Goal: Task Accomplishment & Management: Manage account settings

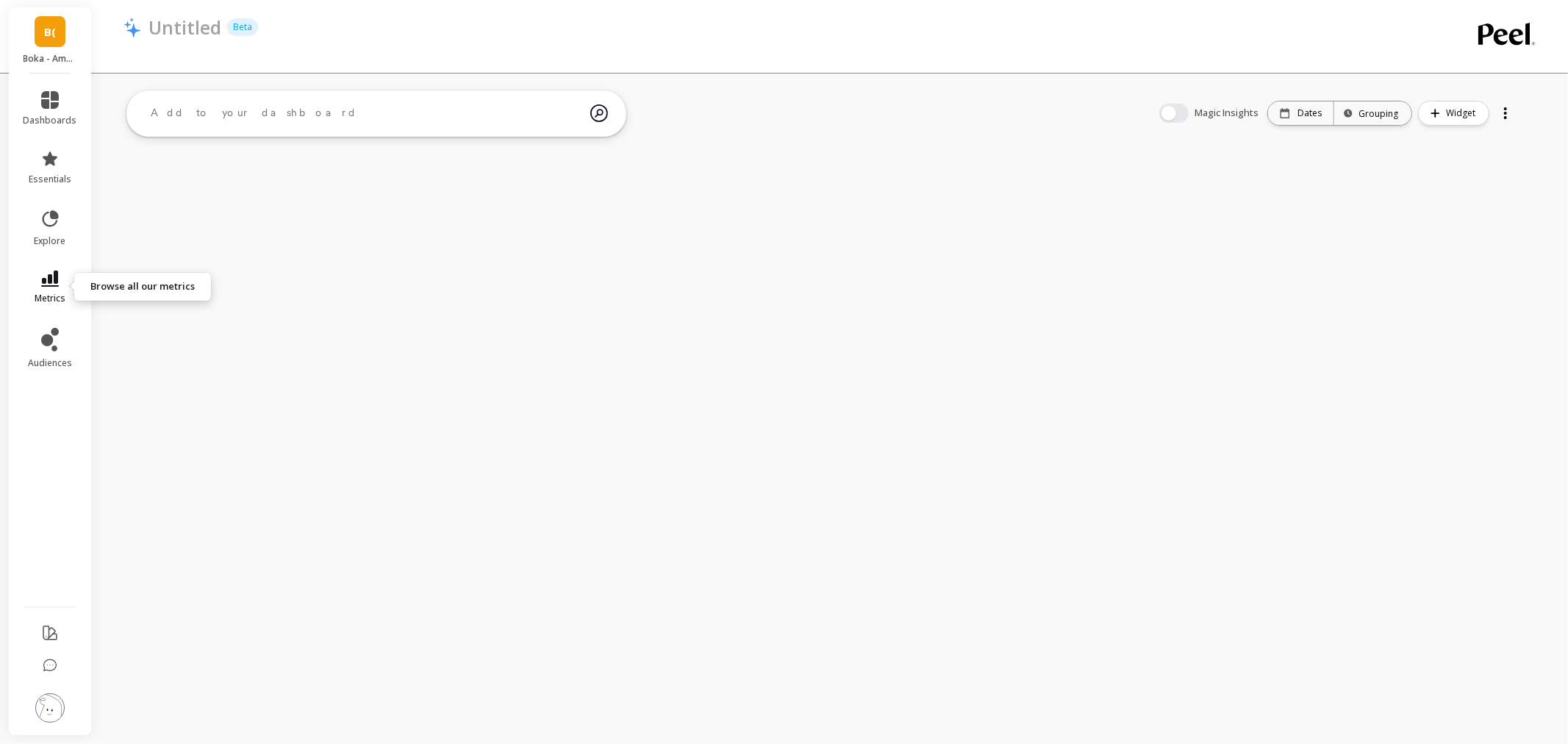
click at [71, 296] on link "metrics" at bounding box center [50, 287] width 54 height 34
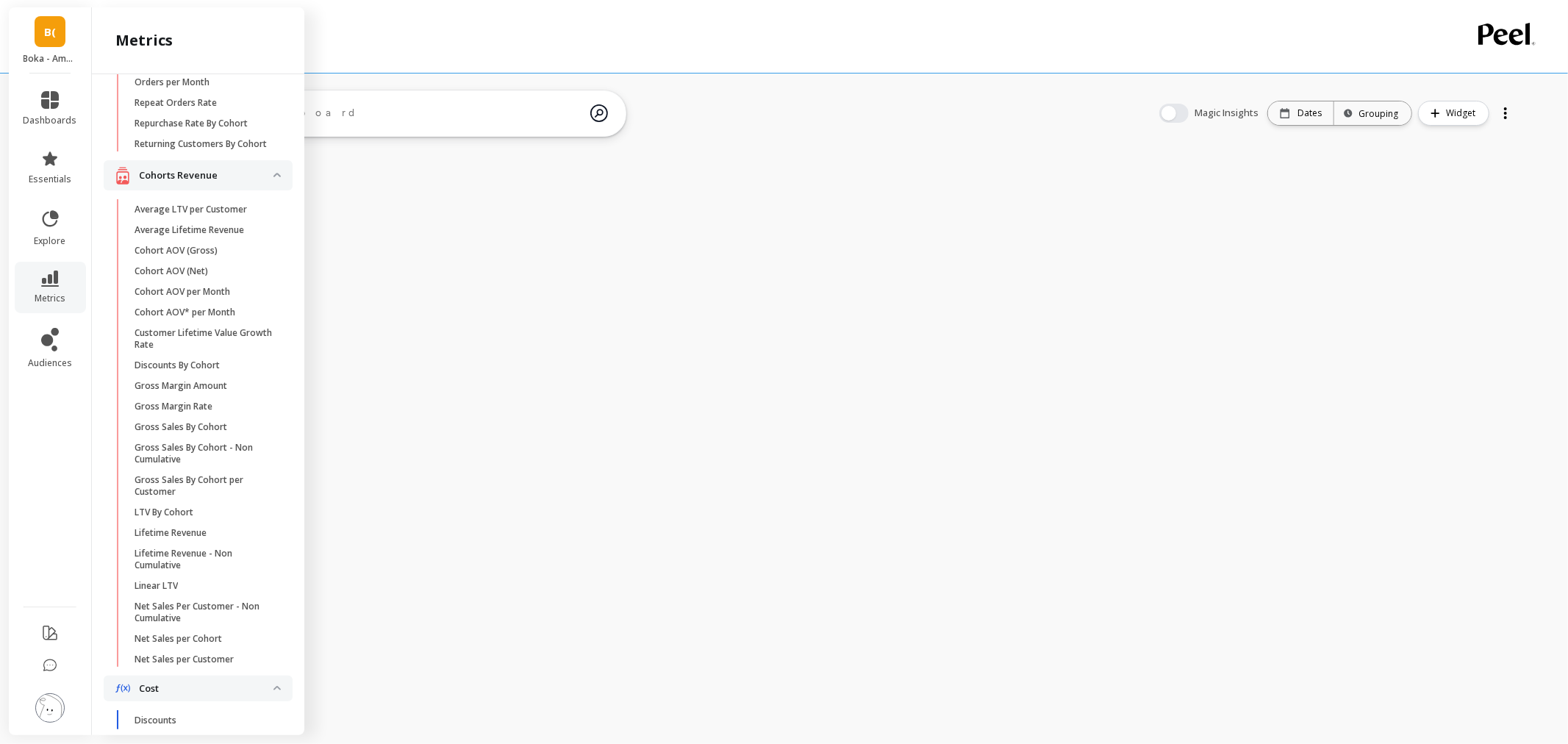
scroll to position [143, 0]
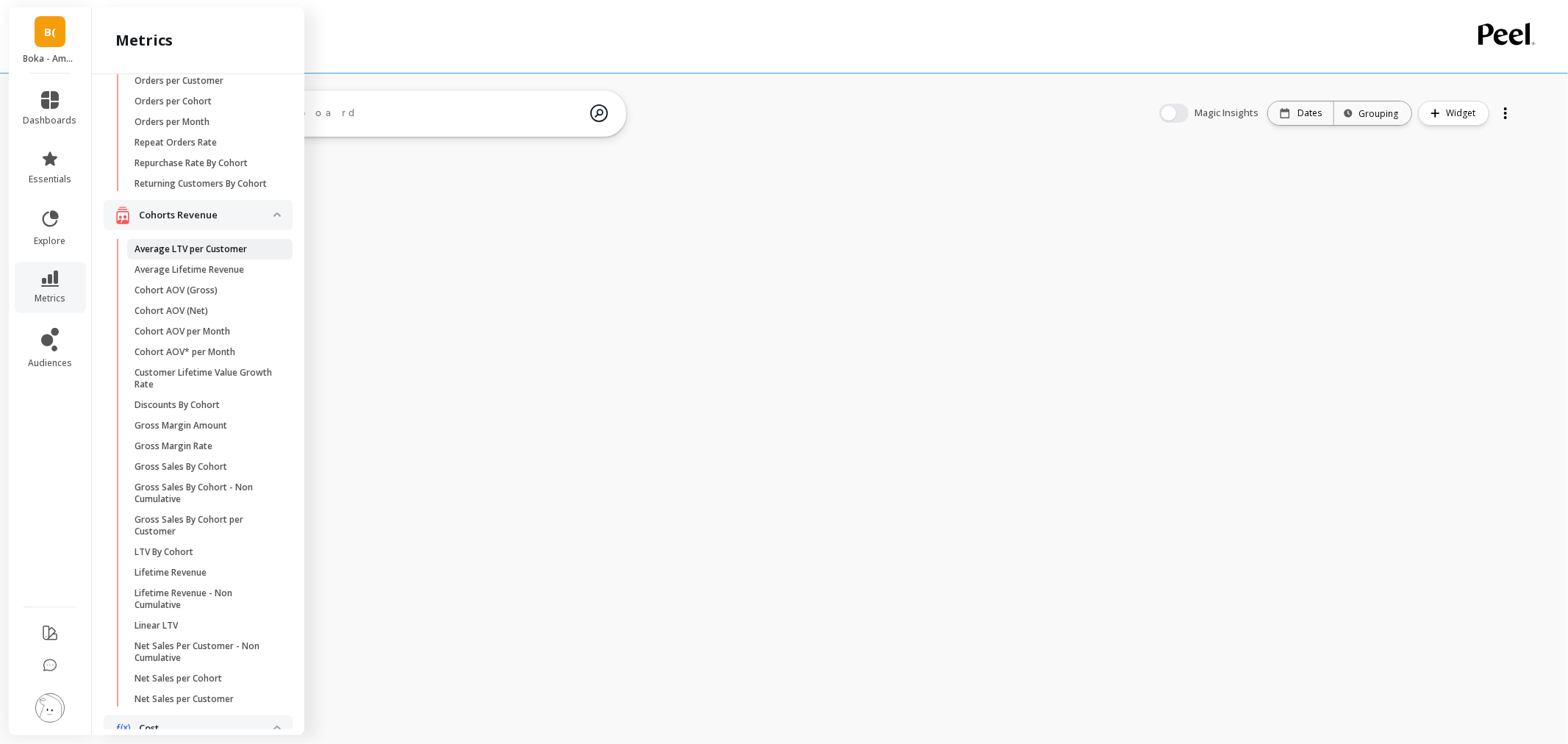
click at [228, 255] on p "Average LTV per Customer" at bounding box center [190, 249] width 112 height 12
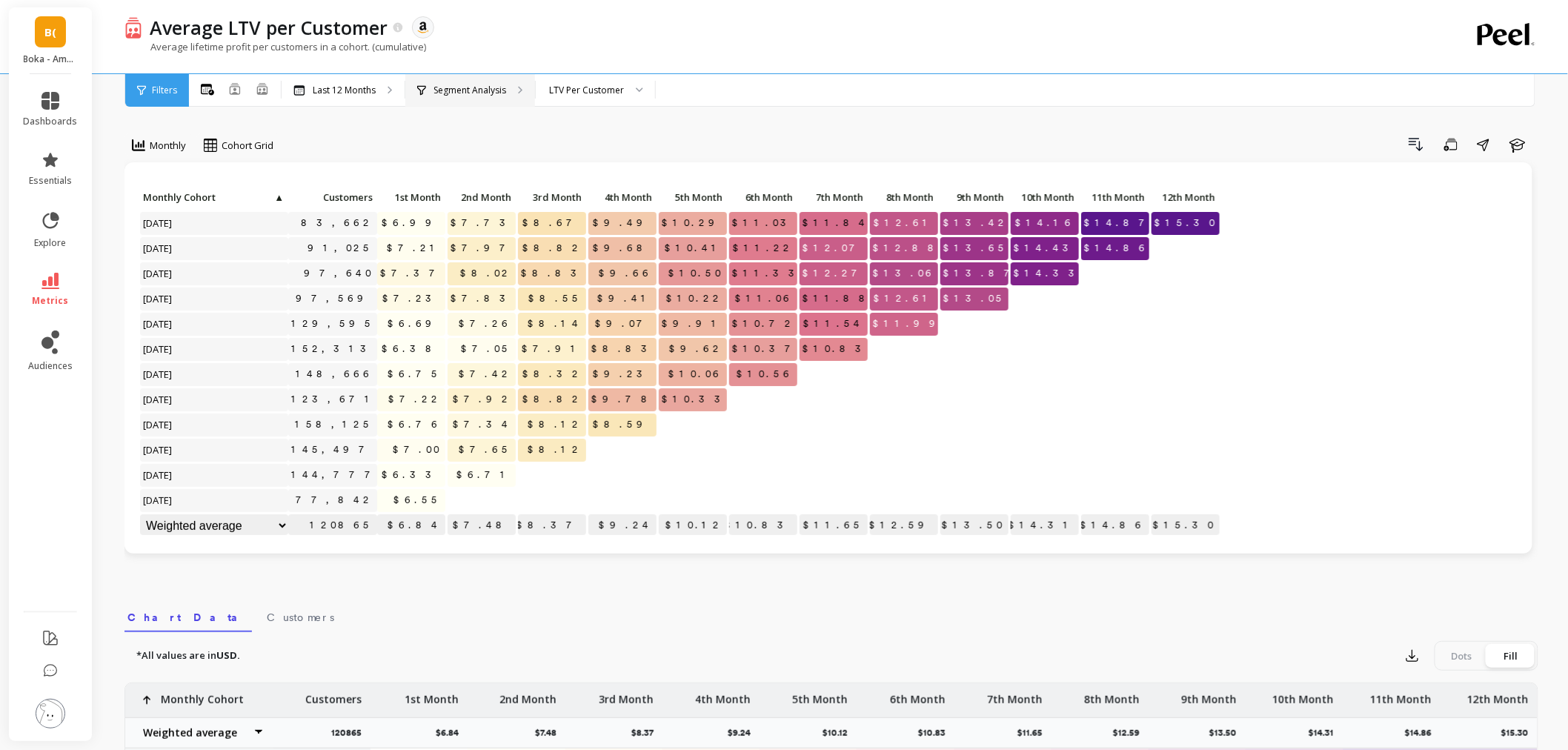
click at [499, 78] on div "Segment Analysis" at bounding box center [470, 90] width 130 height 32
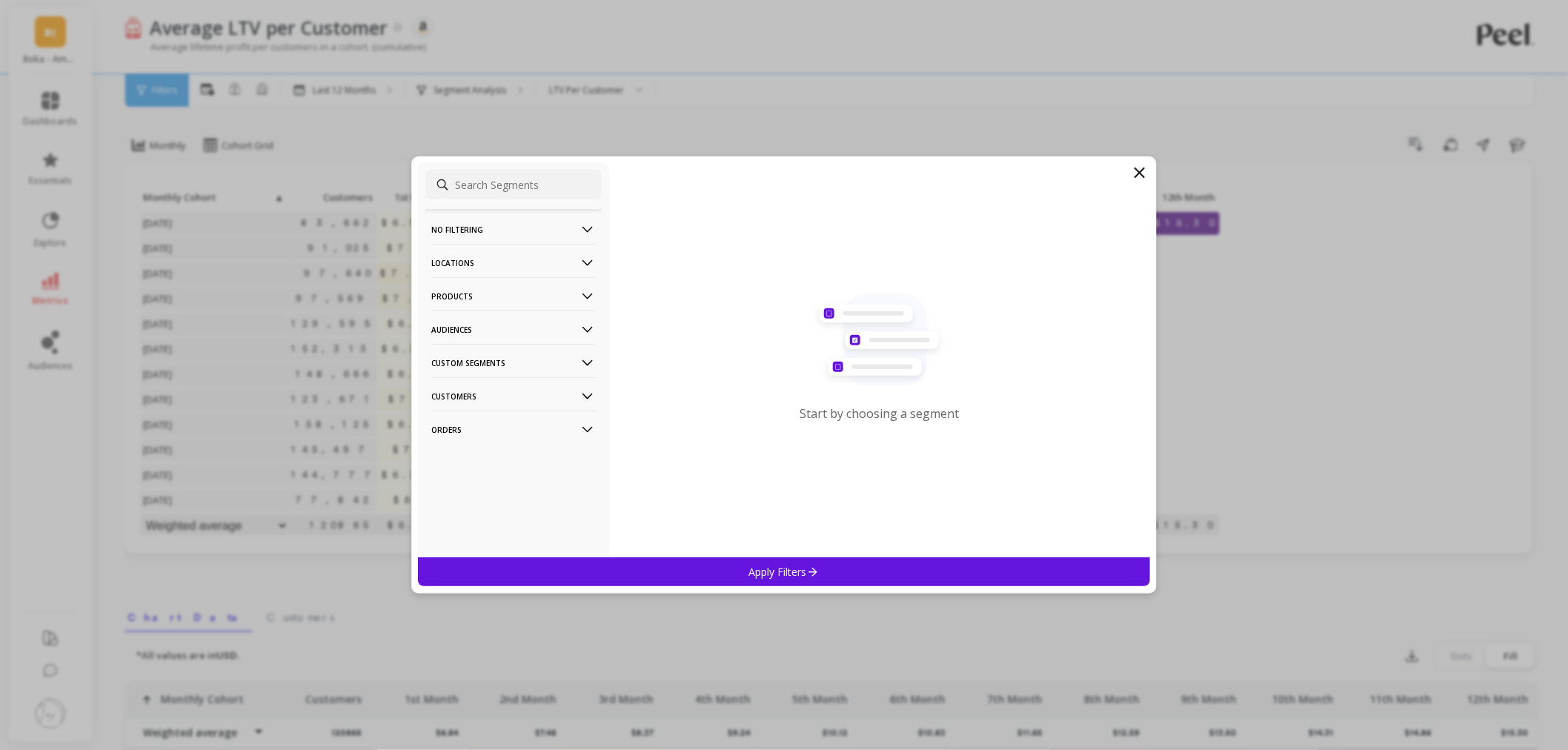
click at [489, 293] on p "Products" at bounding box center [513, 296] width 164 height 37
click at [484, 313] on div "ASIN" at bounding box center [513, 325] width 176 height 24
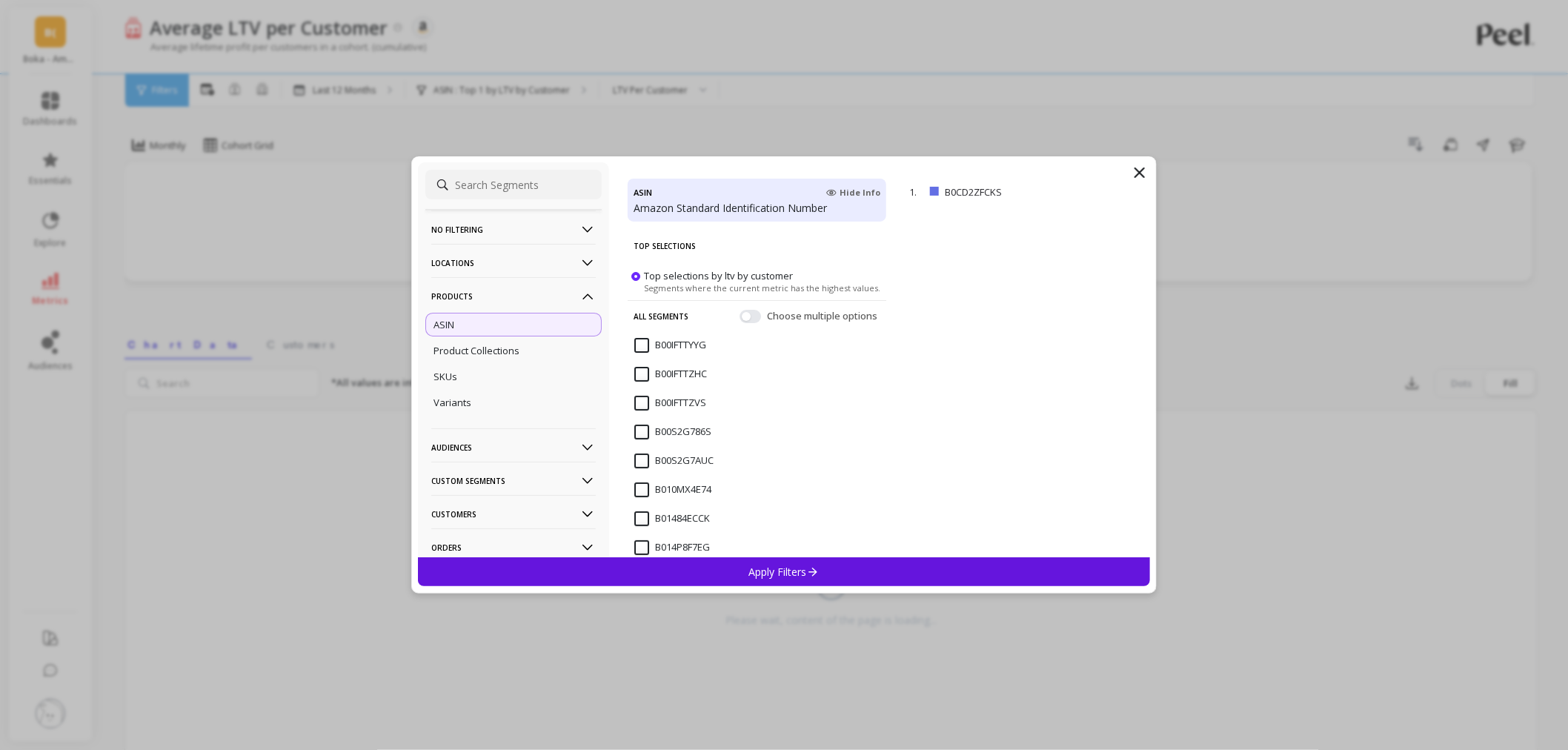
click at [512, 188] on input at bounding box center [513, 184] width 176 height 30
paste input "B083JHCCV2"
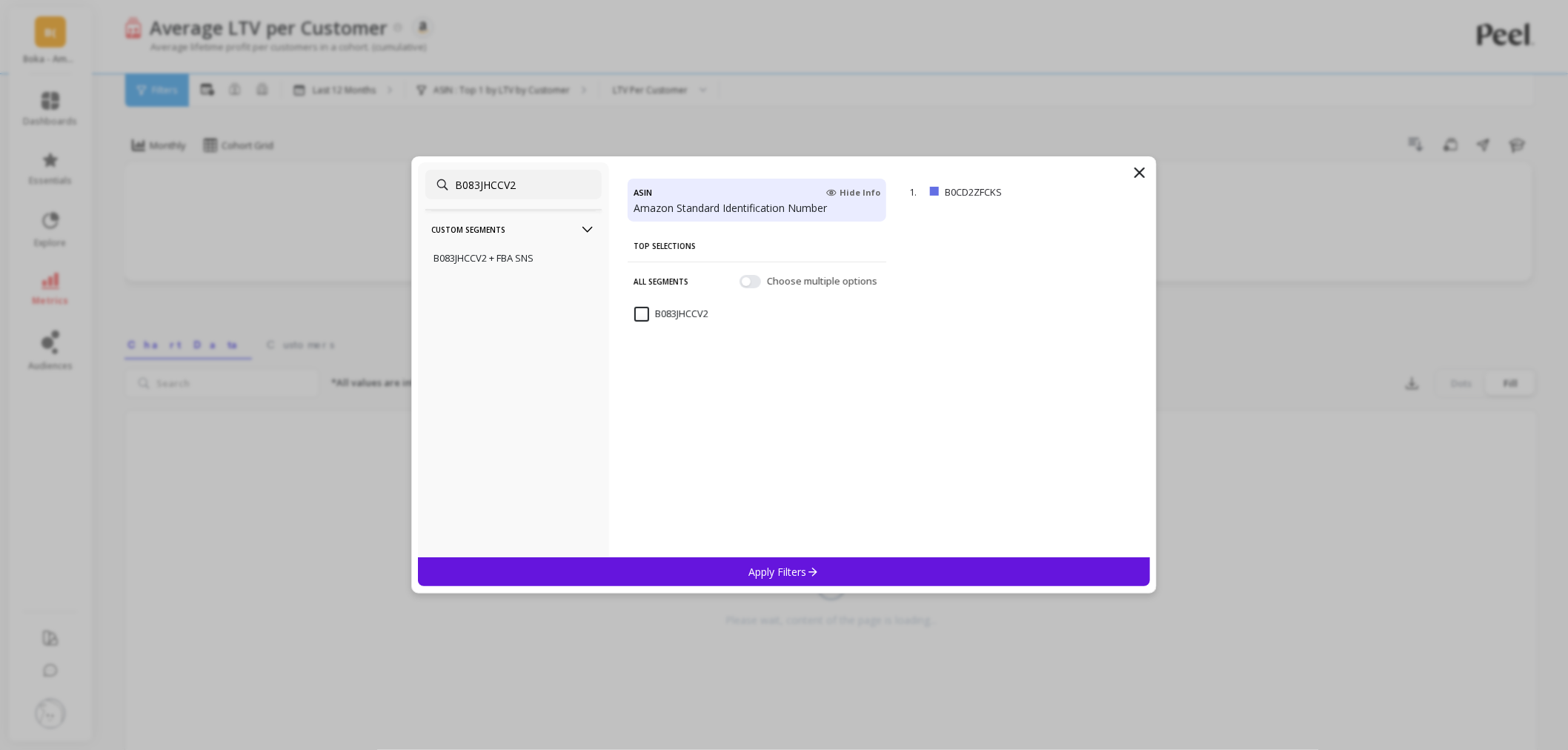
type input "B083JHCCV2"
click at [644, 313] on input "B083JHCCV2" at bounding box center [671, 314] width 74 height 15
click at [749, 573] on p "Apply Filters" at bounding box center [784, 572] width 71 height 14
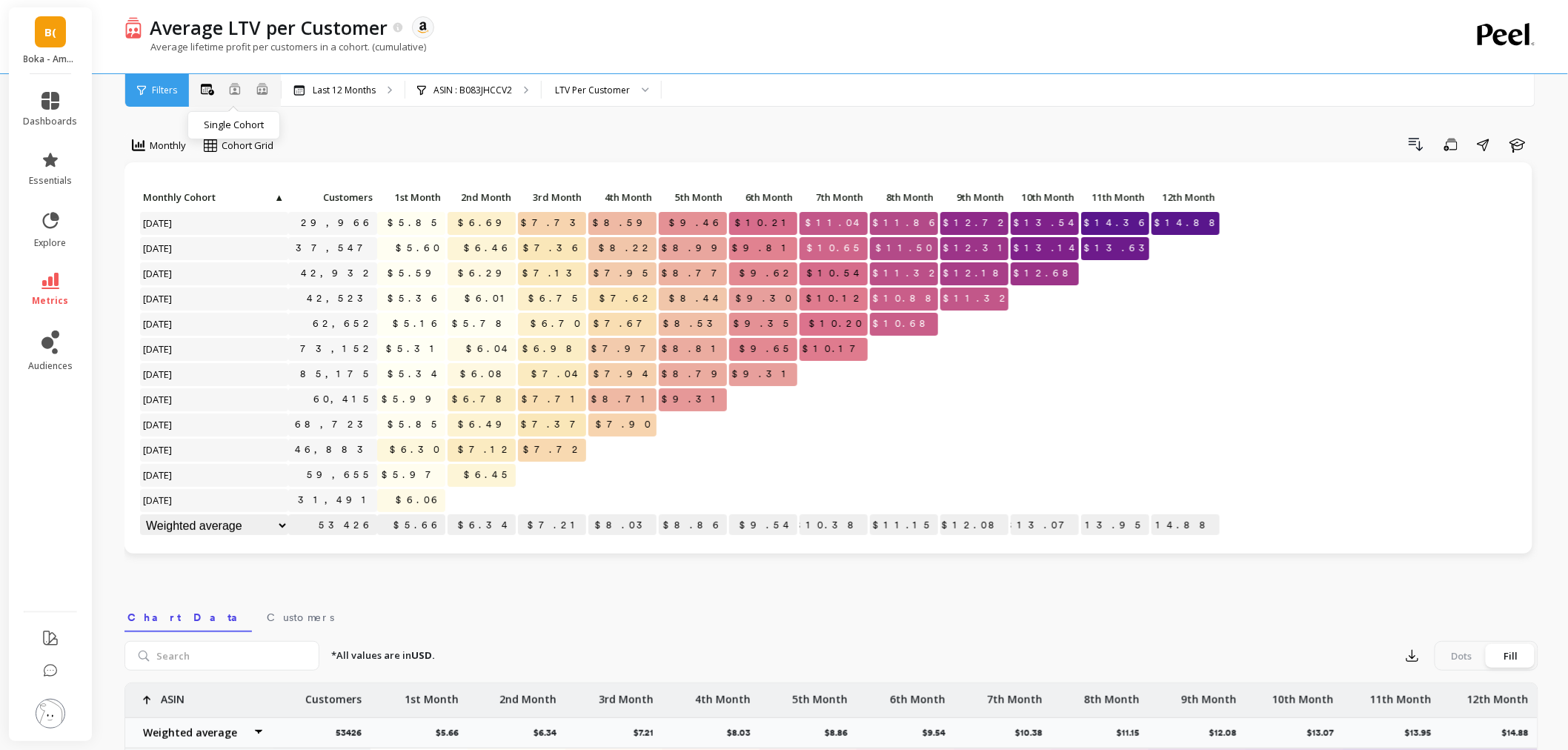
click at [232, 91] on icon at bounding box center [235, 89] width 12 height 12
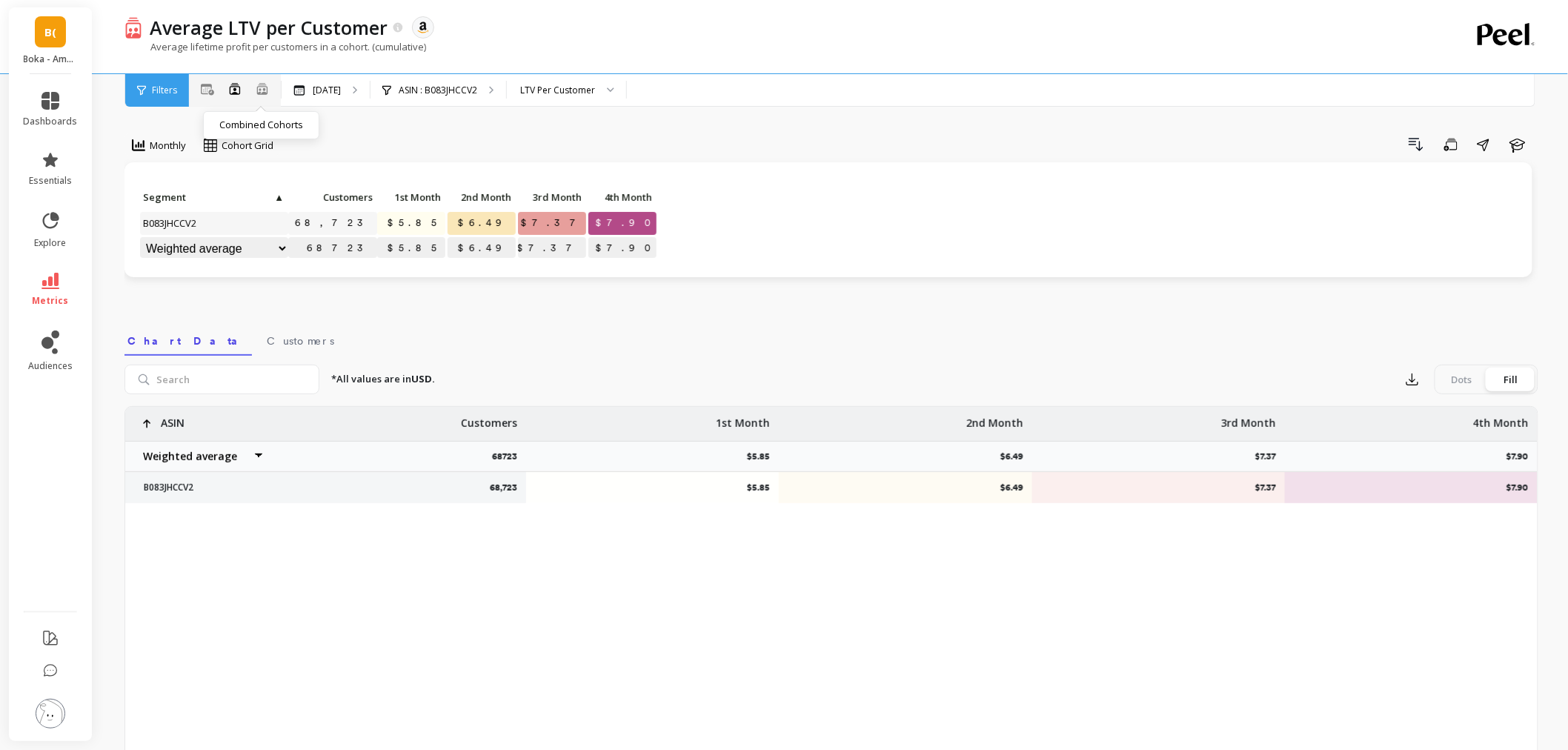
click at [264, 92] on icon at bounding box center [262, 93] width 9 height 3
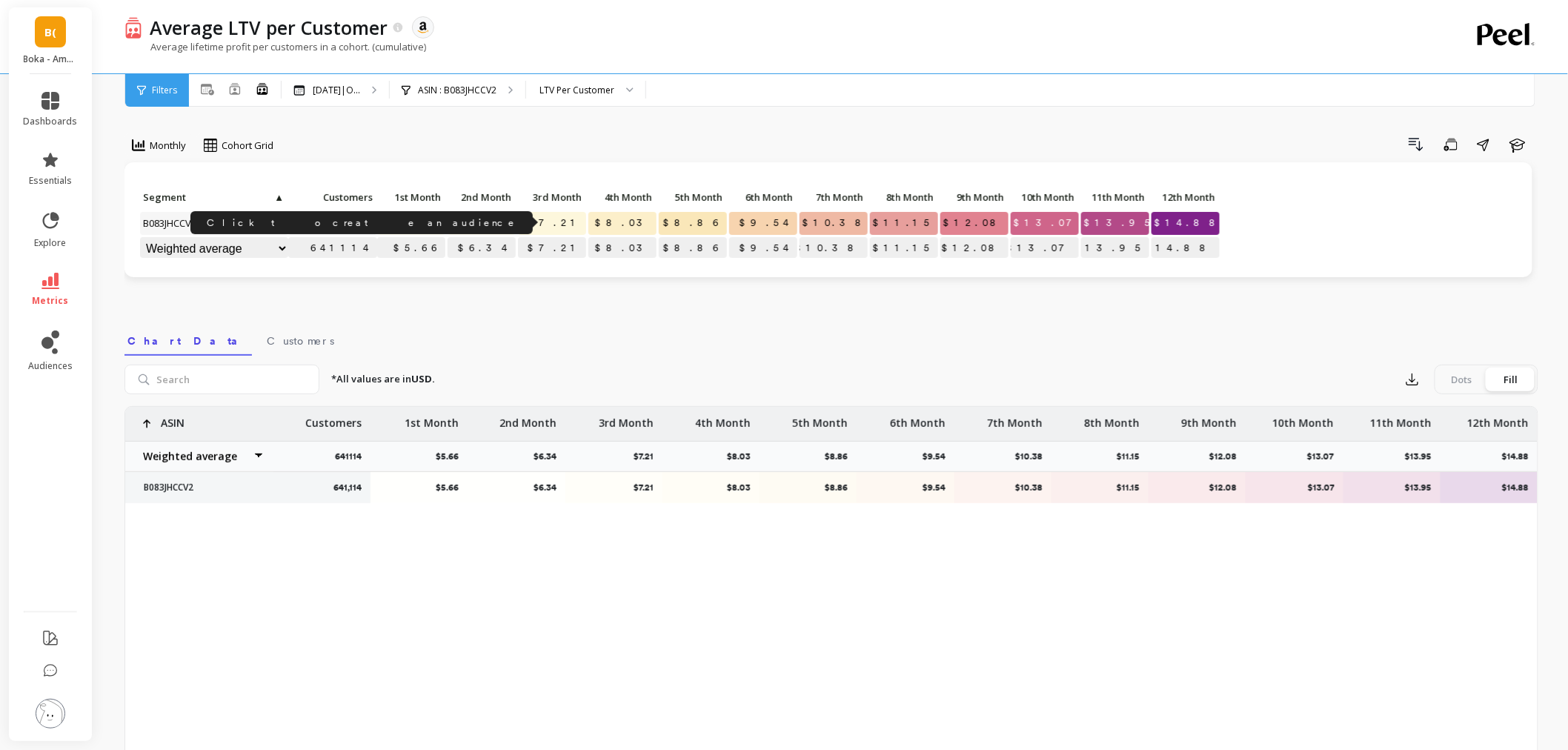
click at [350, 218] on link "641,114" at bounding box center [336, 222] width 81 height 23
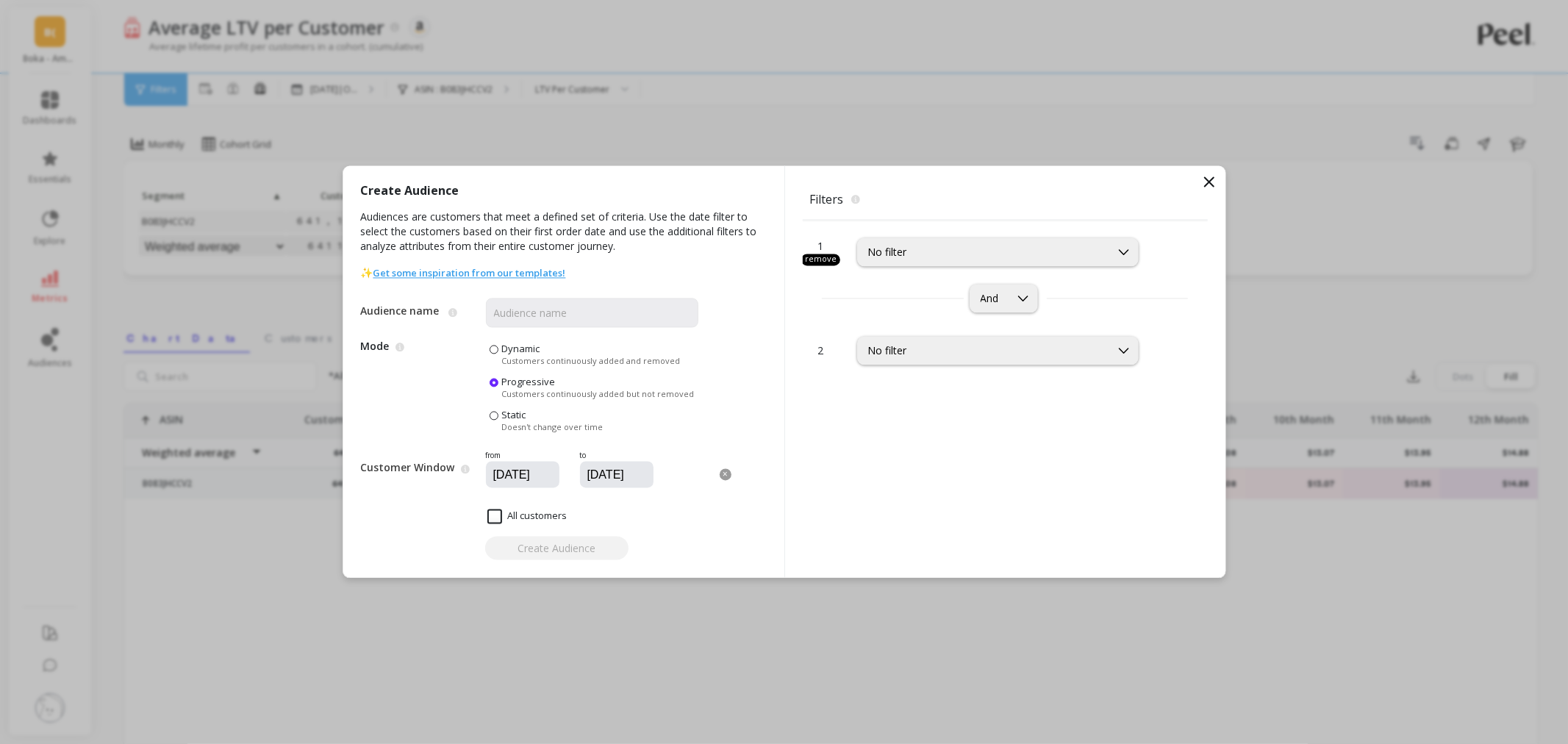
click at [1211, 185] on icon at bounding box center [1209, 182] width 9 height 9
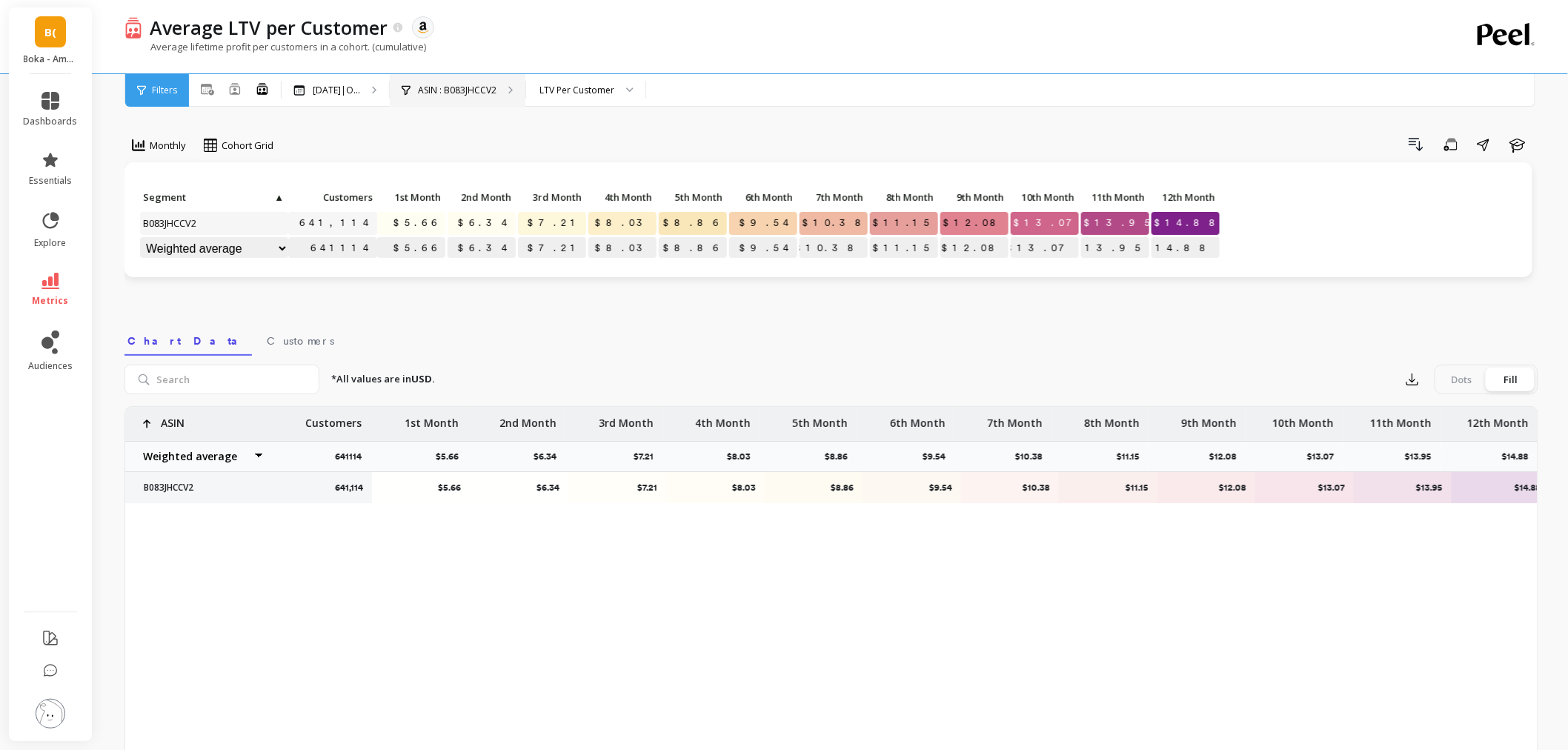
click at [472, 86] on p "ASIN : B083JHCCV2" at bounding box center [457, 91] width 79 height 12
click at [497, 94] on p "ASIN : B083JHCCV2" at bounding box center [457, 91] width 79 height 12
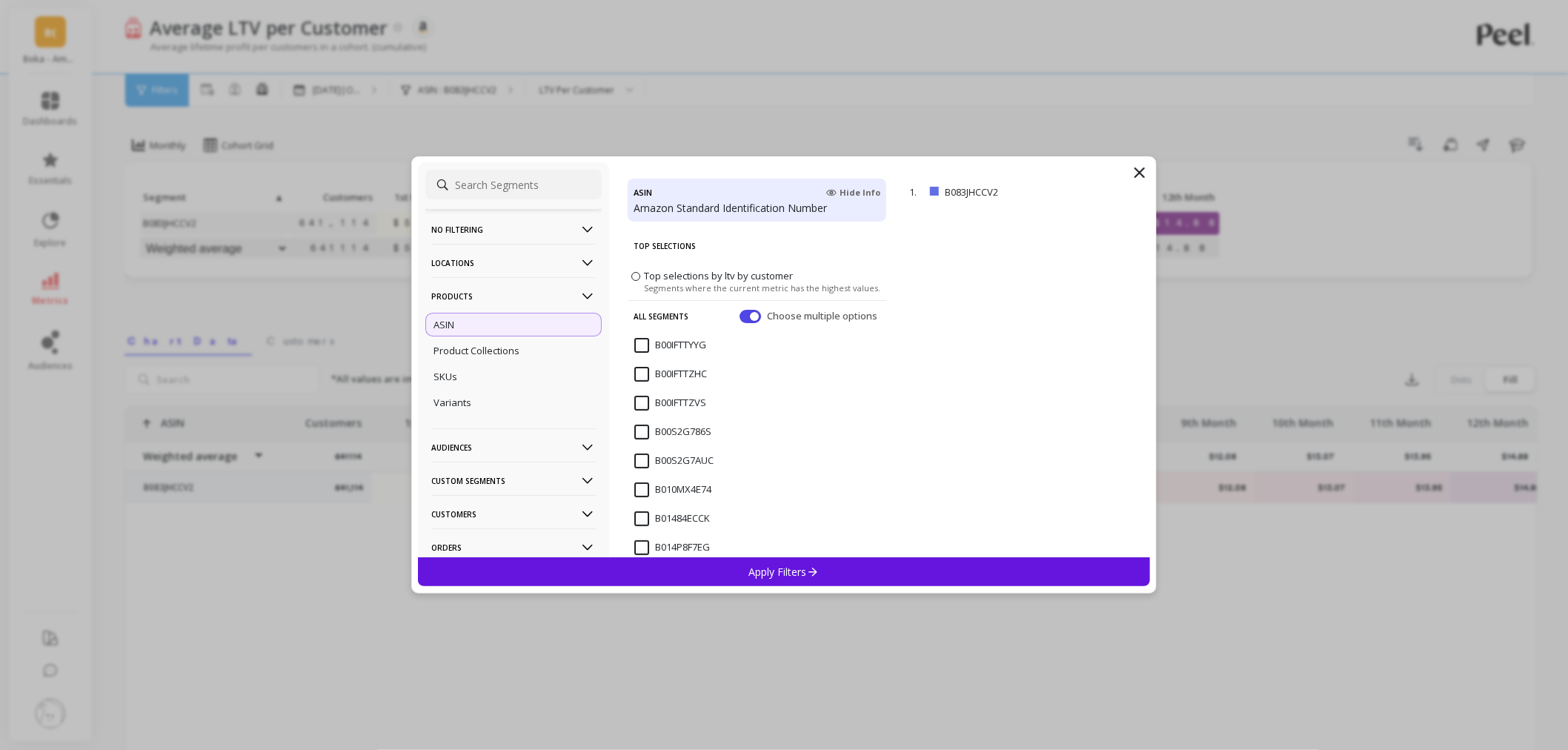
click at [484, 245] on p "Locations" at bounding box center [513, 263] width 164 height 37
click at [491, 225] on p "No filtering" at bounding box center [513, 229] width 164 height 37
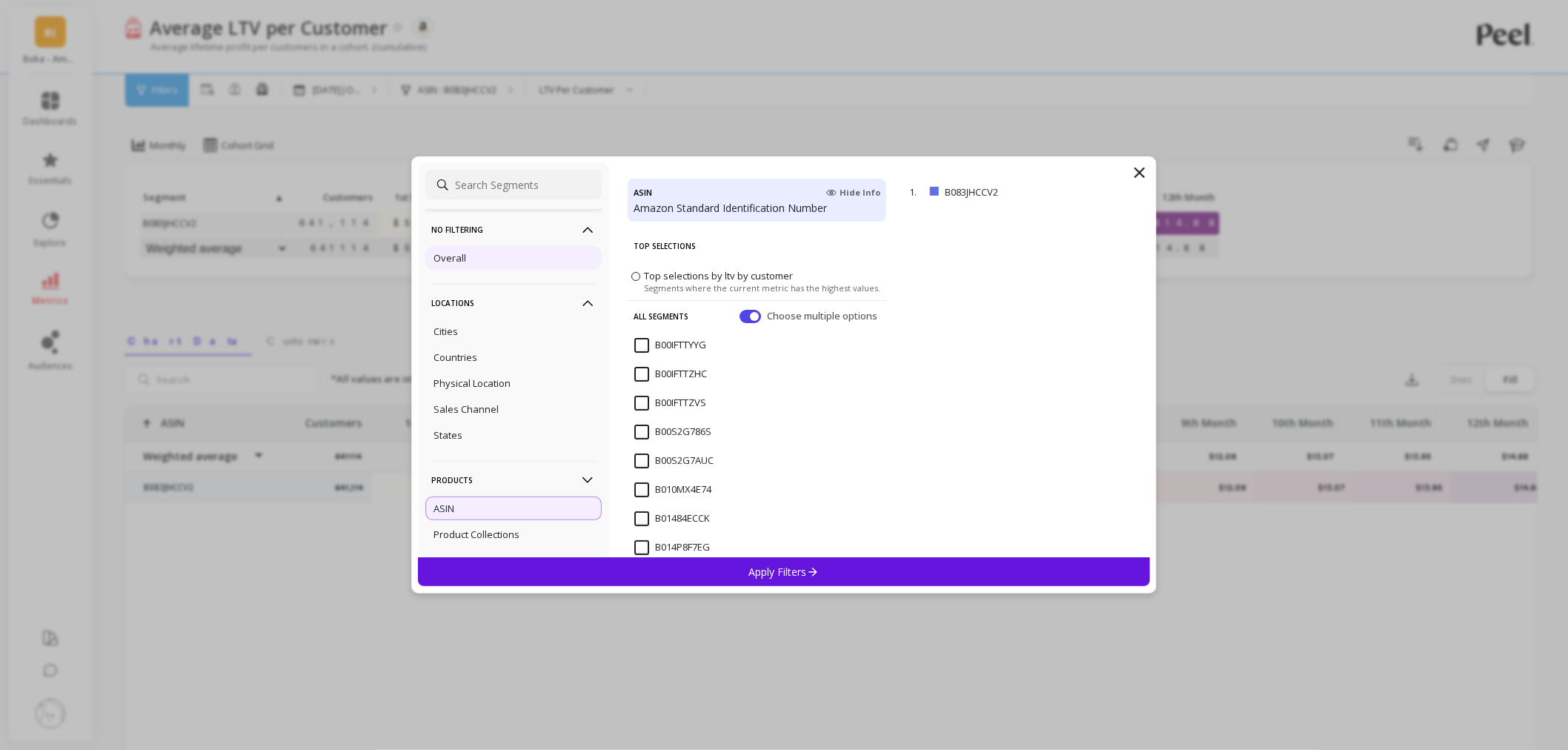
click at [472, 261] on div "Overall" at bounding box center [513, 258] width 176 height 24
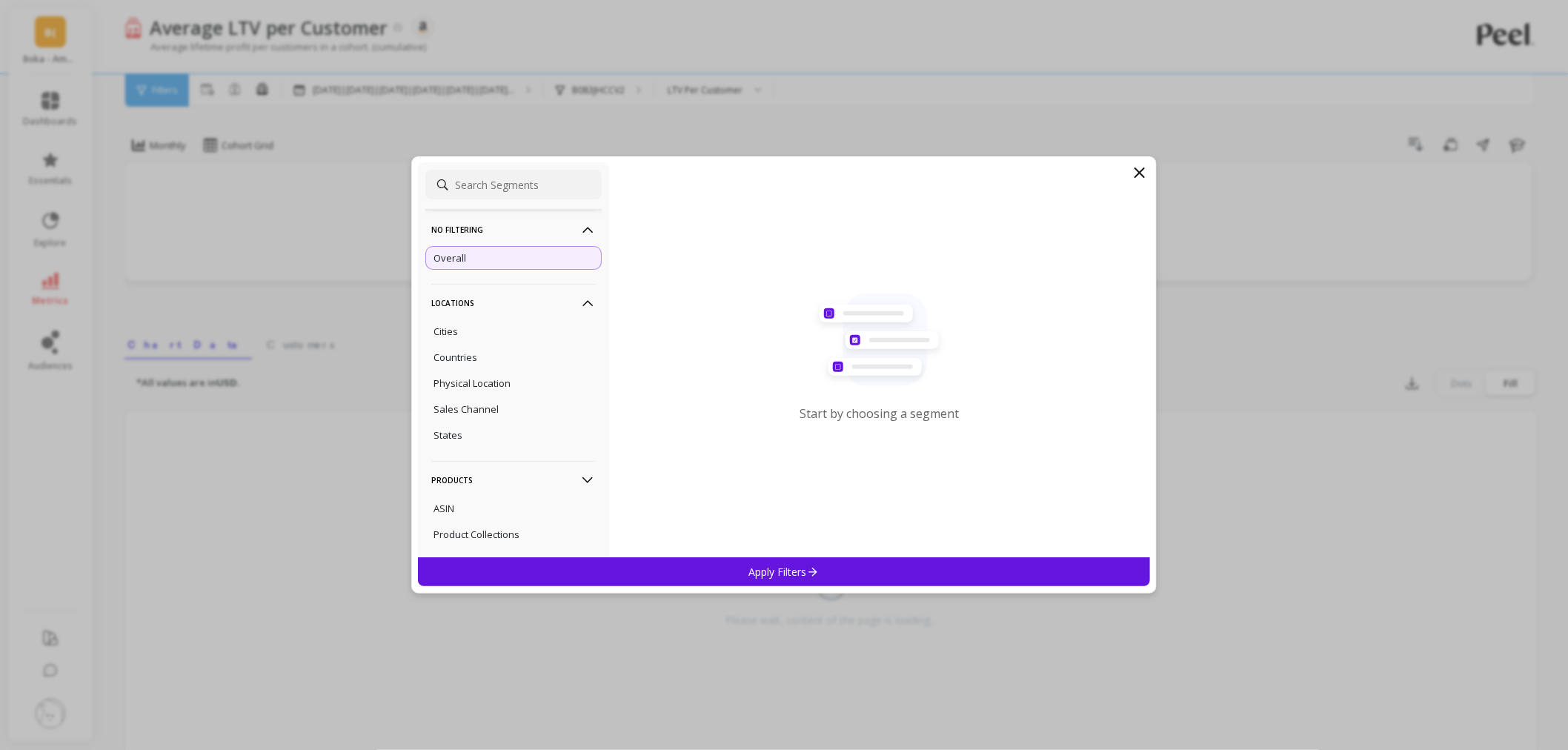
click at [754, 574] on p "Apply Filters" at bounding box center [784, 572] width 71 height 14
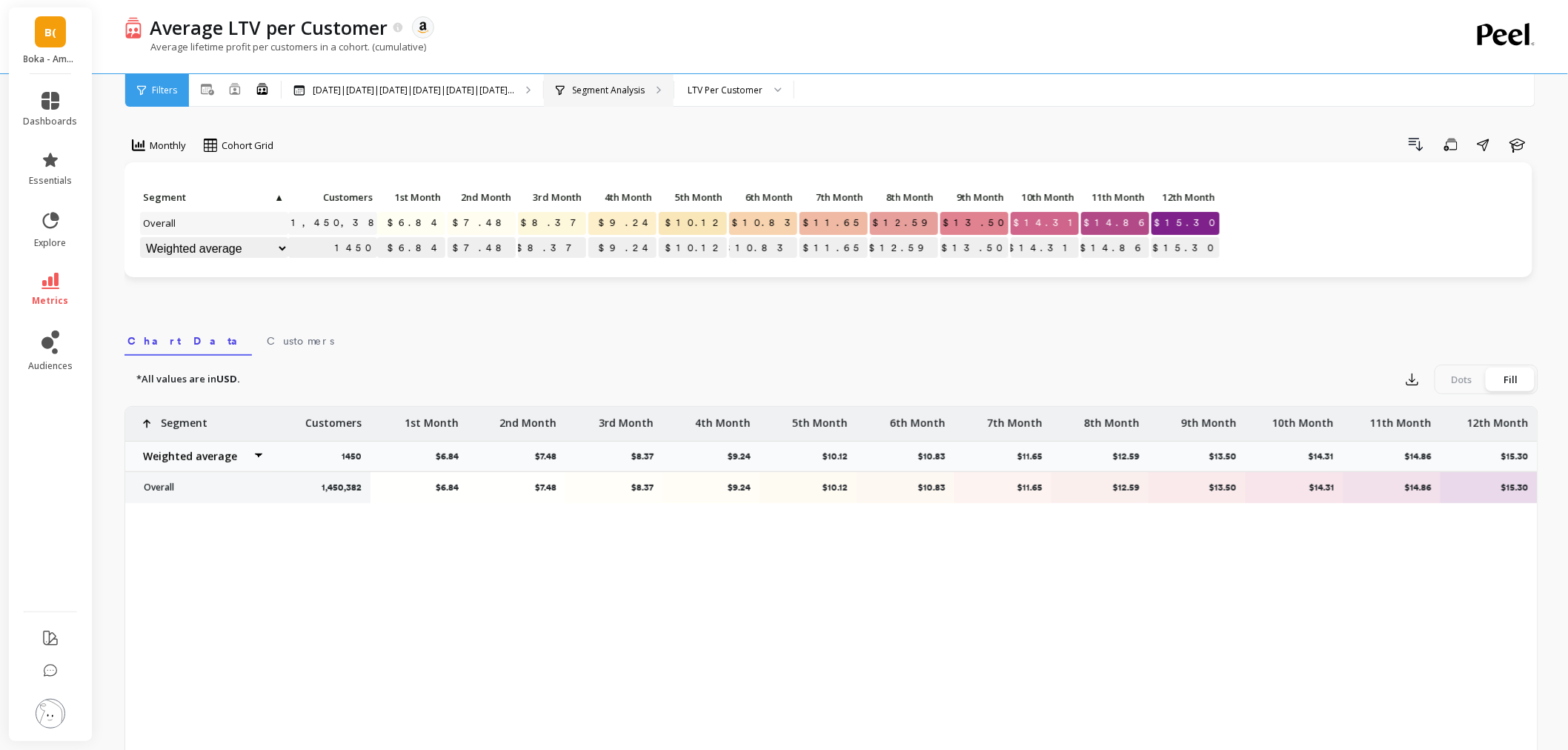
click at [644, 91] on p "Segment Analysis" at bounding box center [608, 91] width 73 height 12
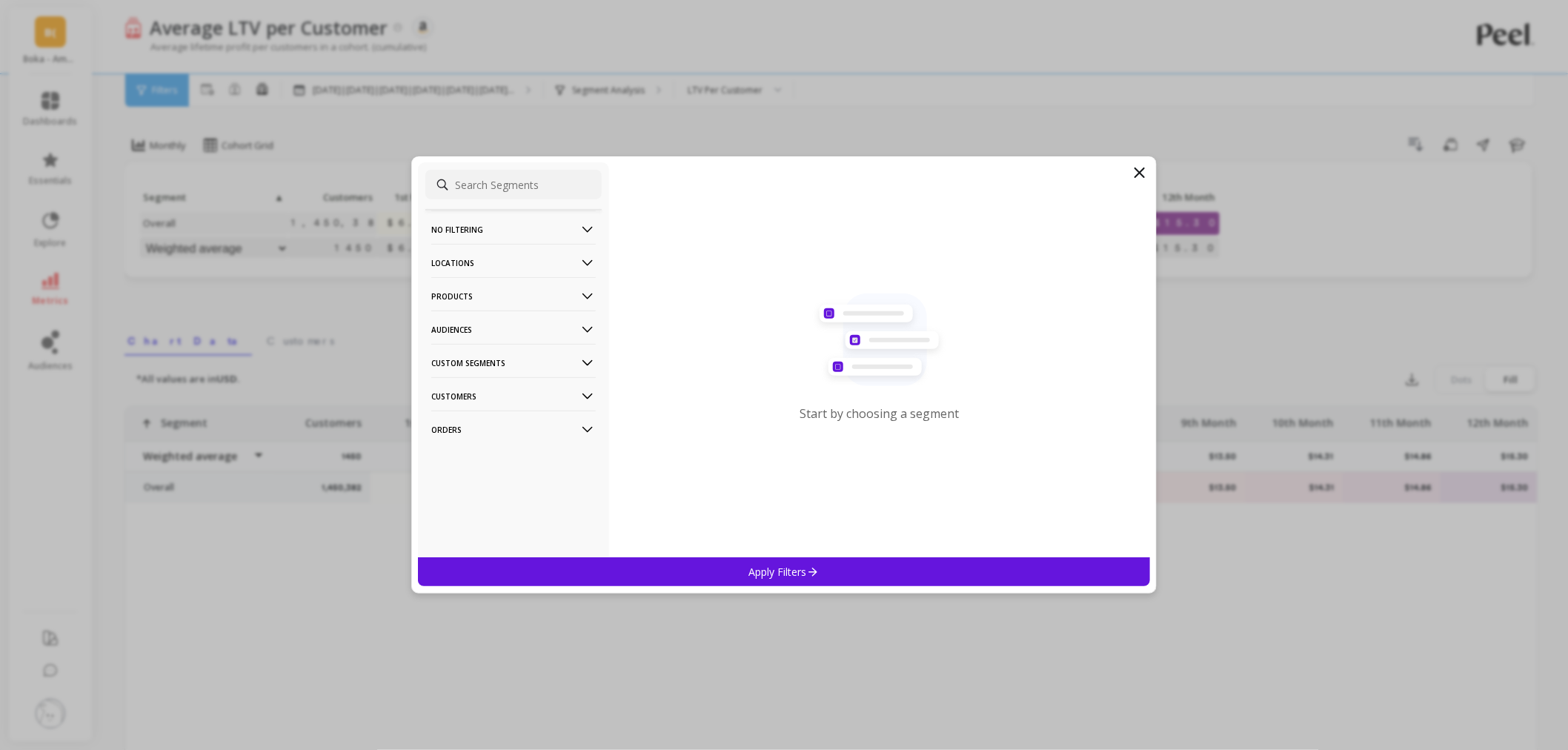
click at [506, 235] on p "No filtering" at bounding box center [513, 229] width 164 height 37
click at [497, 301] on p "Products" at bounding box center [513, 296] width 164 height 37
click at [471, 325] on div "ASIN" at bounding box center [513, 325] width 176 height 24
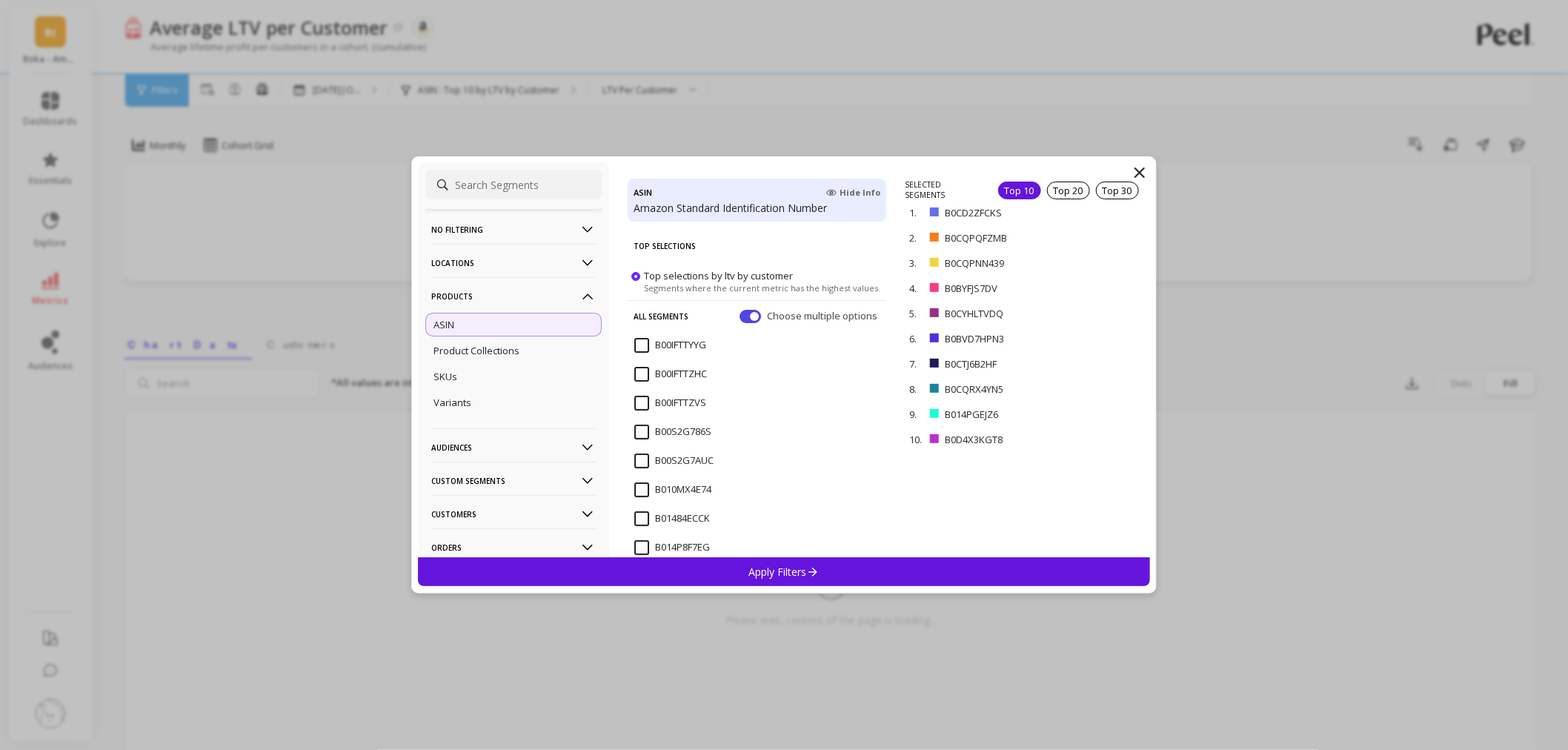
click at [509, 190] on input at bounding box center [513, 184] width 176 height 30
paste input "B083JHCCV2"
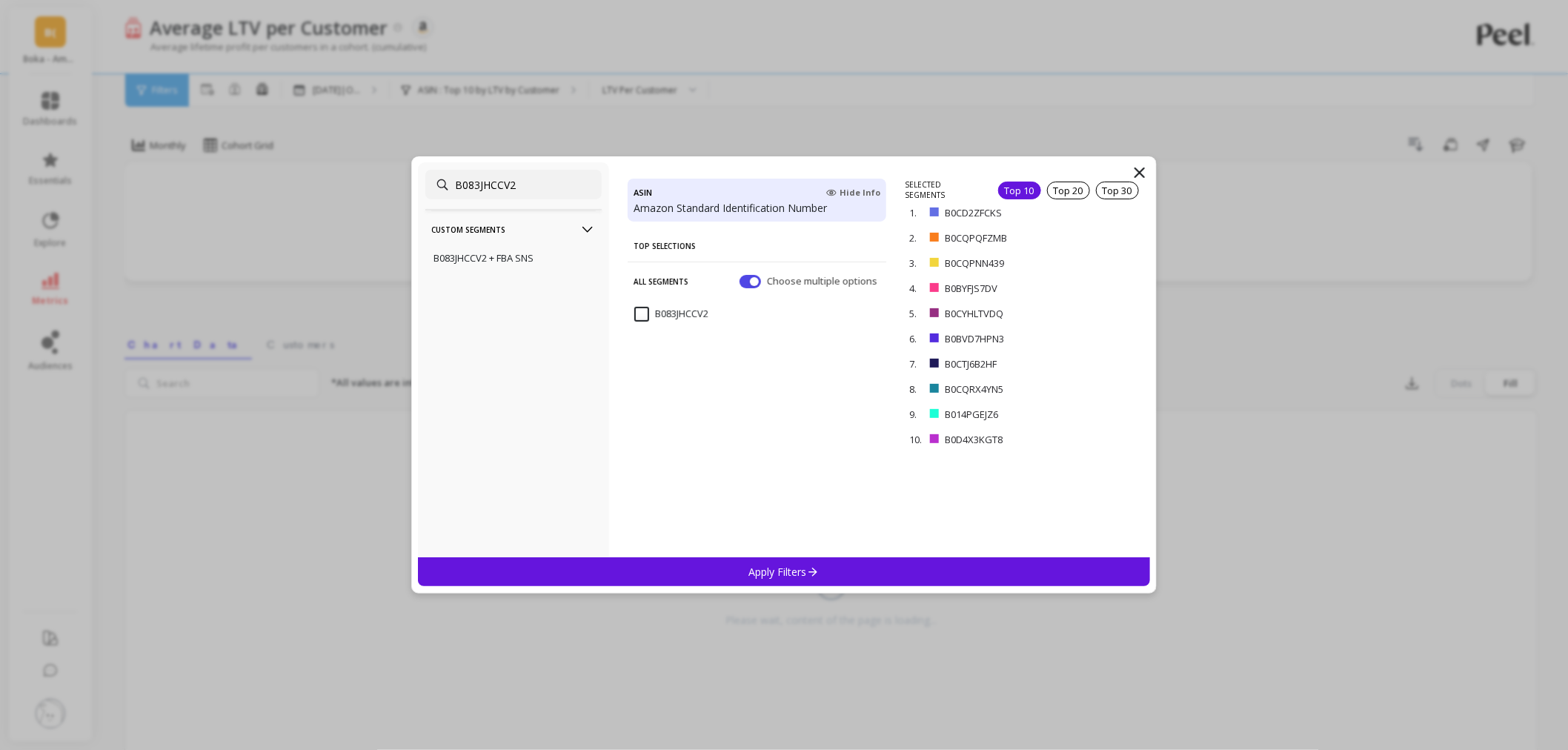
type input "B083JHCCV2"
click at [747, 283] on button "button" at bounding box center [751, 281] width 22 height 14
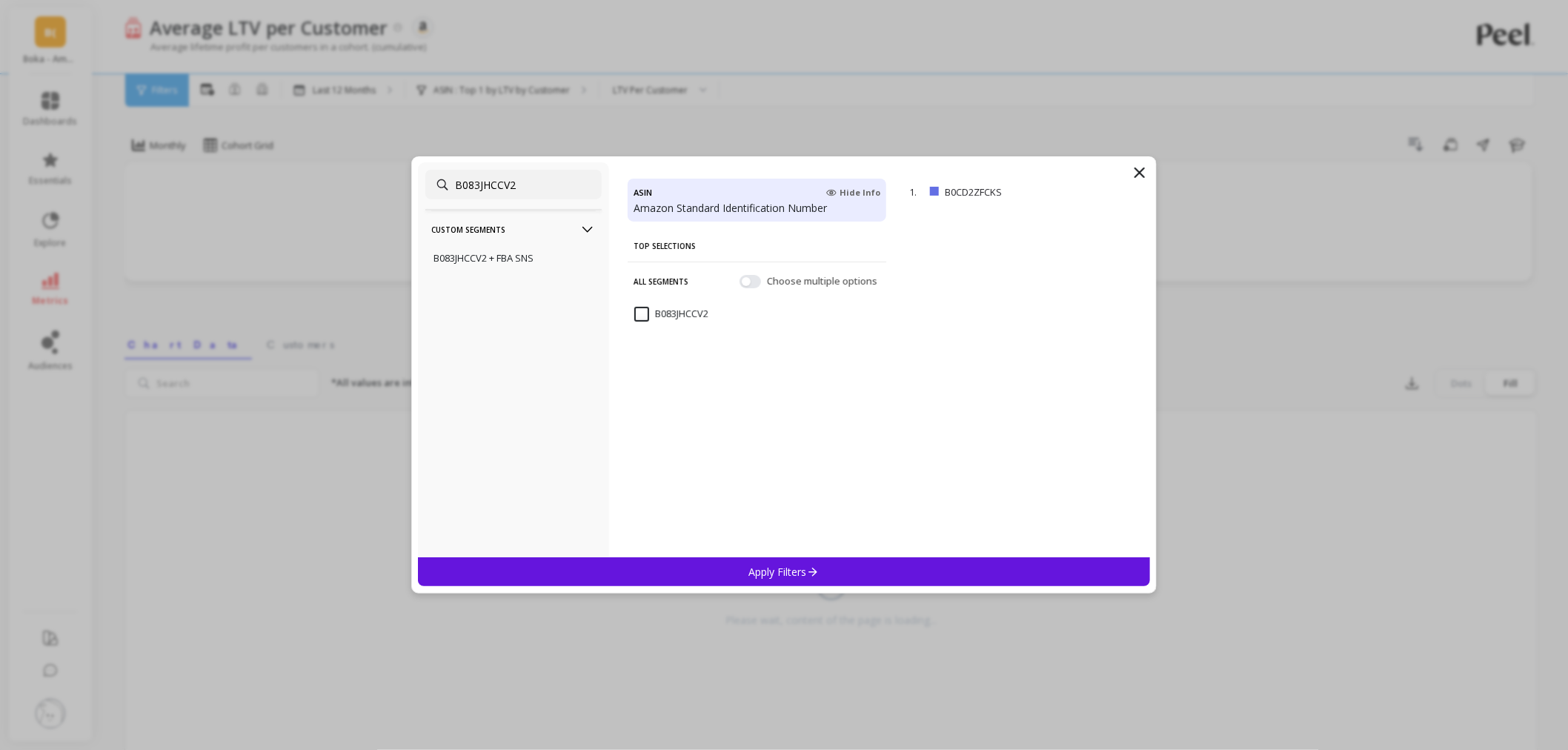
click at [637, 308] on input "B083JHCCV2" at bounding box center [671, 314] width 74 height 15
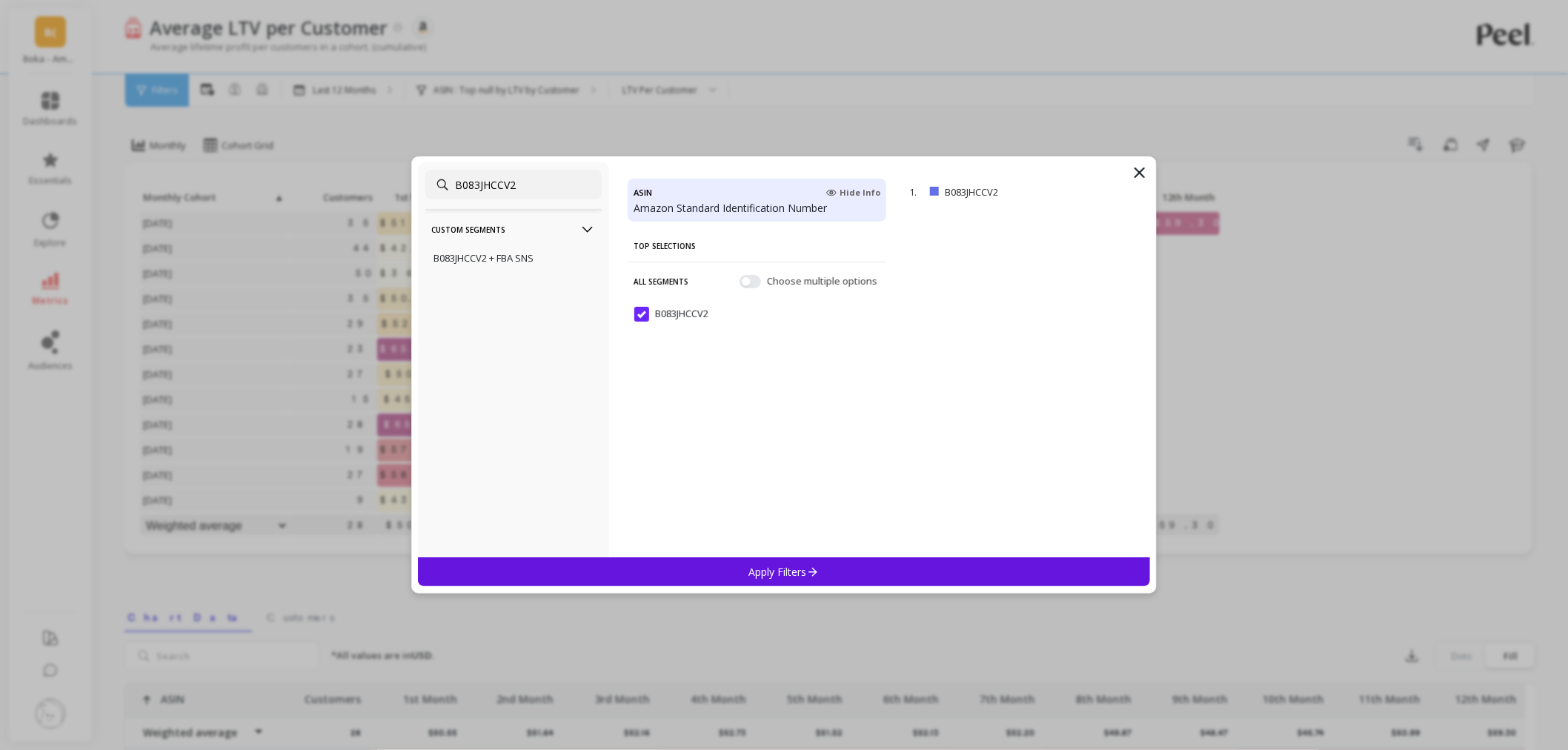
click at [742, 579] on div "Apply Filters" at bounding box center [784, 571] width 732 height 29
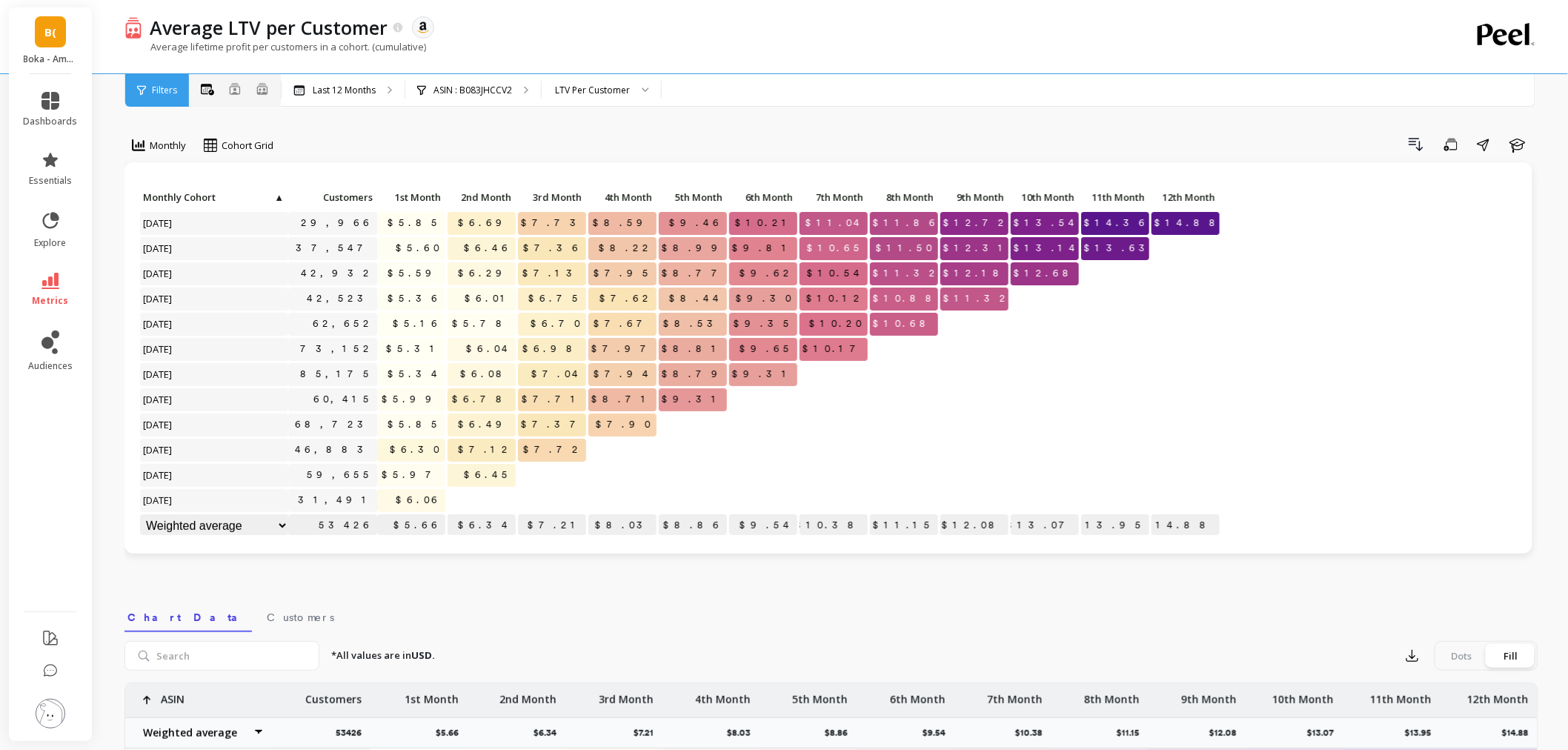
click at [260, 97] on div "Combined Cohorts" at bounding box center [263, 91] width 14 height 18
click at [262, 92] on icon at bounding box center [263, 89] width 14 height 13
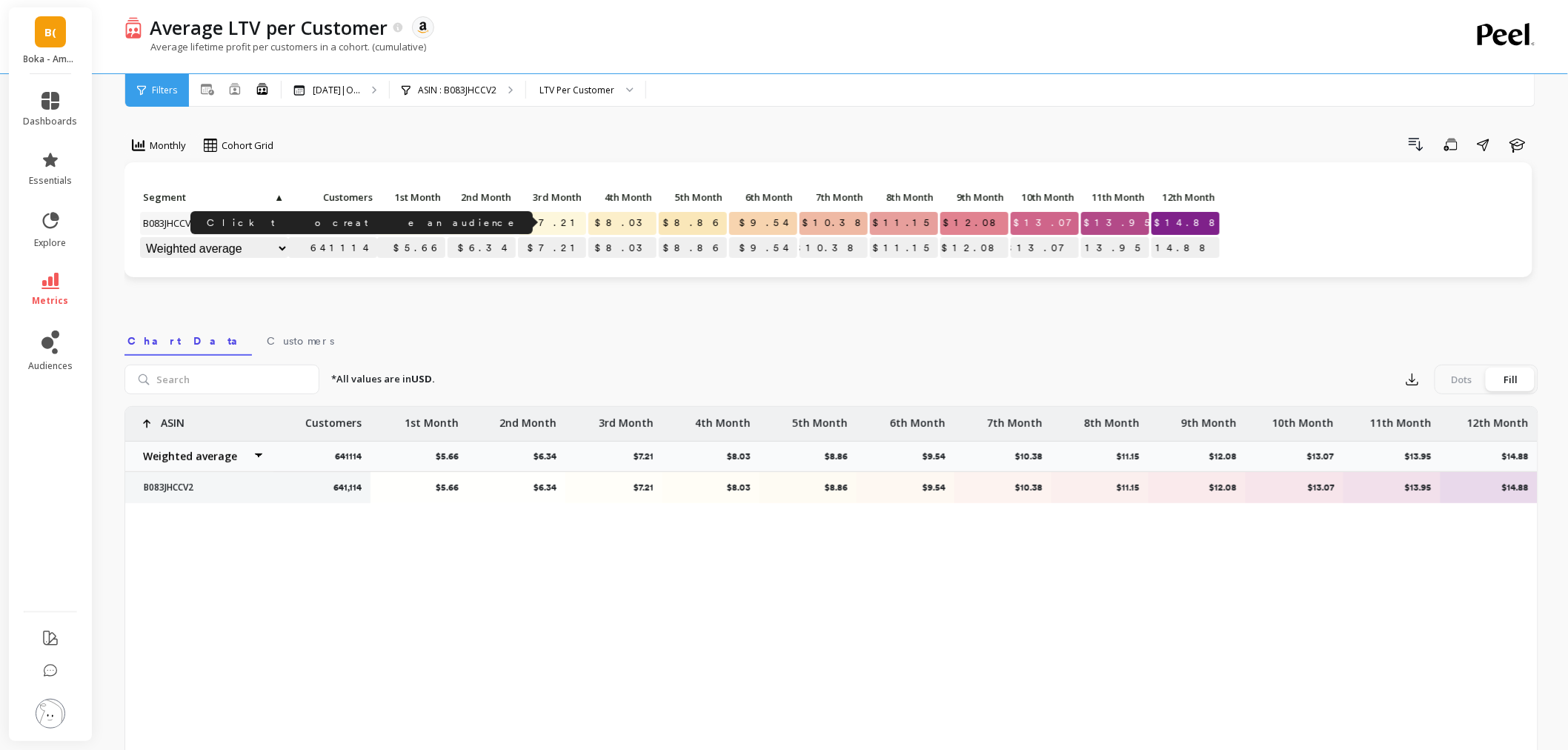
click at [367, 220] on link "641,114" at bounding box center [336, 222] width 81 height 23
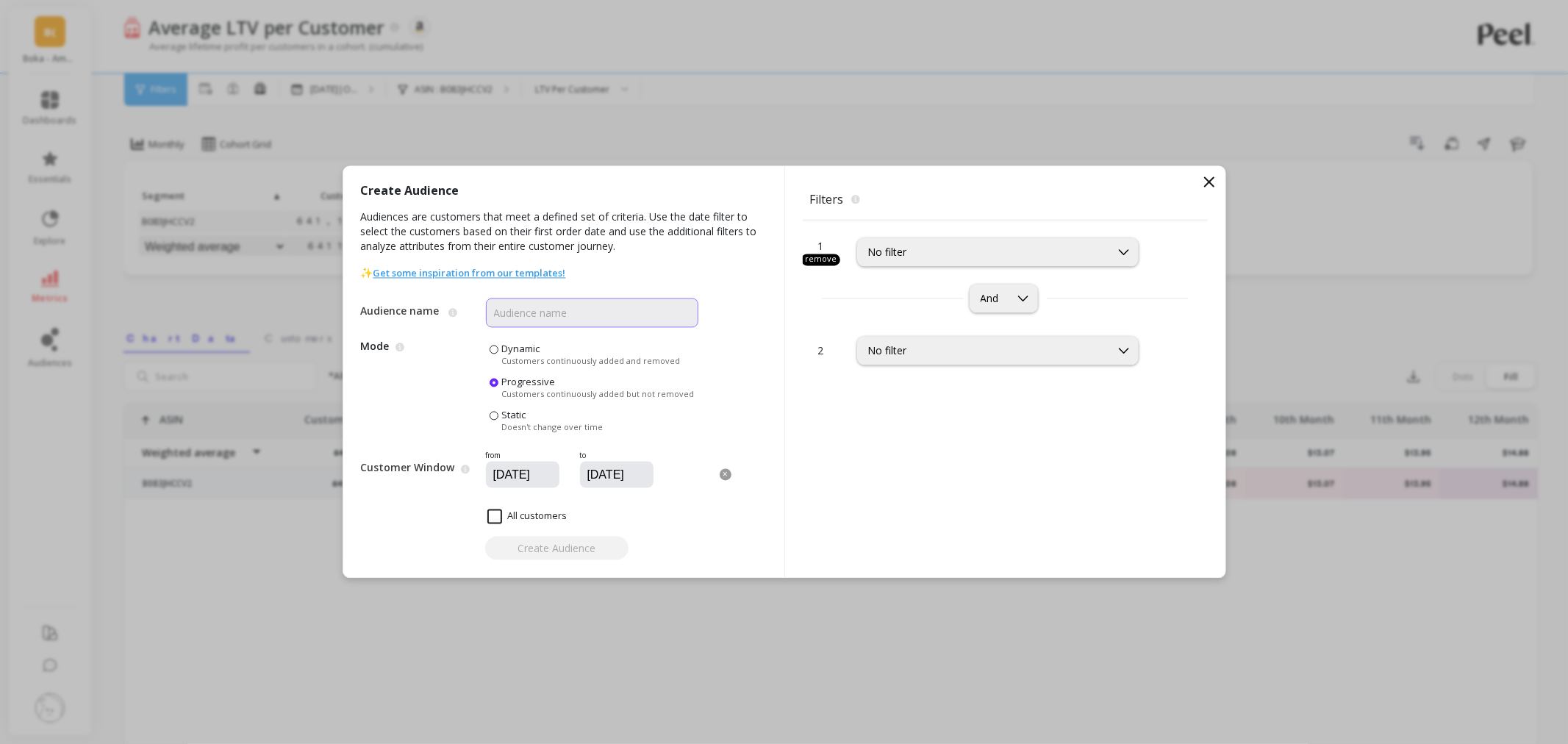
click at [527, 312] on input "Audience name" at bounding box center [593, 313] width 213 height 29
paste input "B083JHCCV2"
type input "B083JHCCV2"
click at [947, 261] on div "No filter" at bounding box center [998, 252] width 281 height 28
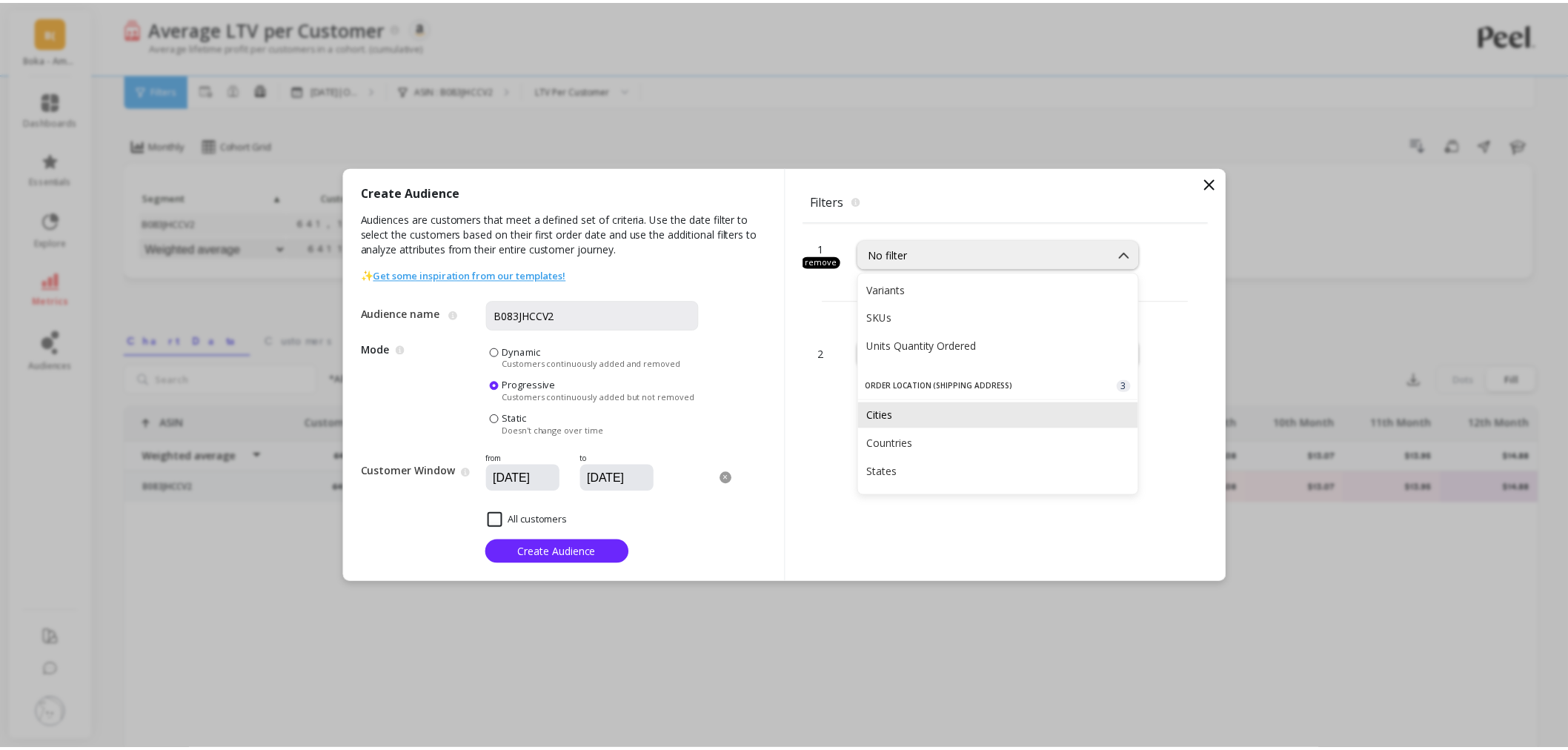
scroll to position [362, 0]
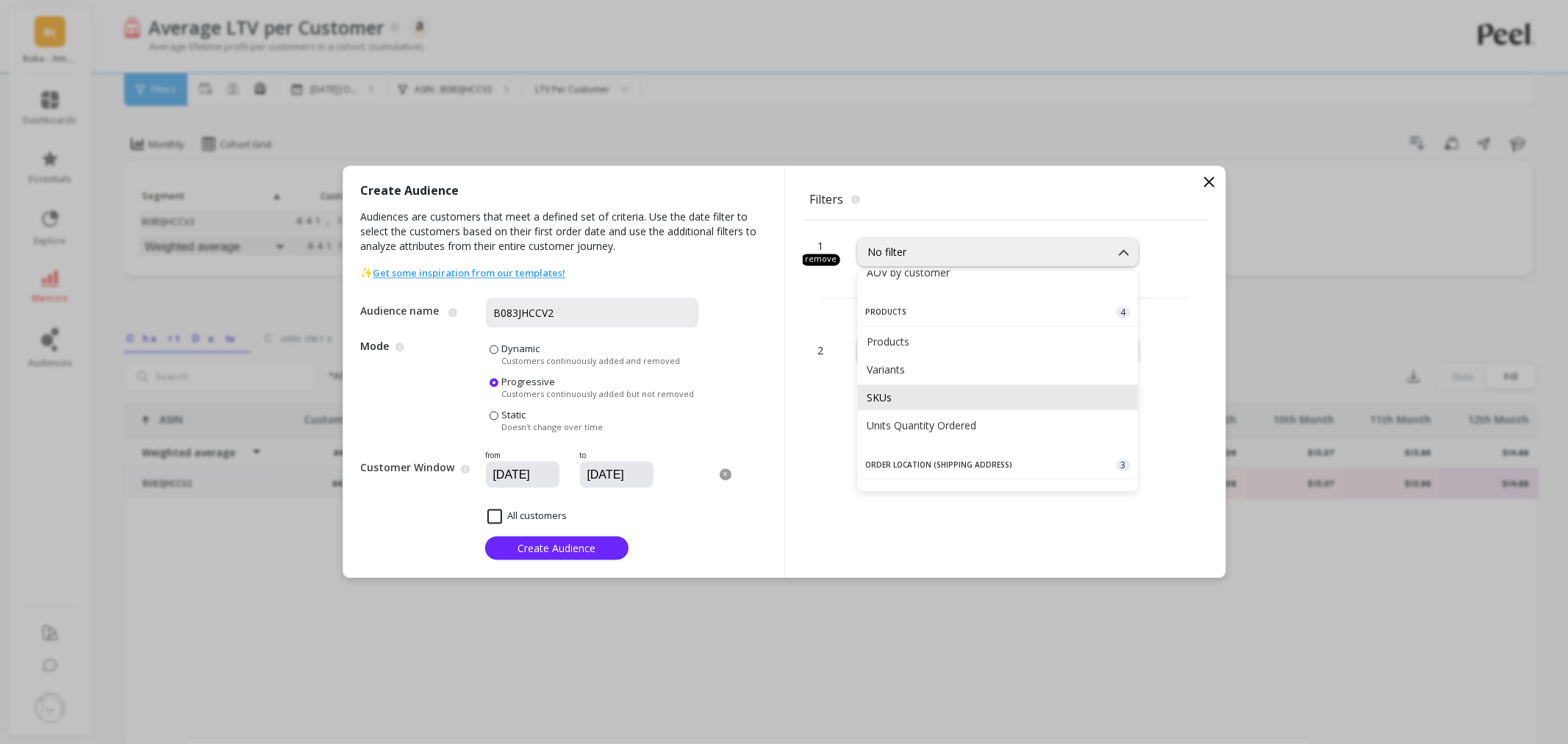
click at [965, 391] on div "SKUs" at bounding box center [998, 397] width 263 height 14
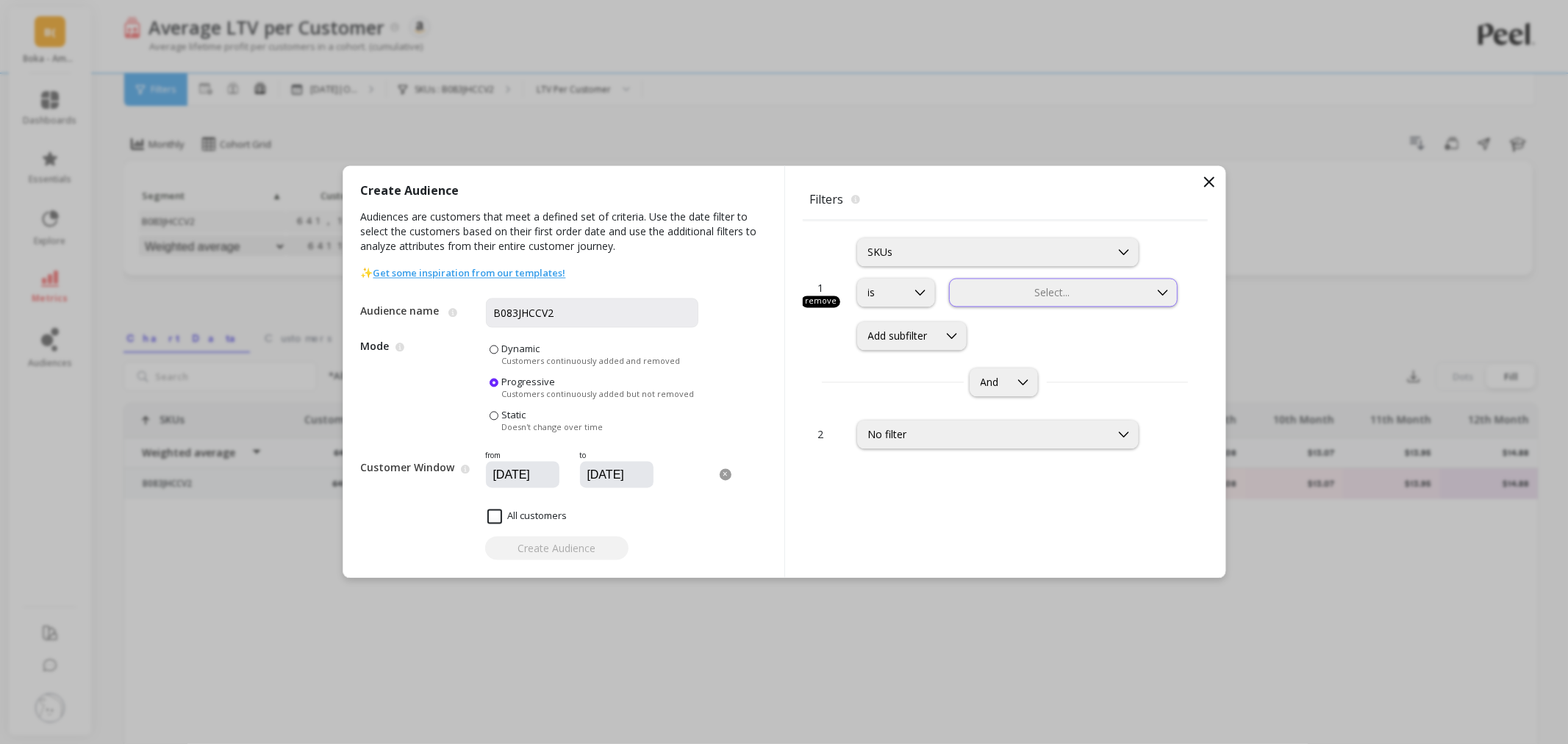
click at [1016, 288] on div at bounding box center [1050, 293] width 197 height 14
type input "B083JHCCV2"
drag, startPoint x: 1026, startPoint y: 290, endPoint x: 800, endPoint y: 284, distance: 226.1
click at [1206, 177] on icon at bounding box center [1210, 183] width 18 height 18
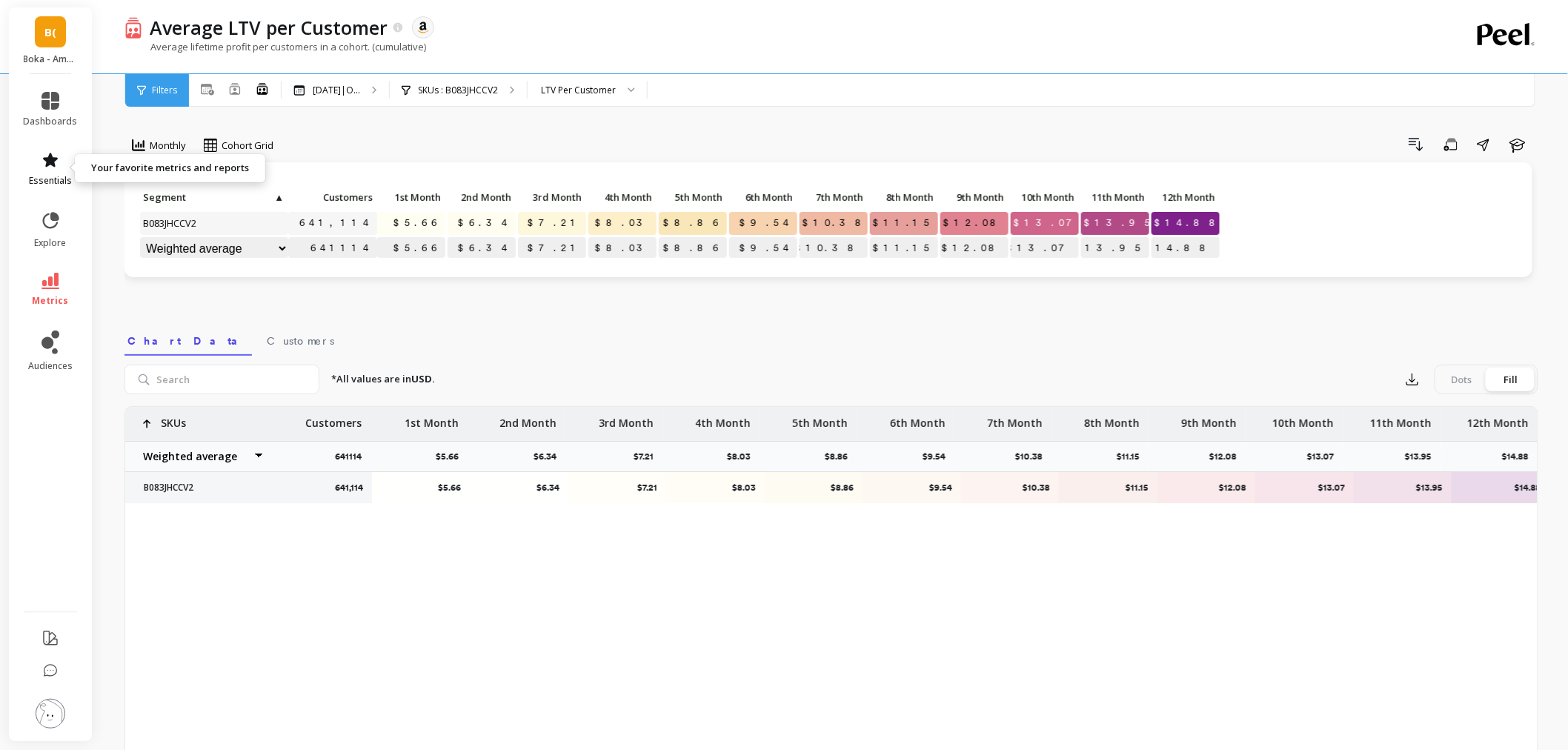
click at [60, 183] on span "essentials" at bounding box center [50, 181] width 43 height 12
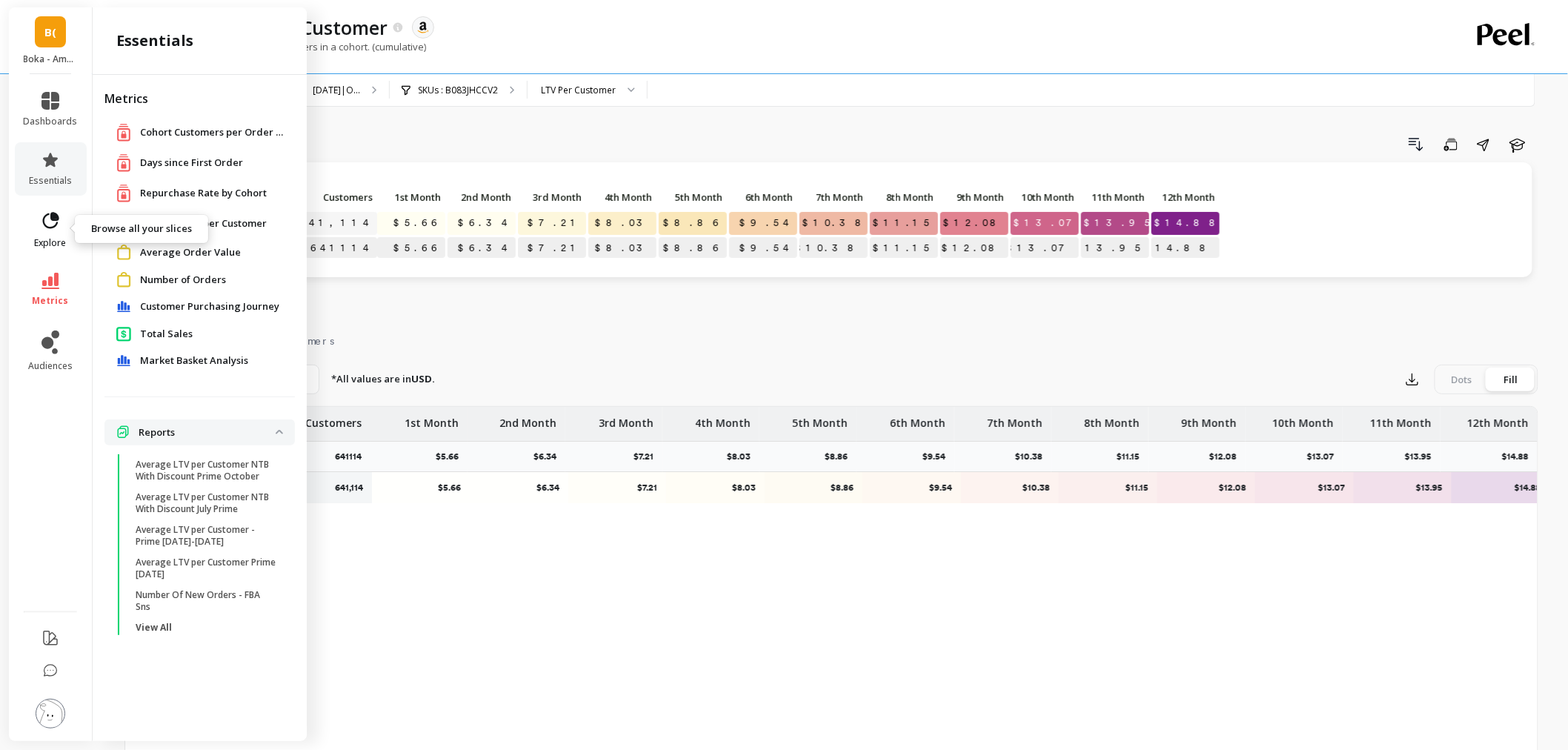
click at [50, 228] on icon at bounding box center [50, 220] width 21 height 21
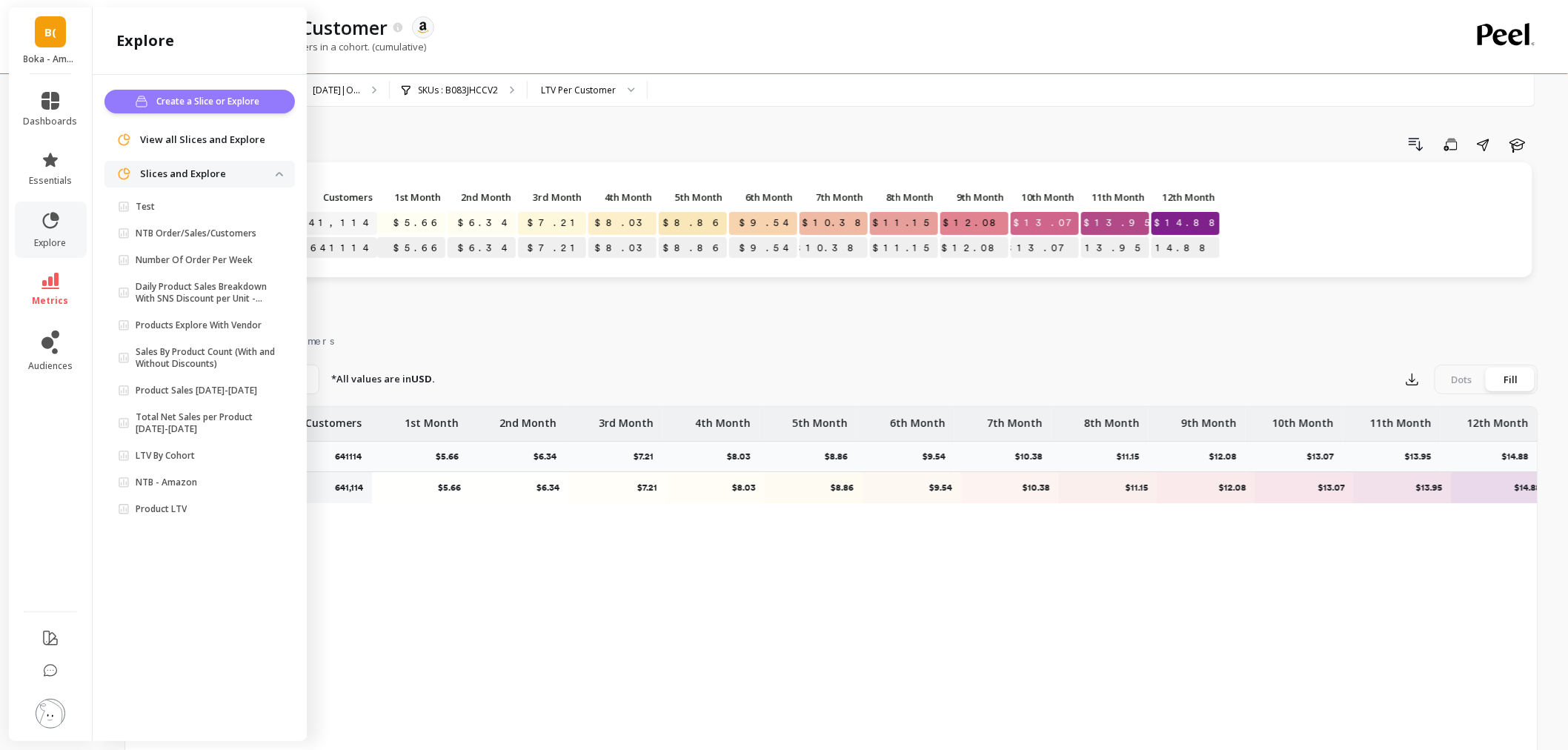
click at [223, 103] on span "Create a Slice or Explore" at bounding box center [210, 101] width 107 height 15
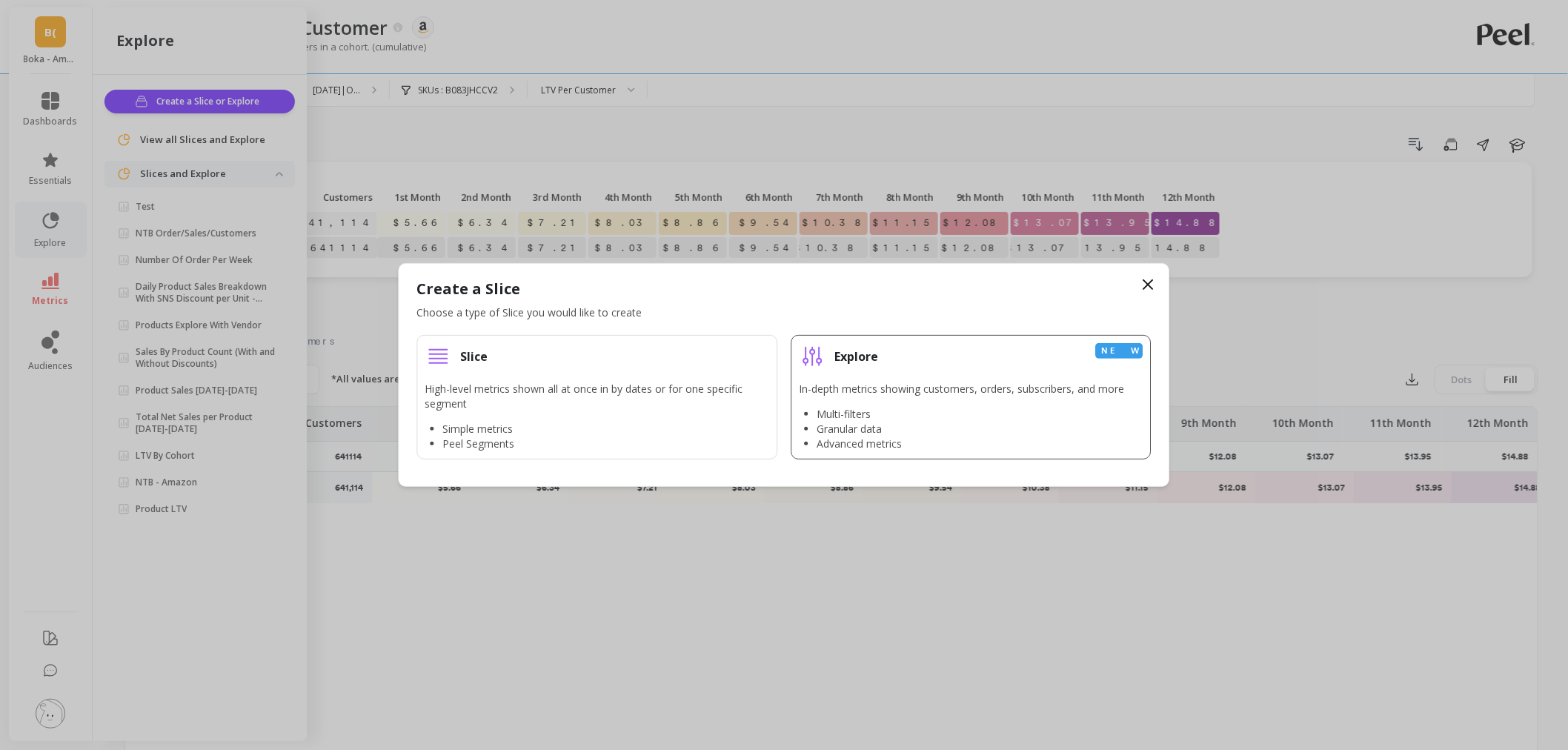
click at [911, 374] on li "Explore New In-depth metrics showing customers, orders, subscribers, and more M…" at bounding box center [971, 397] width 361 height 125
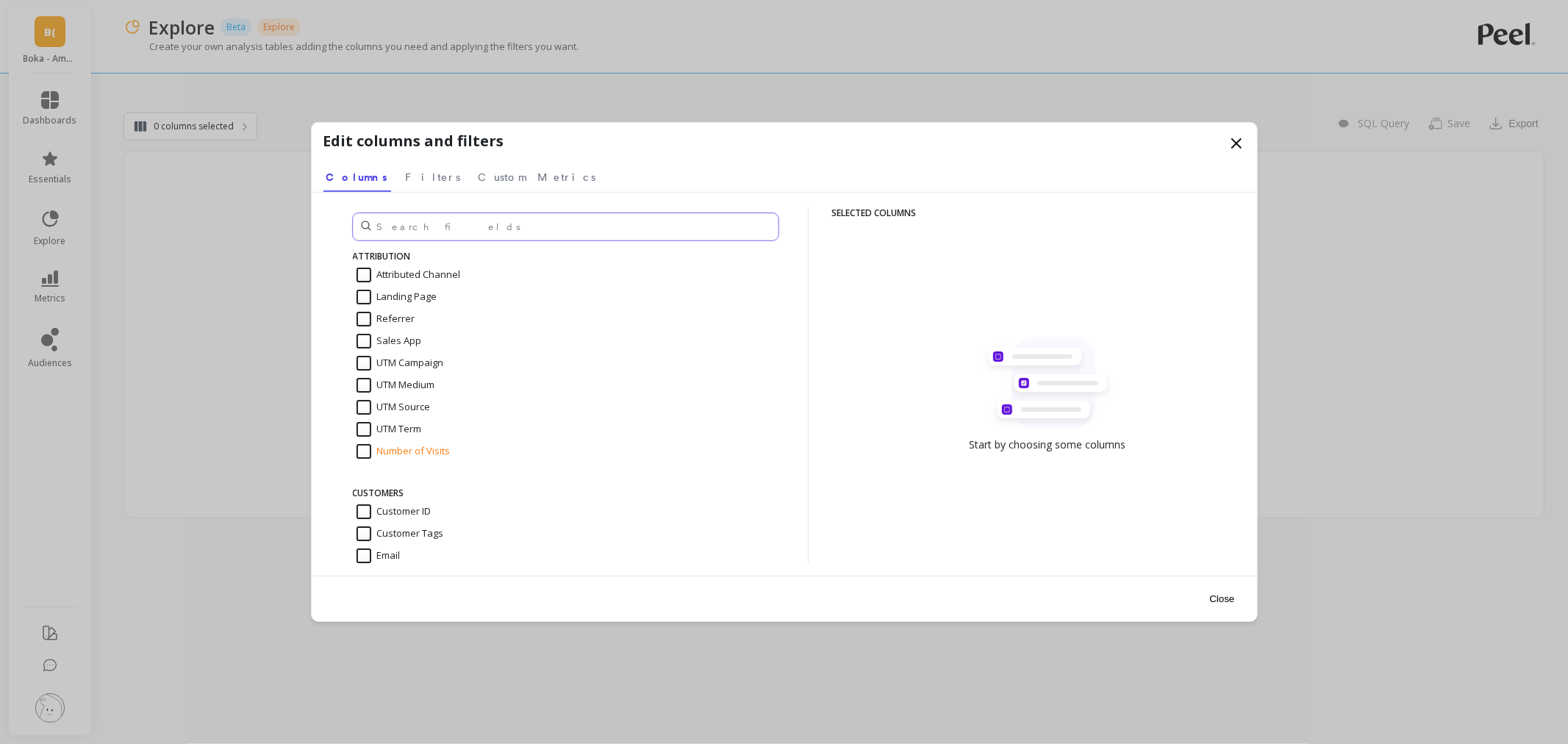
click at [407, 219] on input "text" at bounding box center [565, 227] width 426 height 27
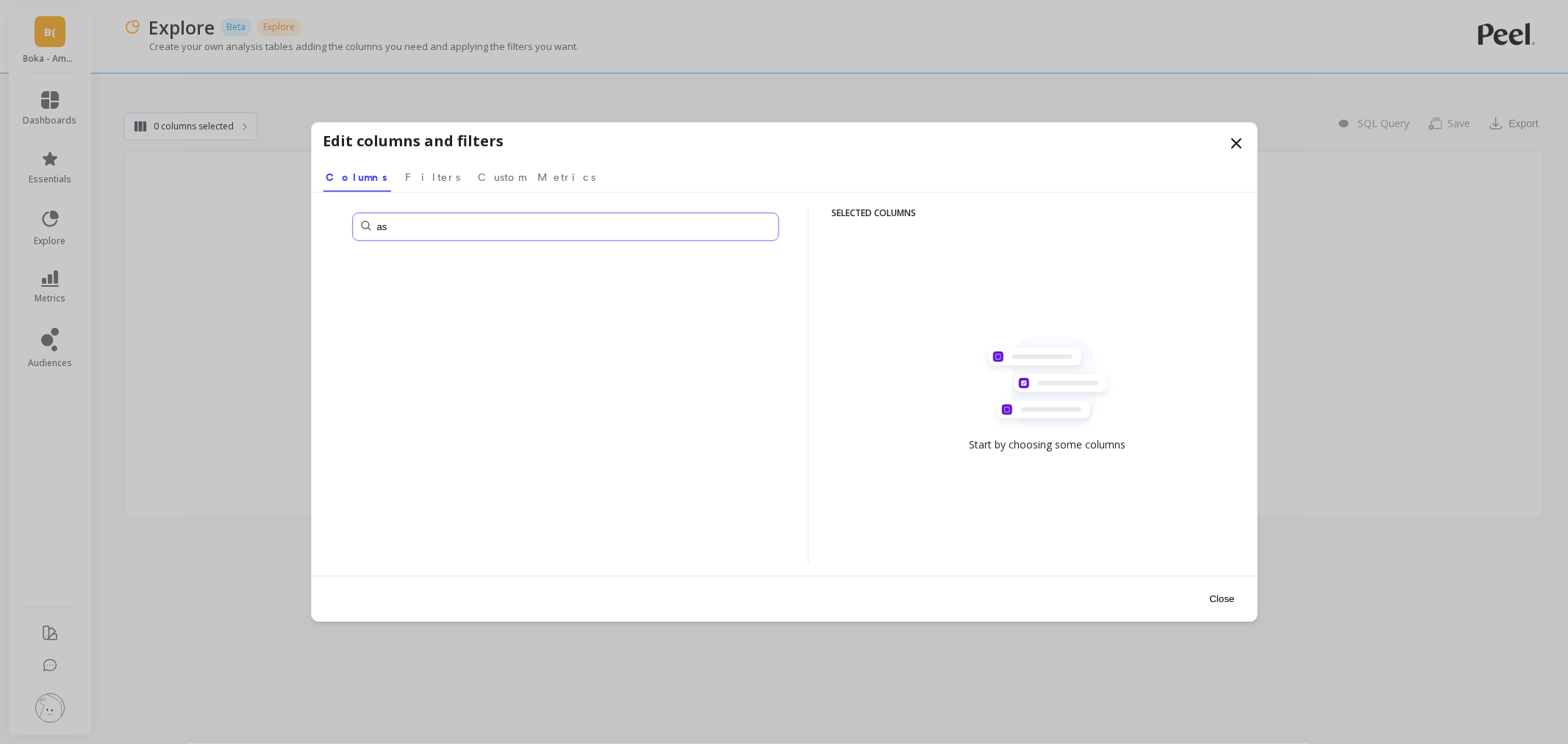
type input "a"
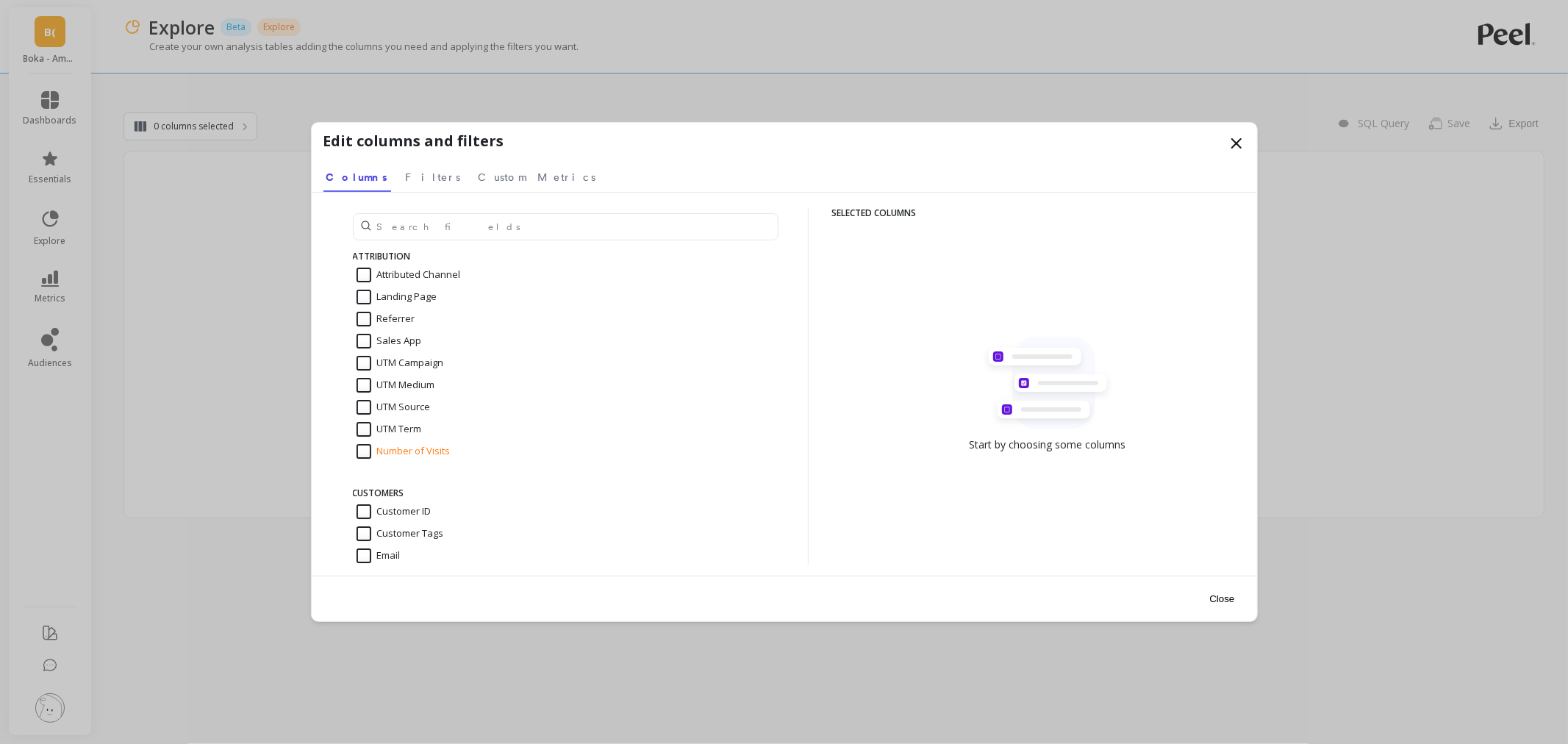
click at [1232, 142] on icon at bounding box center [1237, 144] width 18 height 18
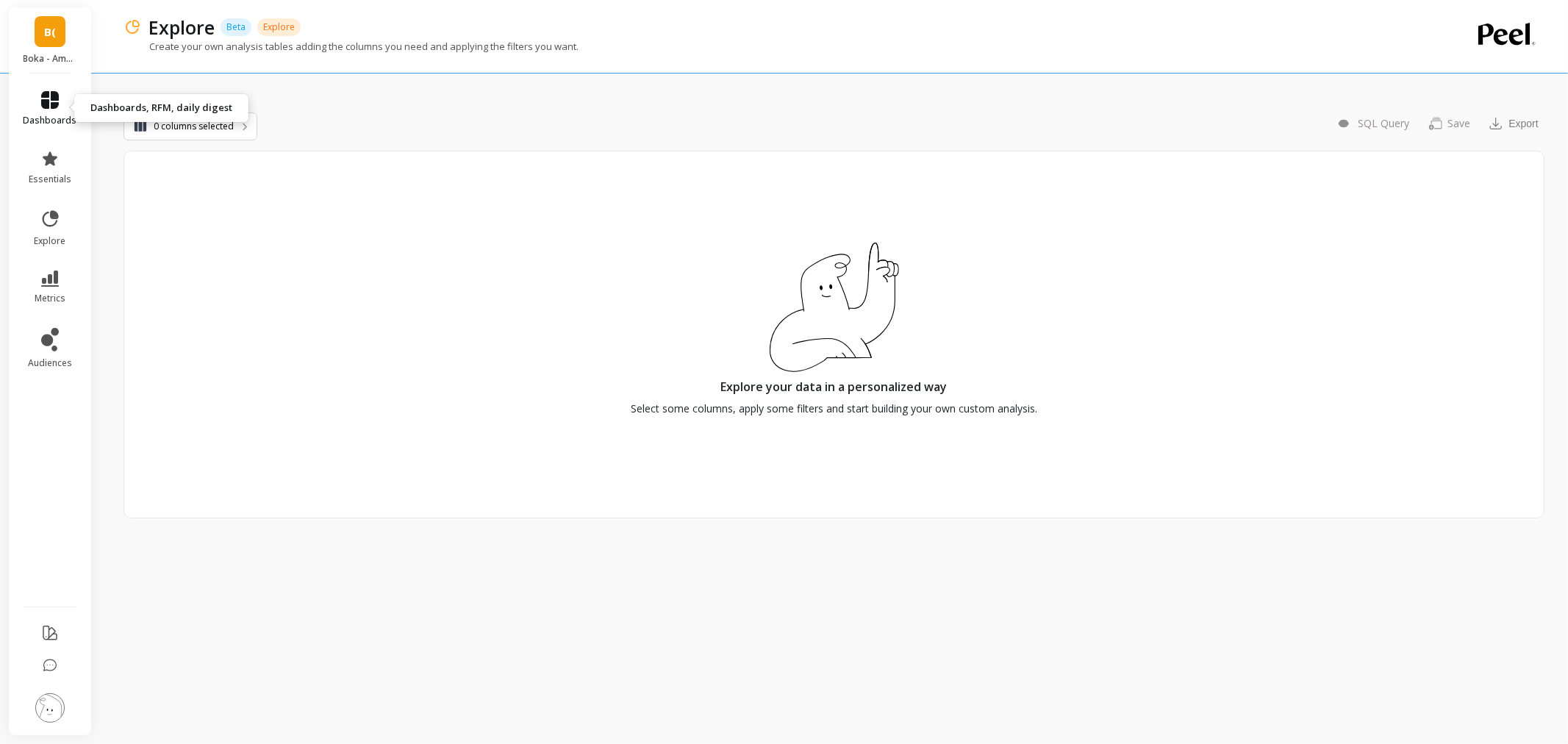
click at [58, 100] on icon at bounding box center [50, 100] width 18 height 18
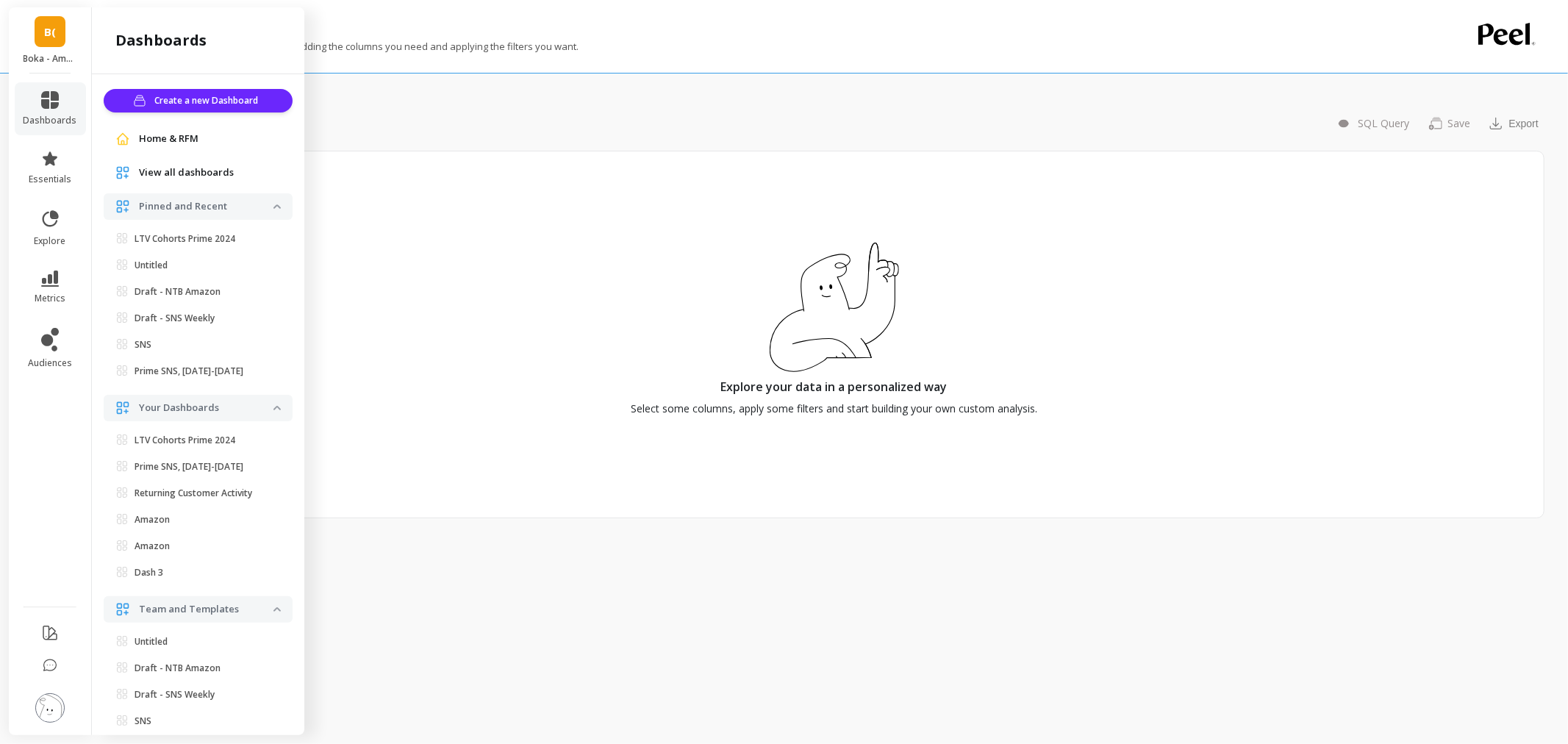
scroll to position [5, 0]
click at [151, 121] on div "Home & RFM" at bounding box center [198, 134] width 189 height 26
click at [150, 138] on span "Home & RFM" at bounding box center [168, 134] width 60 height 15
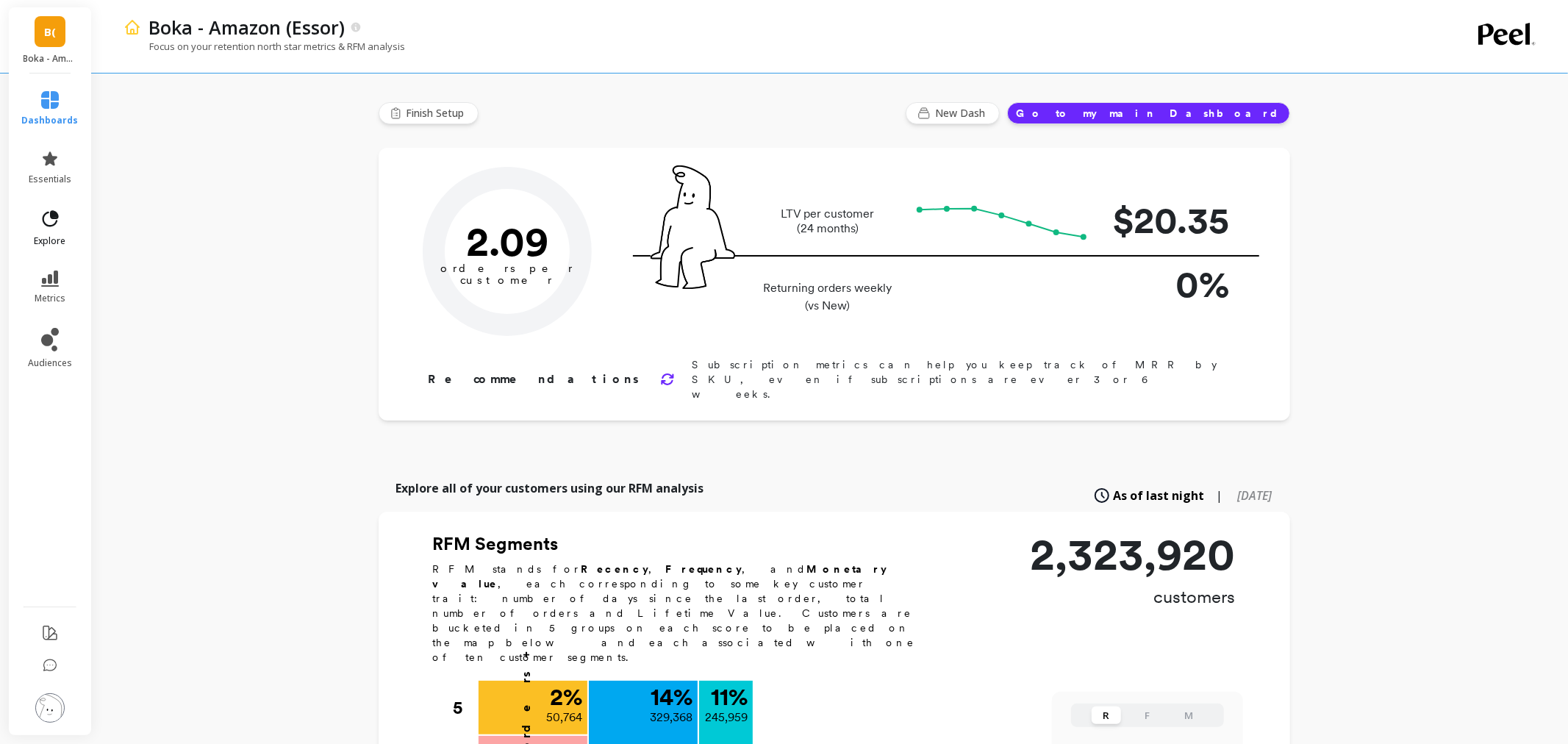
type input "Champions"
type input "245959"
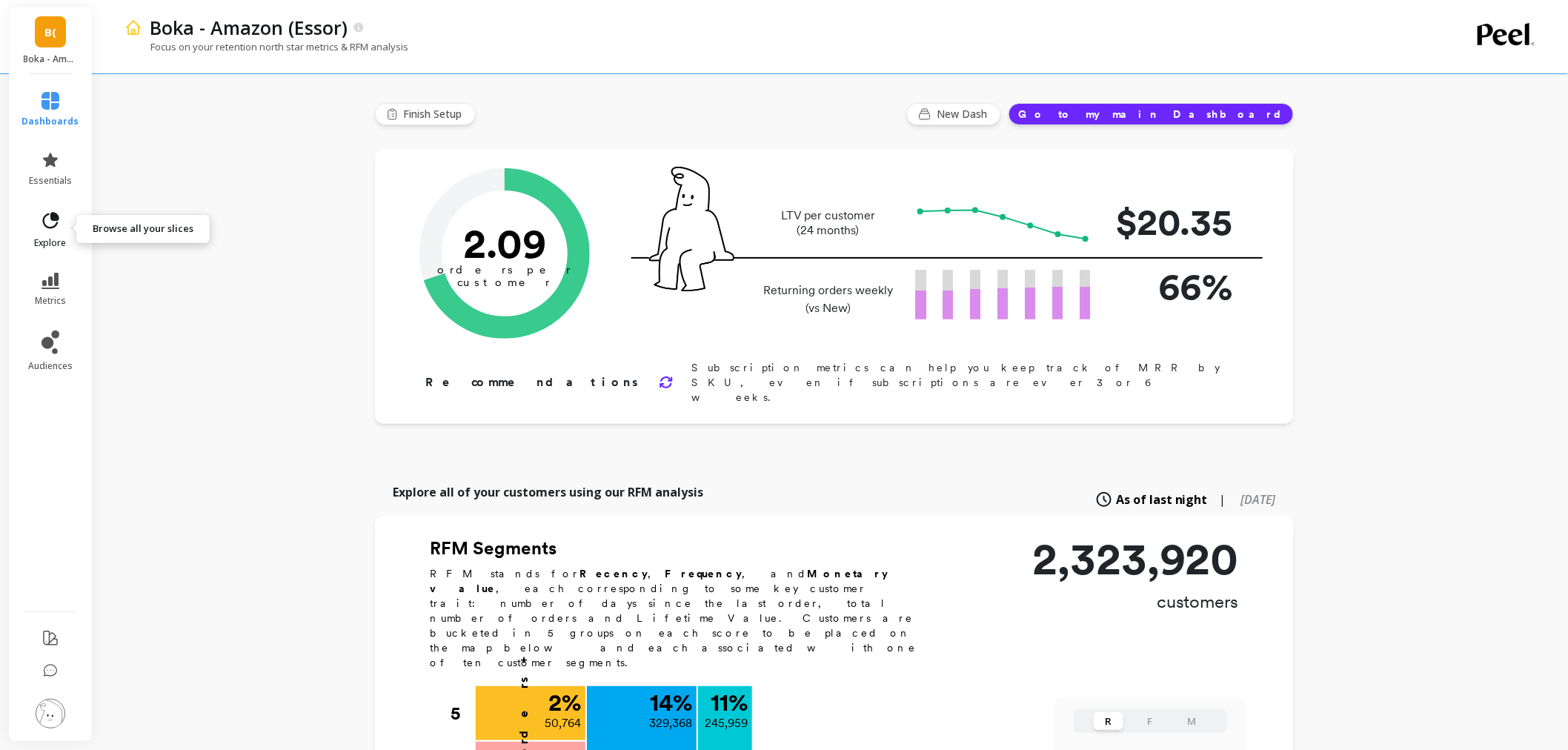
click at [41, 232] on link "explore" at bounding box center [51, 229] width 57 height 38
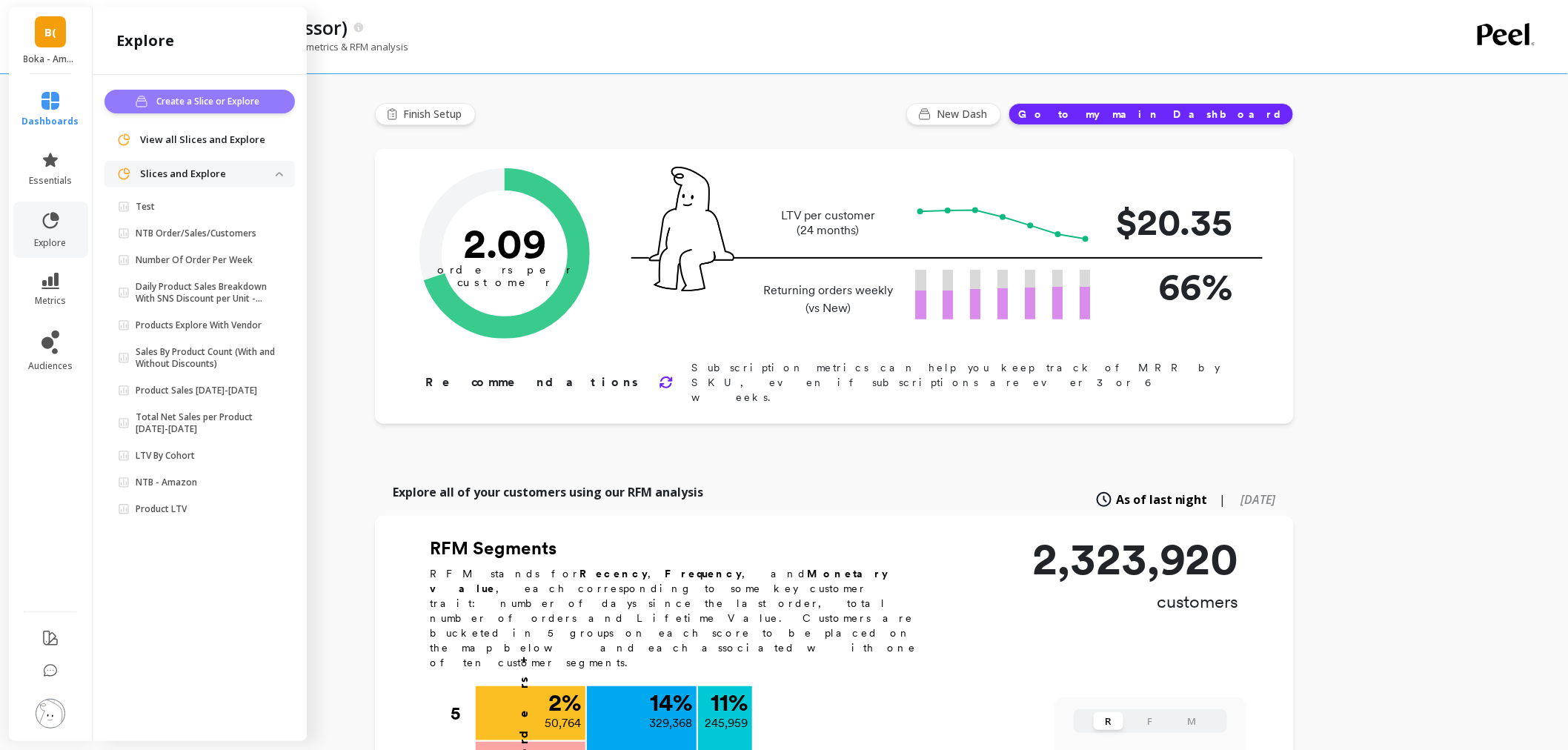
click at [225, 106] on span "Create a Slice or Explore" at bounding box center [210, 101] width 107 height 15
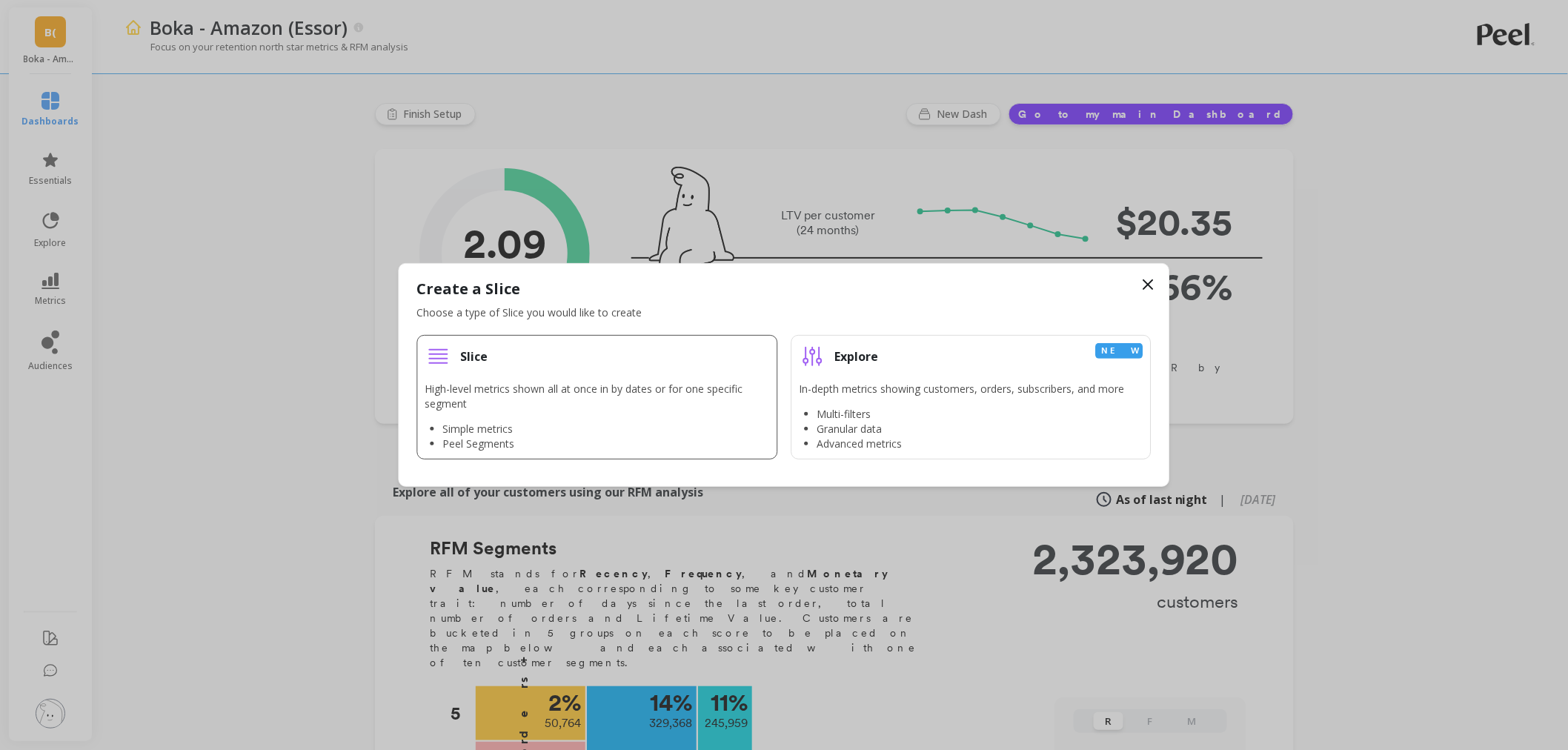
click at [603, 389] on p "High-level metrics shown all at once in by dates or for one specific segment" at bounding box center [597, 397] width 344 height 30
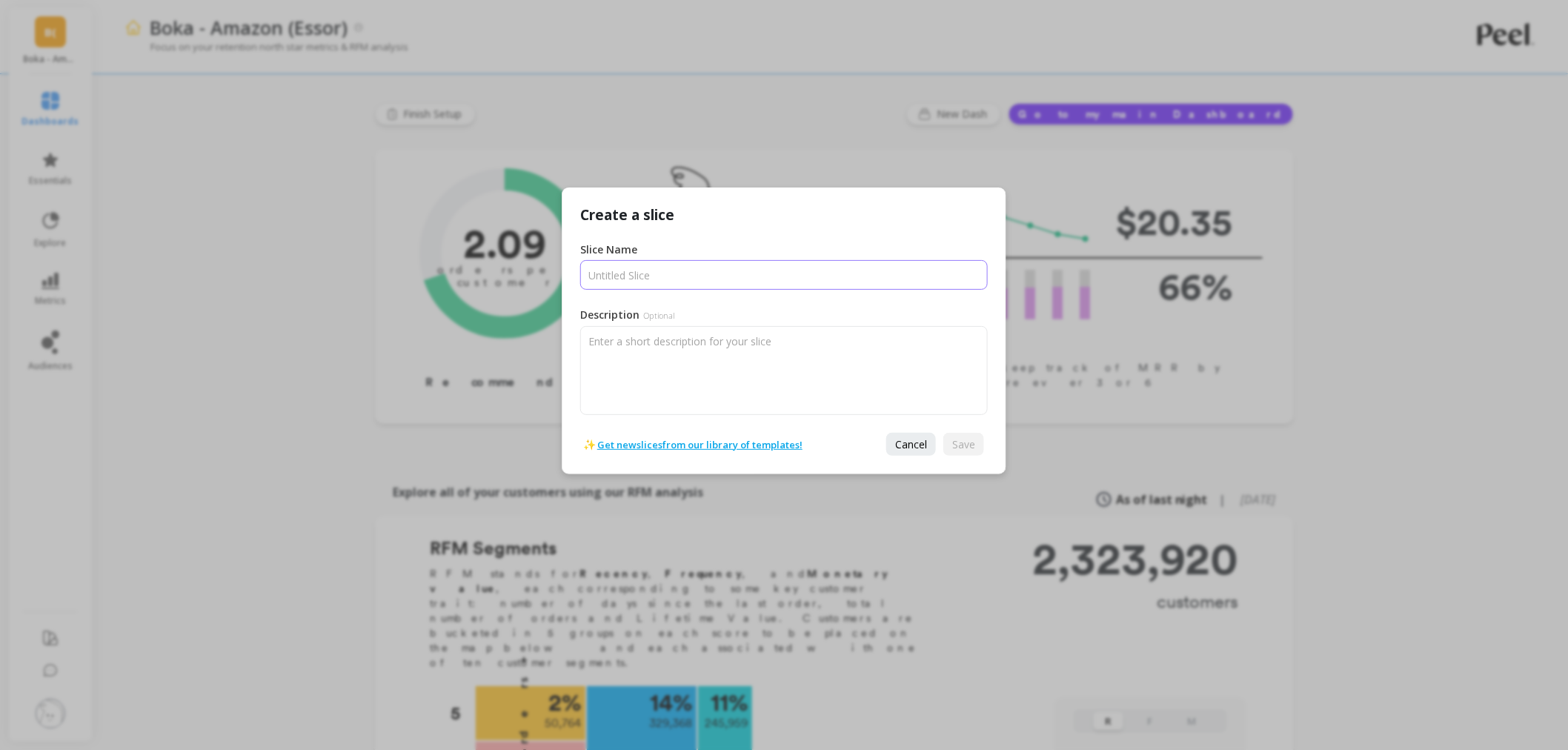
click at [616, 275] on input "Slice Name" at bounding box center [784, 275] width 407 height 30
type input "test"
click at [965, 455] on button "Save" at bounding box center [963, 444] width 40 height 23
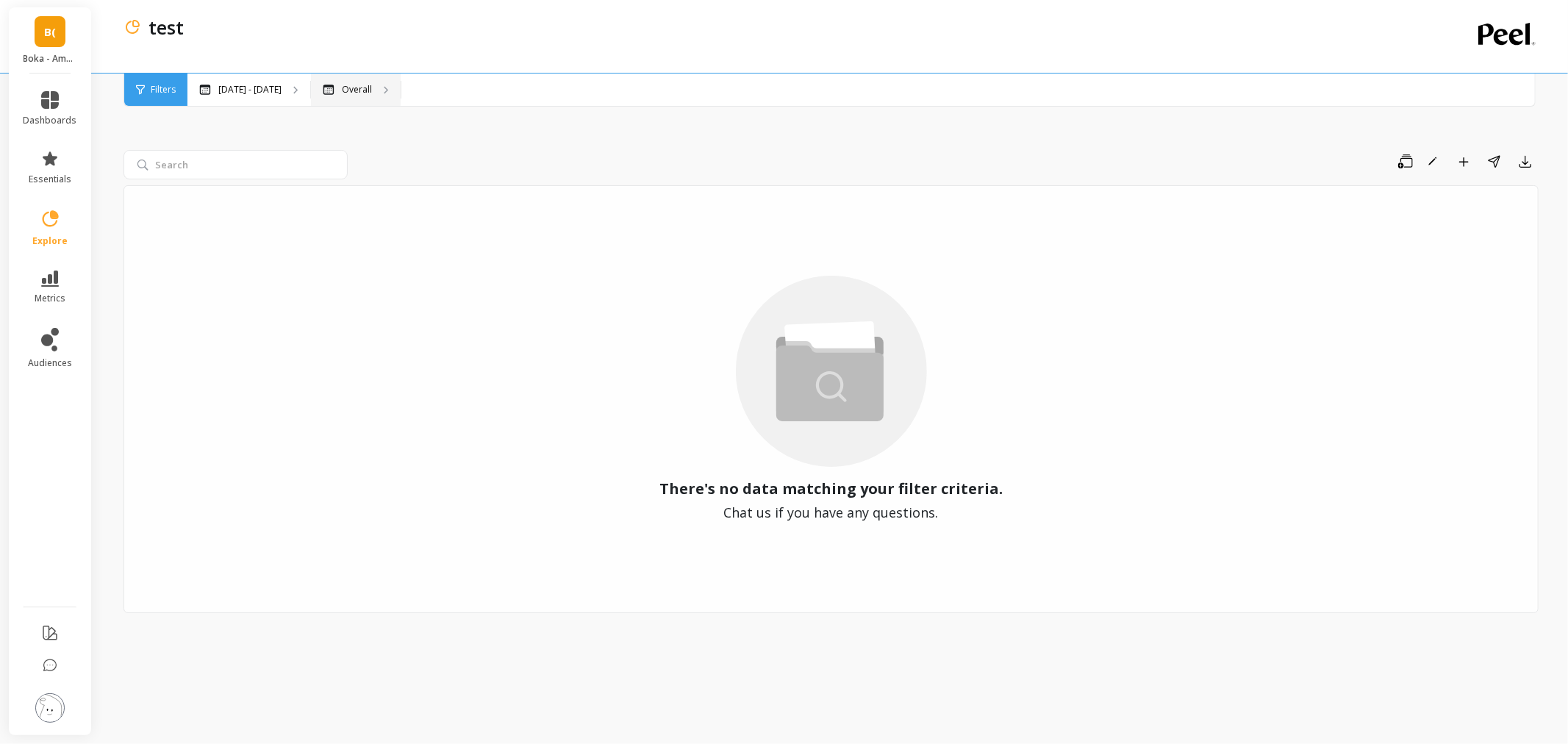
click at [346, 97] on div "Overall" at bounding box center [356, 89] width 90 height 32
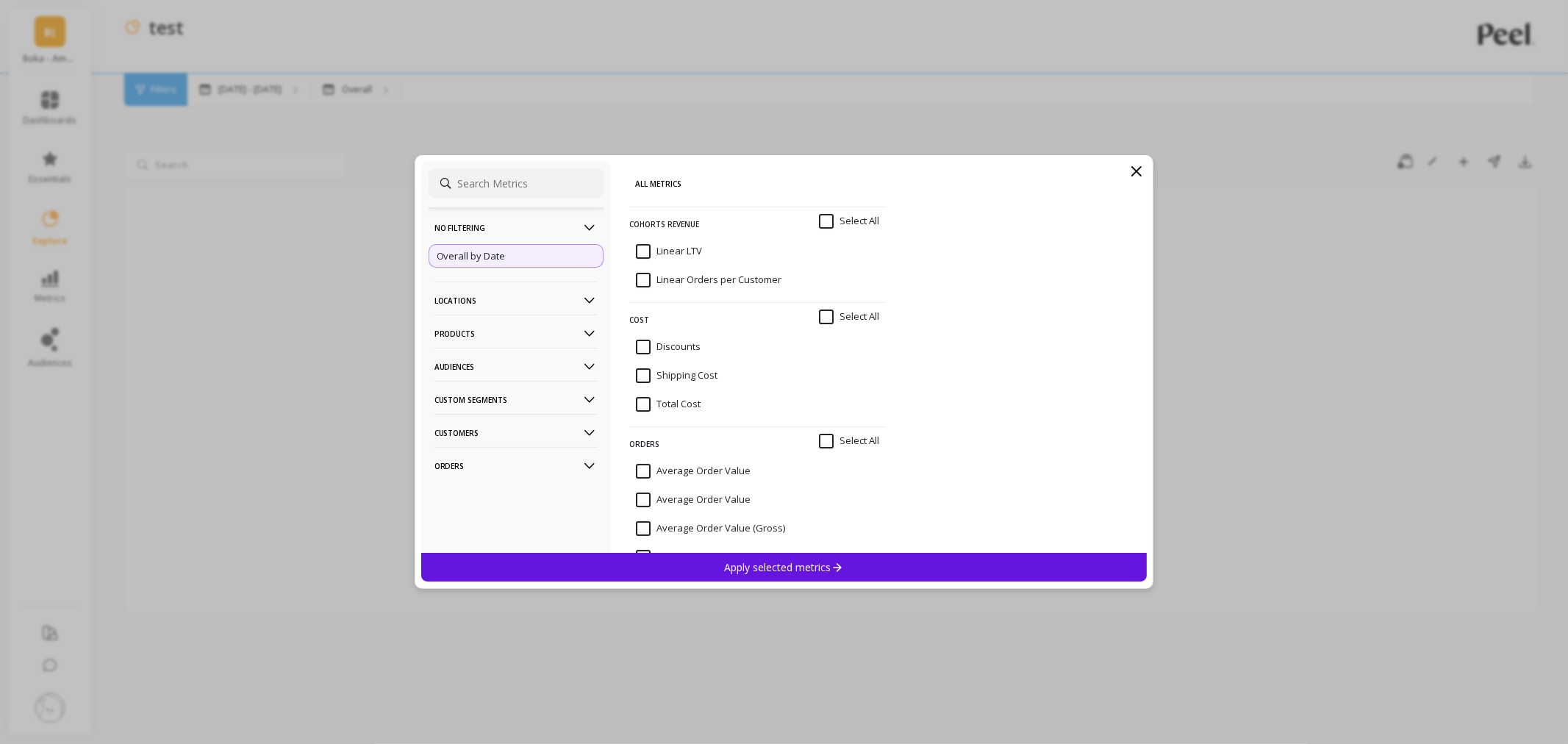
click at [531, 332] on p "Products" at bounding box center [516, 333] width 163 height 37
click at [472, 364] on div "ASIN" at bounding box center [516, 361] width 175 height 23
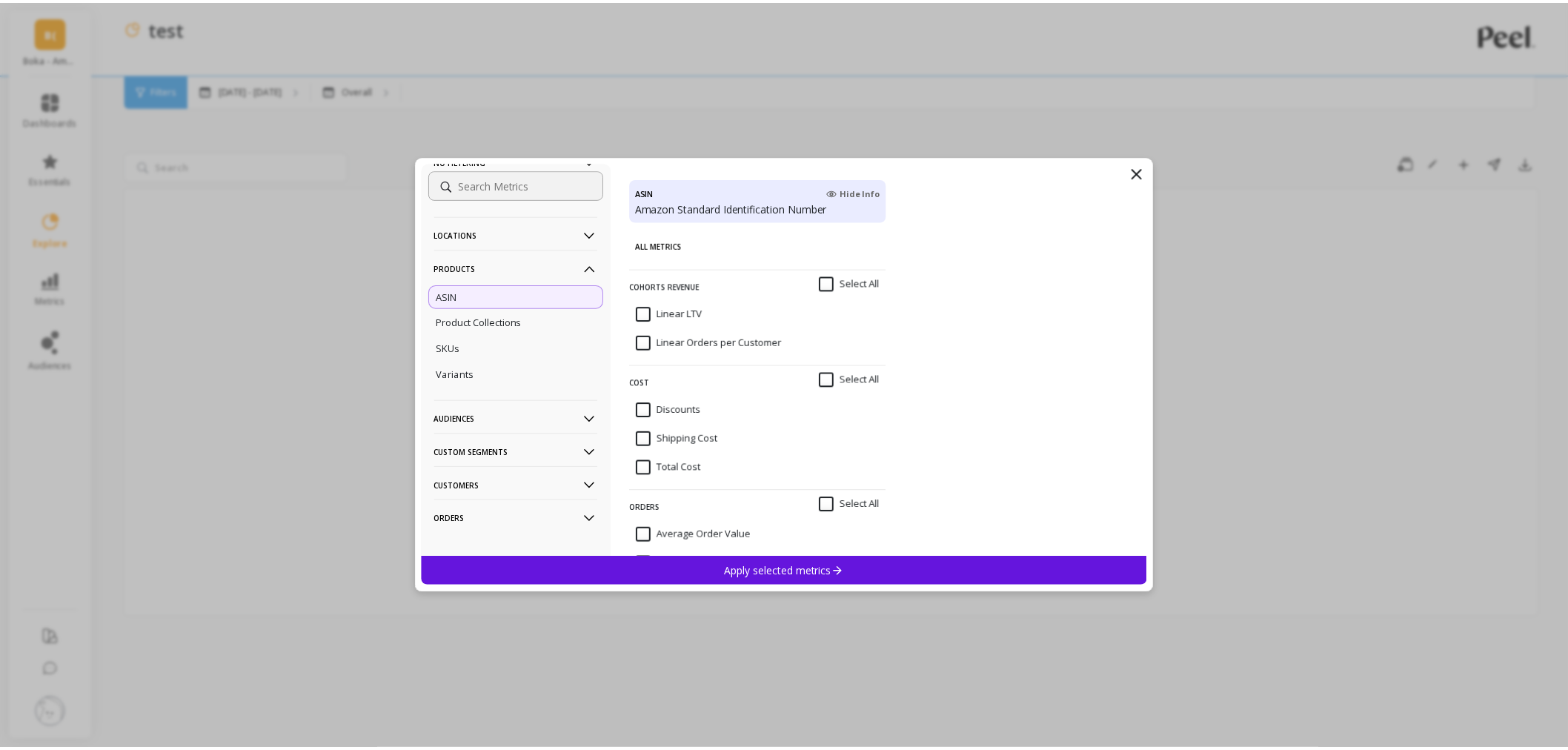
scroll to position [83, 0]
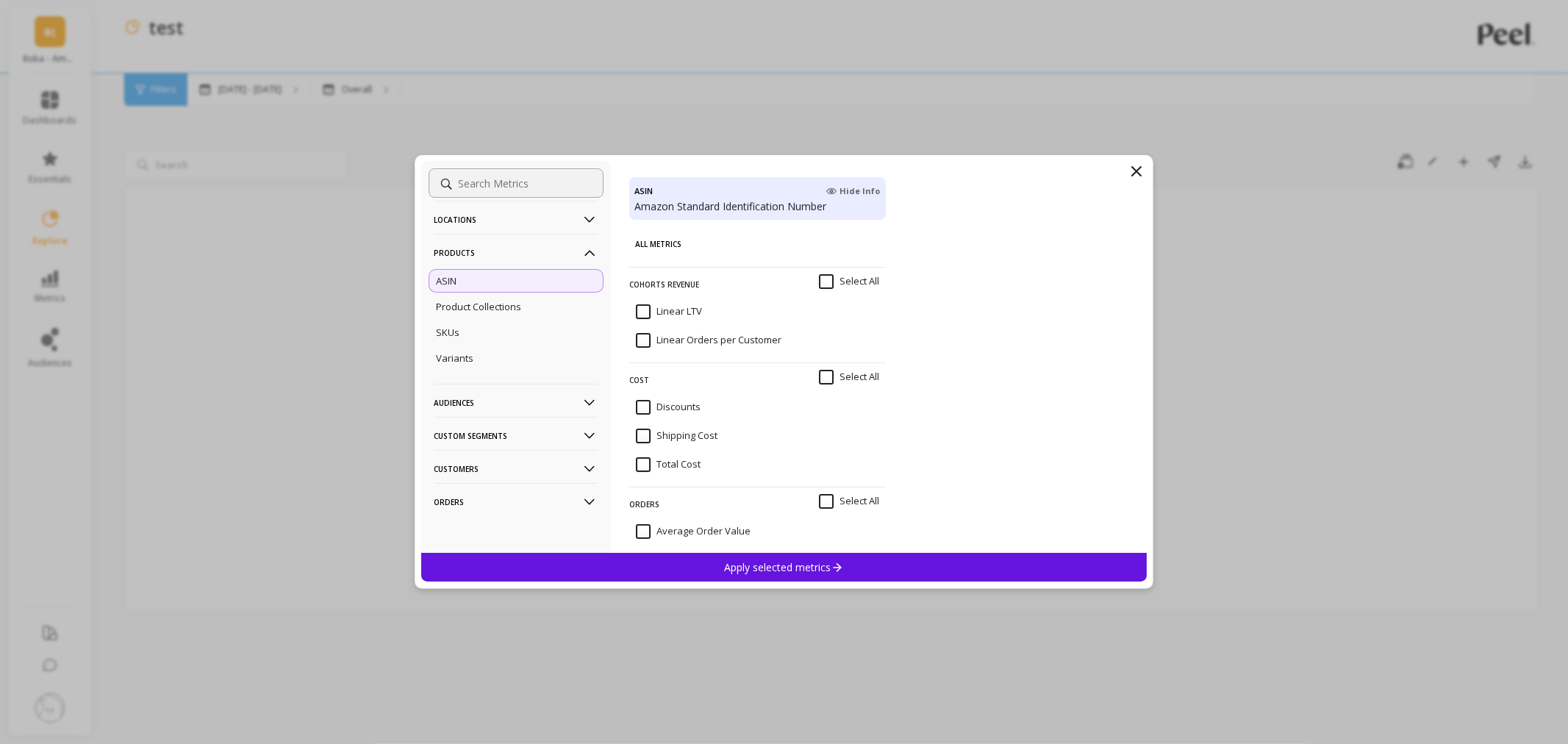
click at [758, 561] on p "Apply selected metrics" at bounding box center [785, 567] width 119 height 14
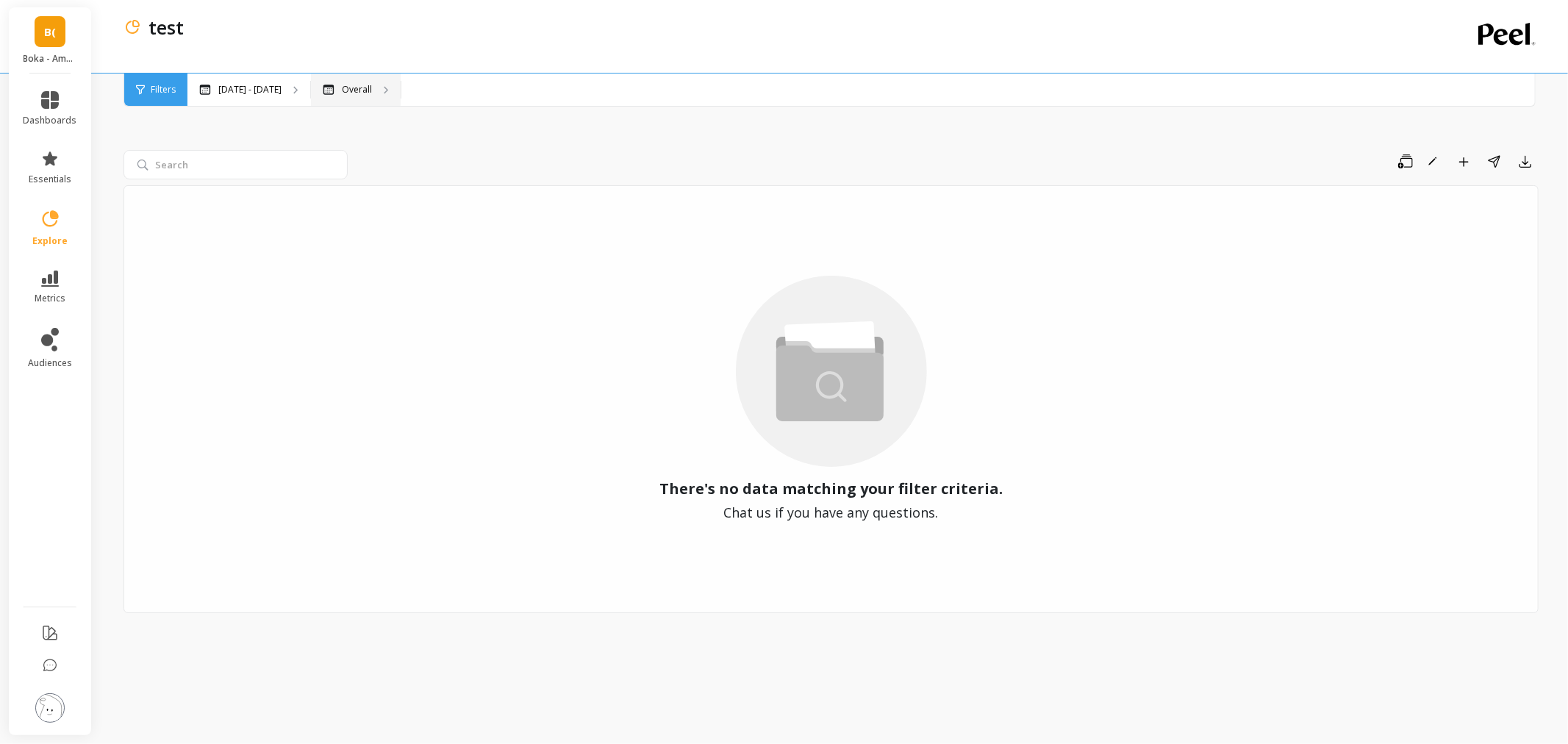
click at [366, 98] on div "Overall" at bounding box center [356, 89] width 90 height 32
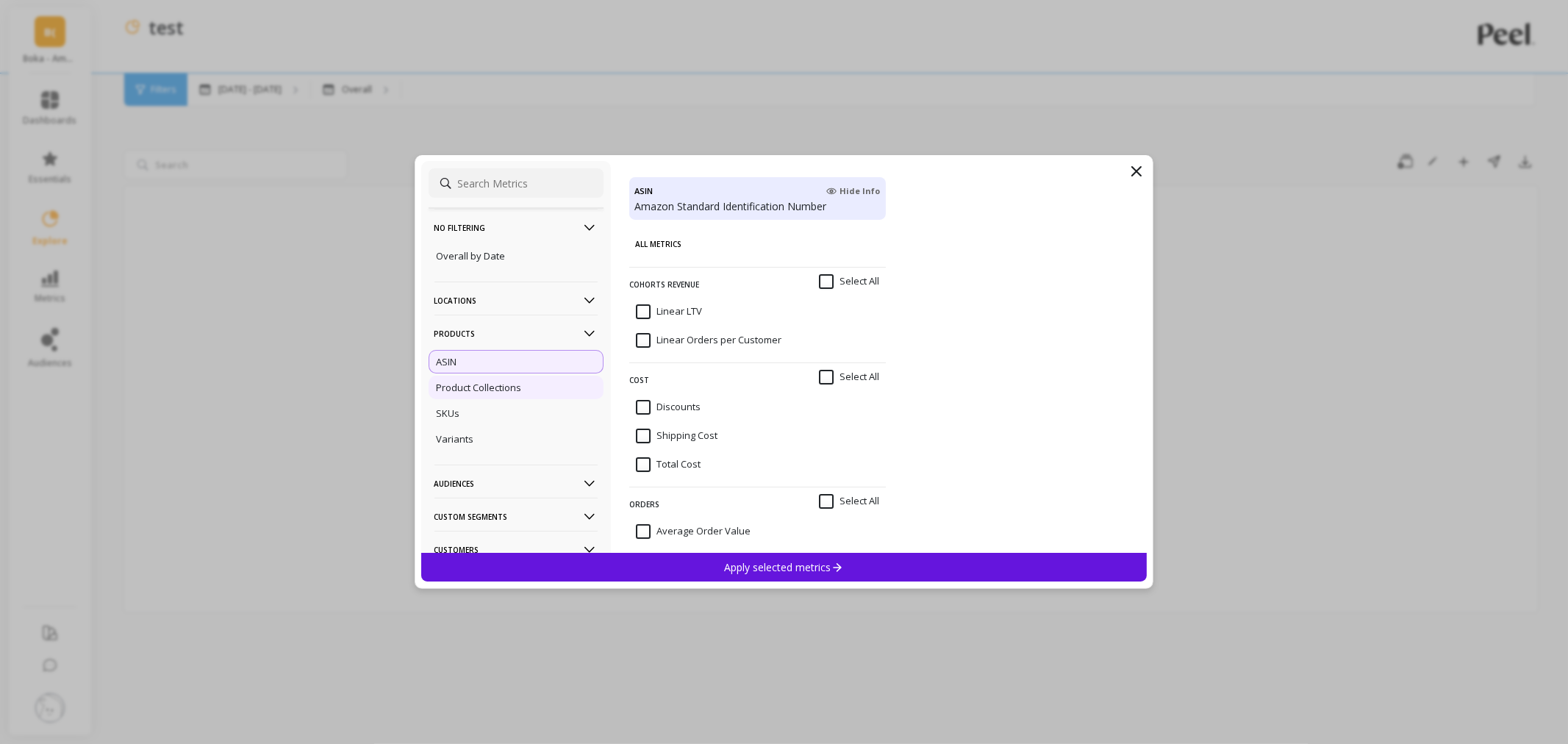
click at [525, 386] on div "Product Collections" at bounding box center [516, 388] width 175 height 23
click at [518, 368] on div "ASIN" at bounding box center [516, 361] width 175 height 23
click at [1137, 166] on icon at bounding box center [1136, 171] width 18 height 18
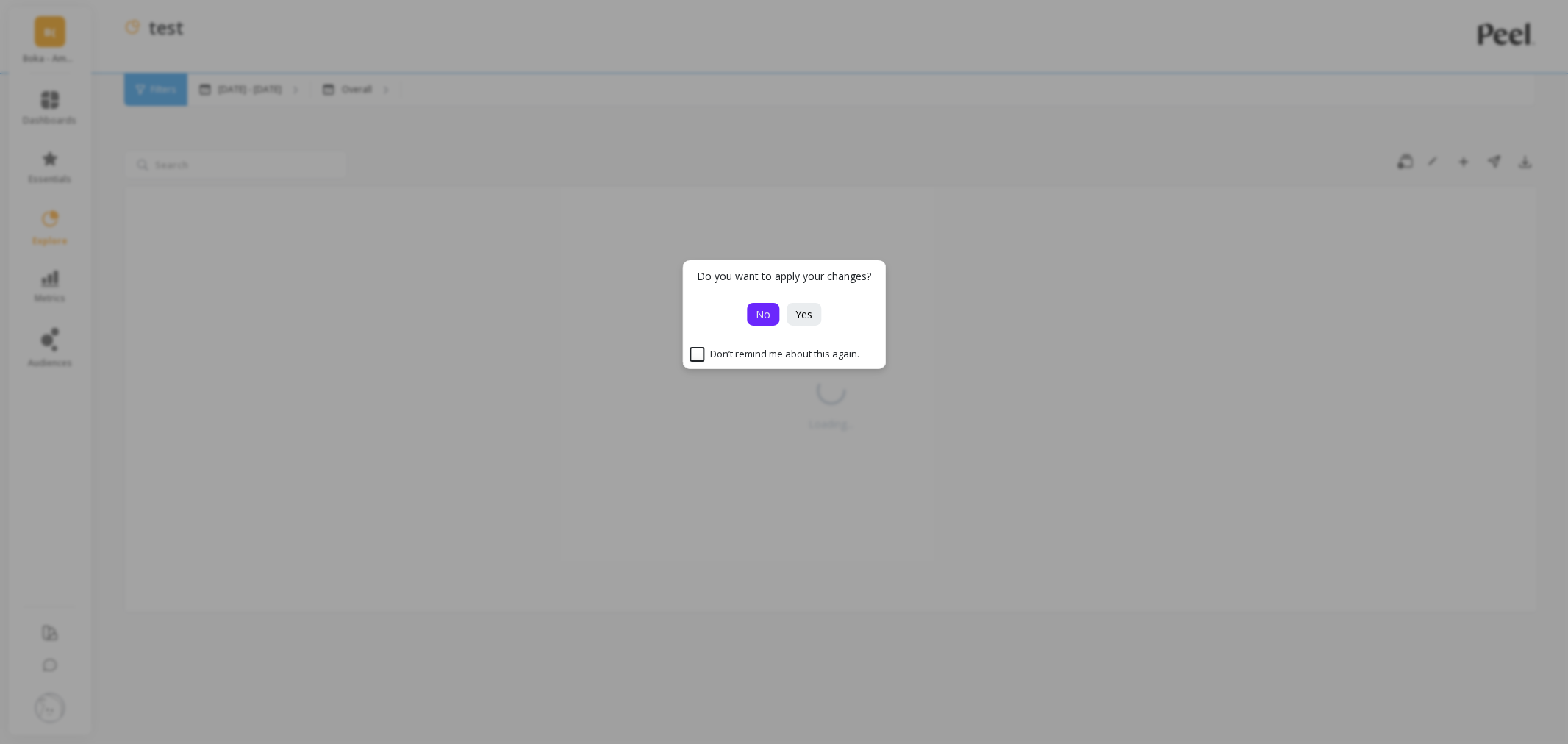
click at [764, 305] on button "No" at bounding box center [763, 313] width 32 height 22
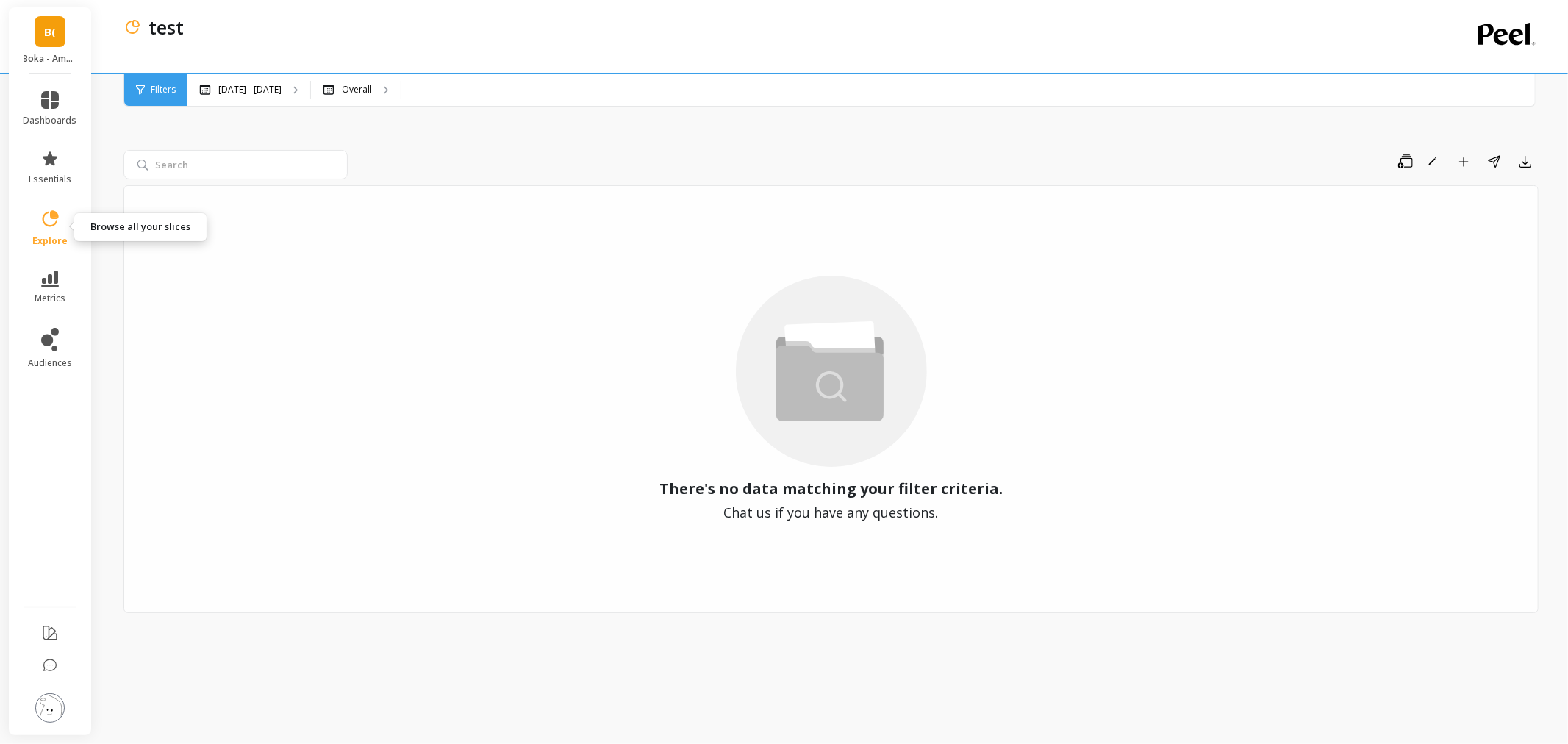
click at [58, 227] on icon at bounding box center [50, 219] width 21 height 21
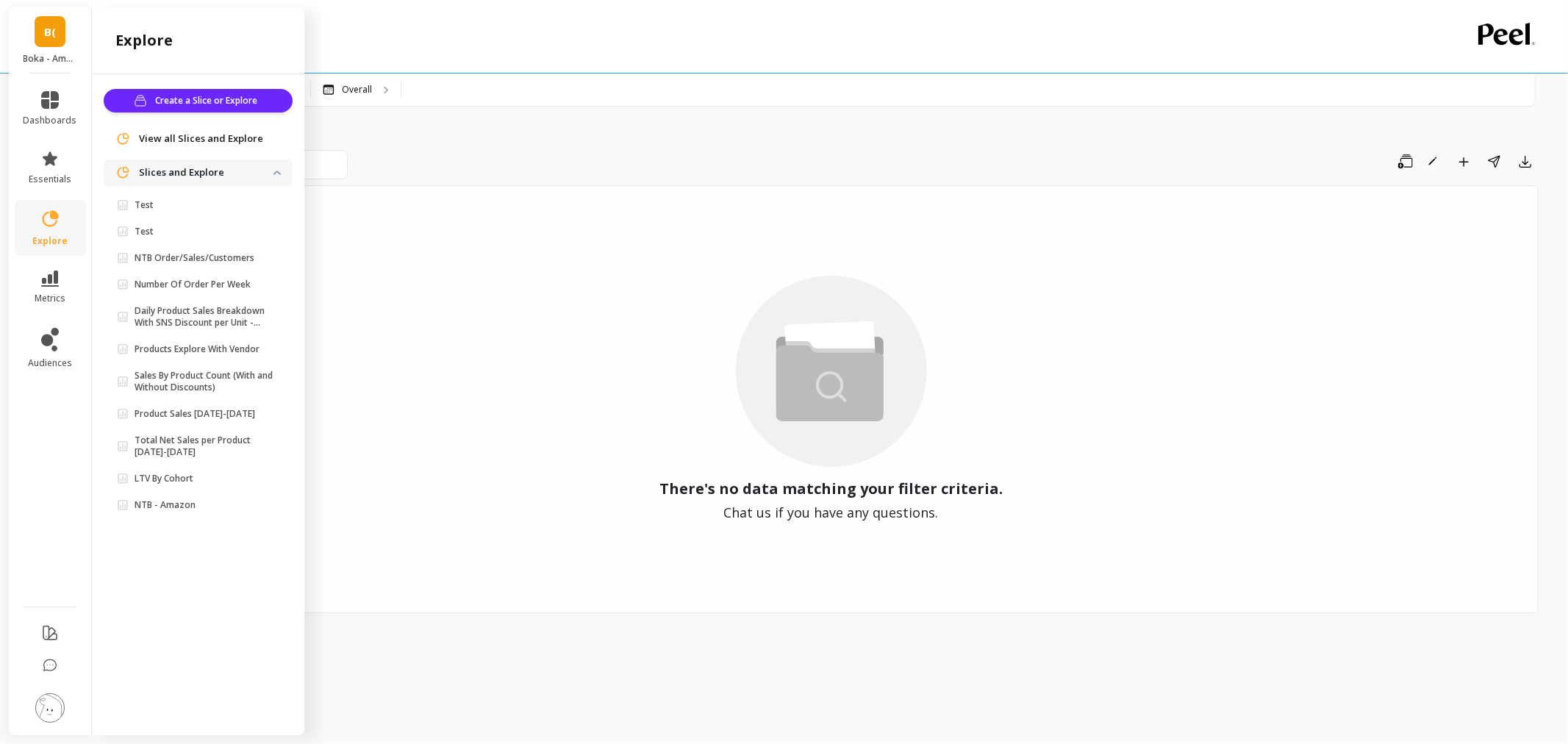
click at [210, 136] on span "View all Slices and Explore" at bounding box center [200, 139] width 124 height 15
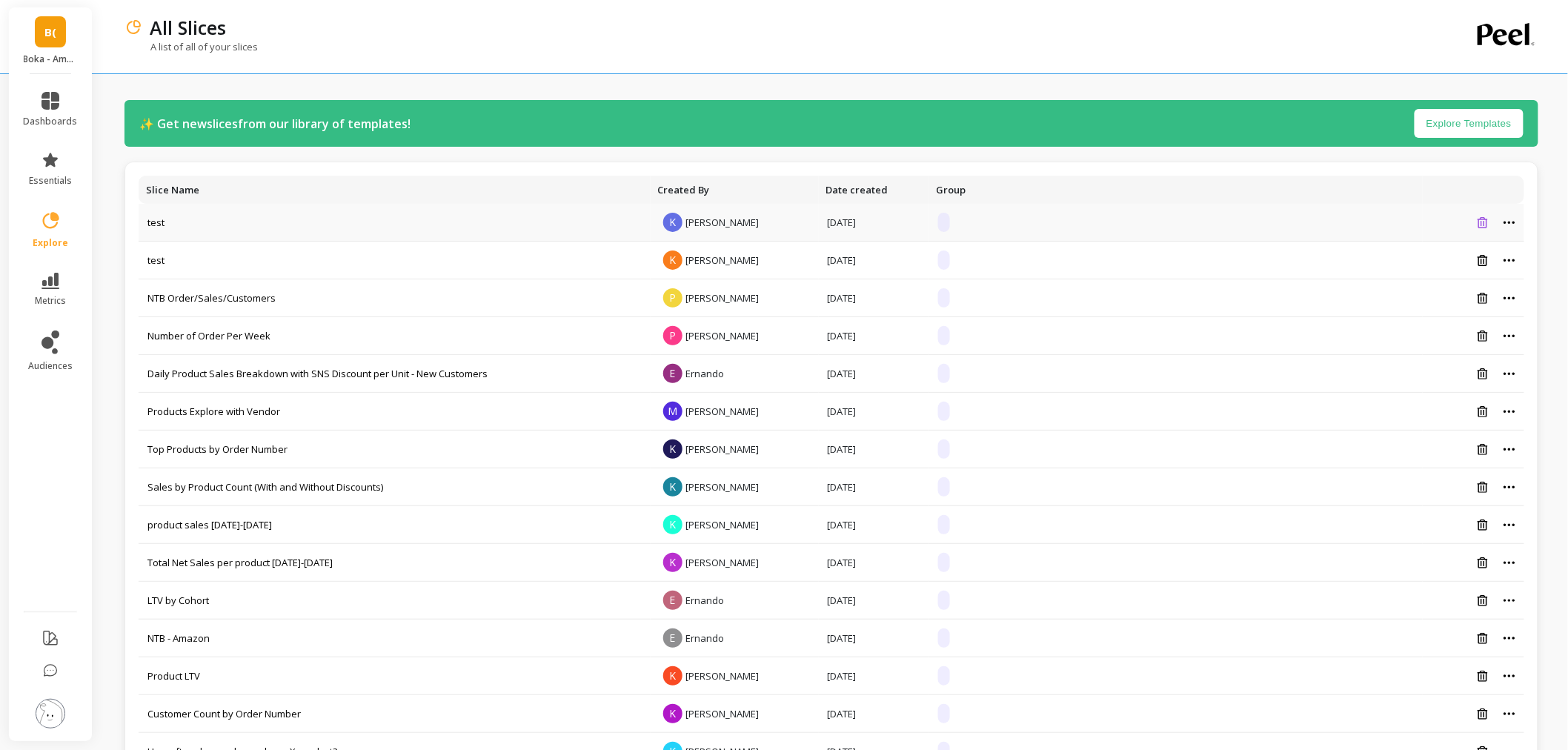
click at [1486, 219] on icon at bounding box center [1482, 222] width 11 height 11
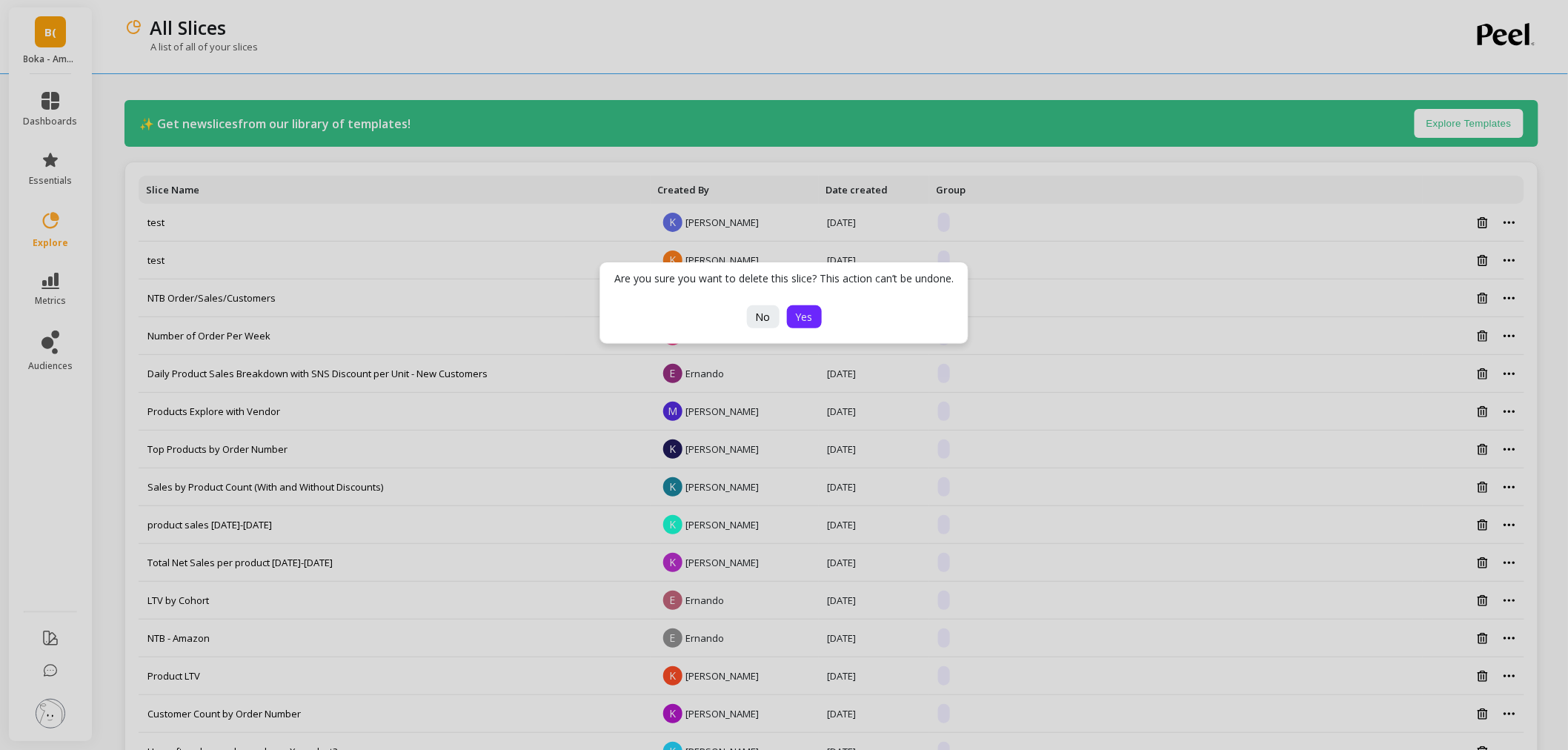
click at [801, 326] on button "Yes" at bounding box center [804, 316] width 34 height 23
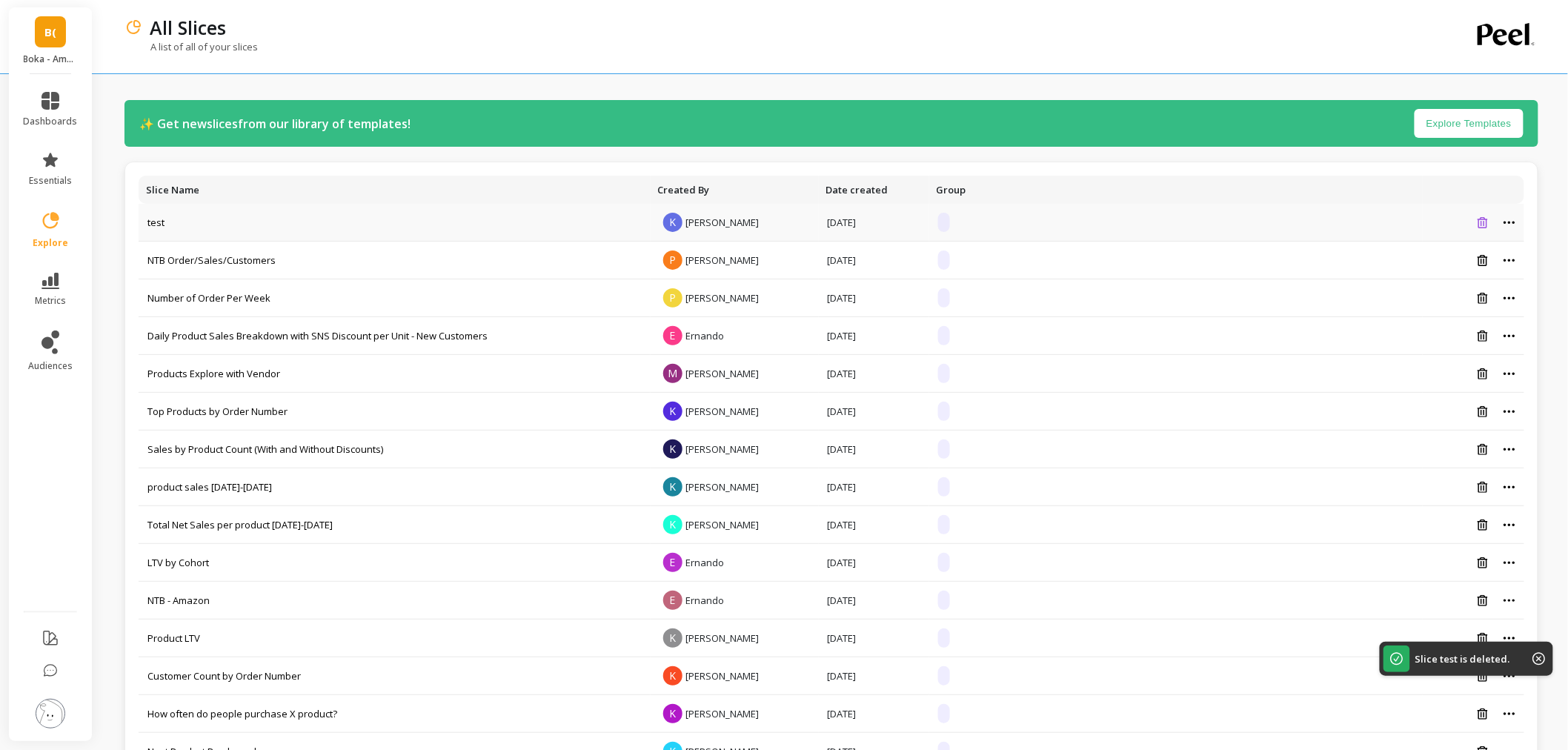
click at [1486, 226] on icon at bounding box center [1482, 222] width 11 height 11
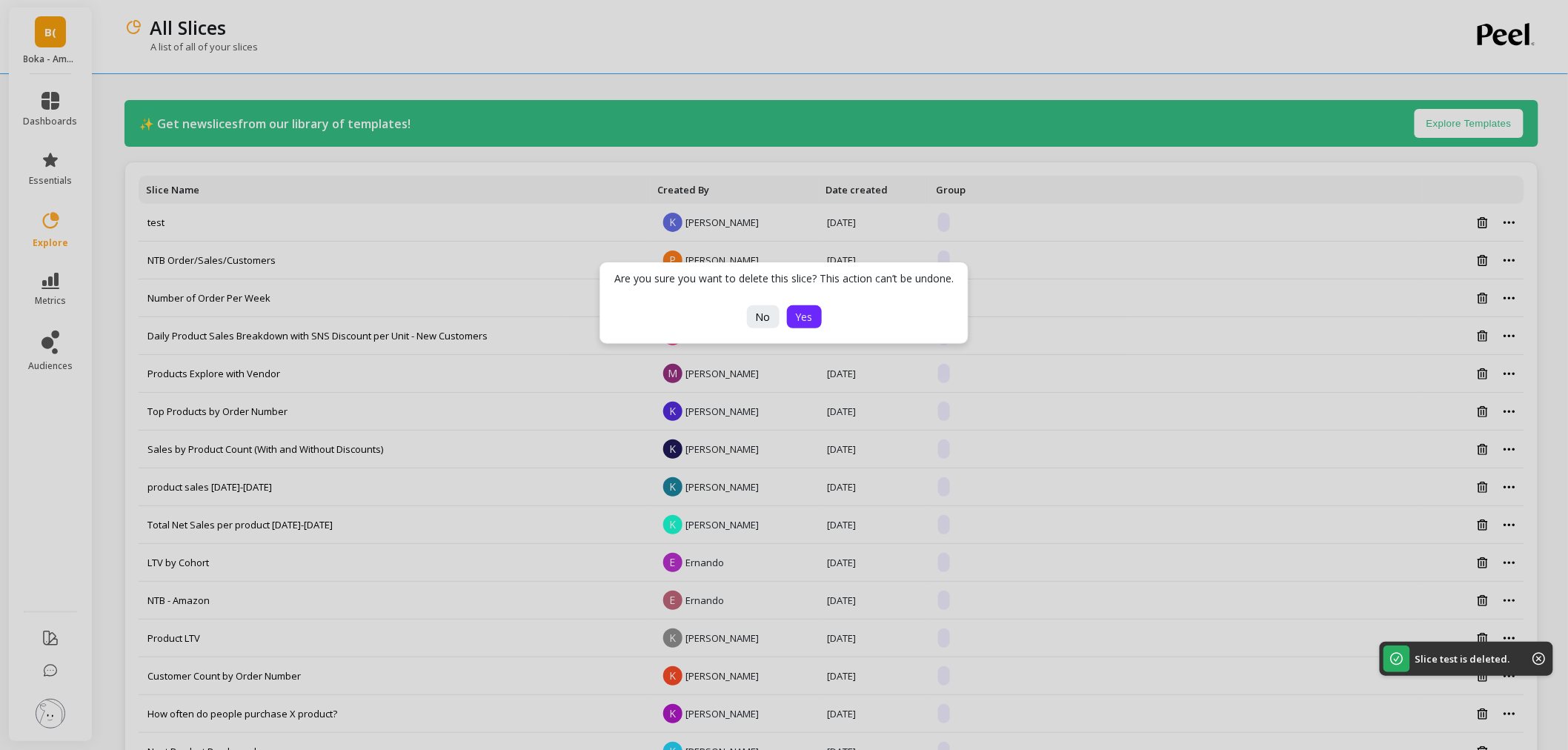
click at [812, 327] on button "Yes" at bounding box center [804, 316] width 34 height 23
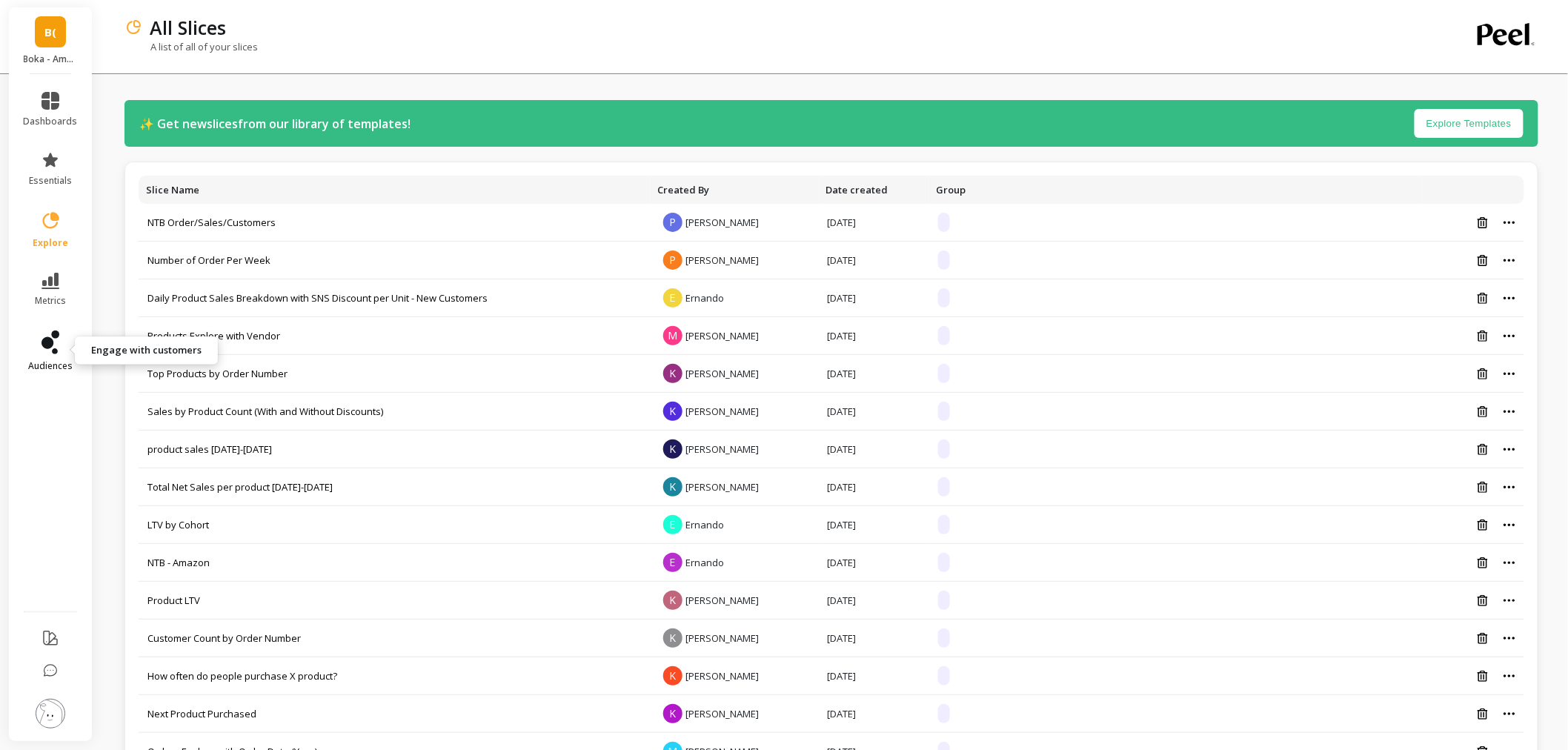
click at [49, 336] on icon at bounding box center [50, 343] width 18 height 24
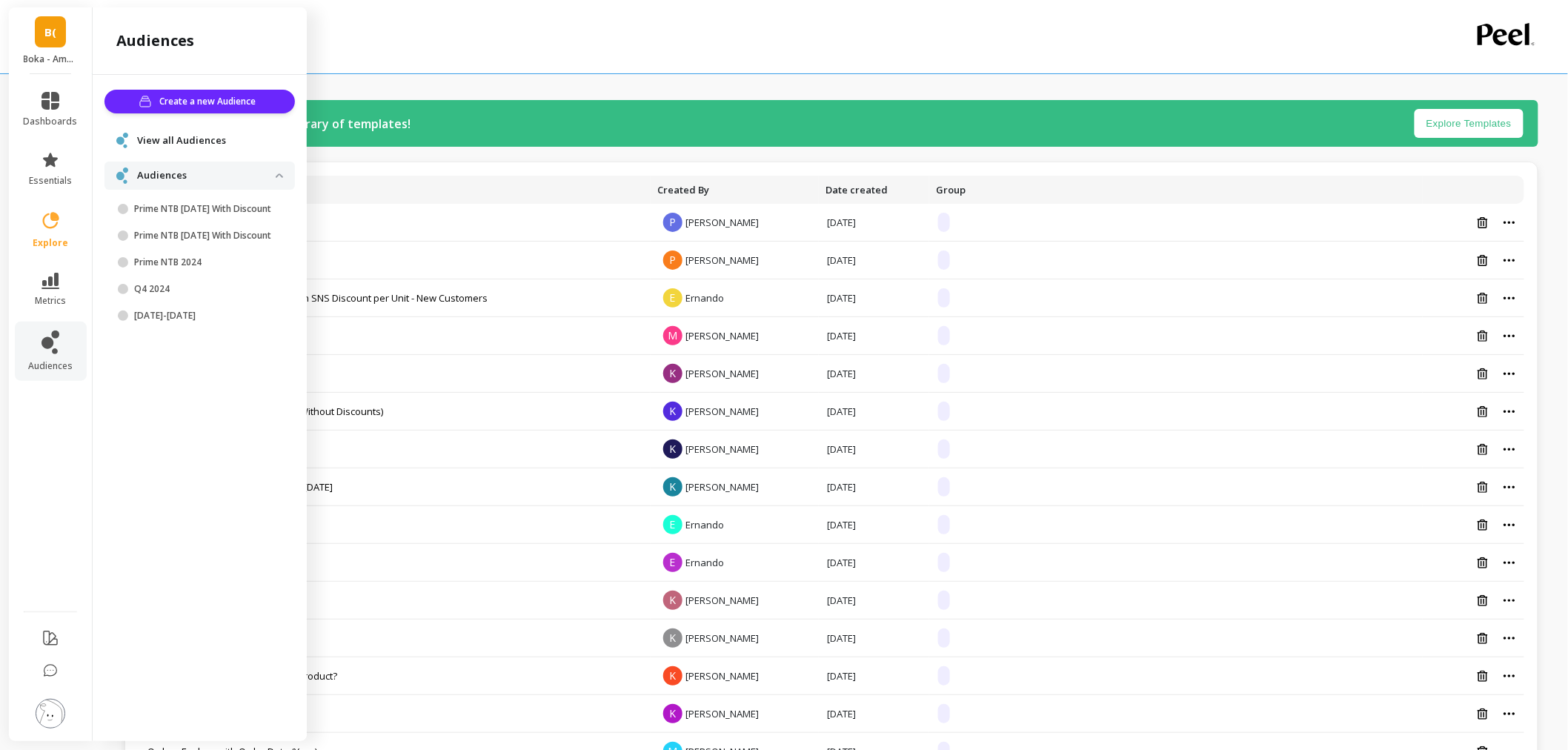
click at [434, 65] on div "A list of all of your slices" at bounding box center [770, 54] width 1292 height 29
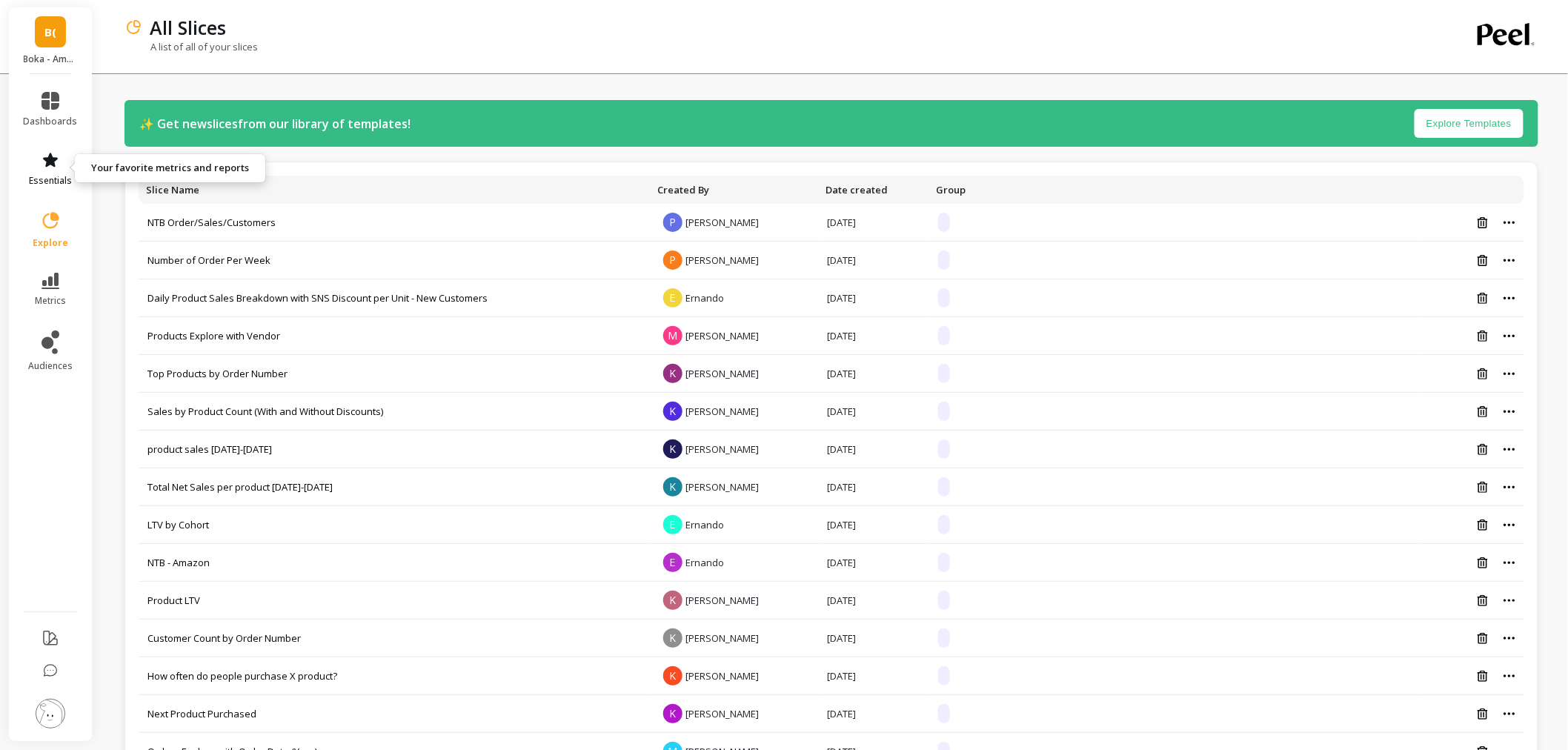
click at [64, 181] on span "essentials" at bounding box center [50, 181] width 43 height 12
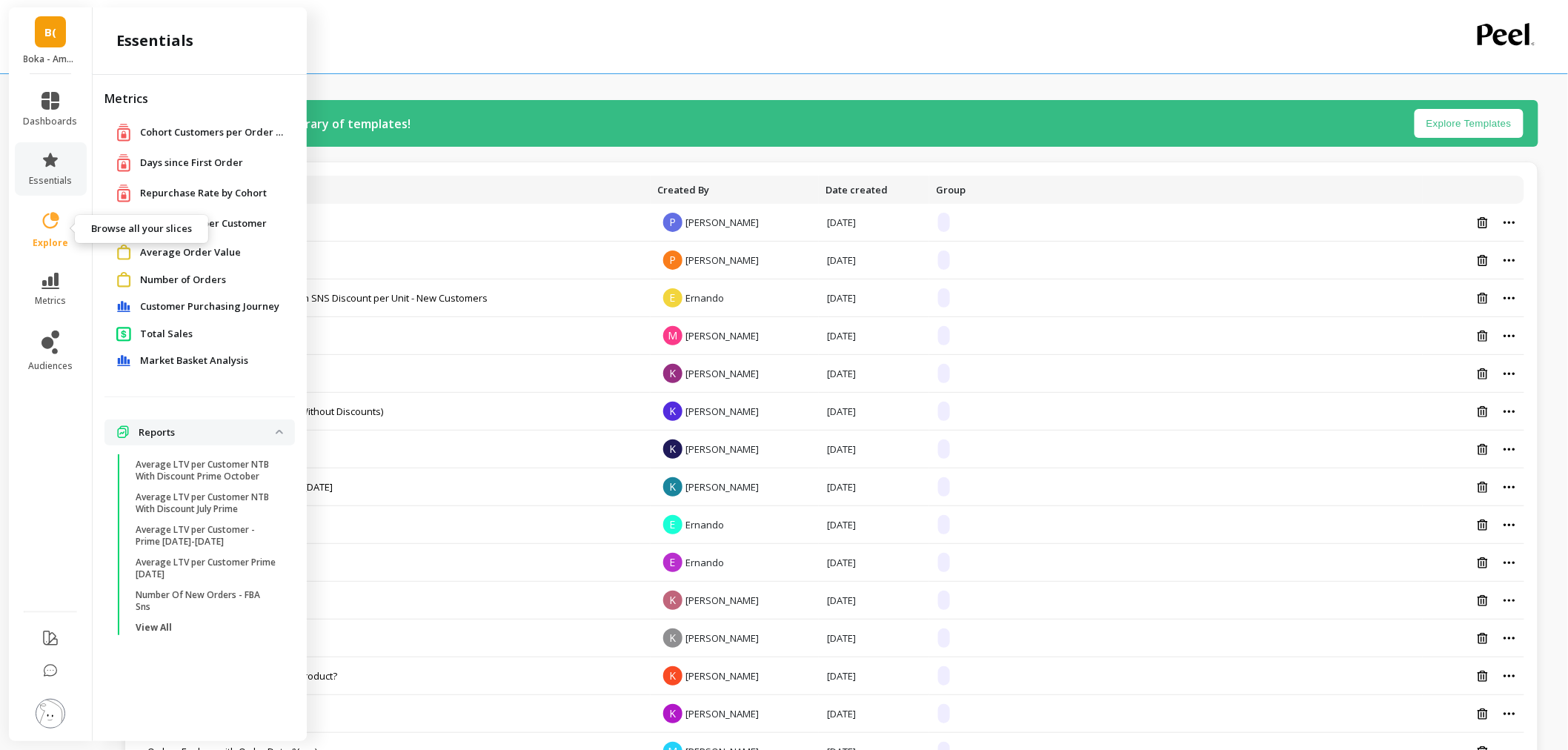
click at [68, 223] on link "explore" at bounding box center [50, 229] width 54 height 38
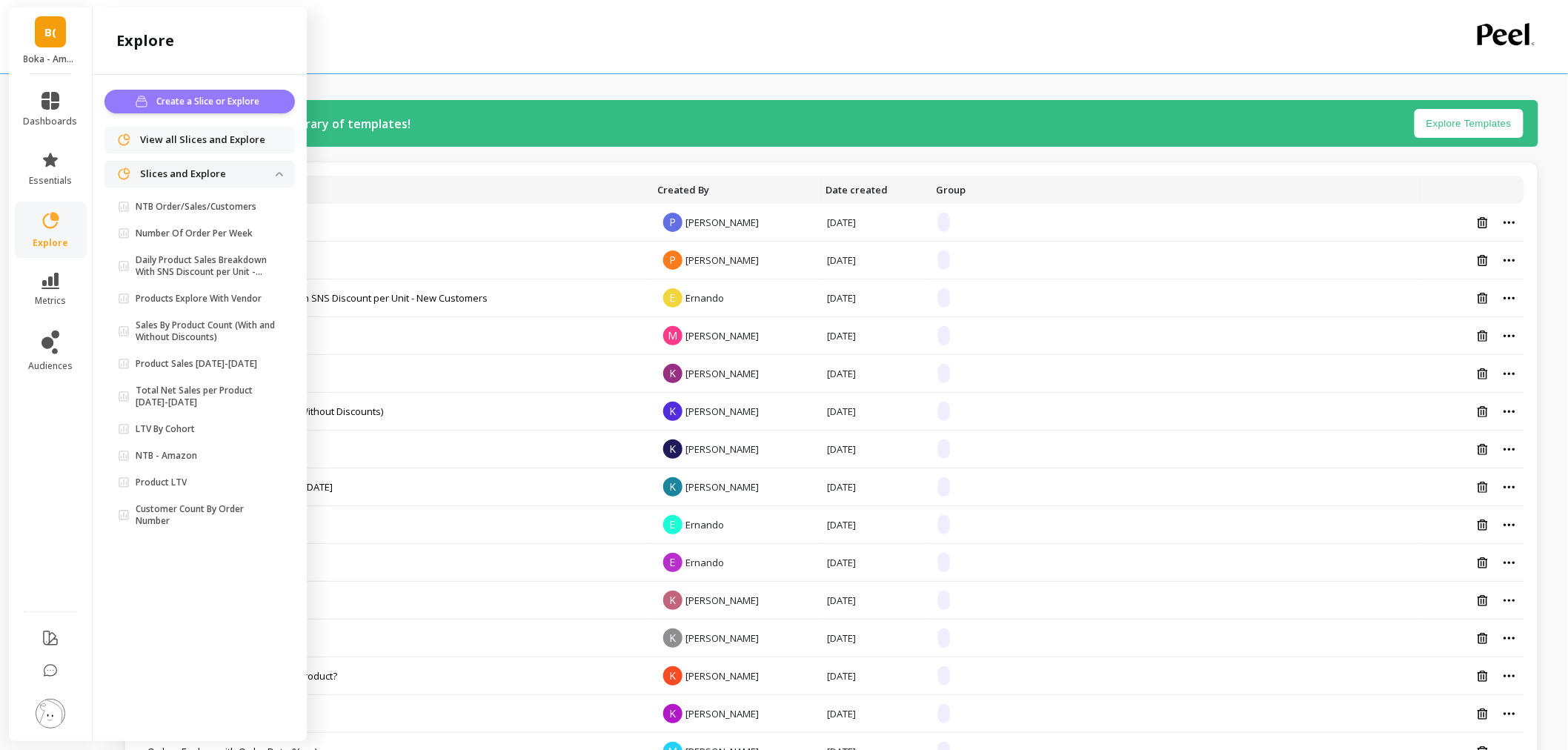
click at [212, 104] on span "Create a Slice or Explore" at bounding box center [210, 101] width 107 height 15
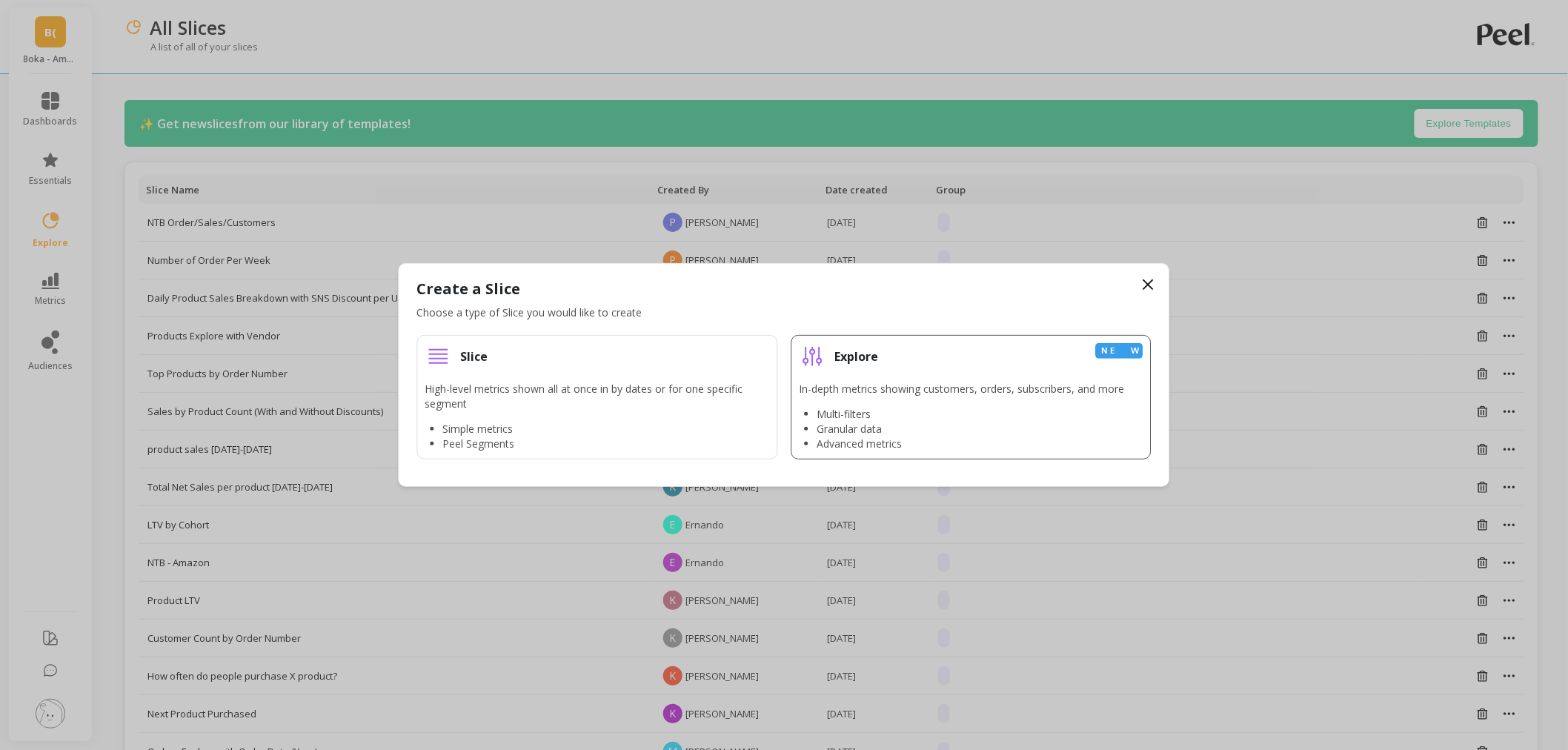
click at [923, 365] on div "Explore New" at bounding box center [971, 356] width 344 height 27
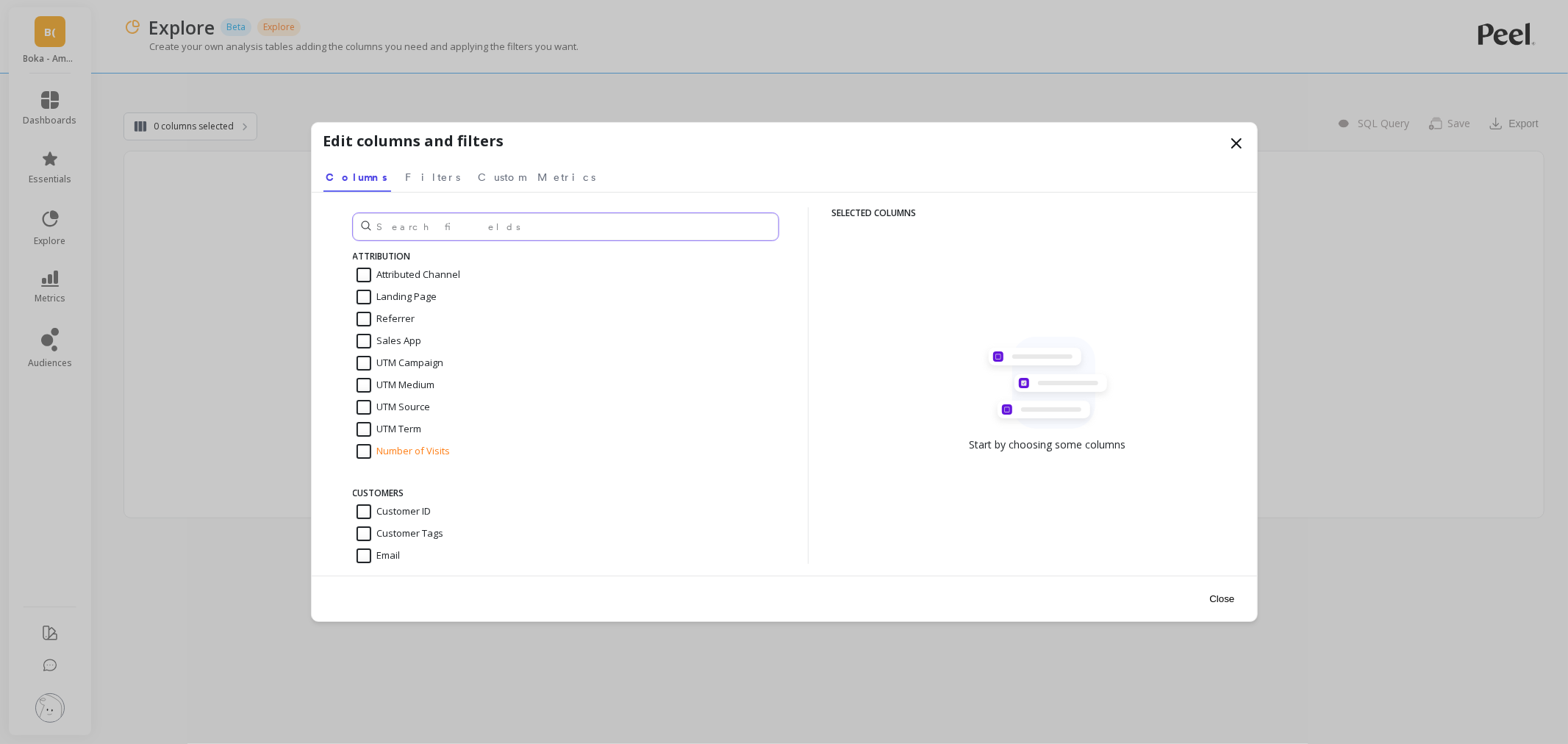
click at [490, 227] on input "text" at bounding box center [565, 227] width 426 height 27
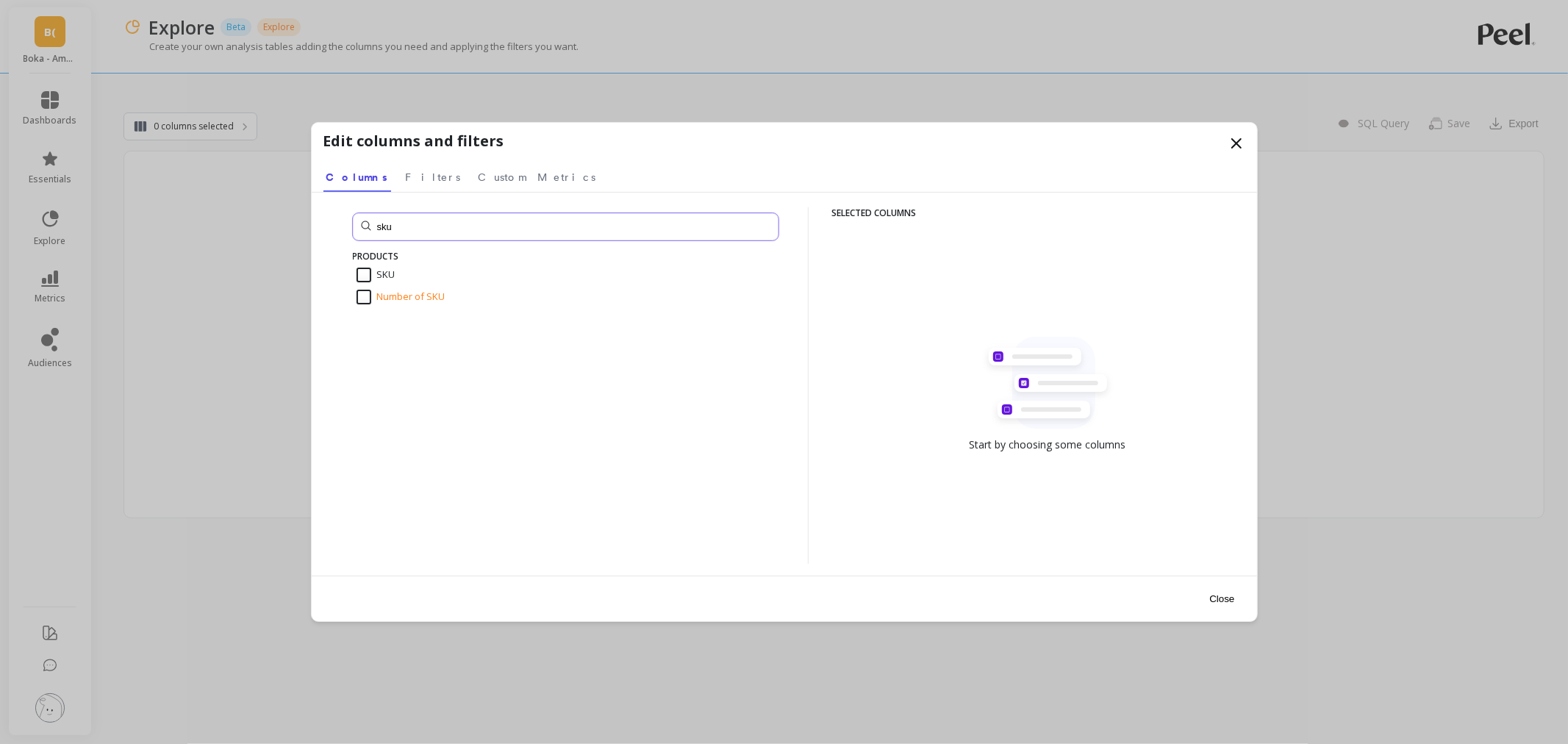
type input "sku"
click at [374, 261] on span "PRODUCTS" at bounding box center [375, 256] width 46 height 13
click at [374, 266] on div "SKU" at bounding box center [565, 274] width 426 height 22
checkbox input "true"
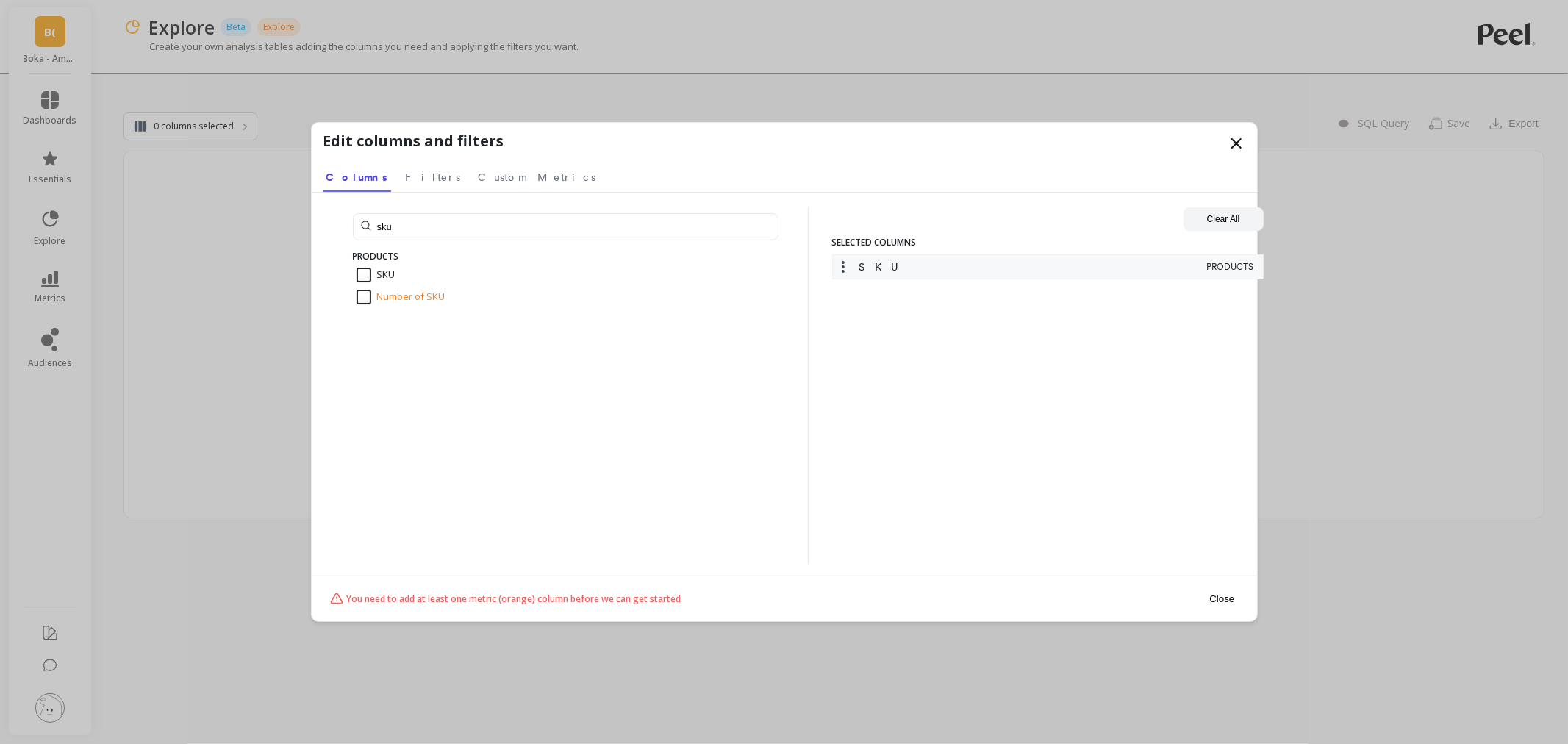
click at [378, 302] on input "Number of SKU" at bounding box center [400, 297] width 89 height 15
checkbox input "true"
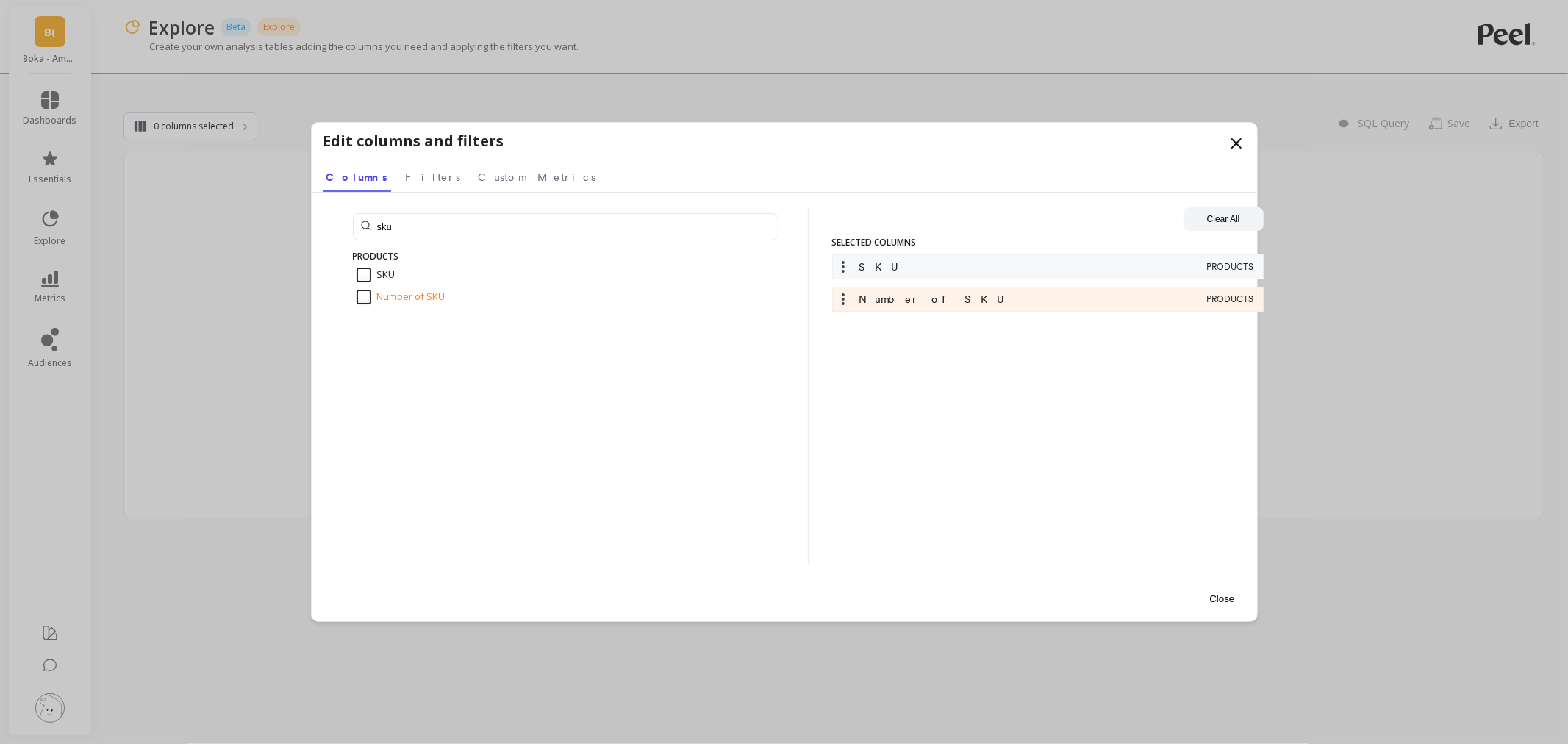
click at [1226, 599] on button "Close" at bounding box center [1221, 599] width 34 height 33
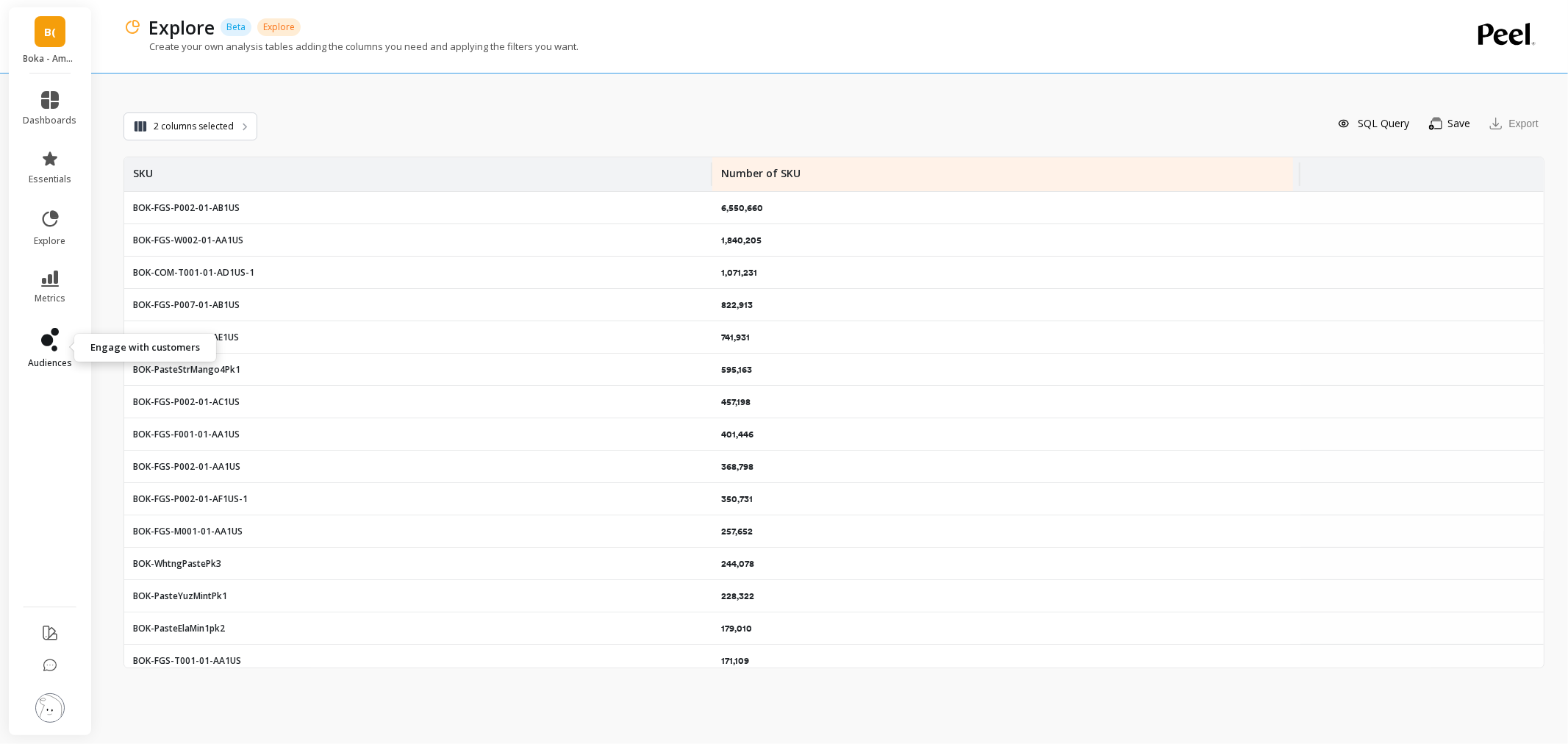
click at [61, 344] on link "audiences" at bounding box center [50, 349] width 54 height 41
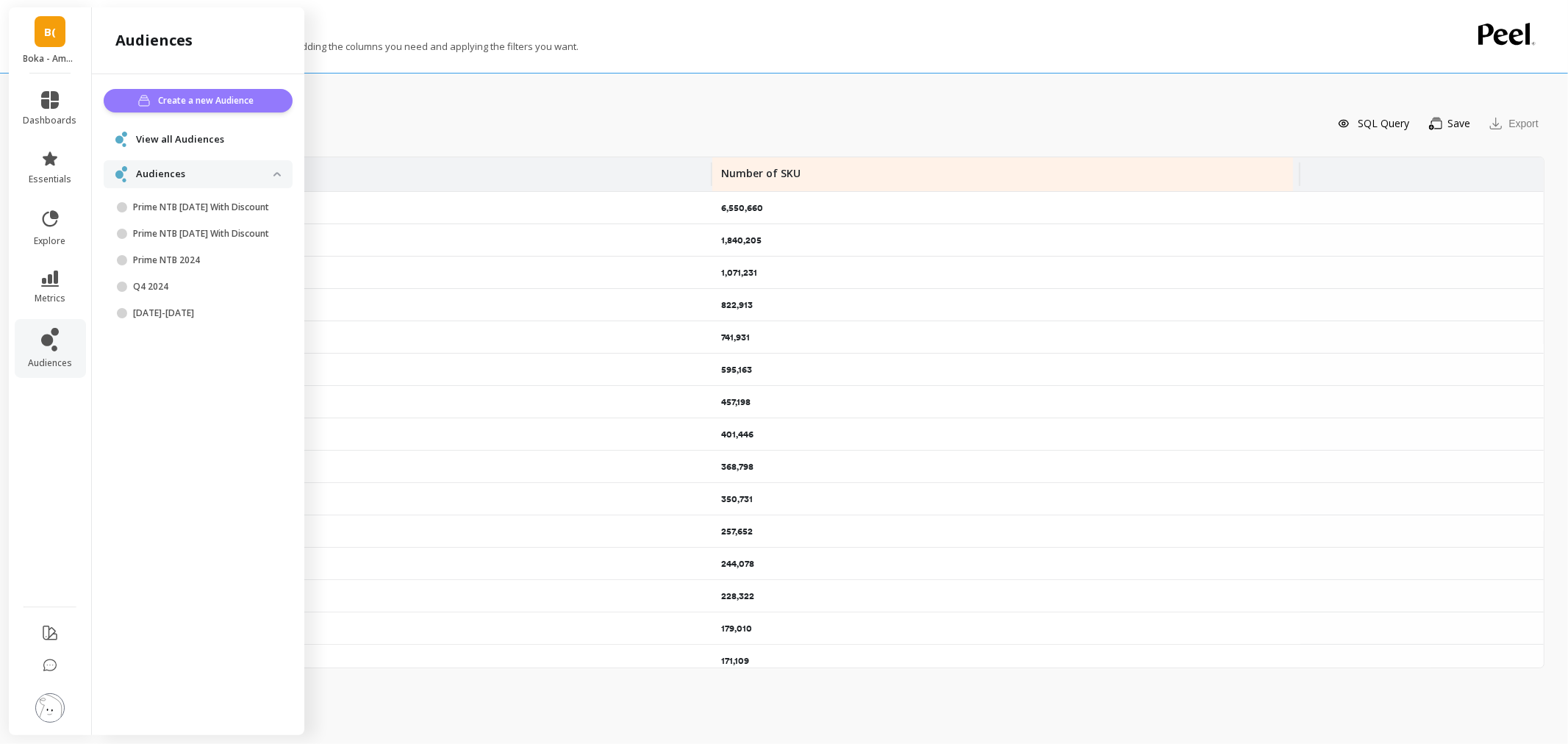
click at [230, 91] on button "Create a new Audience" at bounding box center [198, 101] width 189 height 23
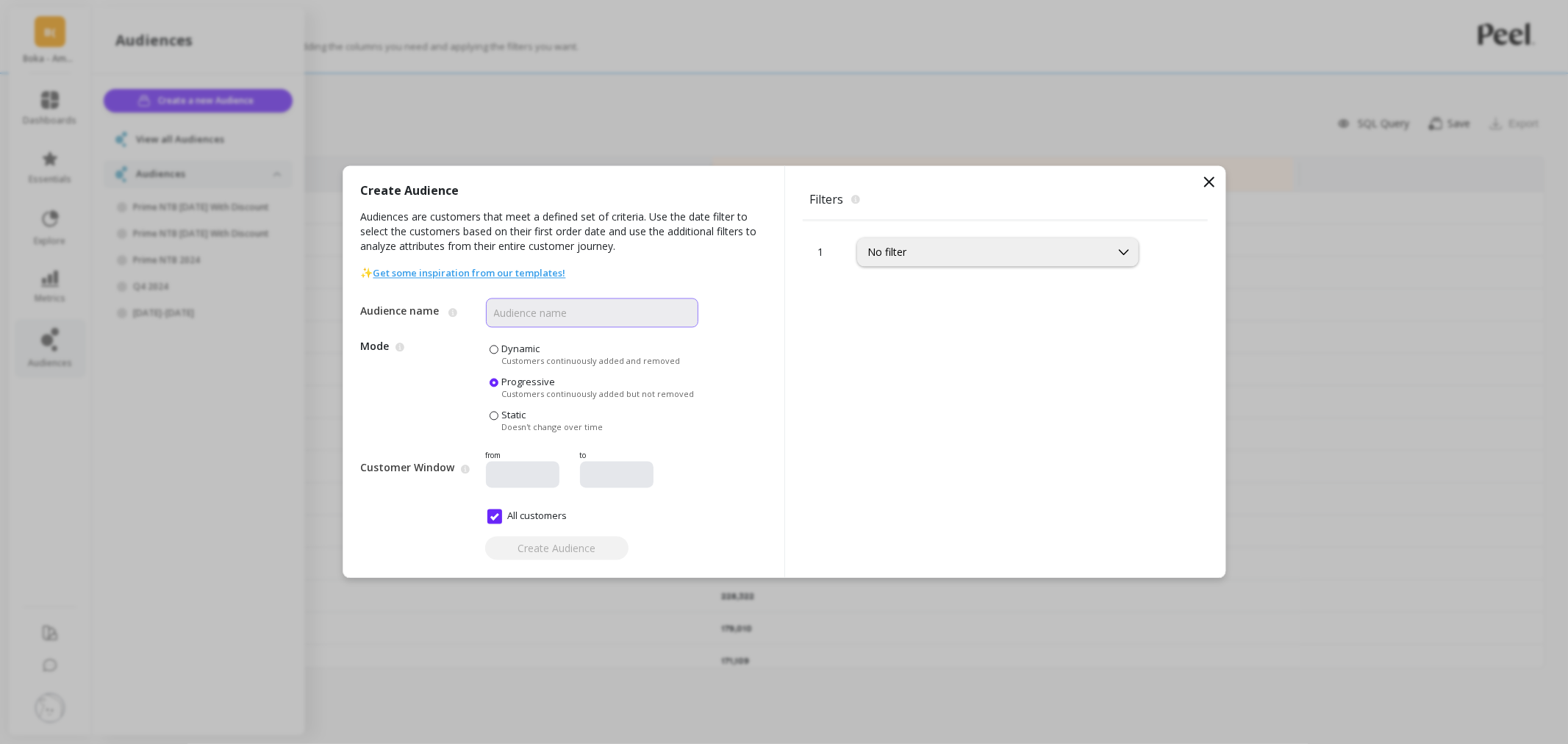
click at [598, 313] on input "Audience name" at bounding box center [593, 313] width 213 height 29
paste input "BOK-COM-T001-01-AD1US-1"
type input "BOK-COM-T001-01-AD1US-1"
click at [506, 355] on span "Customers continuously added and removed" at bounding box center [591, 360] width 179 height 11
click at [0, 0] on input "Dynamic Customers continuously added and removed" at bounding box center [0, 0] width 0 height 0
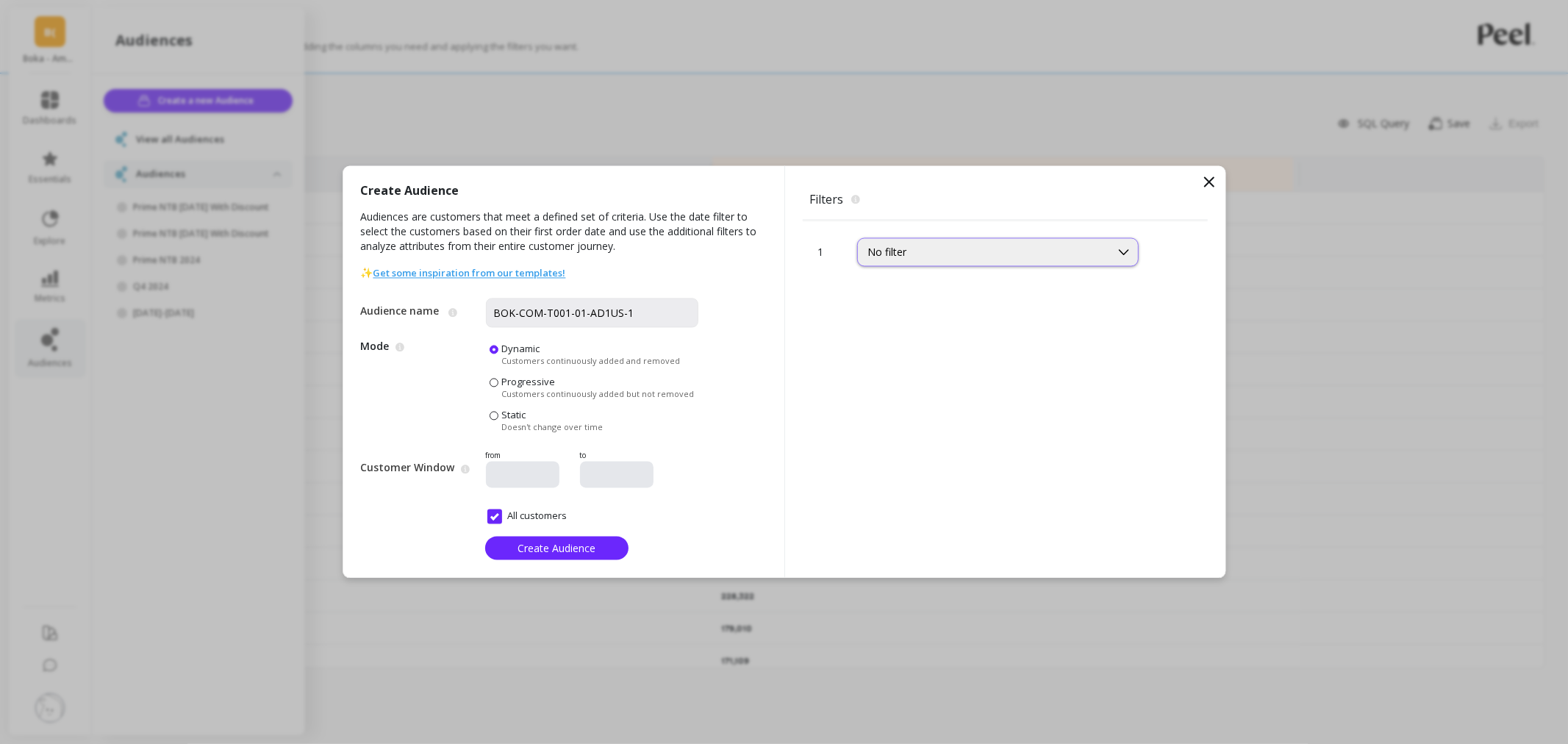
click at [909, 255] on div "No filter" at bounding box center [983, 253] width 231 height 14
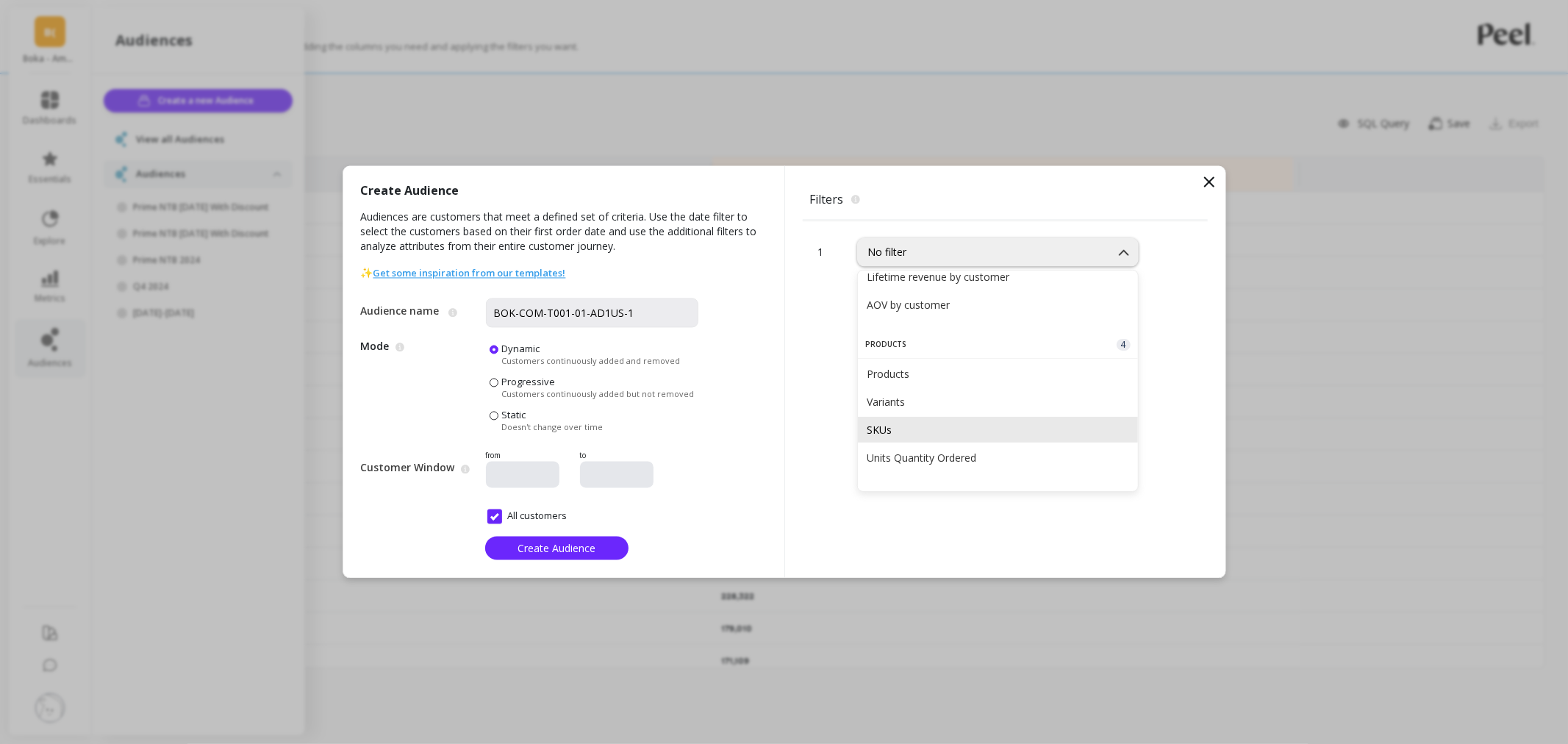
click at [970, 423] on div "SKUs" at bounding box center [998, 430] width 263 height 14
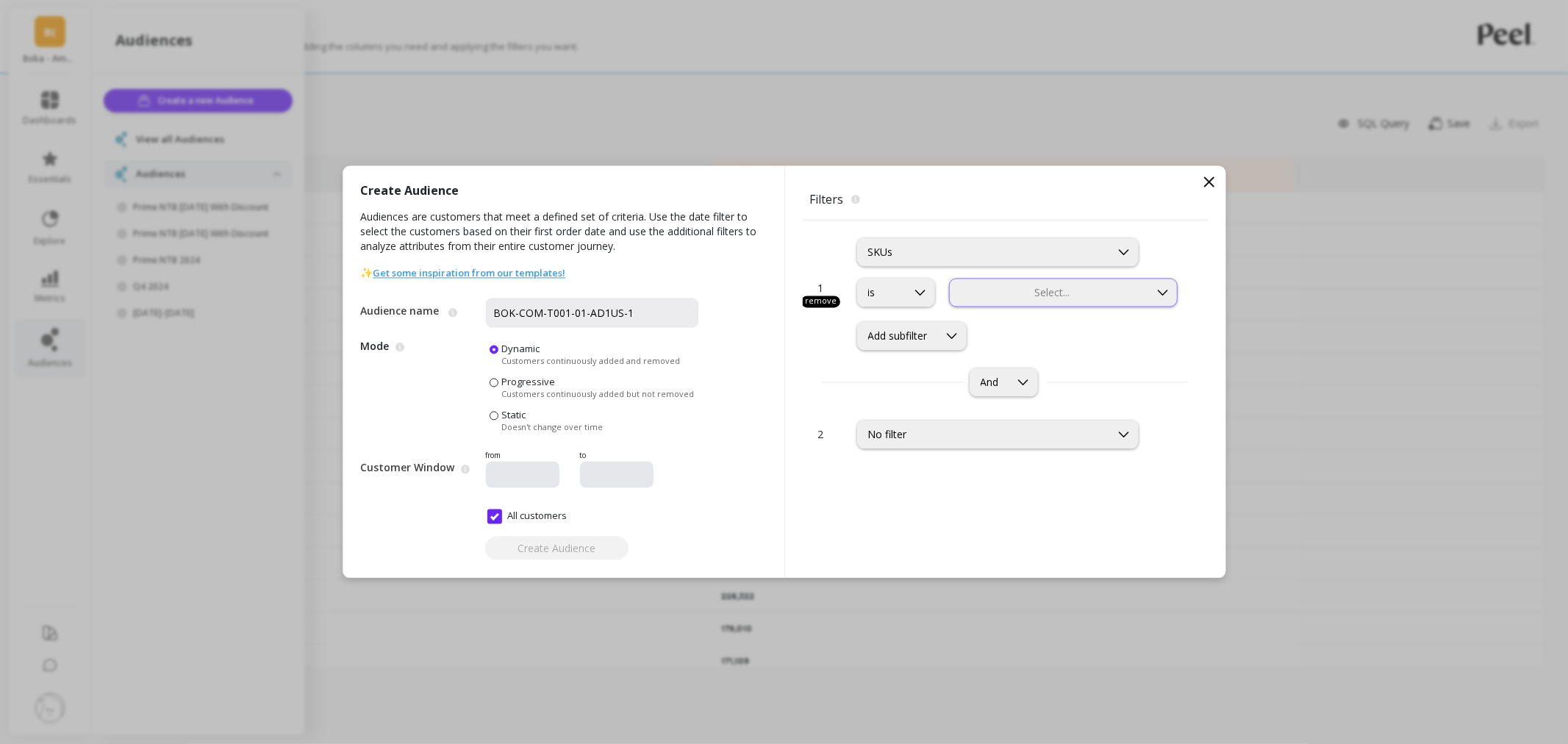
click at [1017, 278] on div "Select..." at bounding box center [1063, 292] width 229 height 28
type input "BOK-COM-T001-01-AD1US-1"
click at [1037, 355] on div "BOK-COM-T001-01-AD1US-1" at bounding box center [1063, 362] width 210 height 14
click at [920, 333] on div "Add subfilter" at bounding box center [897, 336] width 60 height 14
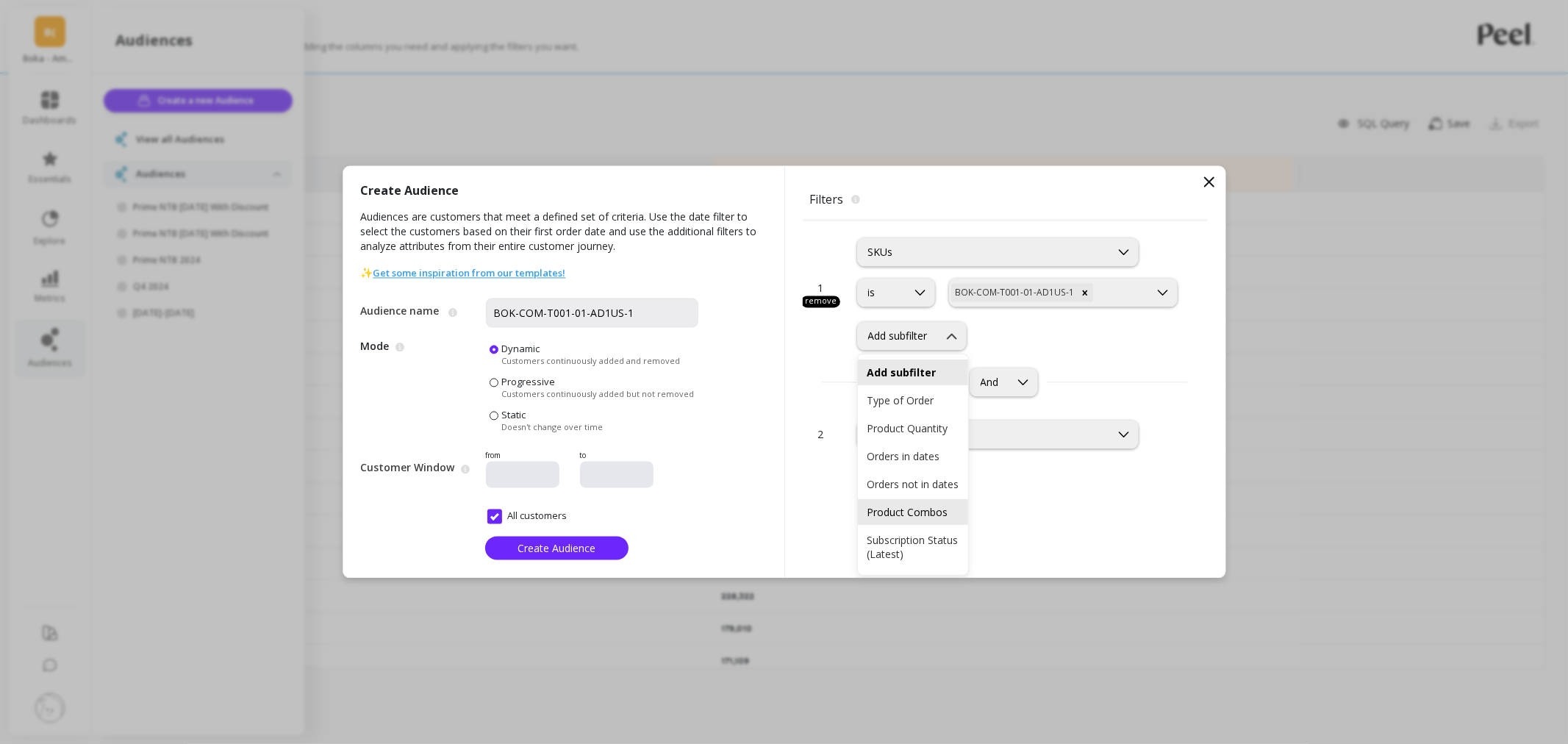
click at [912, 519] on div "Product Combos" at bounding box center [913, 512] width 93 height 14
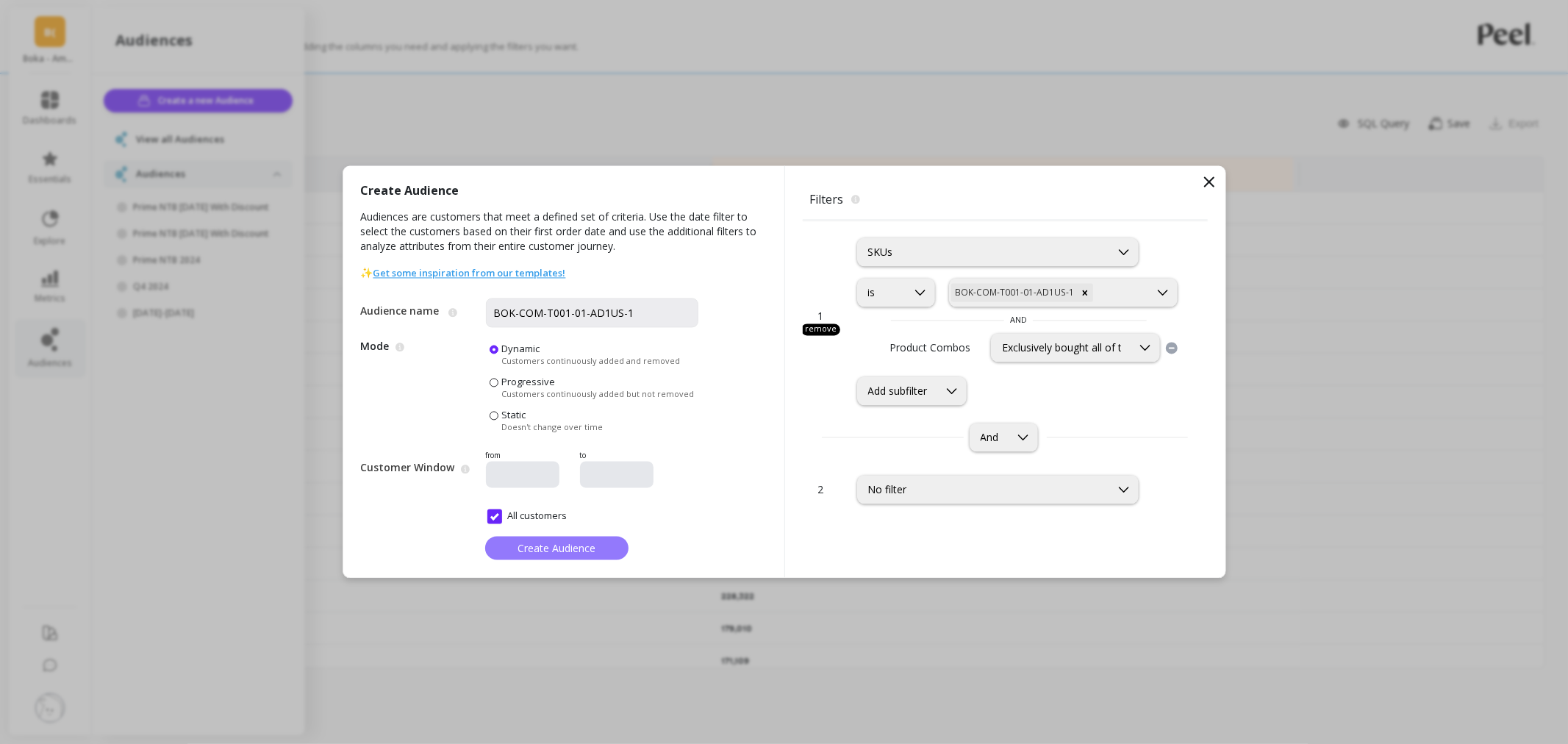
click at [574, 552] on span "Create Audience" at bounding box center [557, 548] width 78 height 14
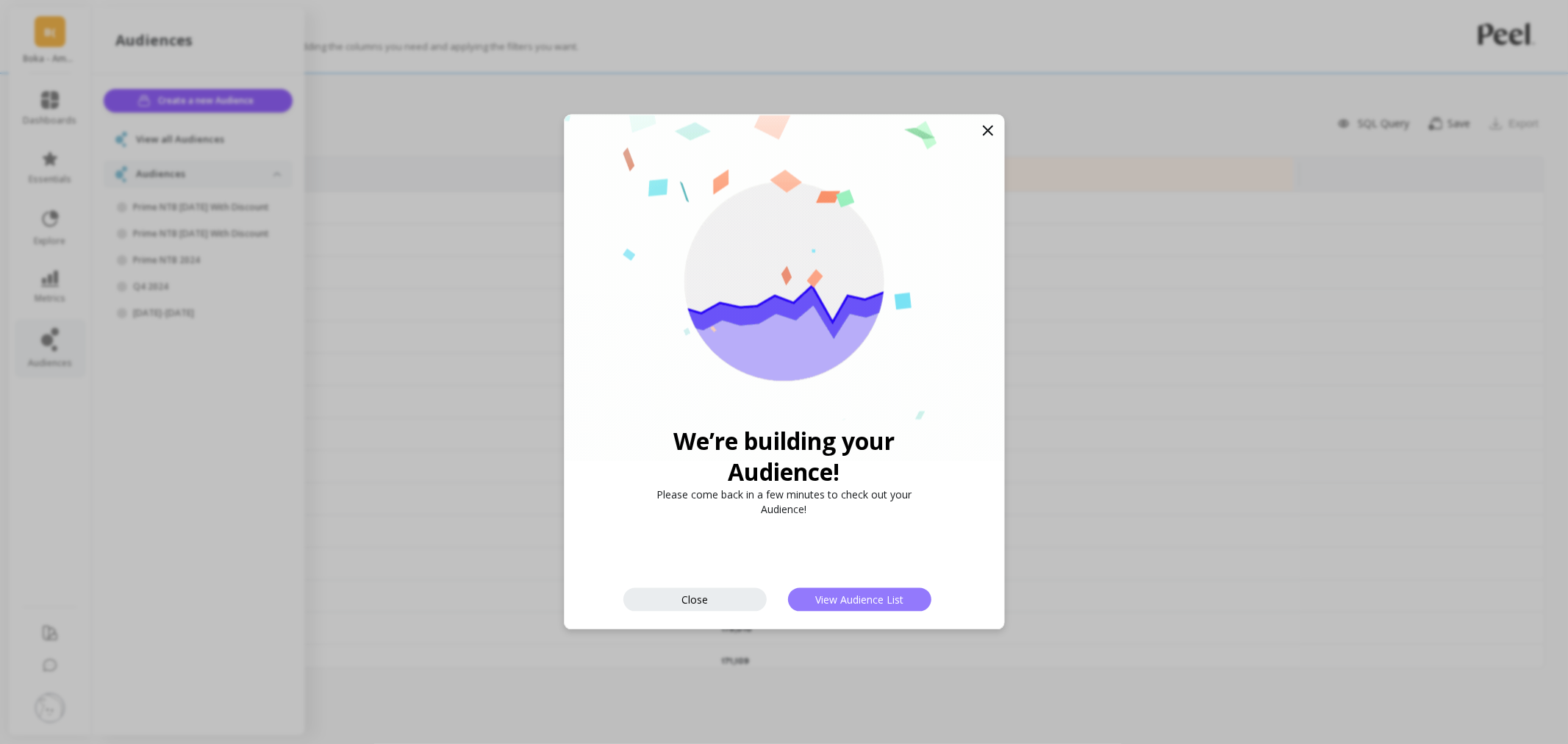
click at [885, 591] on button "View Audience List" at bounding box center [859, 599] width 144 height 23
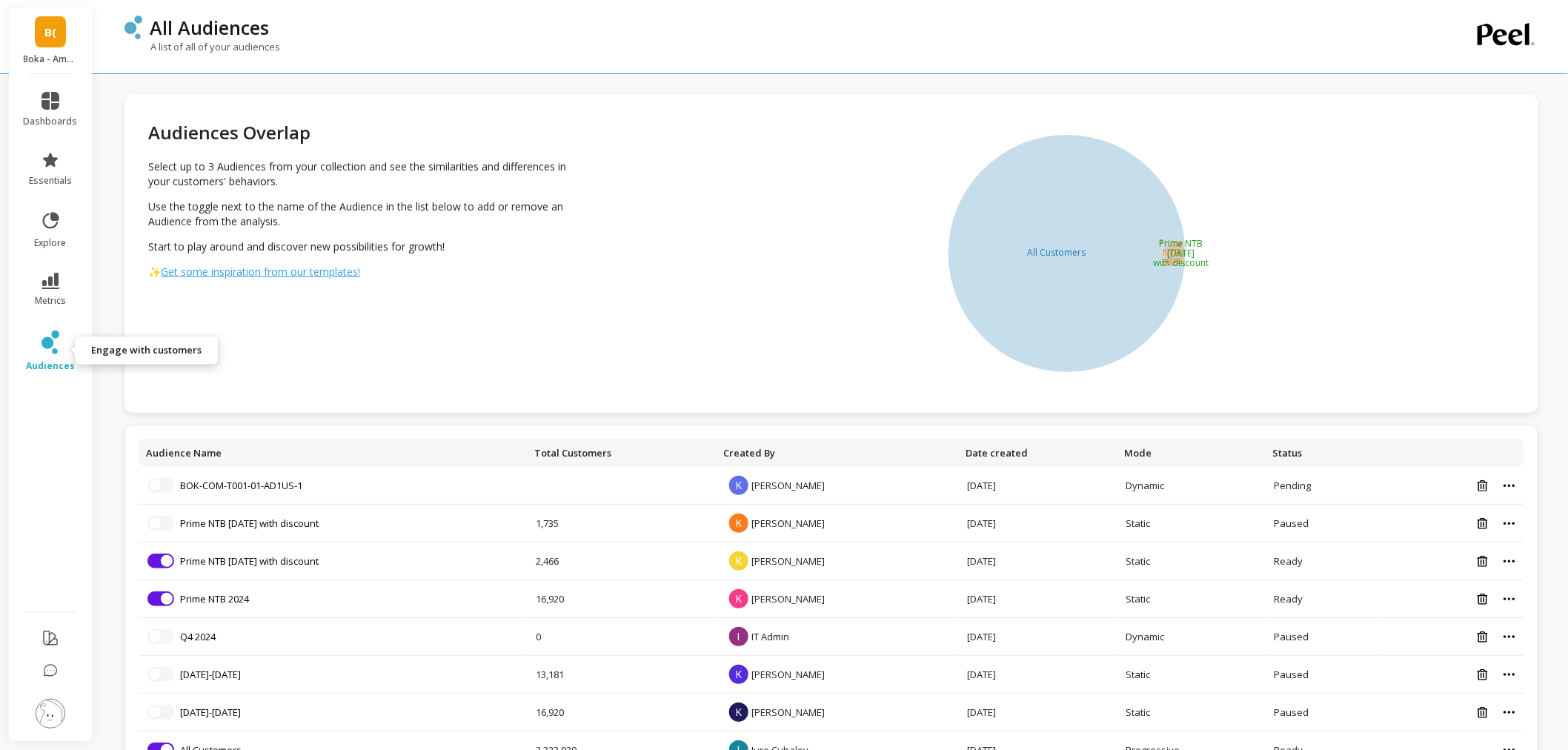
click at [58, 360] on span "audiences" at bounding box center [50, 366] width 49 height 12
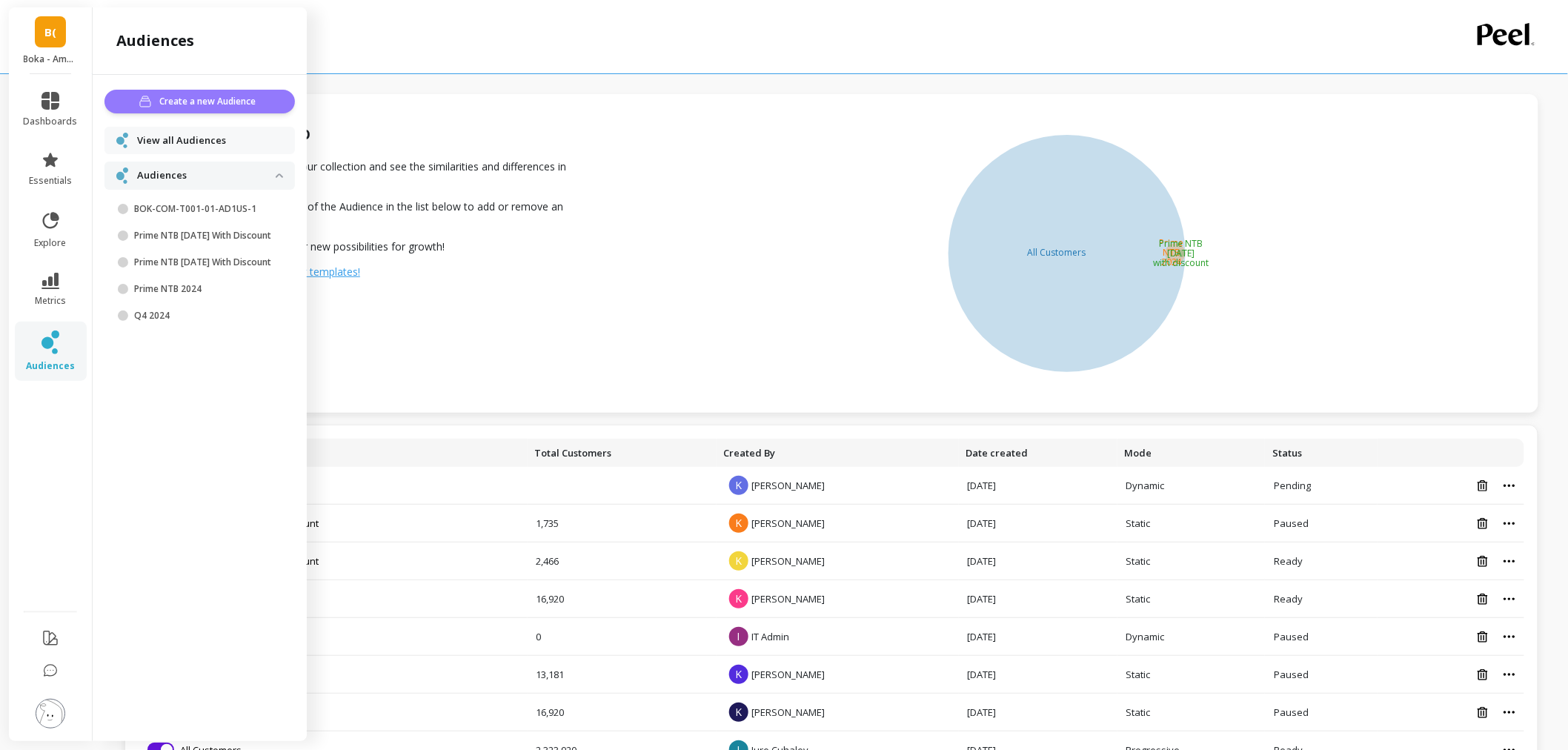
click at [186, 100] on span "Create a new Audience" at bounding box center [211, 101] width 100 height 15
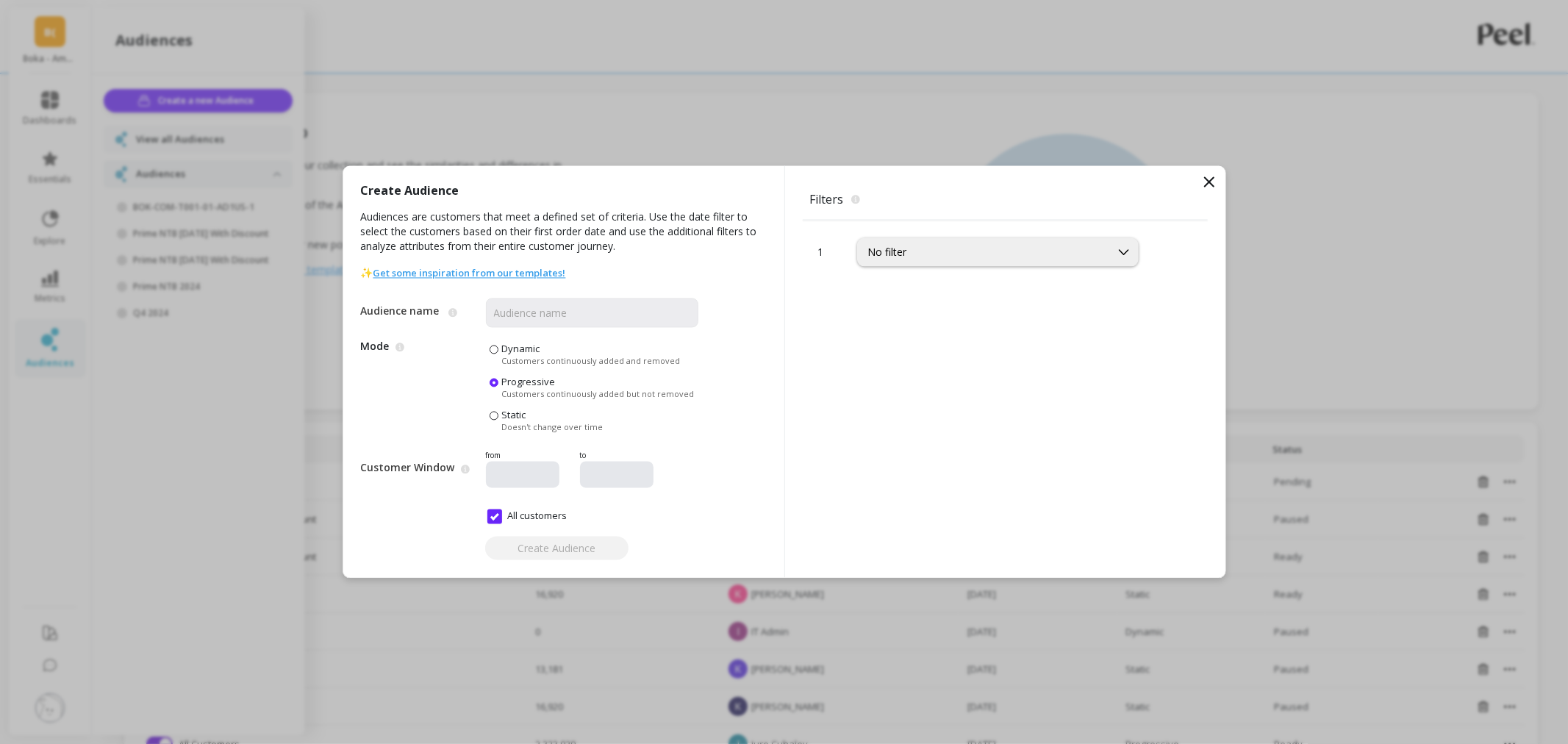
click at [556, 353] on div "Dynamic Customers continuously added and removed" at bounding box center [591, 354] width 179 height 24
click at [0, 0] on input "Dynamic Customers continuously added and removed" at bounding box center [0, 0] width 0 height 0
click at [606, 320] on input "Audience name" at bounding box center [593, 313] width 213 height 29
click at [1027, 267] on div "No filter" at bounding box center [998, 252] width 281 height 28
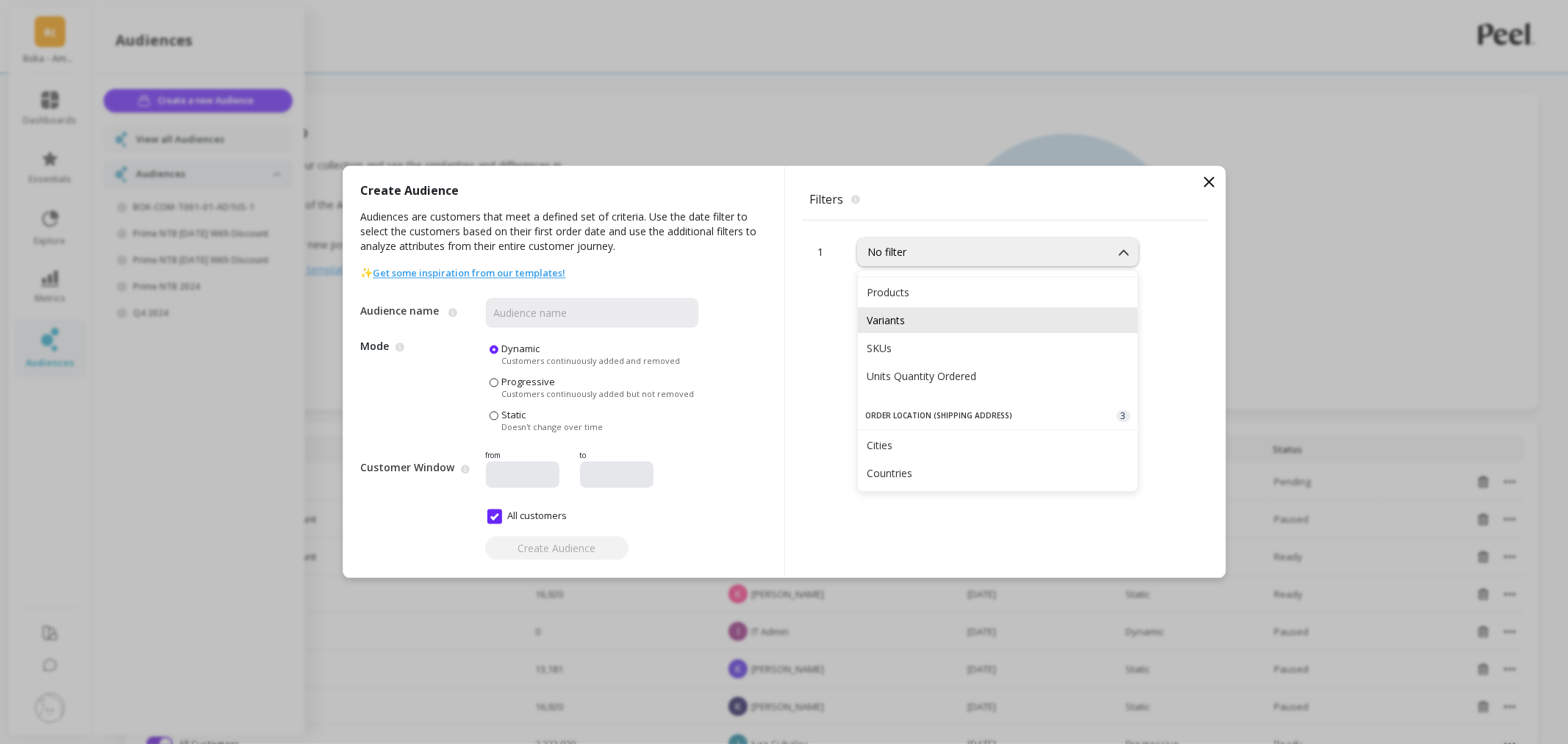
click at [990, 327] on div "Variants" at bounding box center [998, 320] width 280 height 25
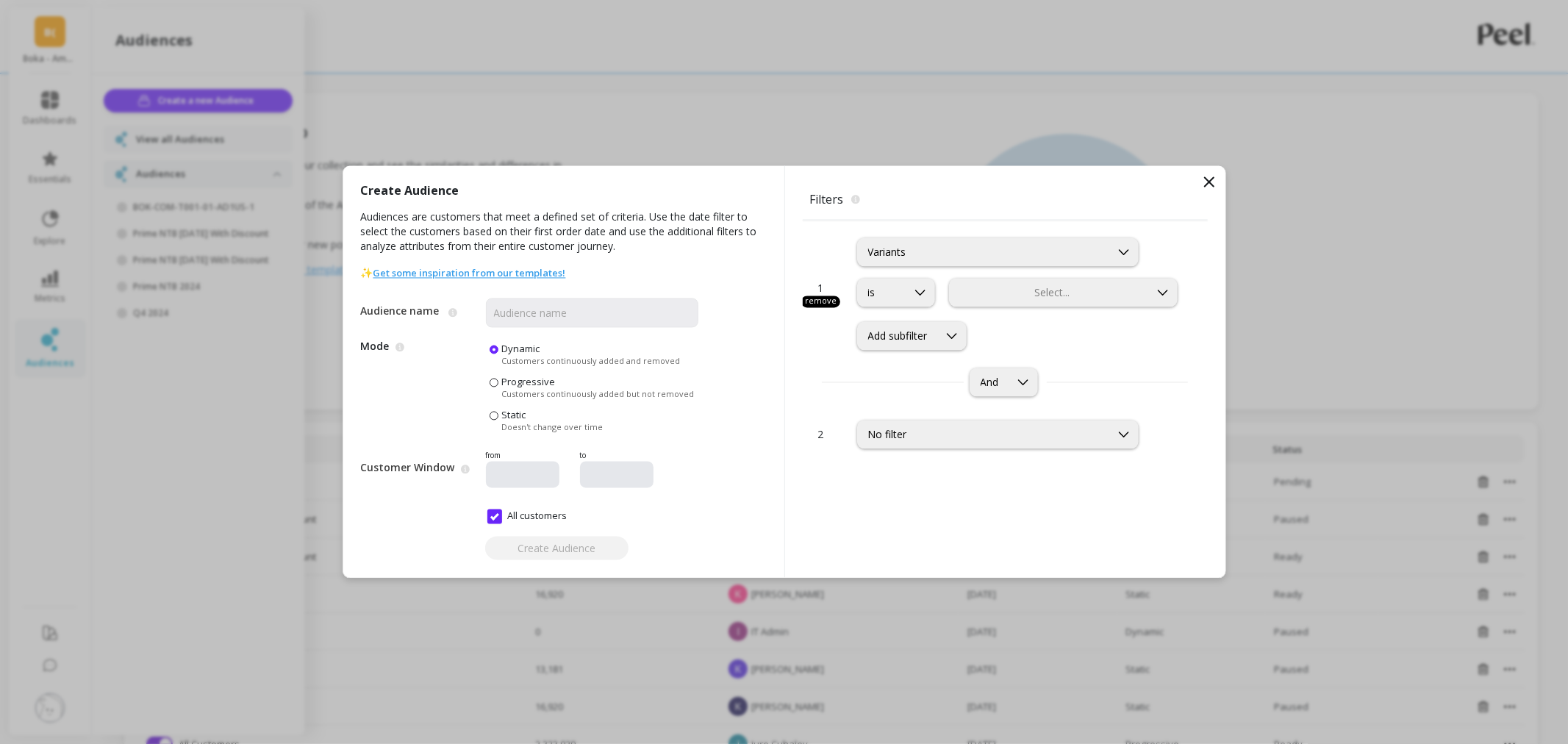
click at [1037, 293] on div at bounding box center [1050, 293] width 197 height 14
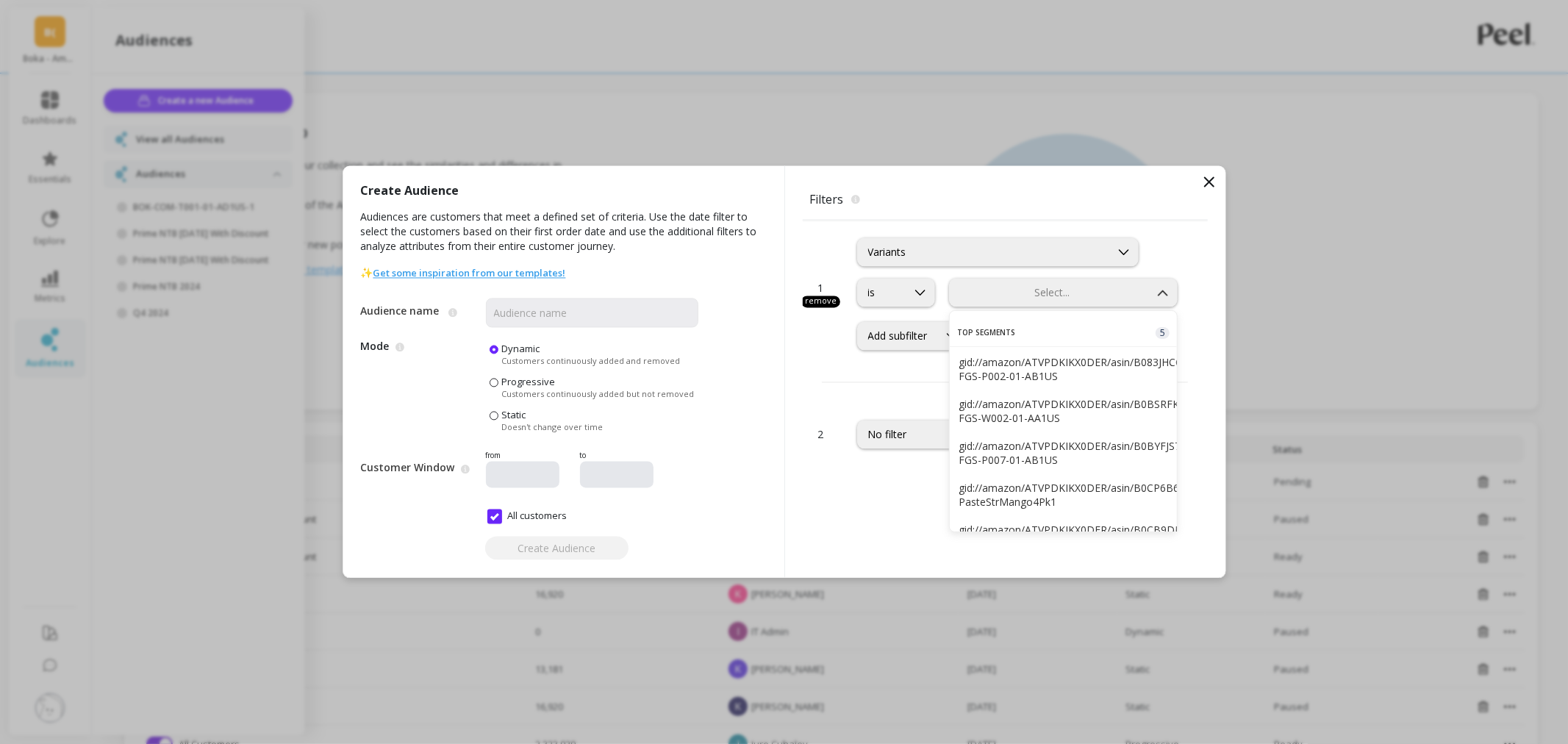
type input "gid://amazon/ATVPDKIKX0DER/asin/B083JHCCV2/sku/BOK-FGS-P002-01-AA1US"
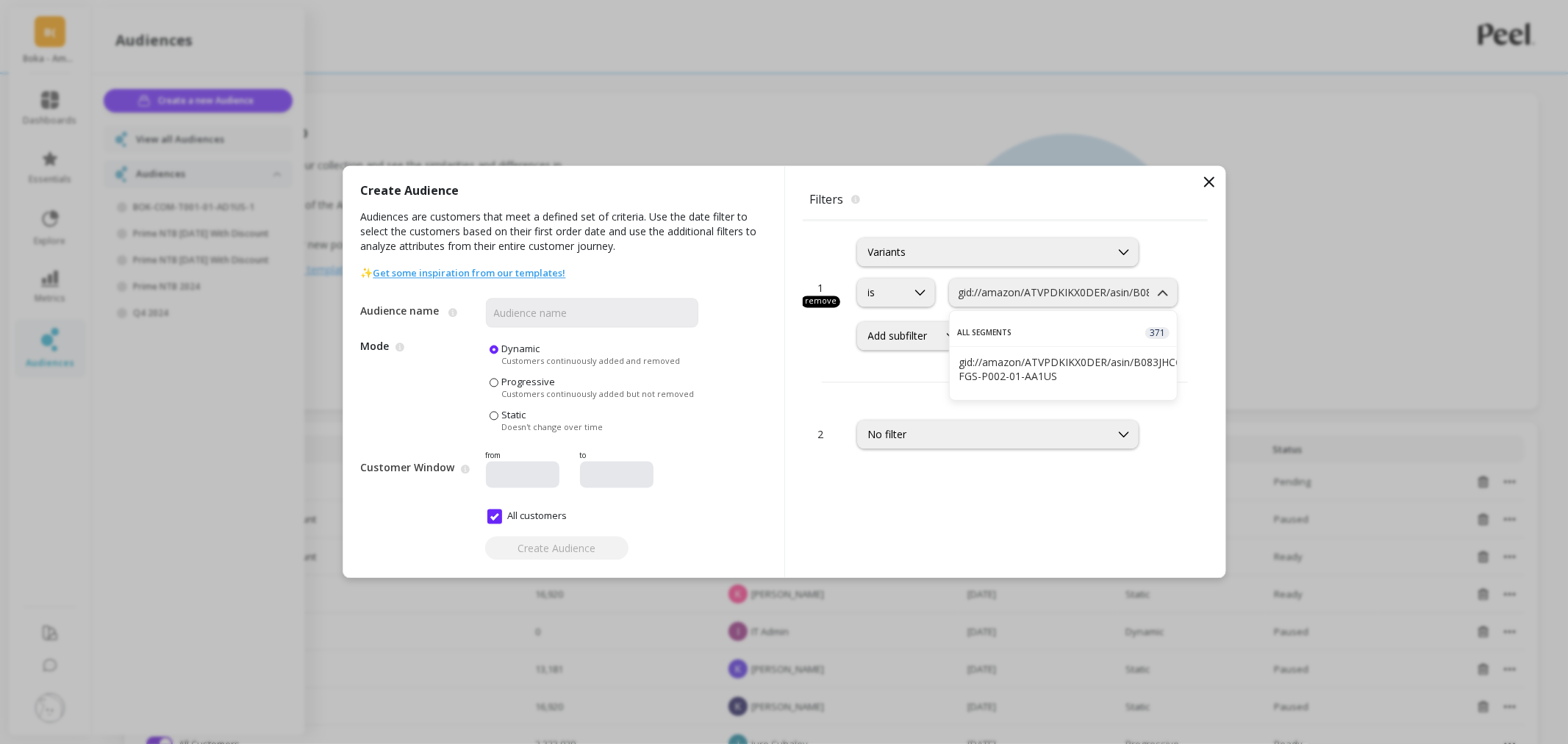
scroll to position [0, 186]
click at [1032, 374] on div "gid://amazon/ATVPDKIKX0DER/asin/B083JHCCV2/sku/BOK-FGS-P002-01-AA1US" at bounding box center [1063, 369] width 210 height 28
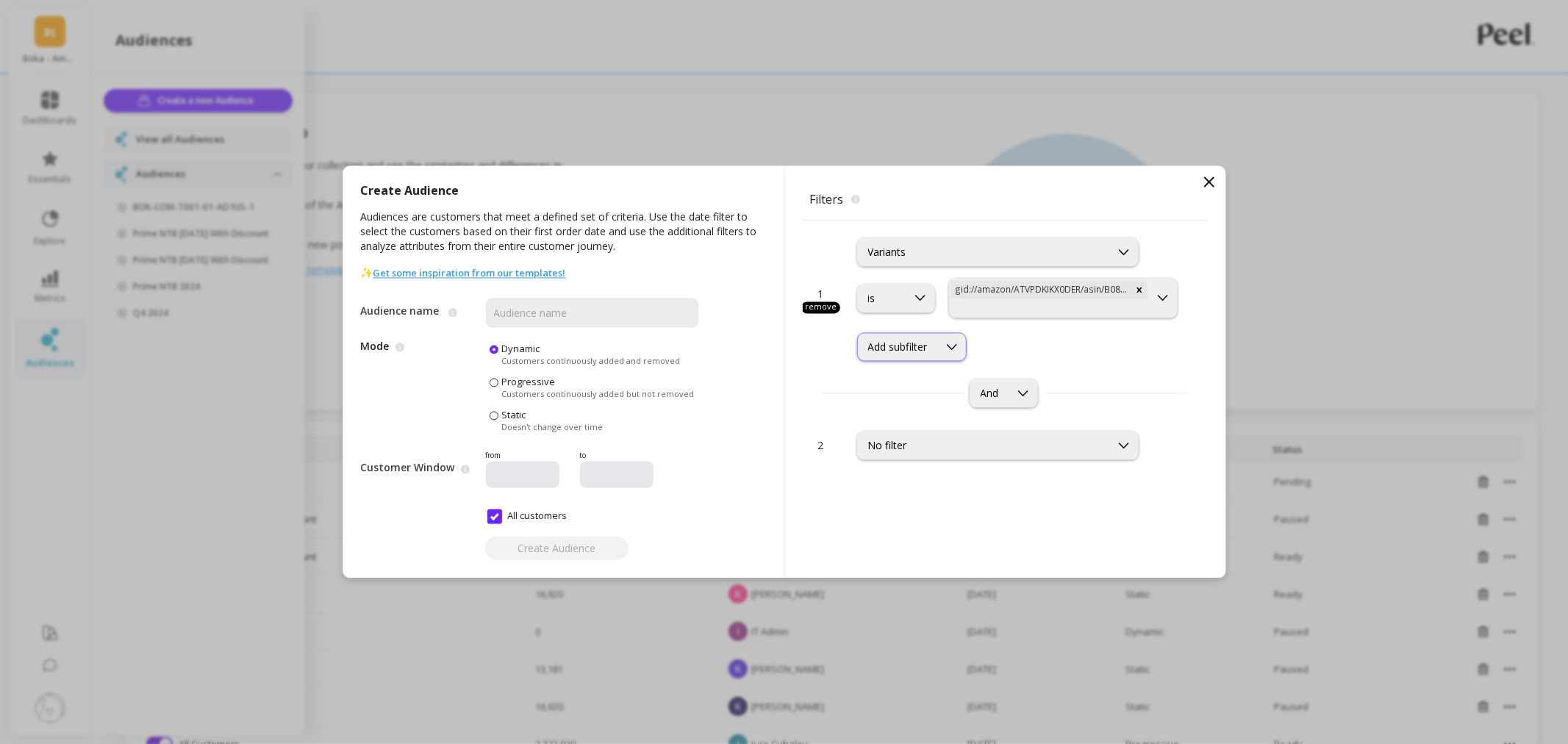
click at [923, 344] on div "Add subfilter" at bounding box center [897, 348] width 60 height 14
click at [925, 448] on div "Product Combos" at bounding box center [913, 441] width 93 height 14
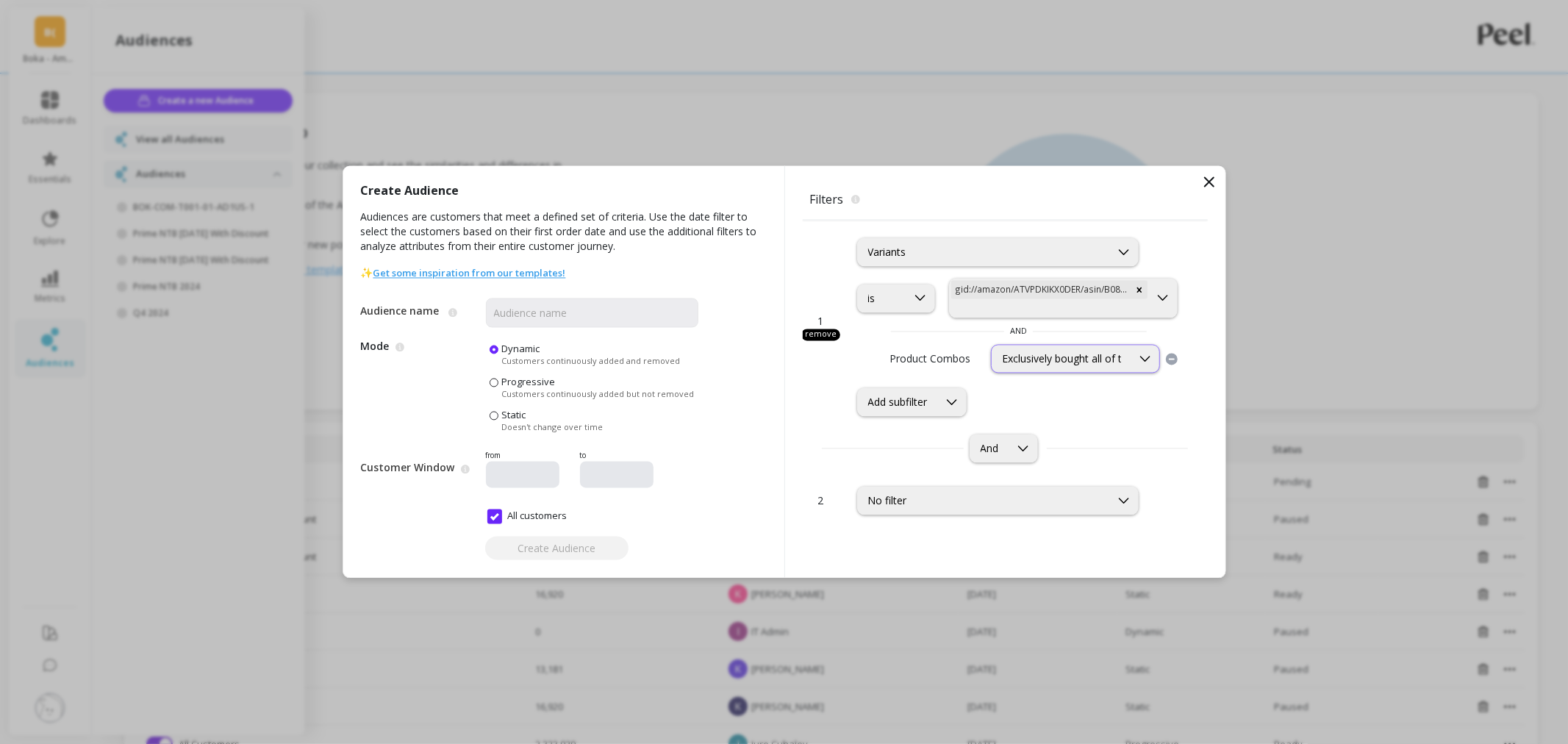
click at [1140, 359] on icon at bounding box center [1145, 358] width 17 height 17
click at [1097, 392] on div "Exclusively bought all of these products" at bounding box center [1076, 402] width 150 height 28
click at [576, 312] on input "Audience name" at bounding box center [593, 313] width 213 height 29
drag, startPoint x: 574, startPoint y: 311, endPoint x: 532, endPoint y: 311, distance: 42.0
click at [532, 311] on input "Ela Mint only" at bounding box center [593, 313] width 213 height 29
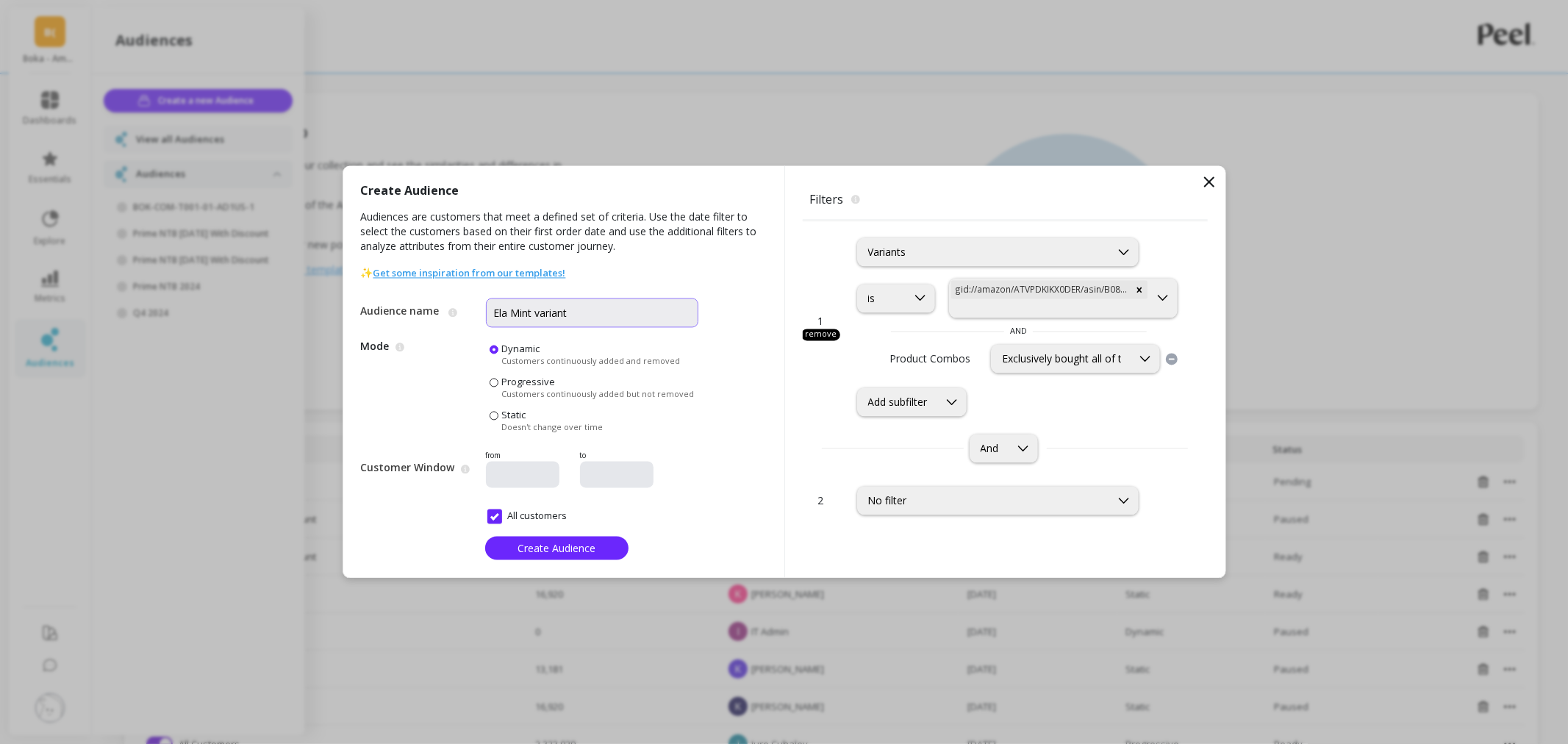
paste input "gid://amazon/ATVPDKIKX0DER/asin/B083JHCCV2/sku/BOK-FGS-P002-01-AA1US"
drag, startPoint x: 554, startPoint y: 319, endPoint x: 717, endPoint y: 306, distance: 163.5
click at [717, 306] on div "Create Audience Audiences are customers that meet a defined set of criteria. Us…" at bounding box center [564, 372] width 441 height 412
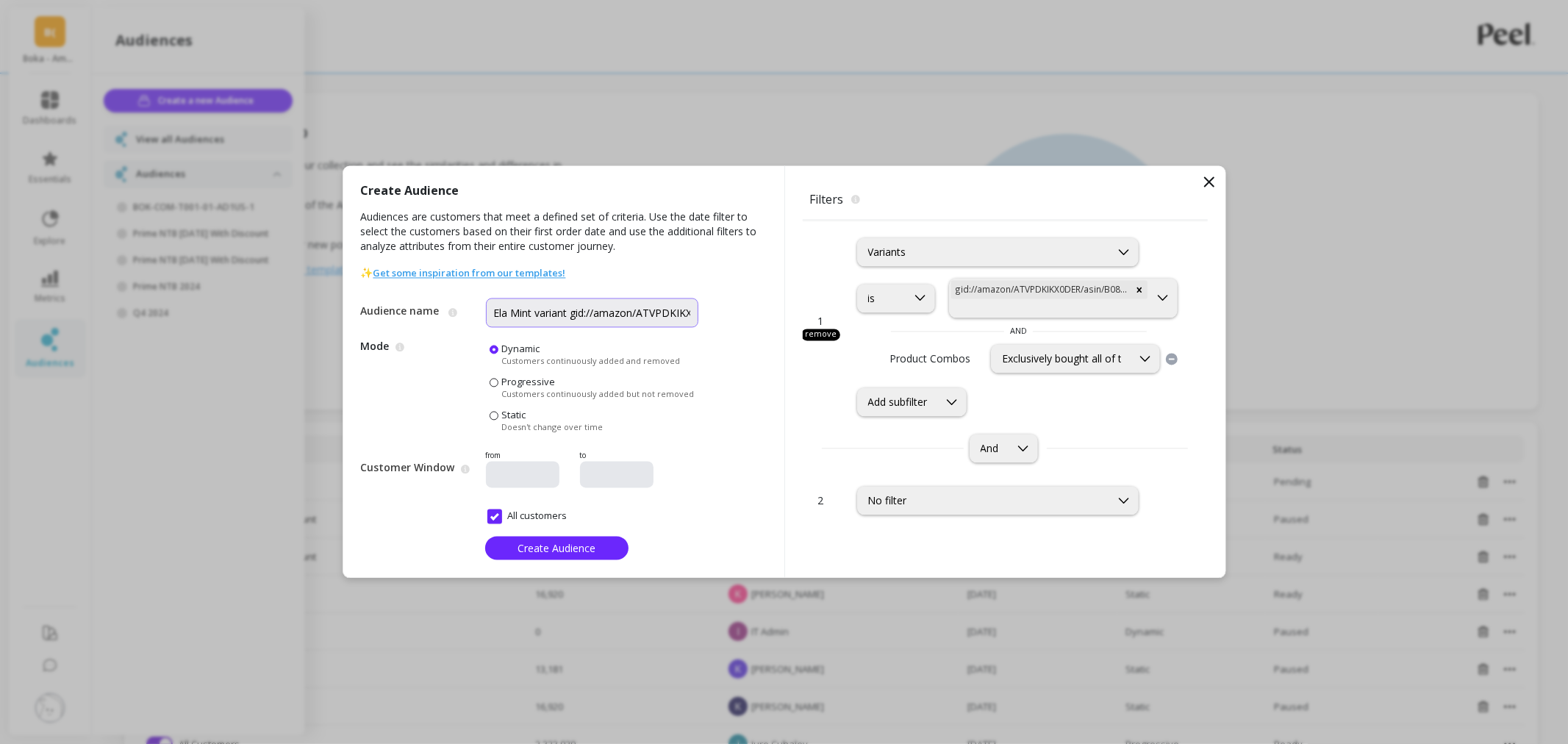
drag, startPoint x: 600, startPoint y: 310, endPoint x: 572, endPoint y: 310, distance: 28.0
click at [572, 310] on input "Ela Mint variant gid://amazon/ATVPDKIKX0DER" at bounding box center [593, 313] width 213 height 29
type input "Ela Mint variant ATVPDKIKX0DER"
click at [589, 546] on span "Create Audience" at bounding box center [557, 548] width 78 height 14
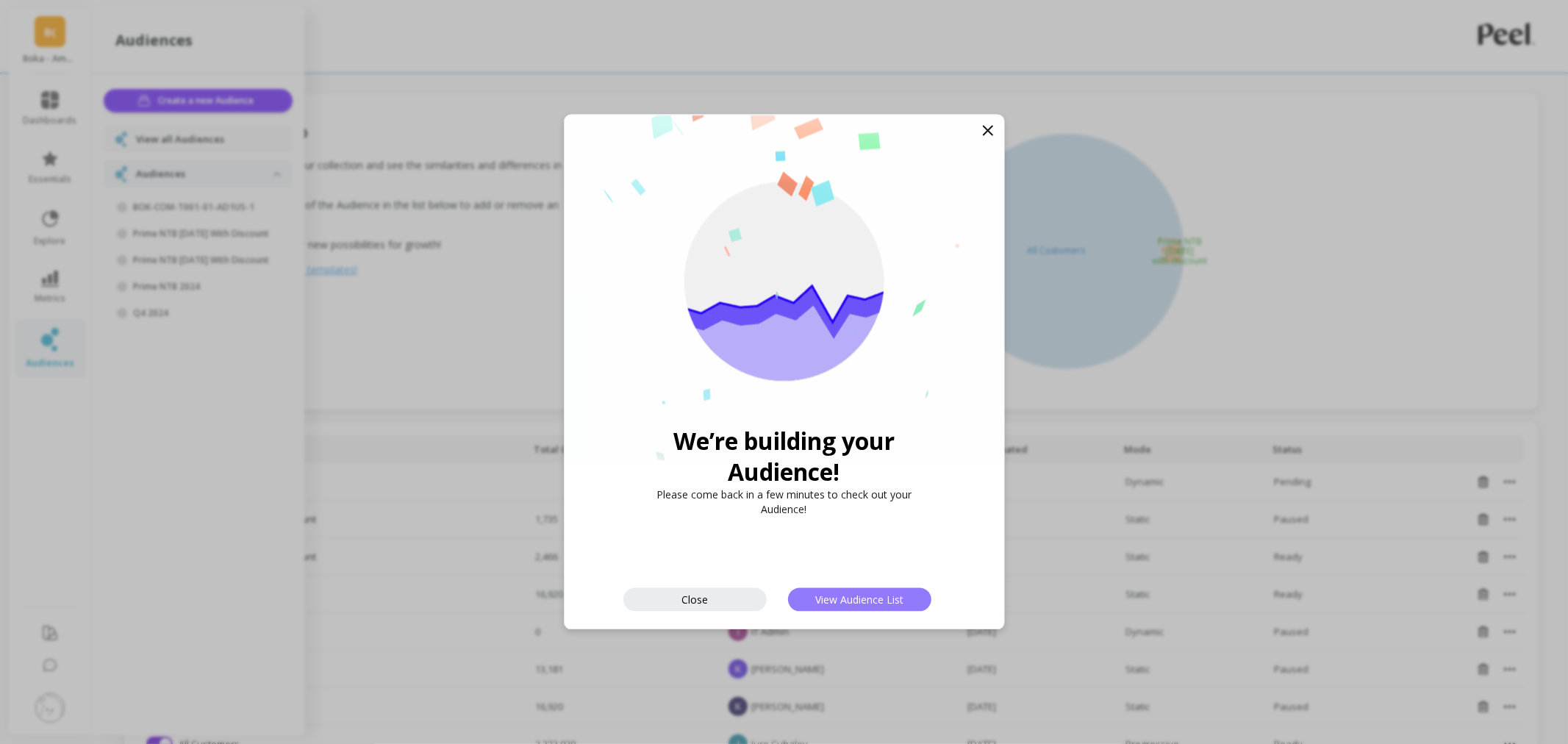
click at [891, 598] on span "View Audience List" at bounding box center [859, 599] width 88 height 14
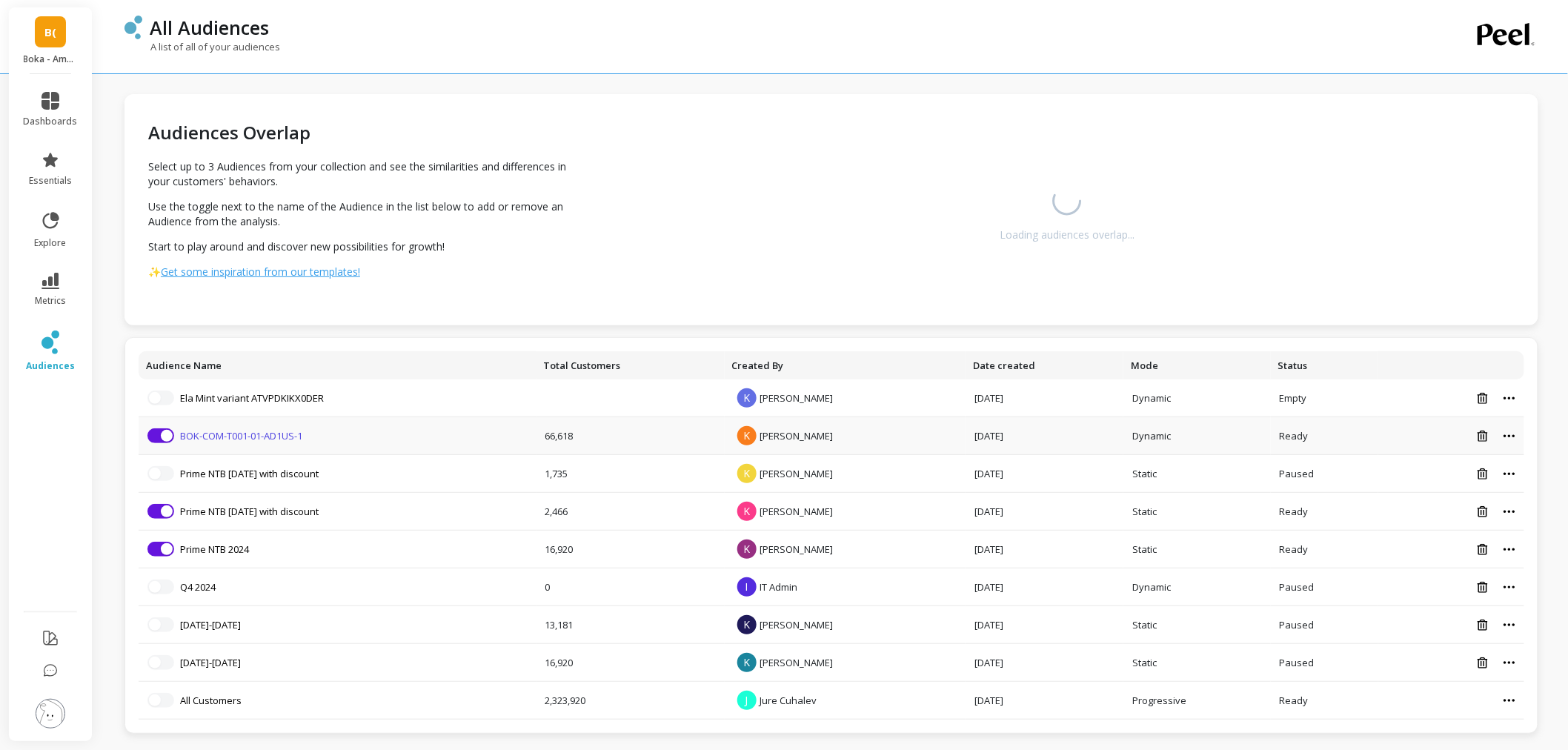
click at [235, 434] on link "BOK-COM-T001-01-AD1US-1" at bounding box center [241, 436] width 122 height 14
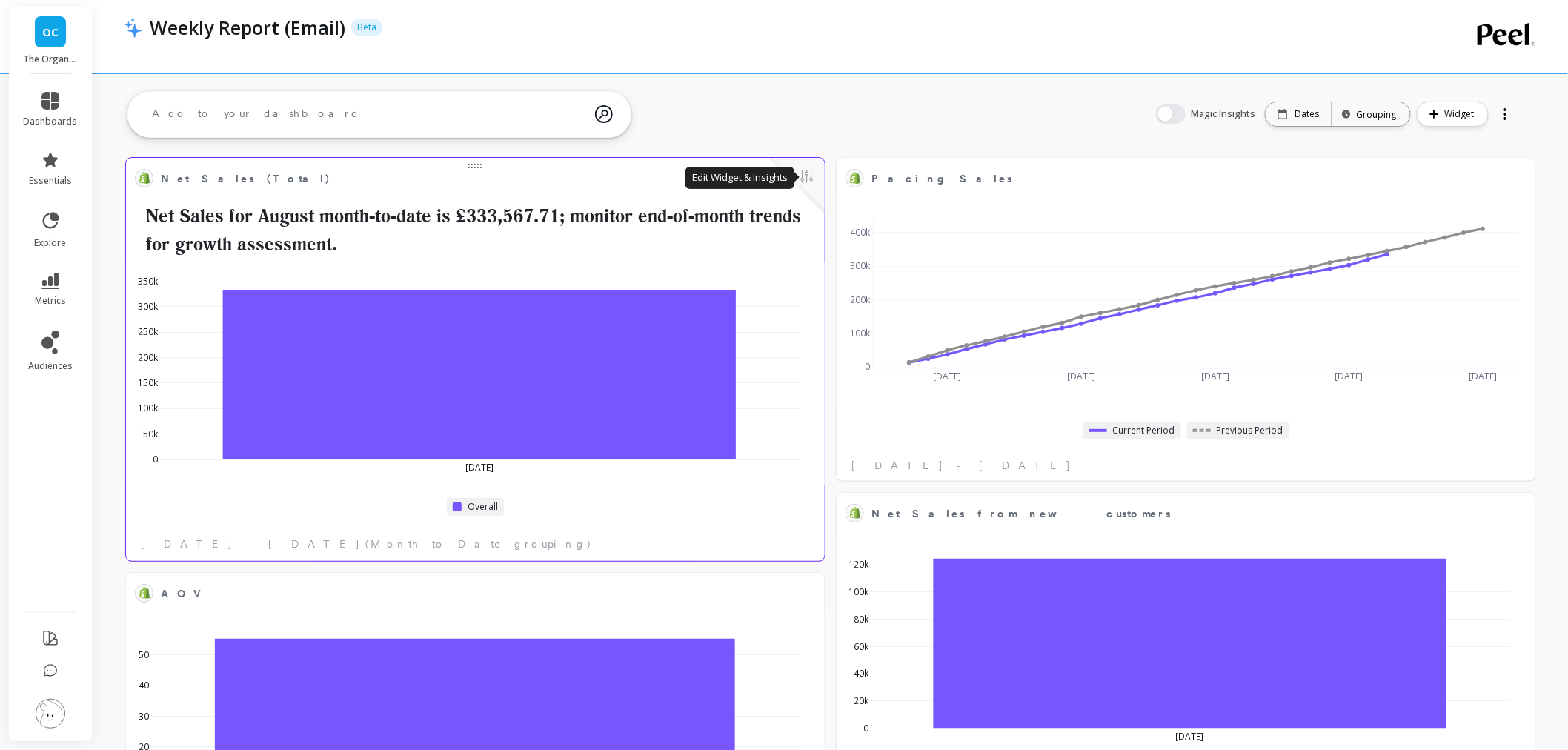
click at [810, 182] on button at bounding box center [807, 177] width 18 height 21
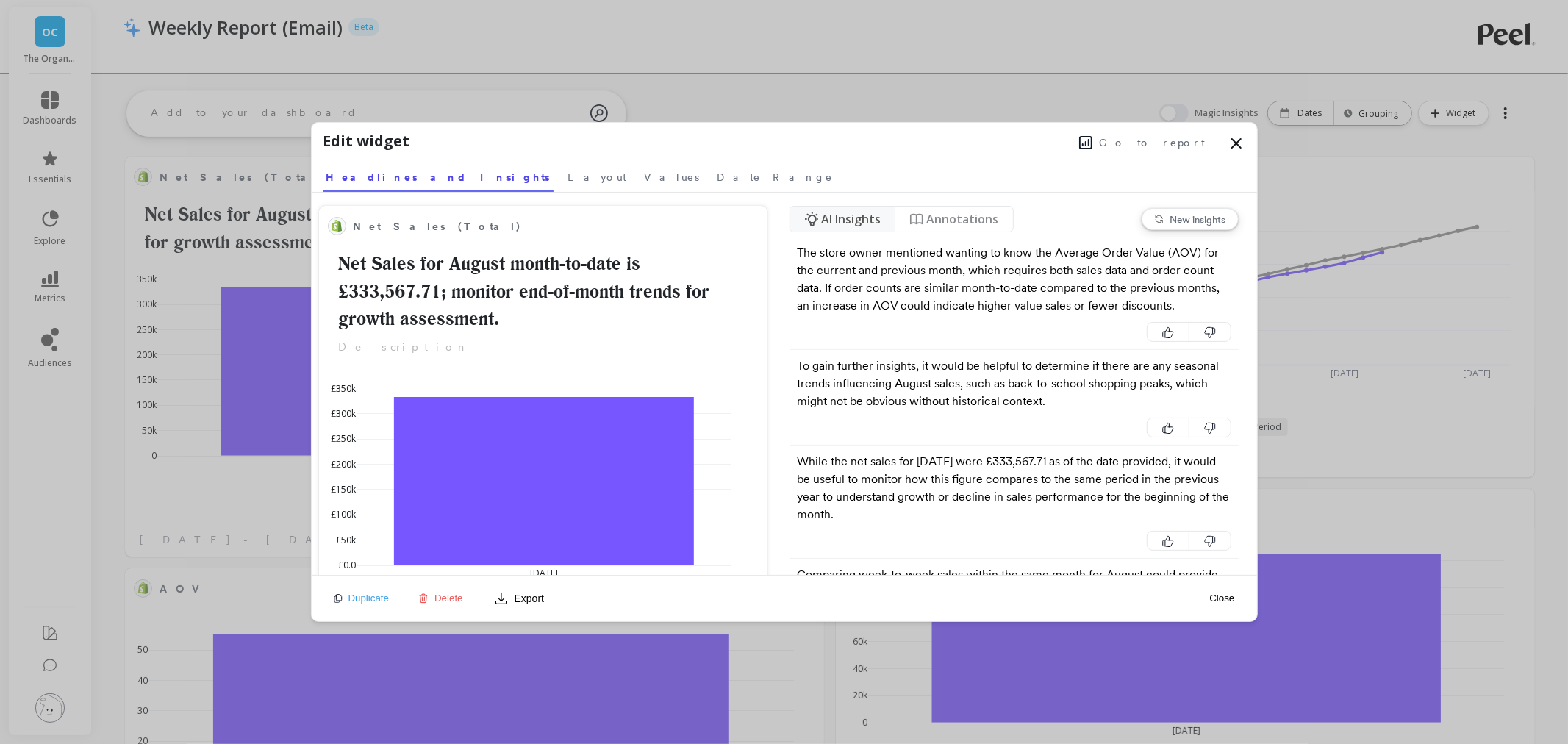
click at [1171, 142] on span "Go to report" at bounding box center [1153, 143] width 105 height 15
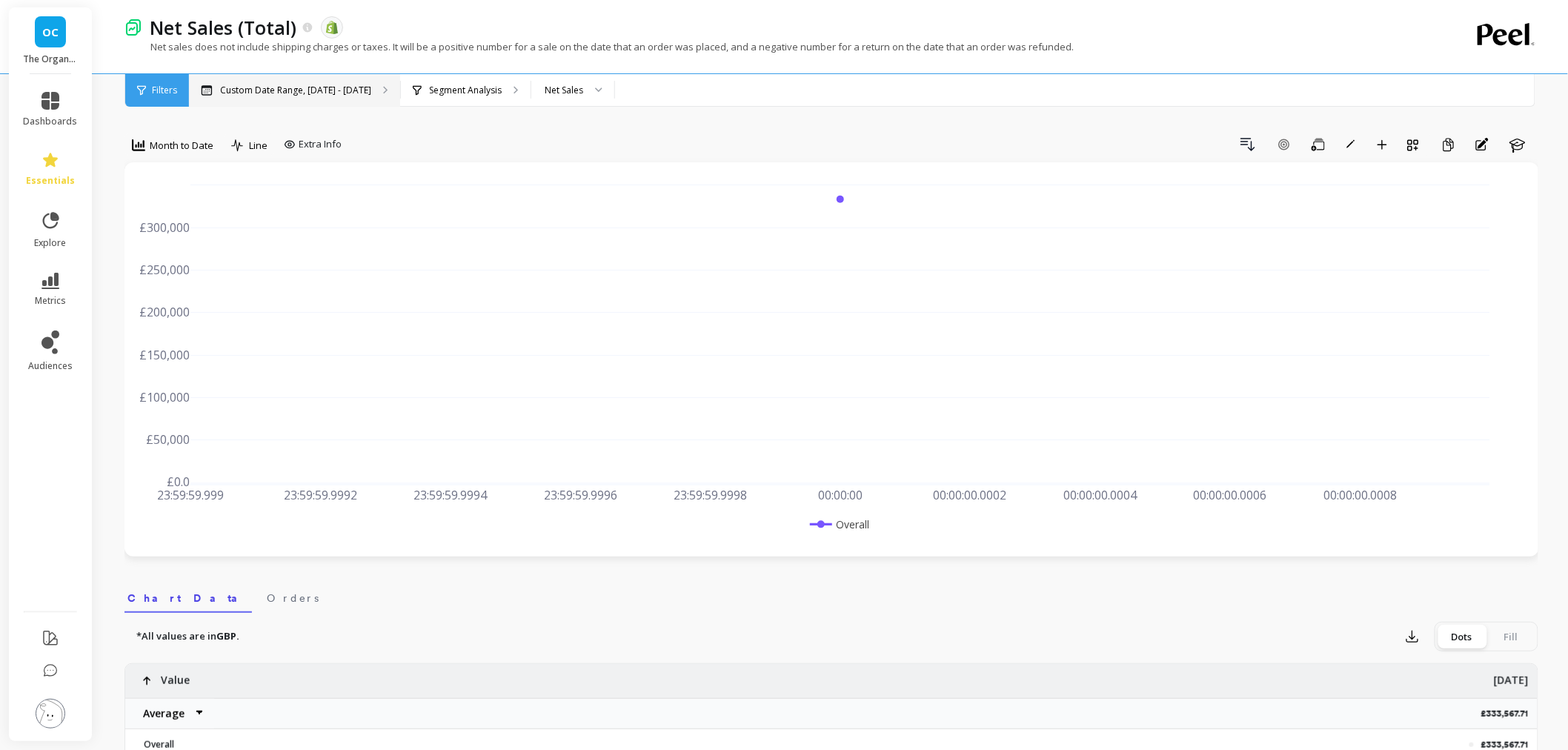
click at [308, 90] on p "Custom Date Range, Aug 1 - Aug 26" at bounding box center [296, 91] width 151 height 12
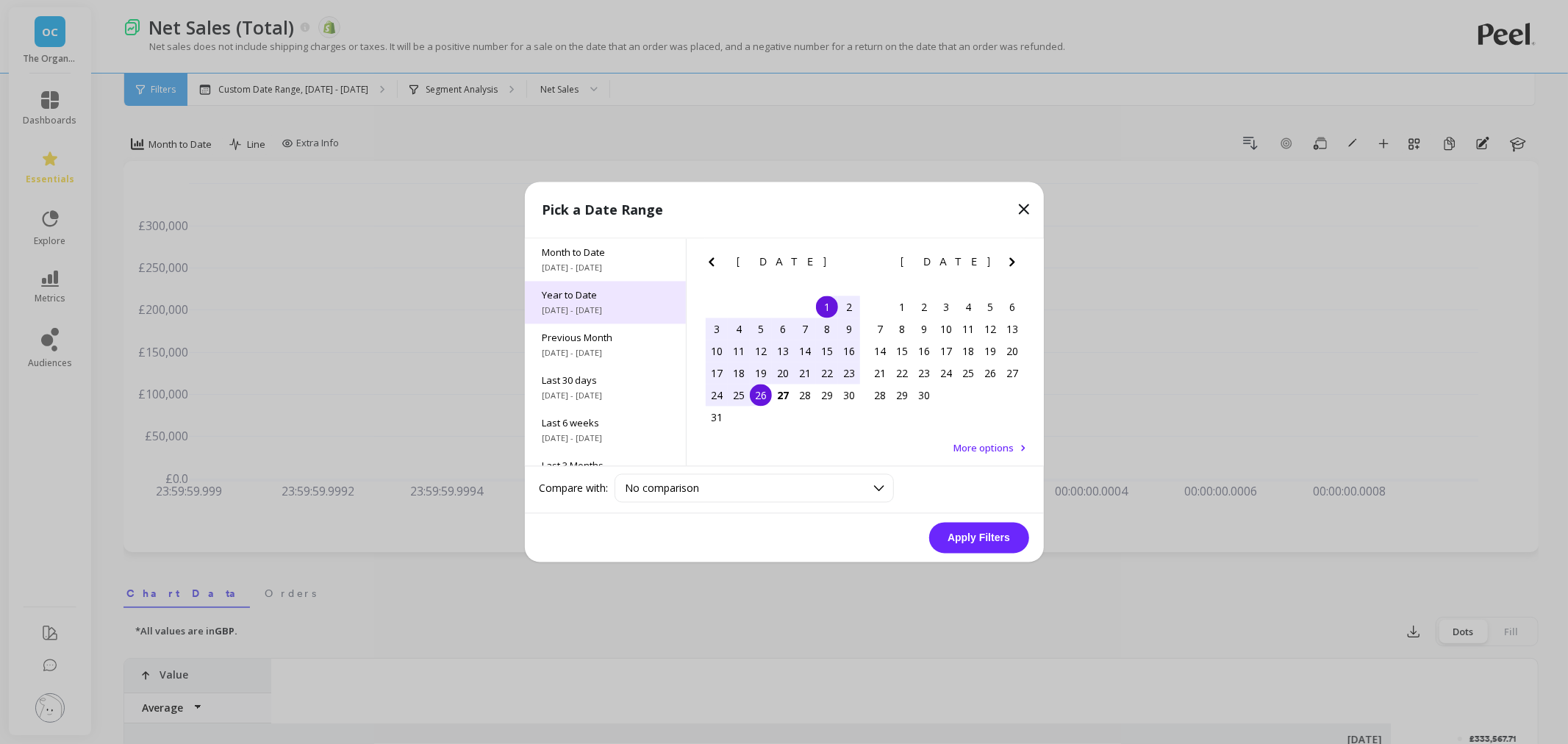
click at [592, 314] on span "1/1/2025 - 8/27/2025" at bounding box center [605, 311] width 126 height 12
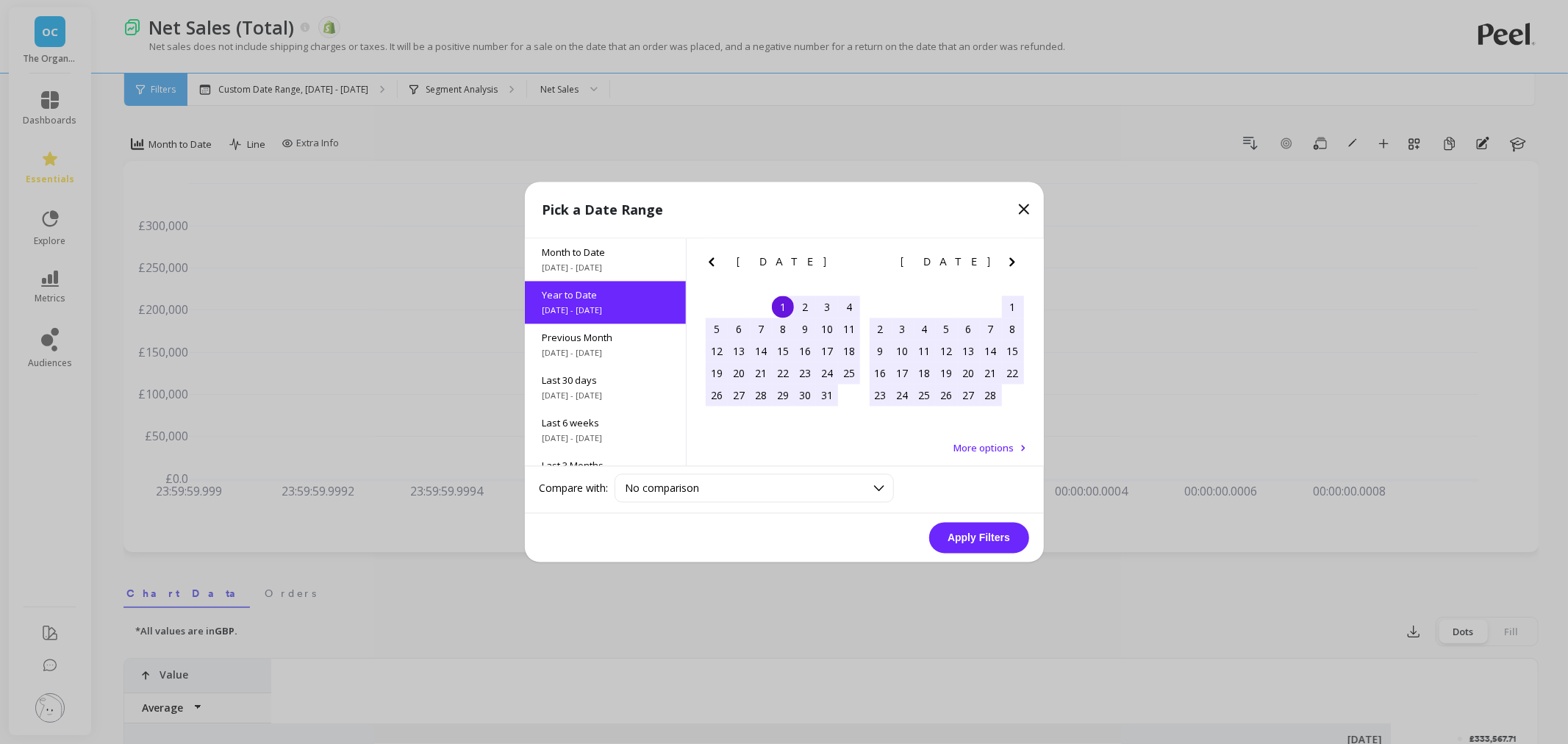
click at [946, 524] on button "Apply Filters" at bounding box center [979, 538] width 100 height 31
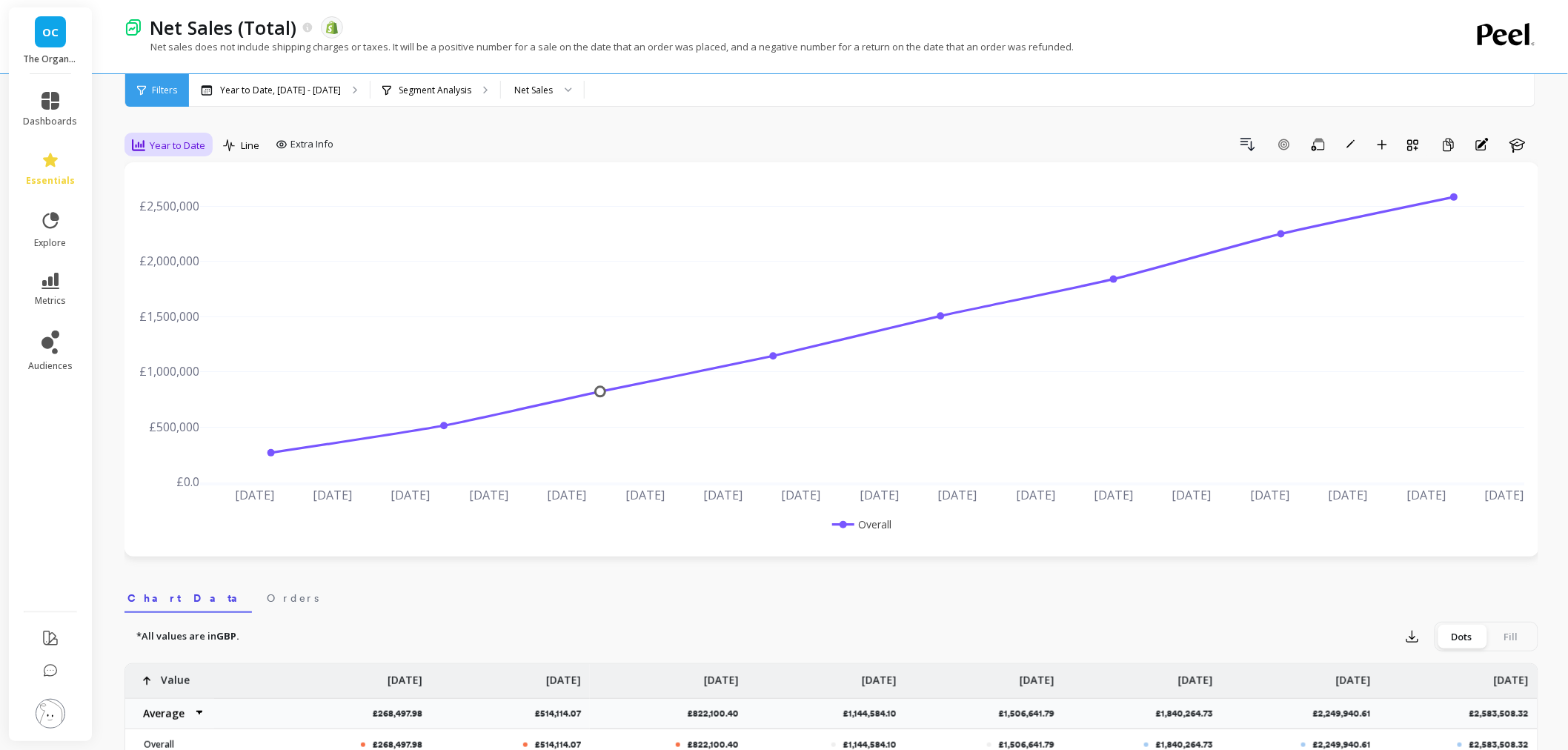
click at [153, 143] on span "Year to Date" at bounding box center [177, 146] width 55 height 14
click at [143, 222] on div "Weekly" at bounding box center [179, 235] width 102 height 26
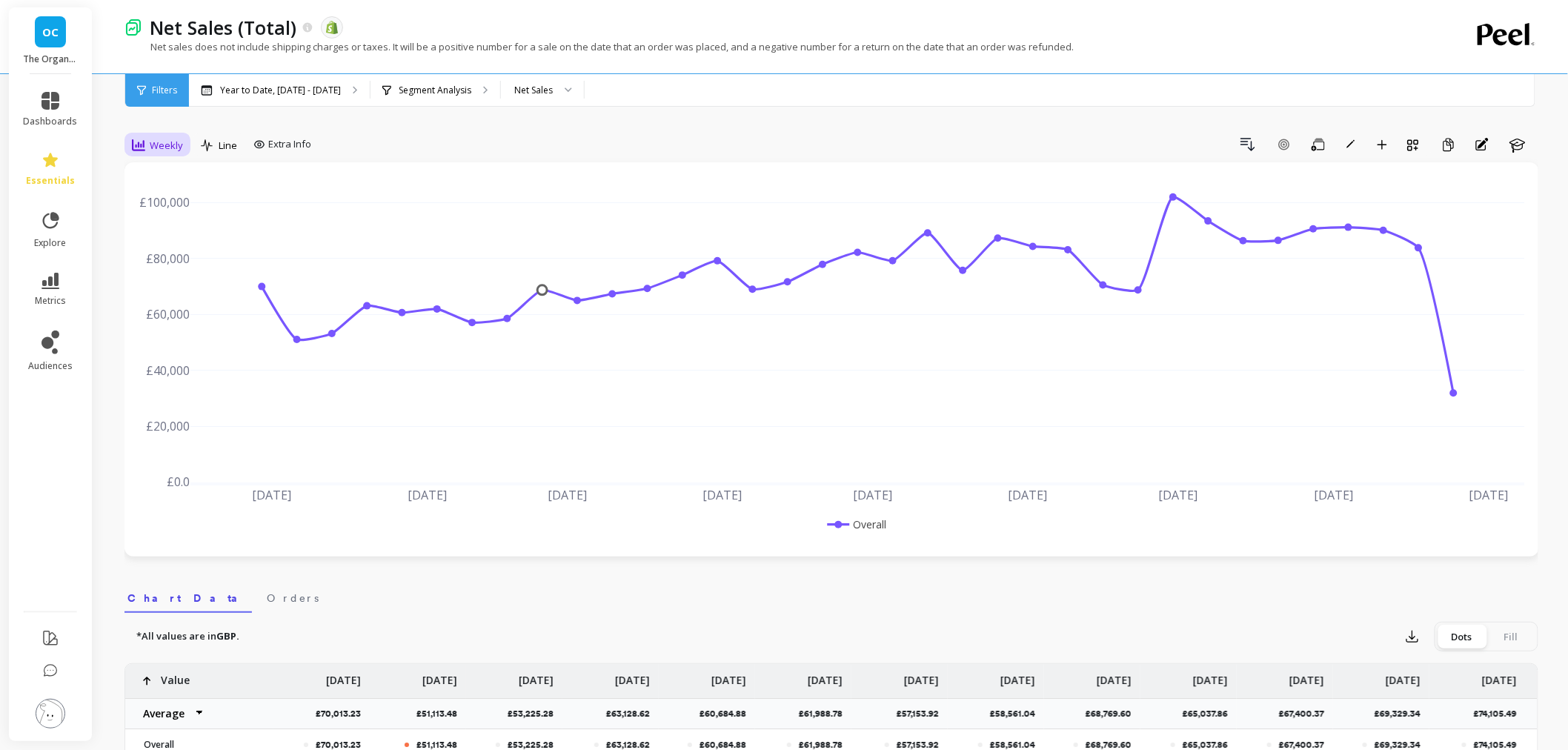
click at [163, 147] on span "Weekly" at bounding box center [166, 146] width 33 height 14
click at [149, 275] on div "Monthly" at bounding box center [179, 264] width 102 height 26
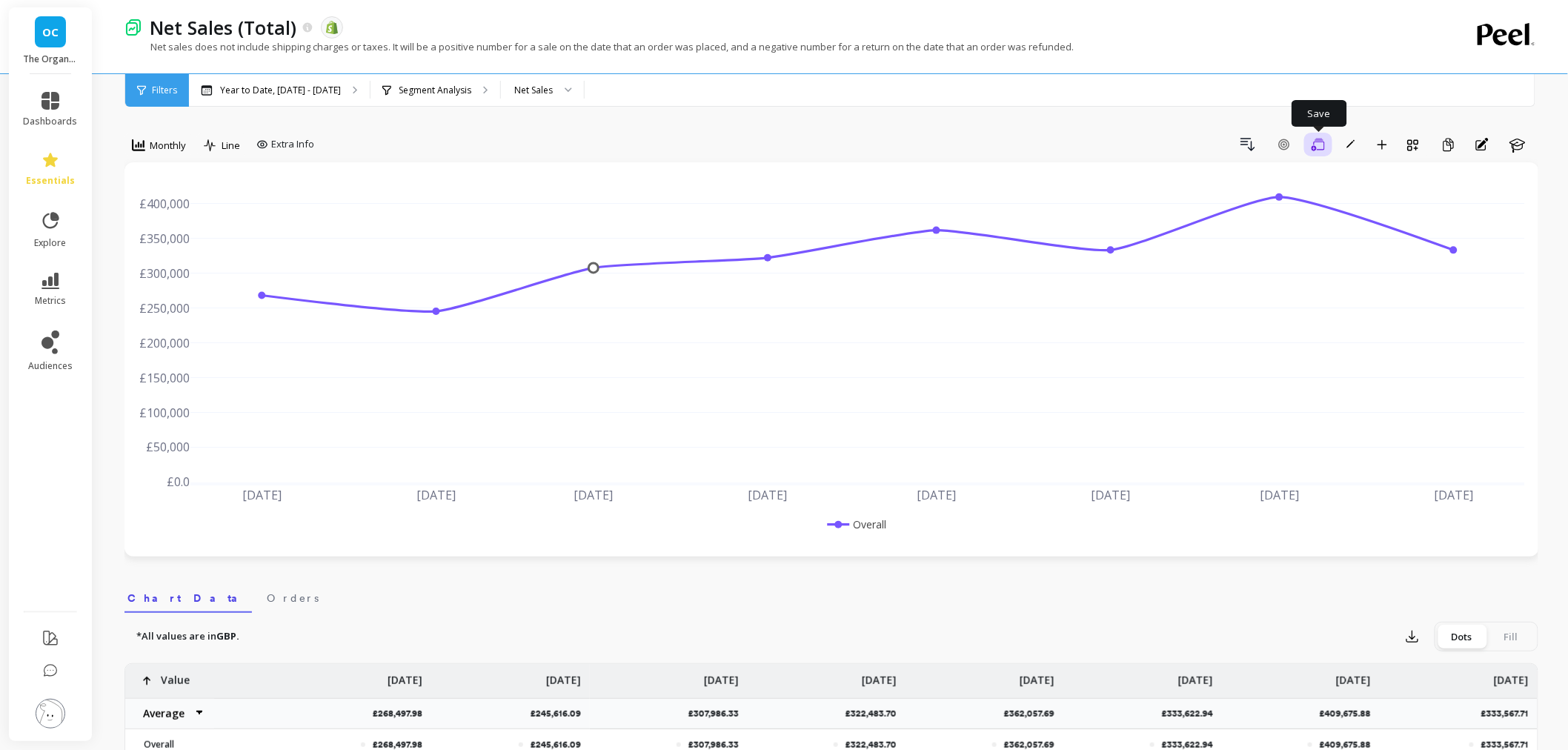
click at [1309, 149] on button "Save" at bounding box center [1317, 145] width 29 height 24
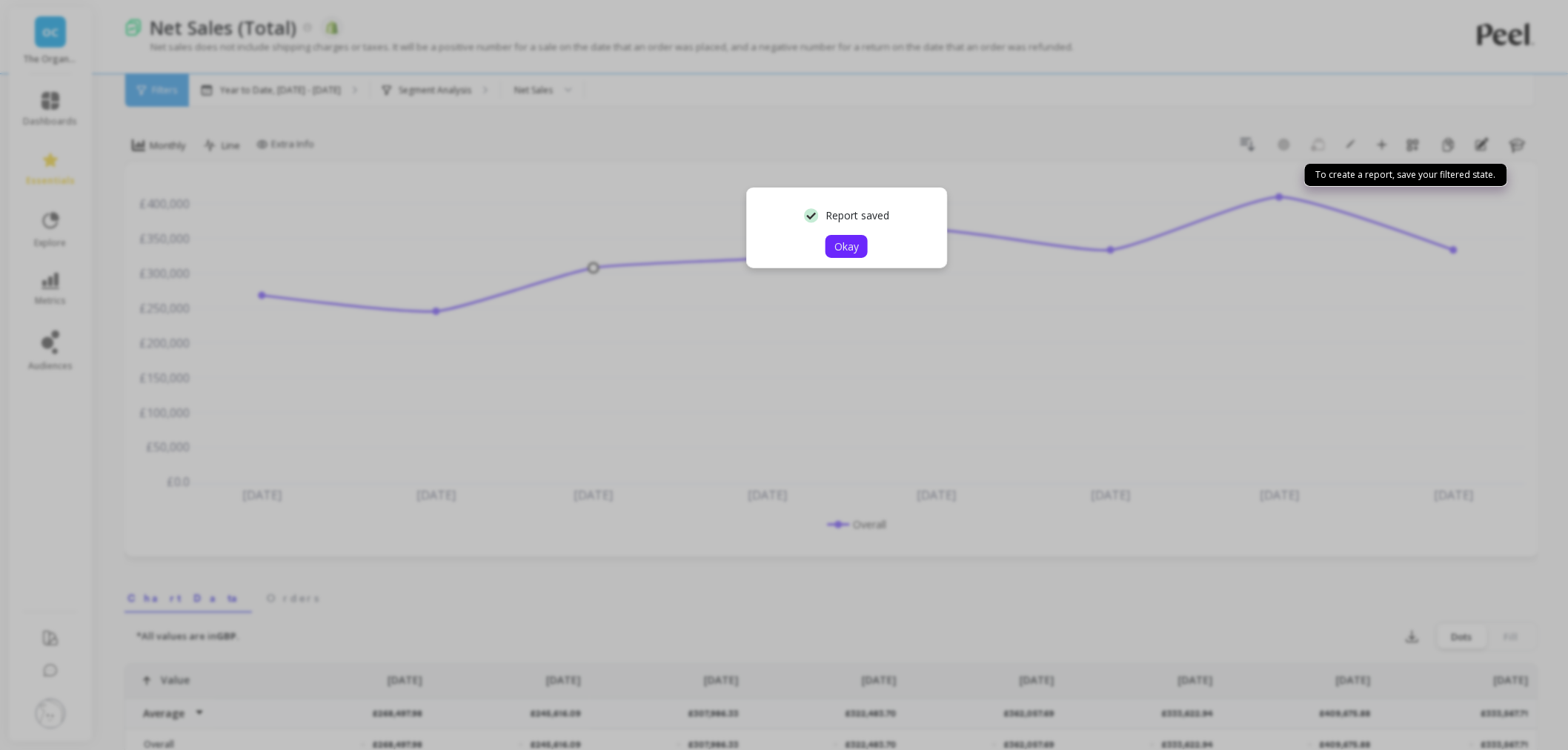
click at [863, 245] on button "Okay" at bounding box center [846, 246] width 42 height 23
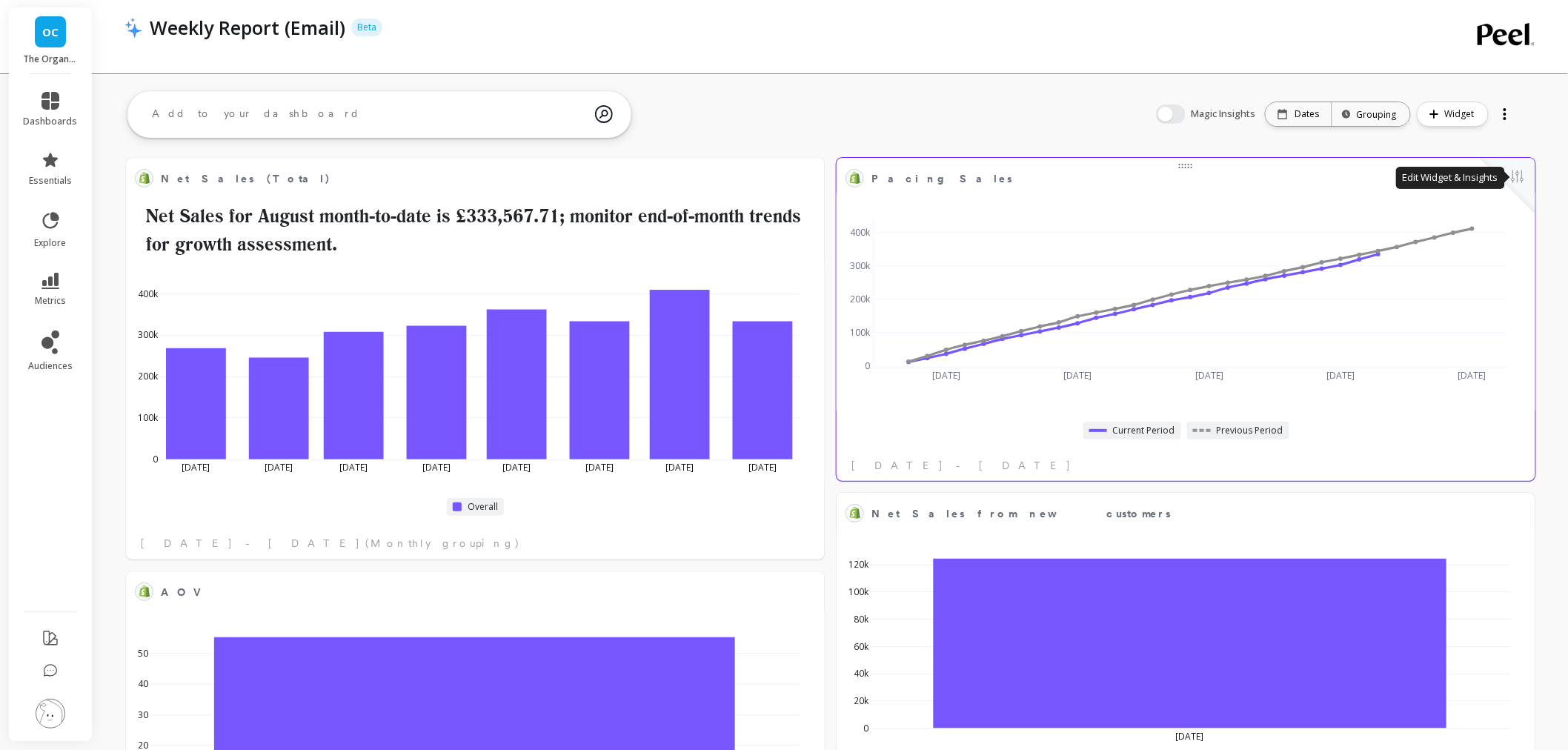
click at [1421, 182] on button at bounding box center [1517, 177] width 18 height 21
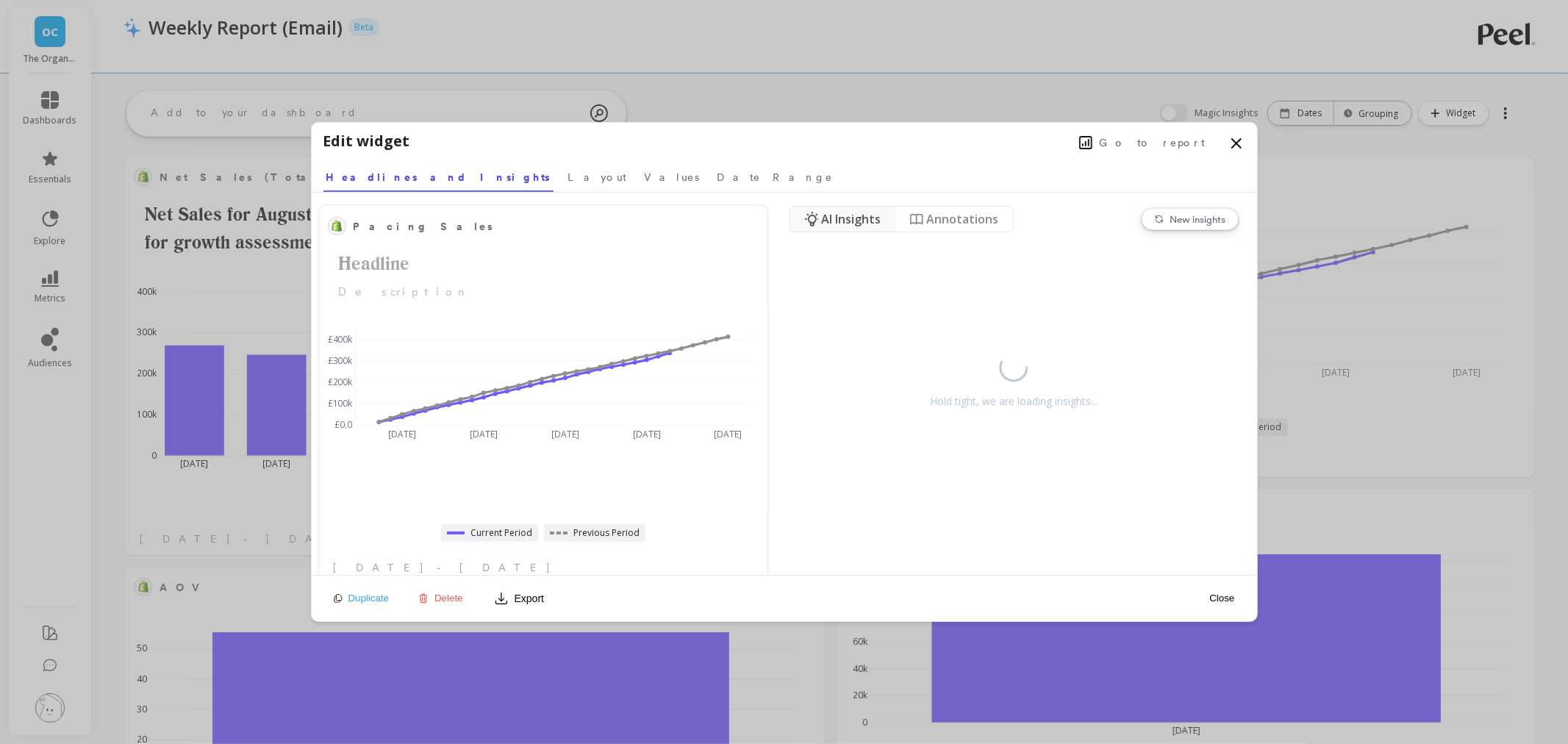
click at [1157, 147] on span "Go to report" at bounding box center [1153, 143] width 105 height 15
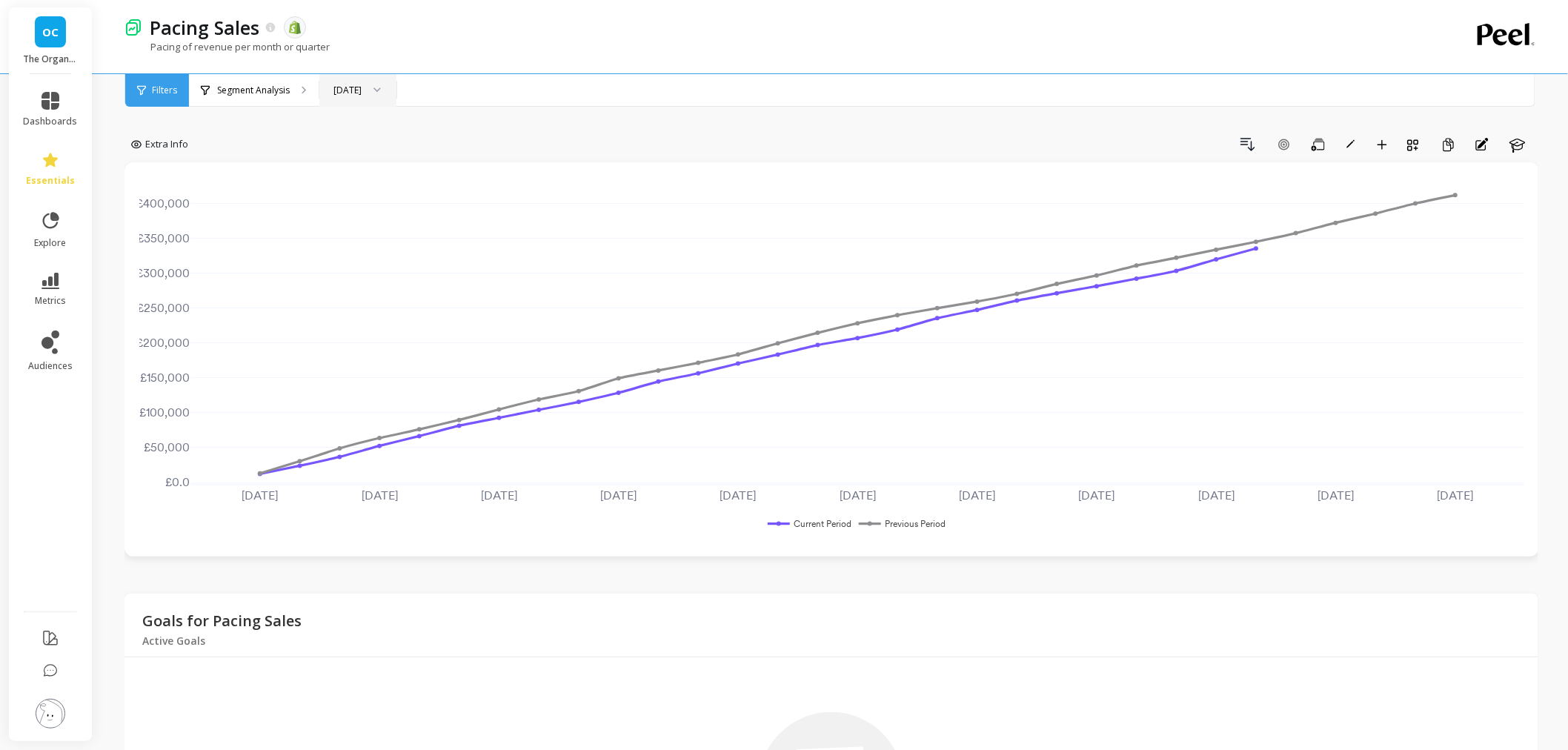
click at [346, 91] on div "[DATE]" at bounding box center [347, 90] width 29 height 14
click at [346, 197] on div "2025" at bounding box center [356, 200] width 55 height 14
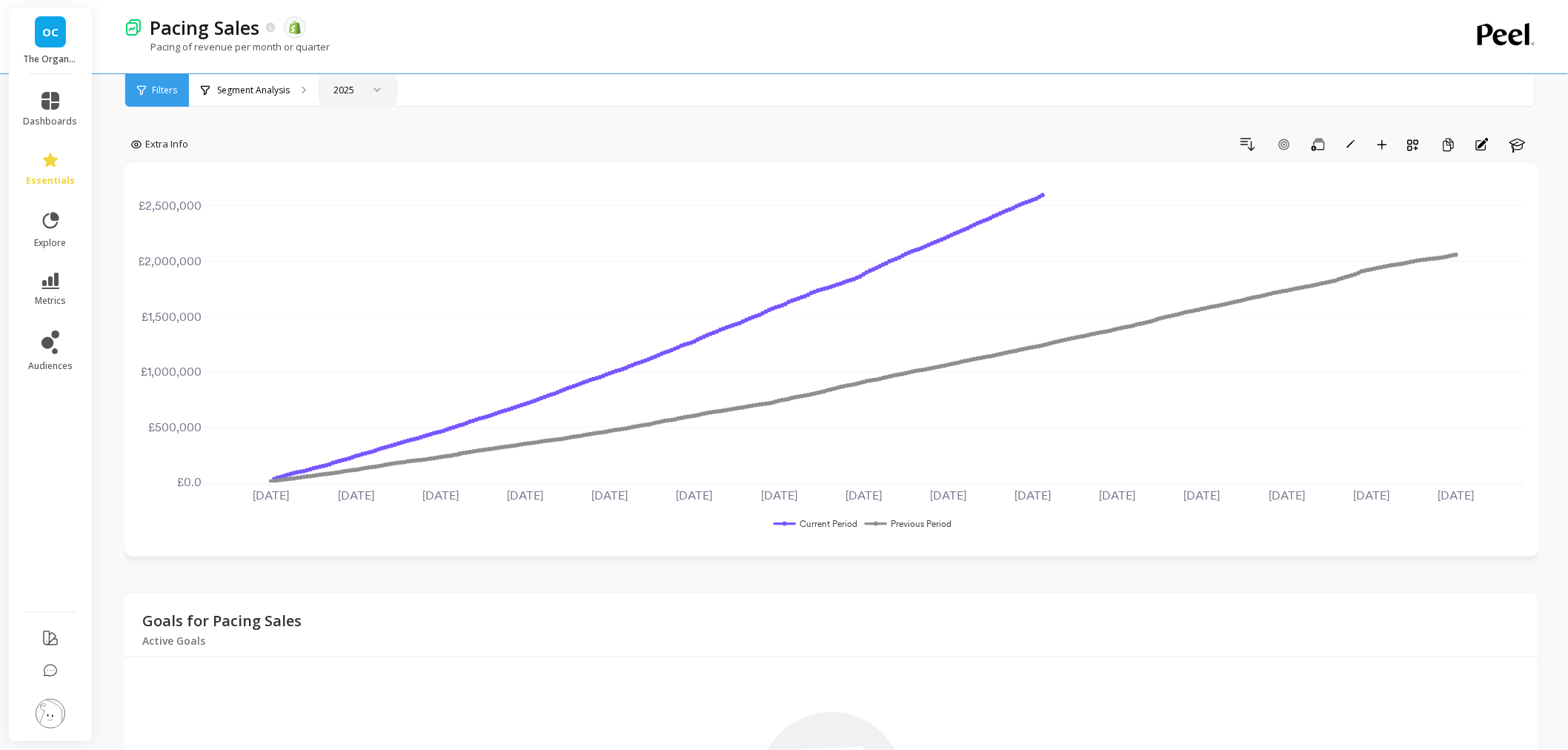
click at [352, 93] on div "2025" at bounding box center [347, 90] width 29 height 14
click at [358, 168] on div "Q1 2025" at bounding box center [356, 164] width 55 height 14
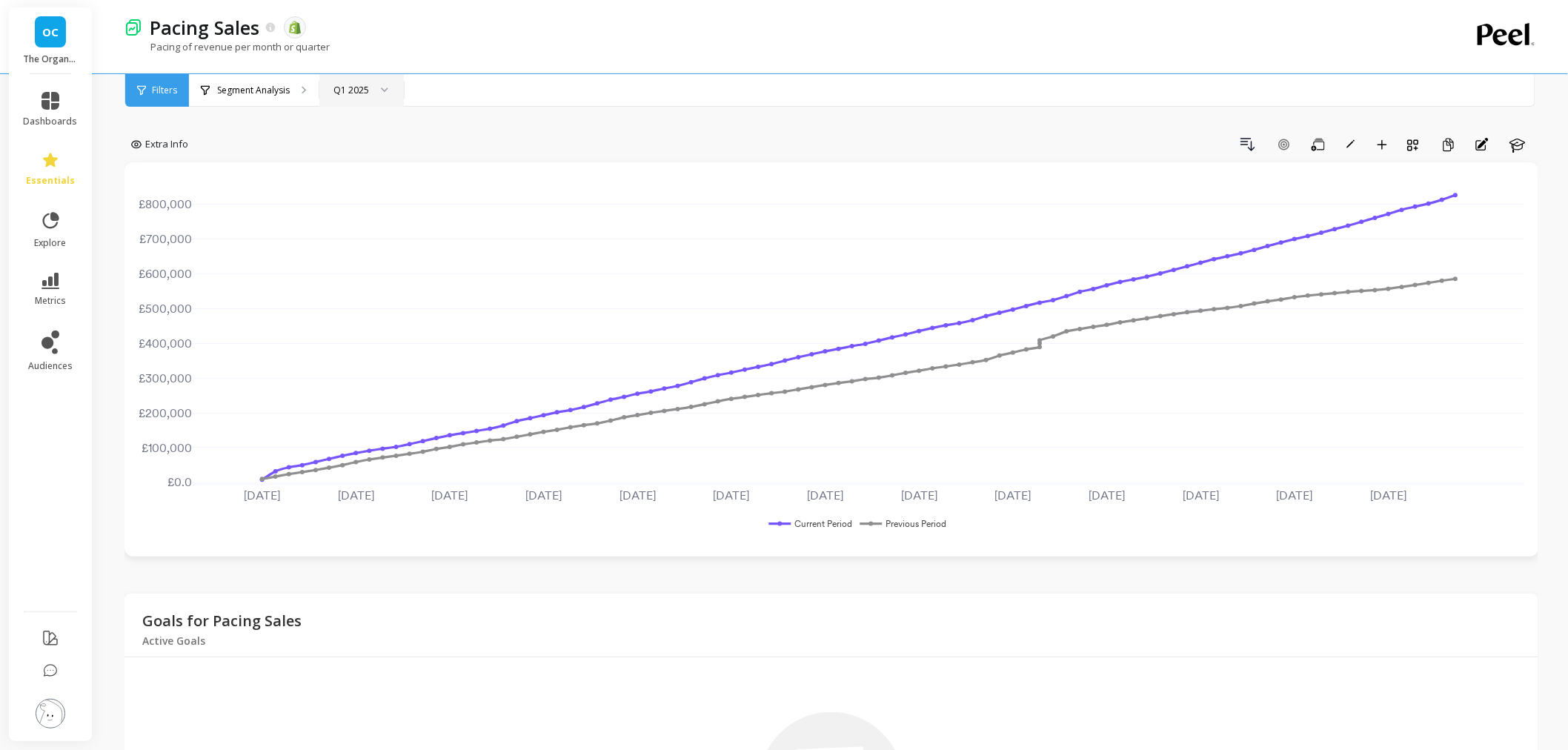
click at [353, 80] on div "Q1 2025" at bounding box center [360, 90] width 82 height 32
click at [376, 220] on div "Q3 2025" at bounding box center [359, 221] width 62 height 14
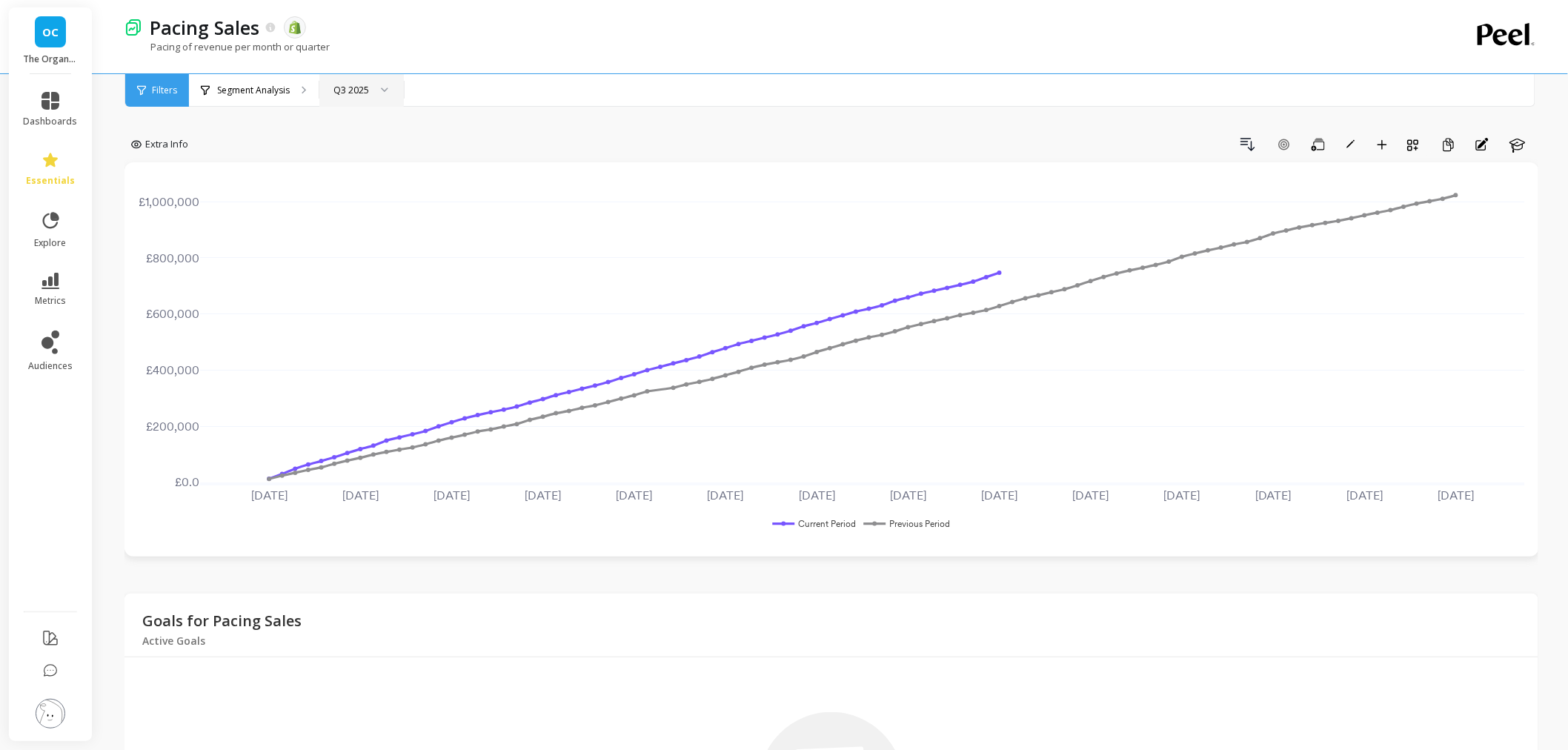
click at [368, 97] on div "Q3 2025" at bounding box center [360, 90] width 82 height 32
click at [361, 196] on div "2025" at bounding box center [359, 200] width 62 height 14
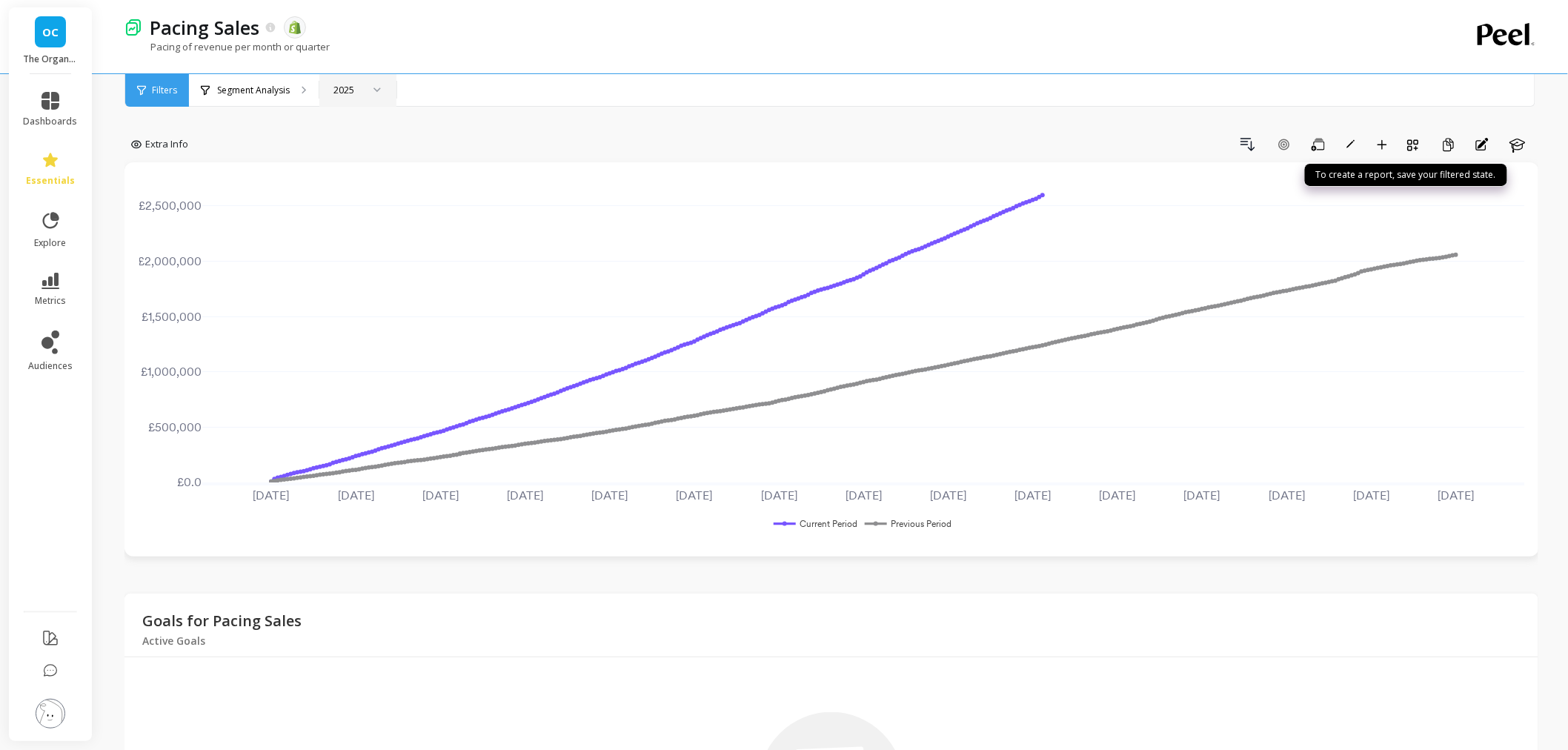
click at [332, 92] on div "2025" at bounding box center [347, 90] width 31 height 14
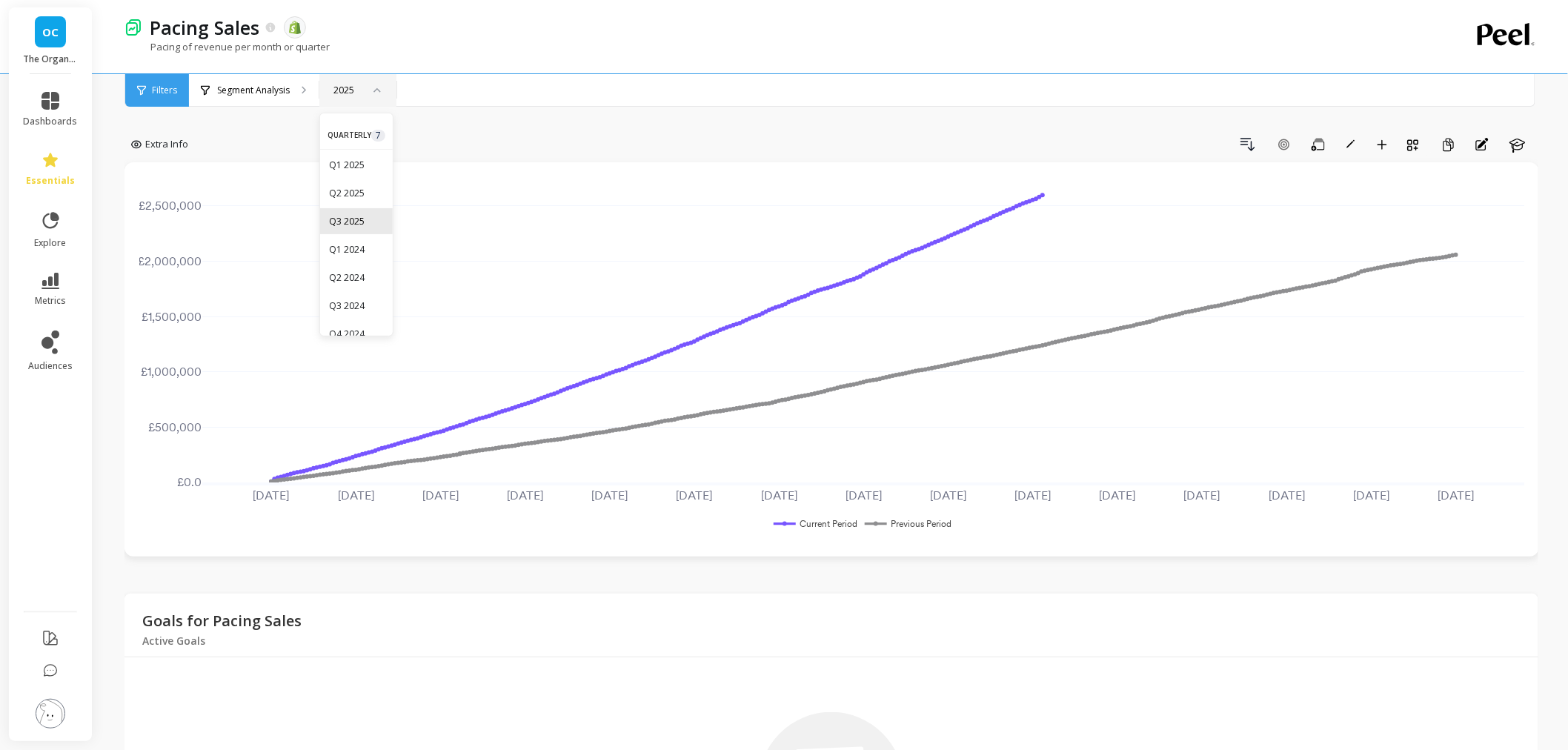
click at [366, 223] on div "Q3 2025" at bounding box center [356, 221] width 55 height 14
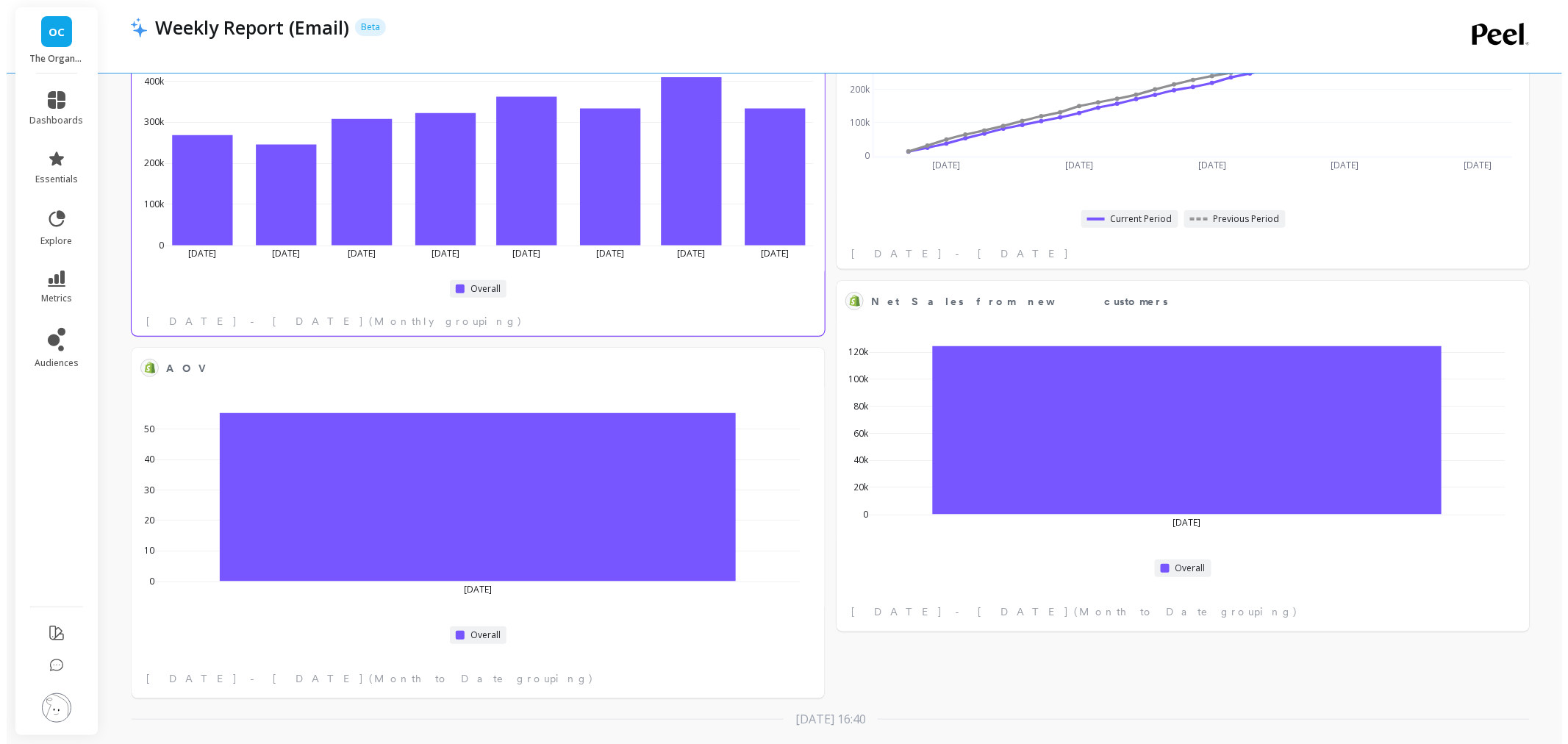
scroll to position [227, 0]
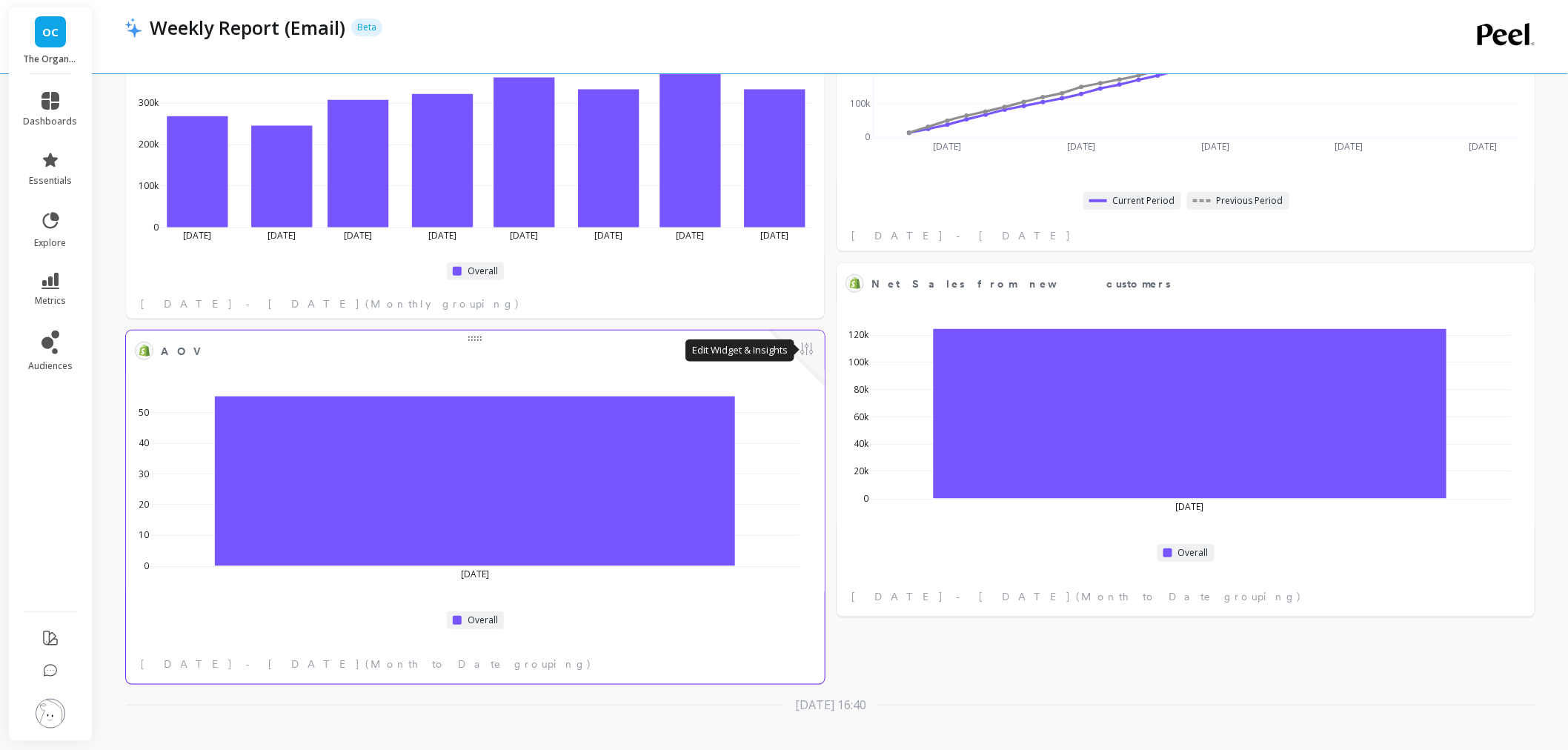
click at [812, 345] on button at bounding box center [807, 350] width 18 height 21
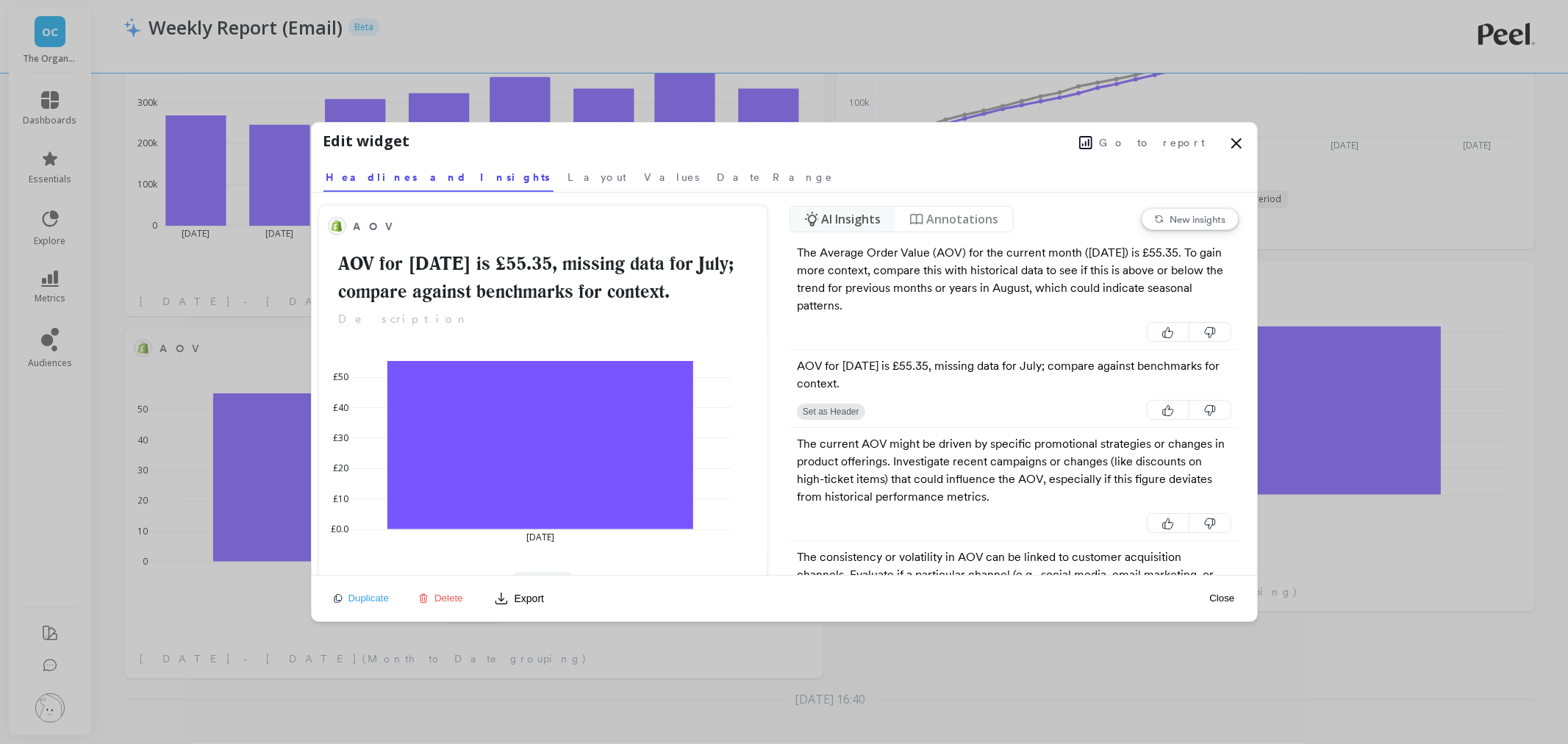
click at [1170, 134] on button "Go to report" at bounding box center [1142, 143] width 136 height 20
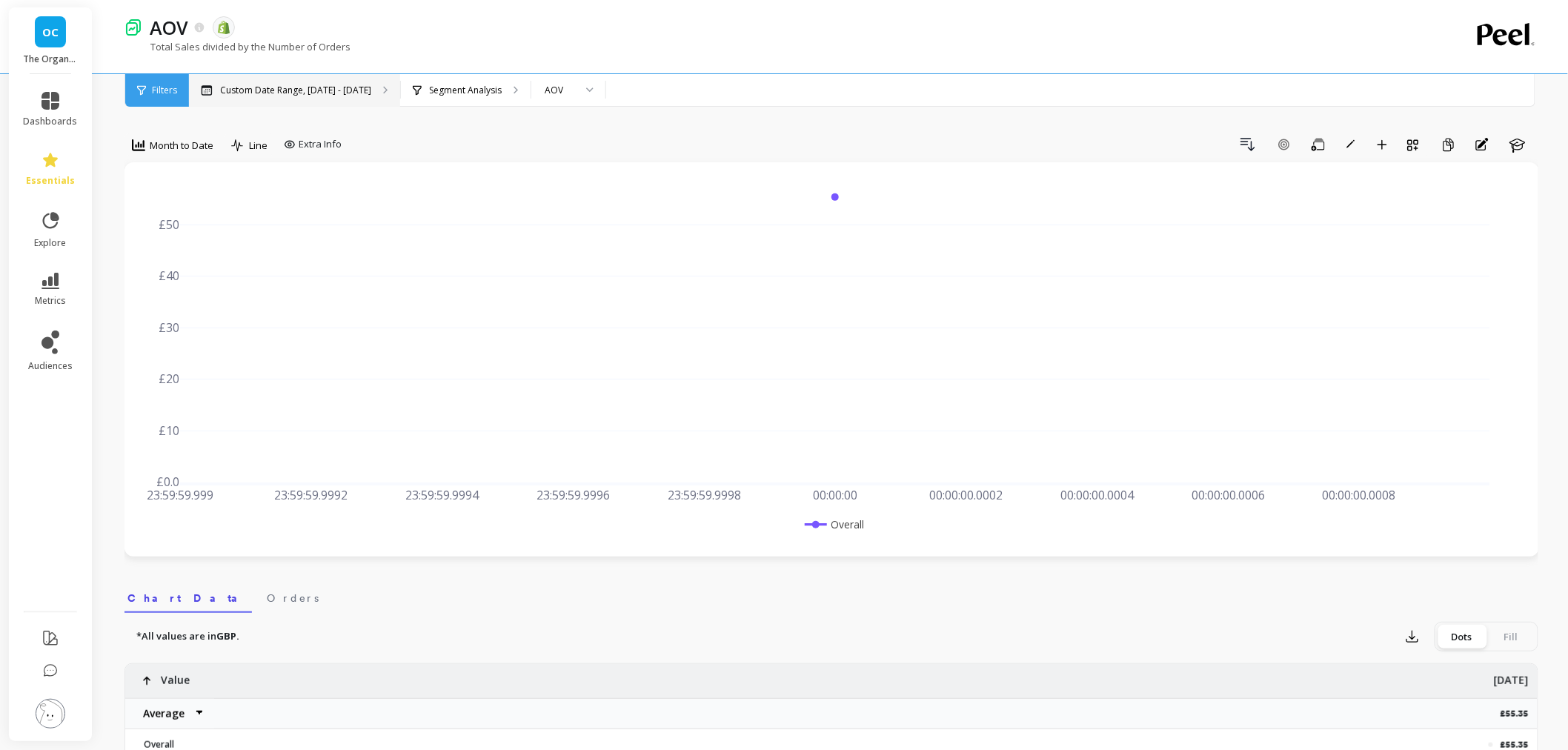
click at [334, 88] on p "Custom Date Range, [DATE] - [DATE]" at bounding box center [296, 91] width 151 height 12
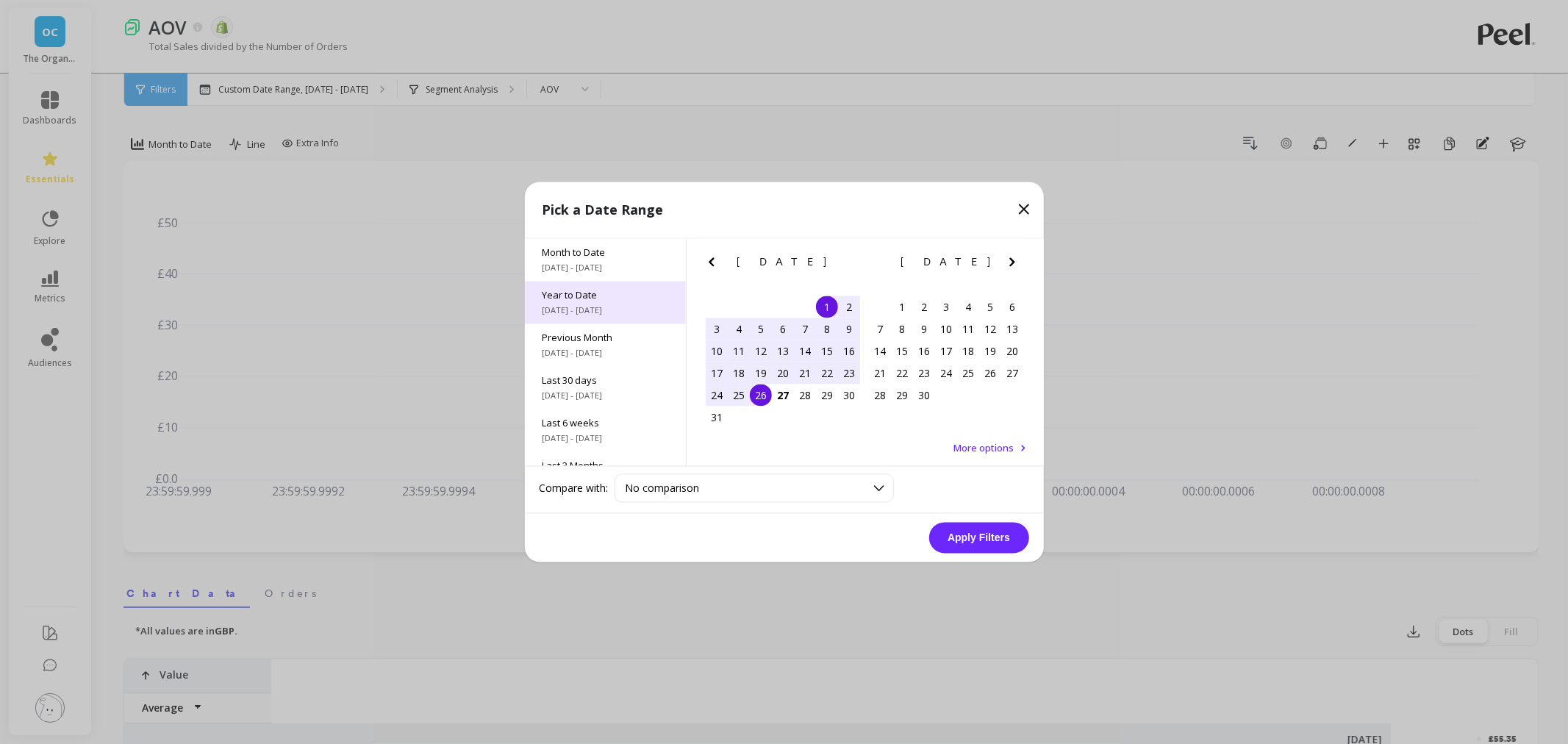
click at [584, 289] on span "Year to Date" at bounding box center [605, 296] width 126 height 14
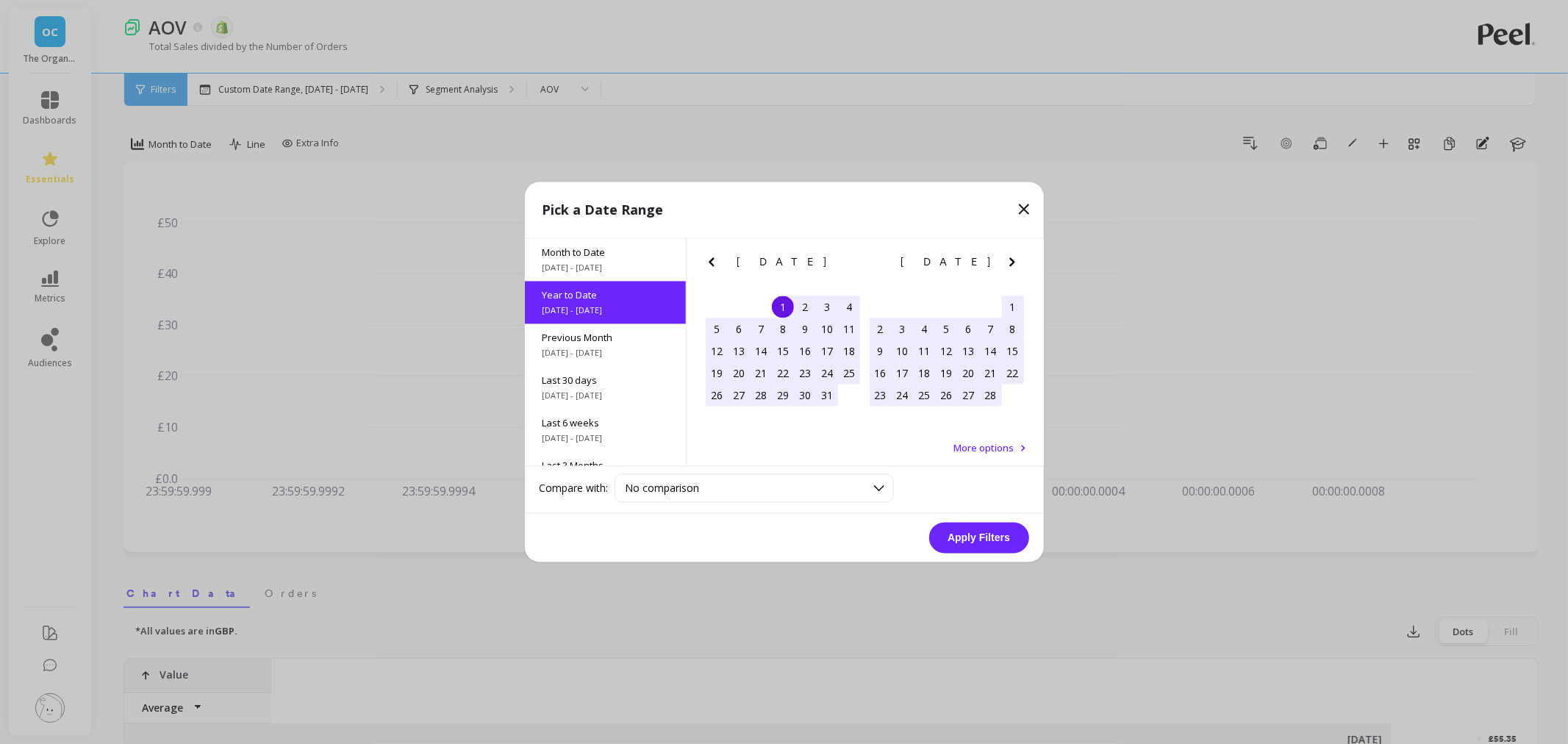
click at [964, 525] on button "Apply Filters" at bounding box center [979, 538] width 100 height 31
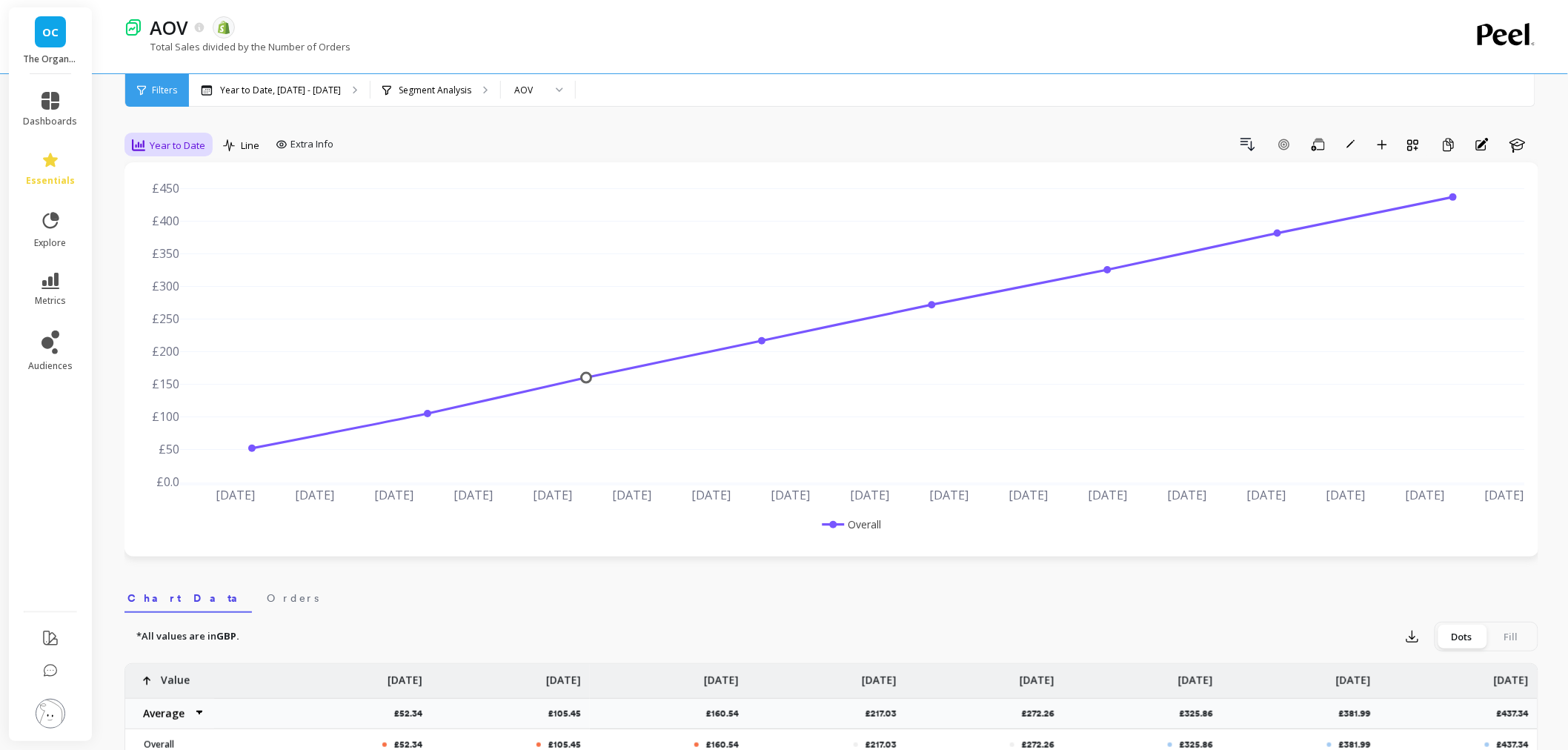
click at [164, 143] on span "Year to Date" at bounding box center [177, 146] width 55 height 14
click at [199, 269] on div "Monthly" at bounding box center [179, 264] width 85 height 14
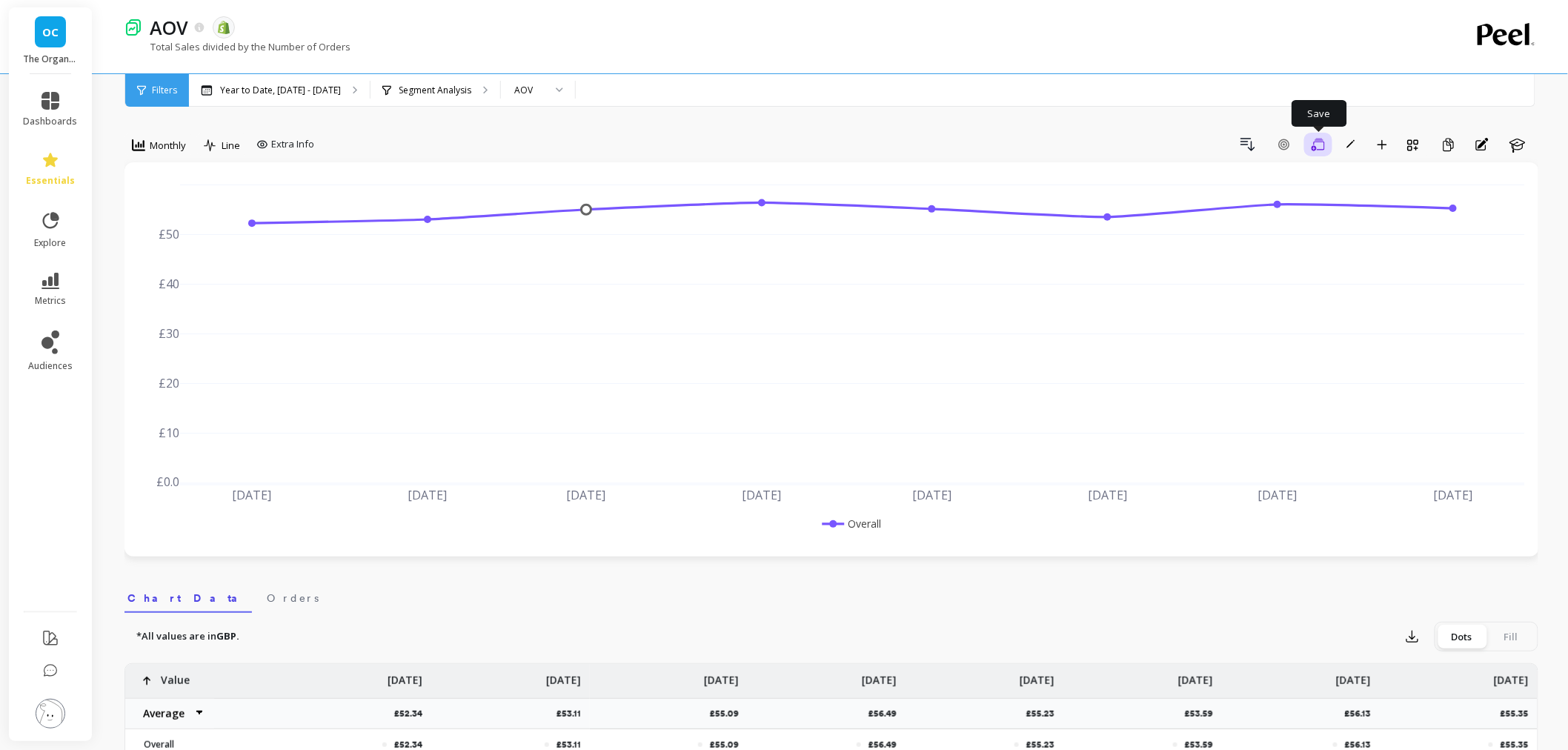
click at [1322, 146] on icon "button" at bounding box center [1318, 145] width 14 height 14
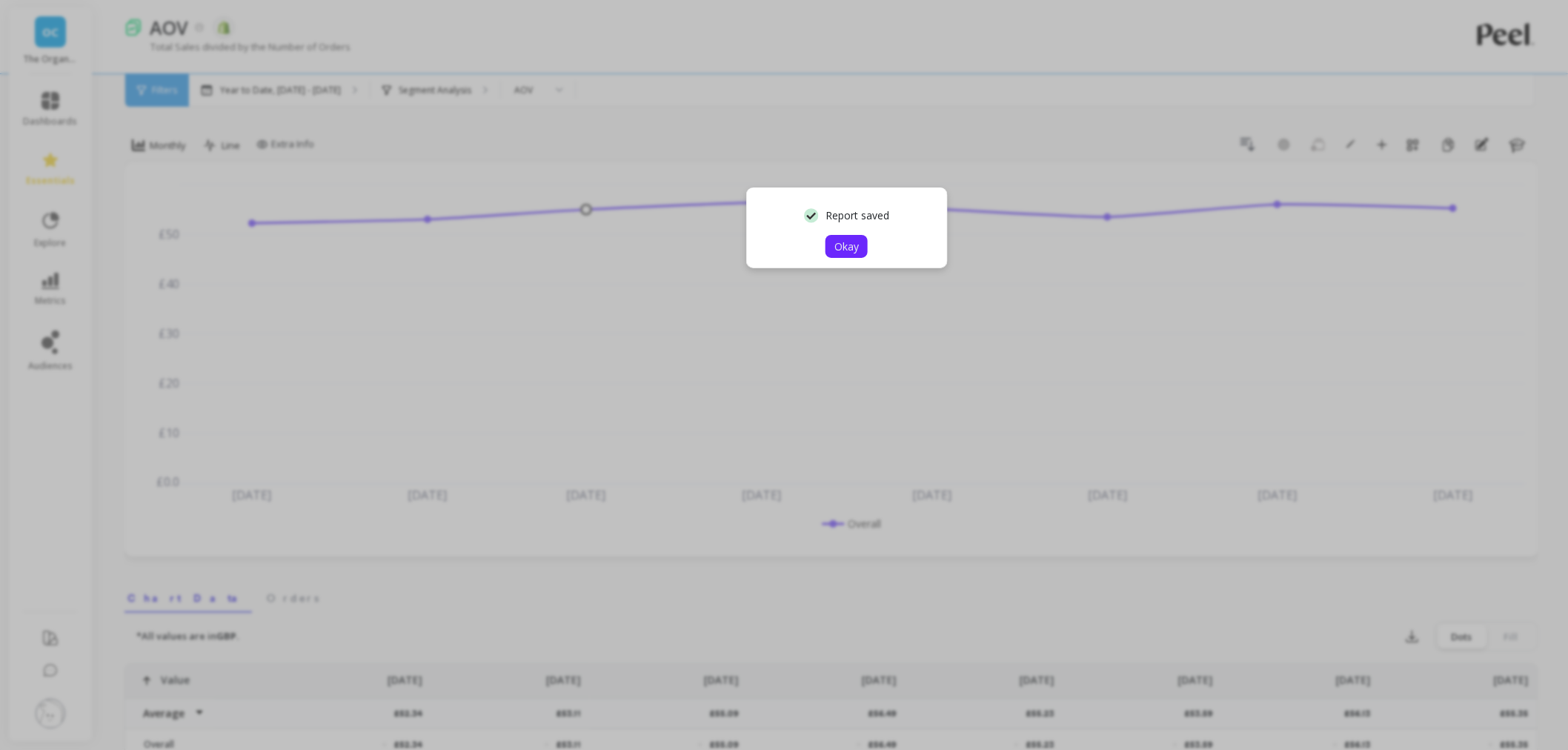
click at [856, 235] on button "Okay" at bounding box center [846, 246] width 42 height 23
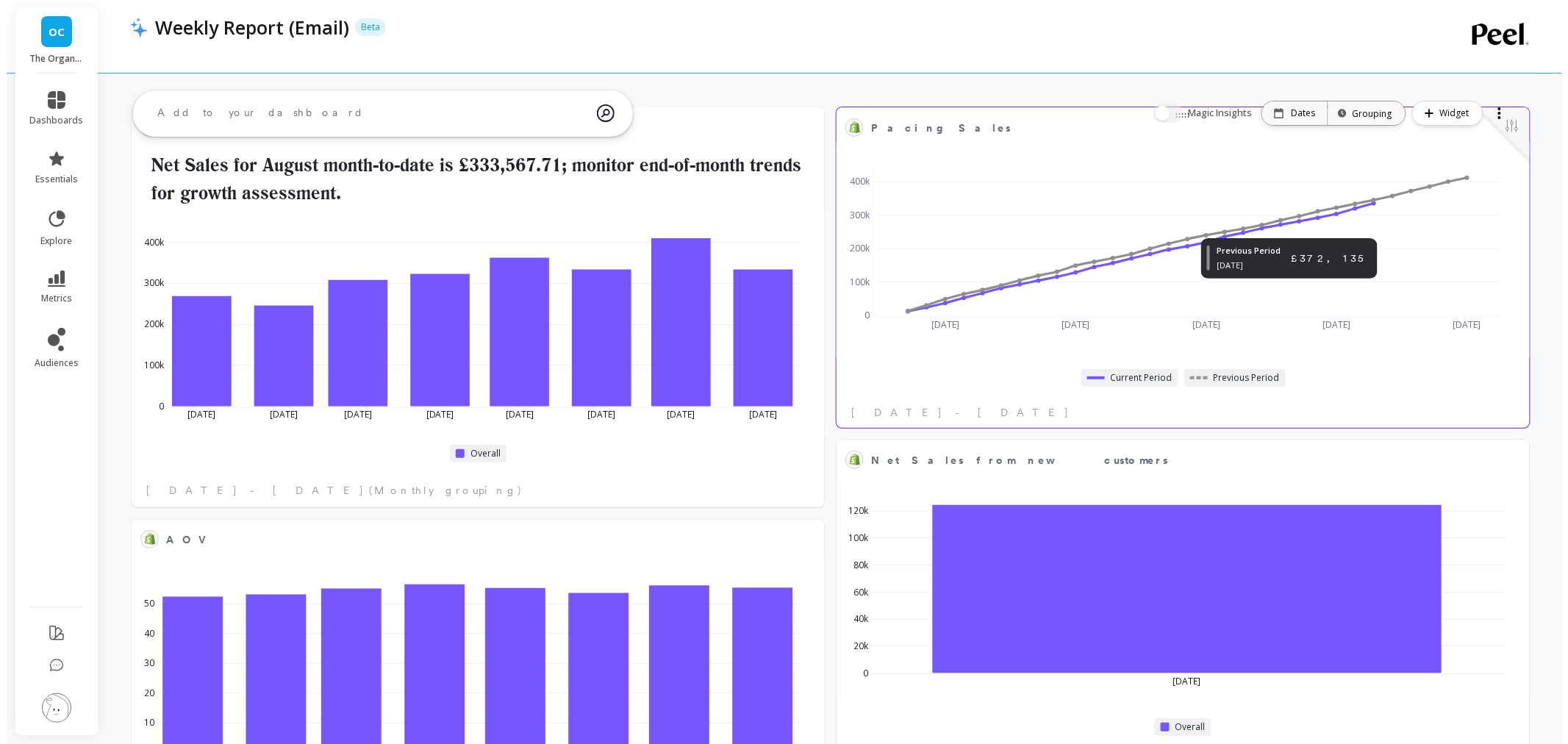
scroll to position [240, 0]
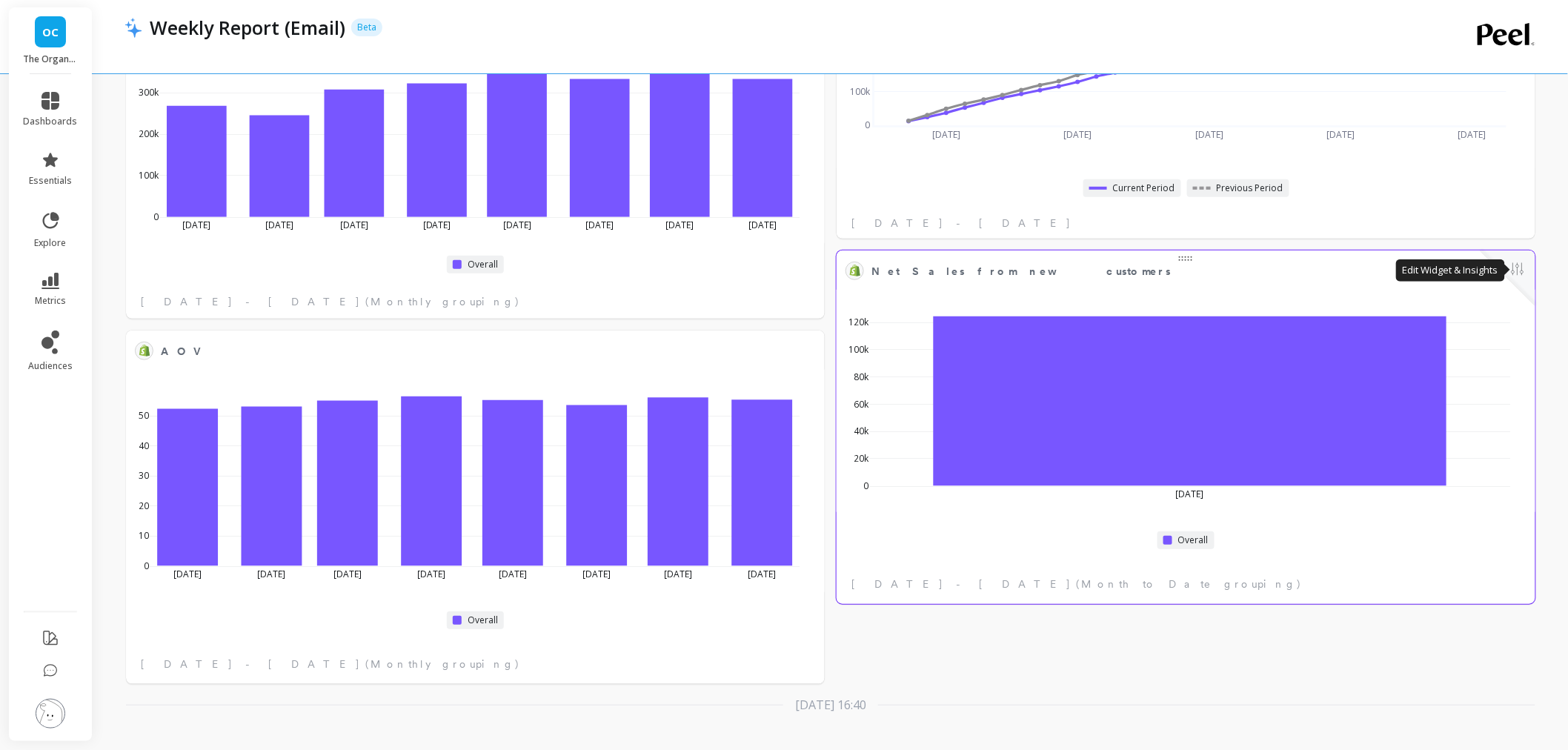
click at [1523, 266] on button at bounding box center [1517, 270] width 18 height 21
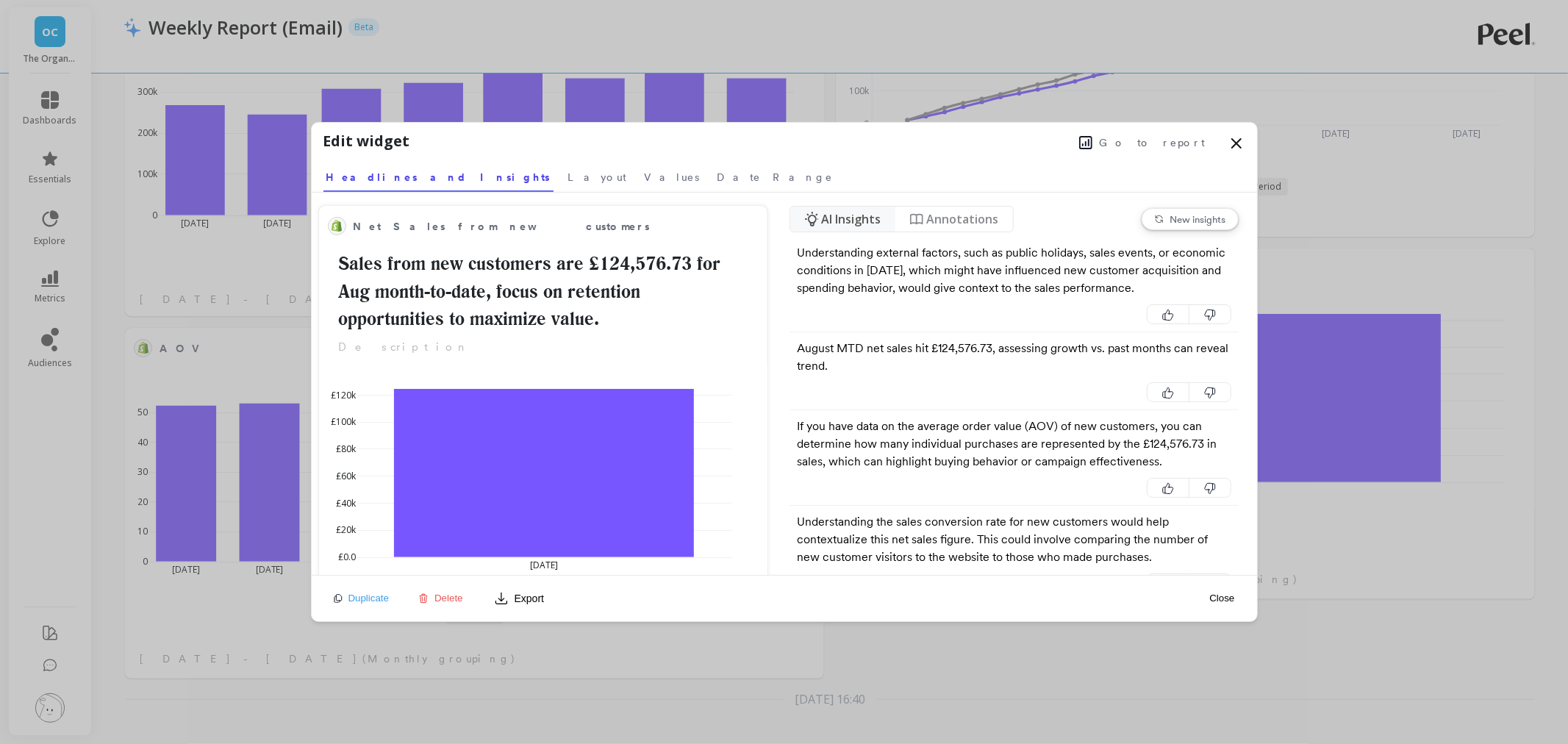
click at [1177, 138] on span "Go to report" at bounding box center [1153, 143] width 105 height 15
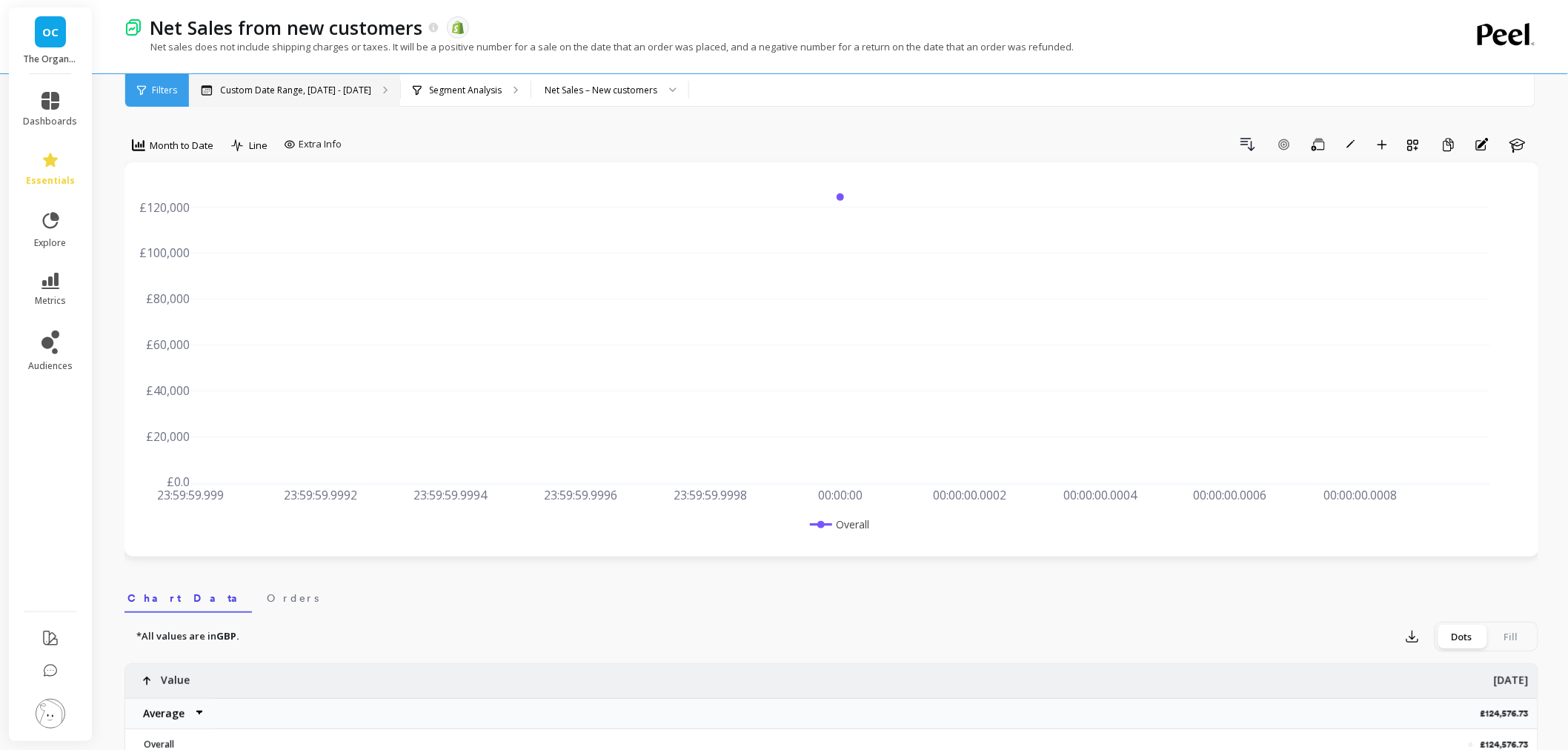
click at [355, 85] on p "Custom Date Range, [DATE] - [DATE]" at bounding box center [296, 91] width 151 height 12
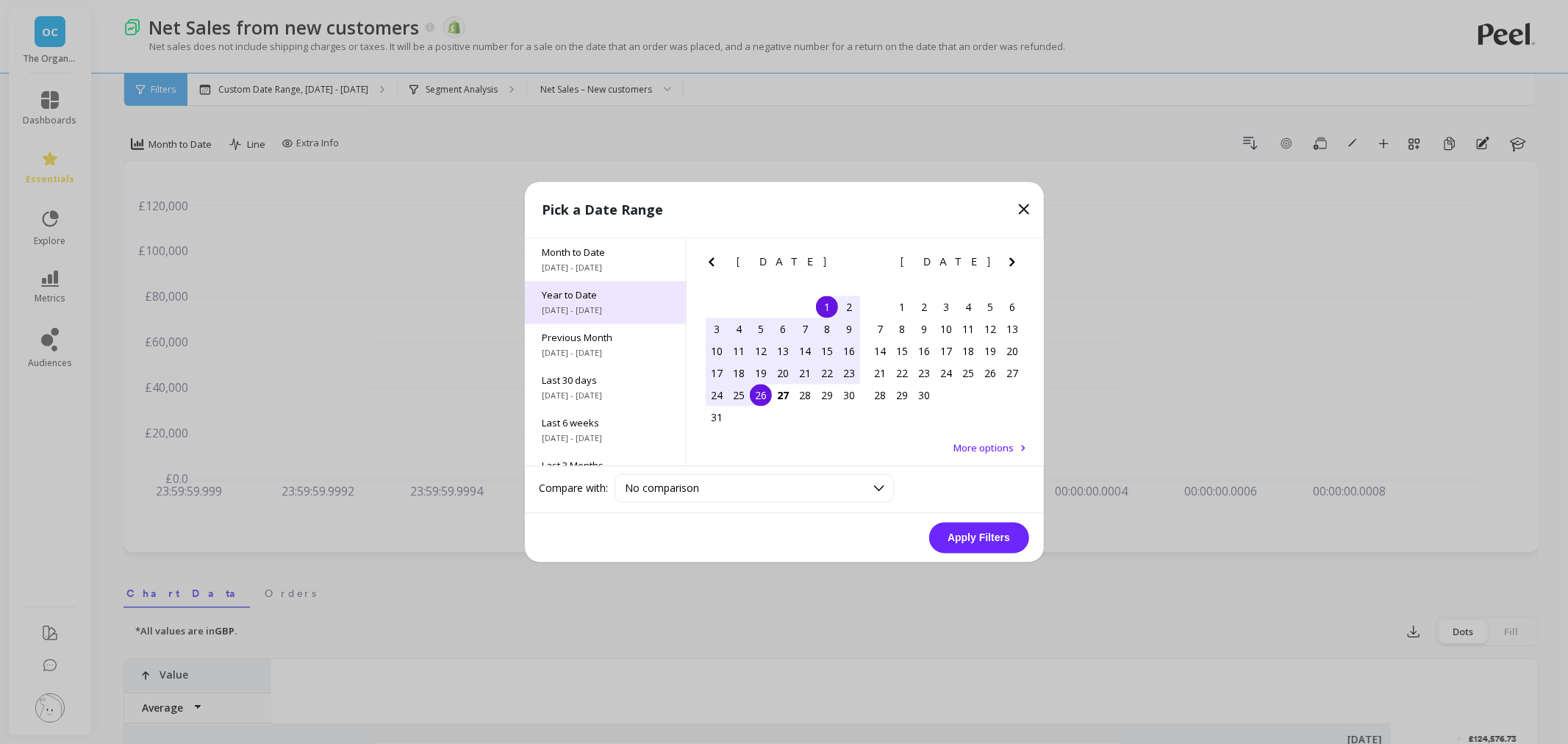
click at [587, 318] on div "Year to Date [DATE] - [DATE]" at bounding box center [605, 303] width 161 height 43
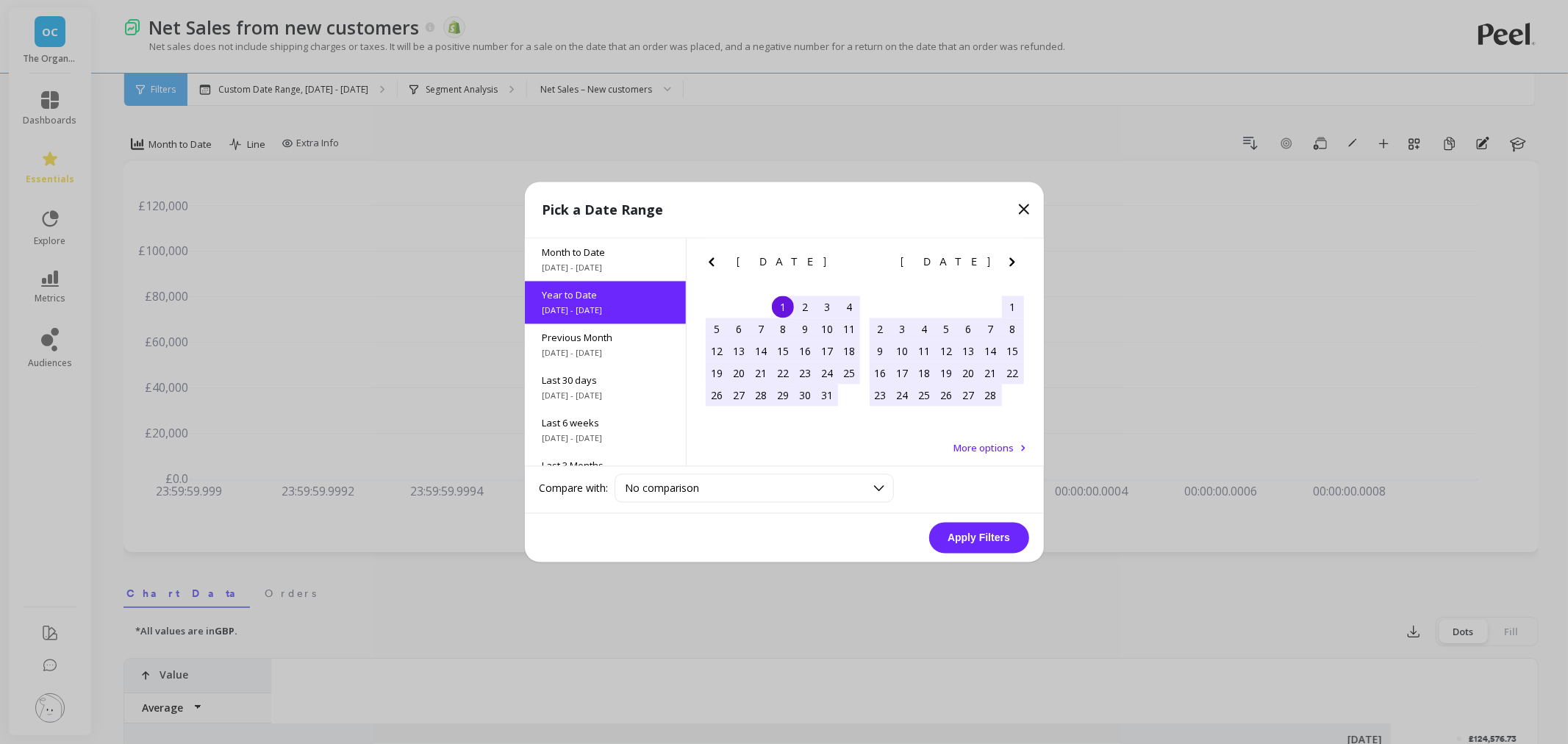
click at [982, 525] on button "Apply Filters" at bounding box center [979, 538] width 100 height 31
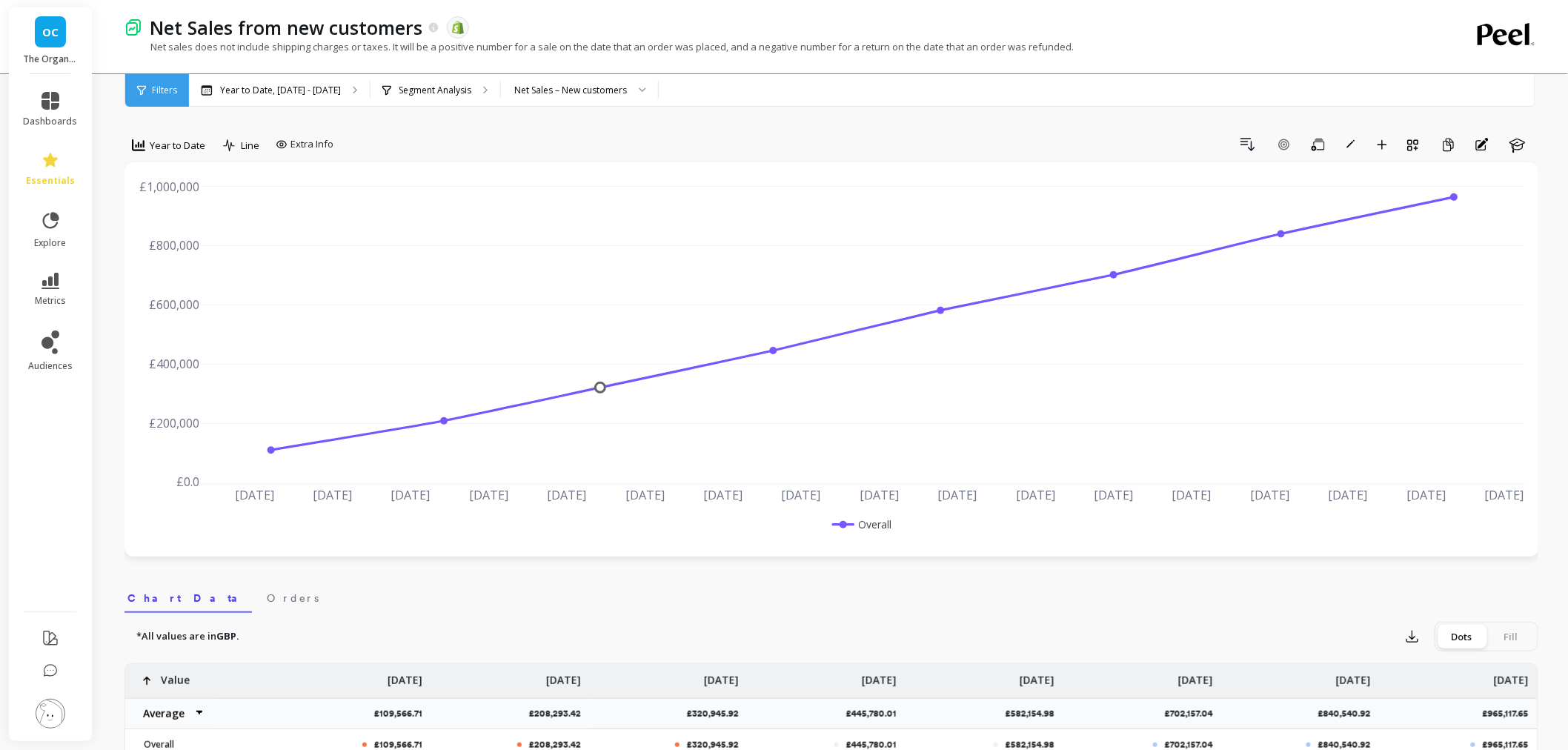
click at [182, 146] on span "Year to Date" at bounding box center [177, 146] width 55 height 14
click at [178, 267] on div "Monthly" at bounding box center [179, 264] width 85 height 14
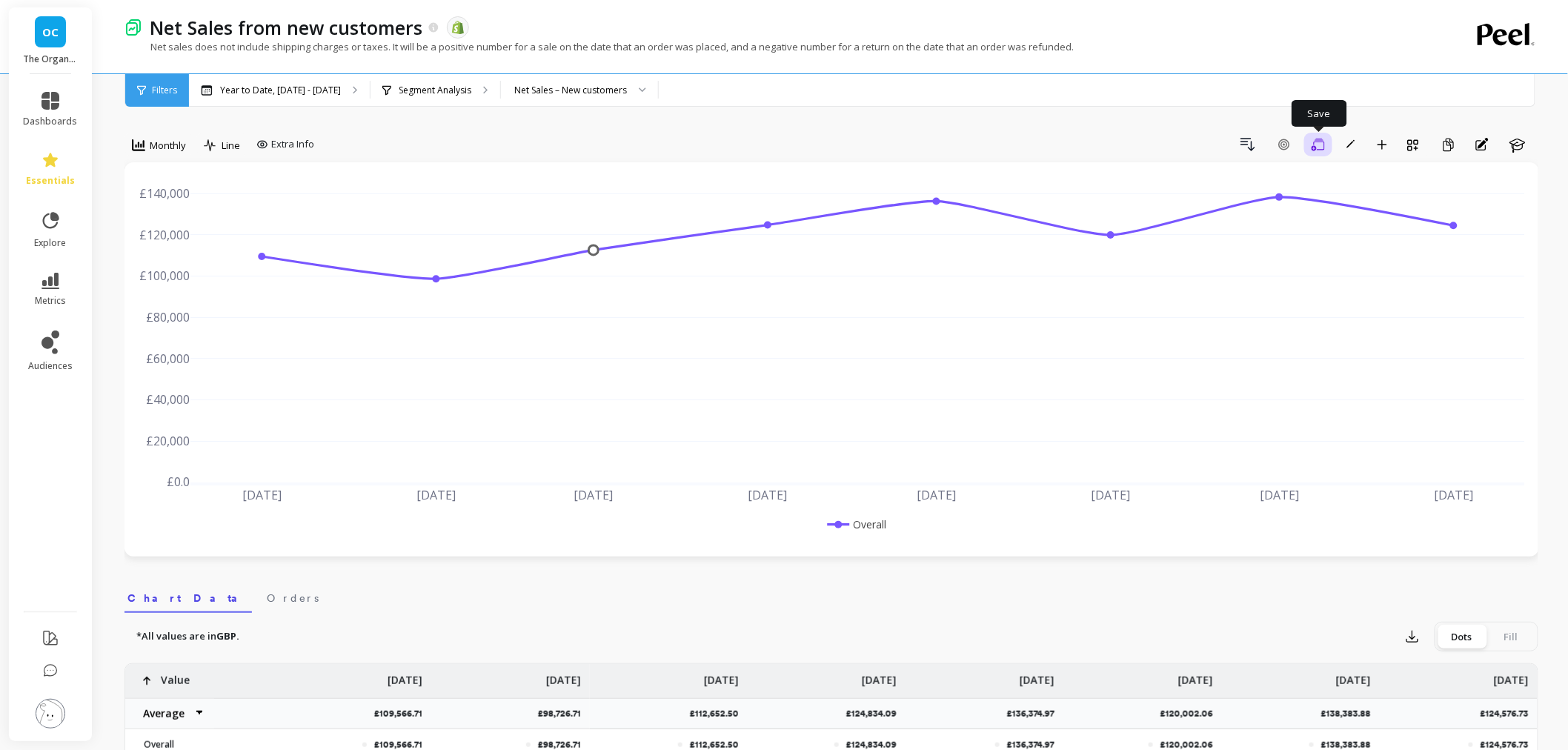
click at [1311, 143] on icon "button" at bounding box center [1318, 145] width 14 height 14
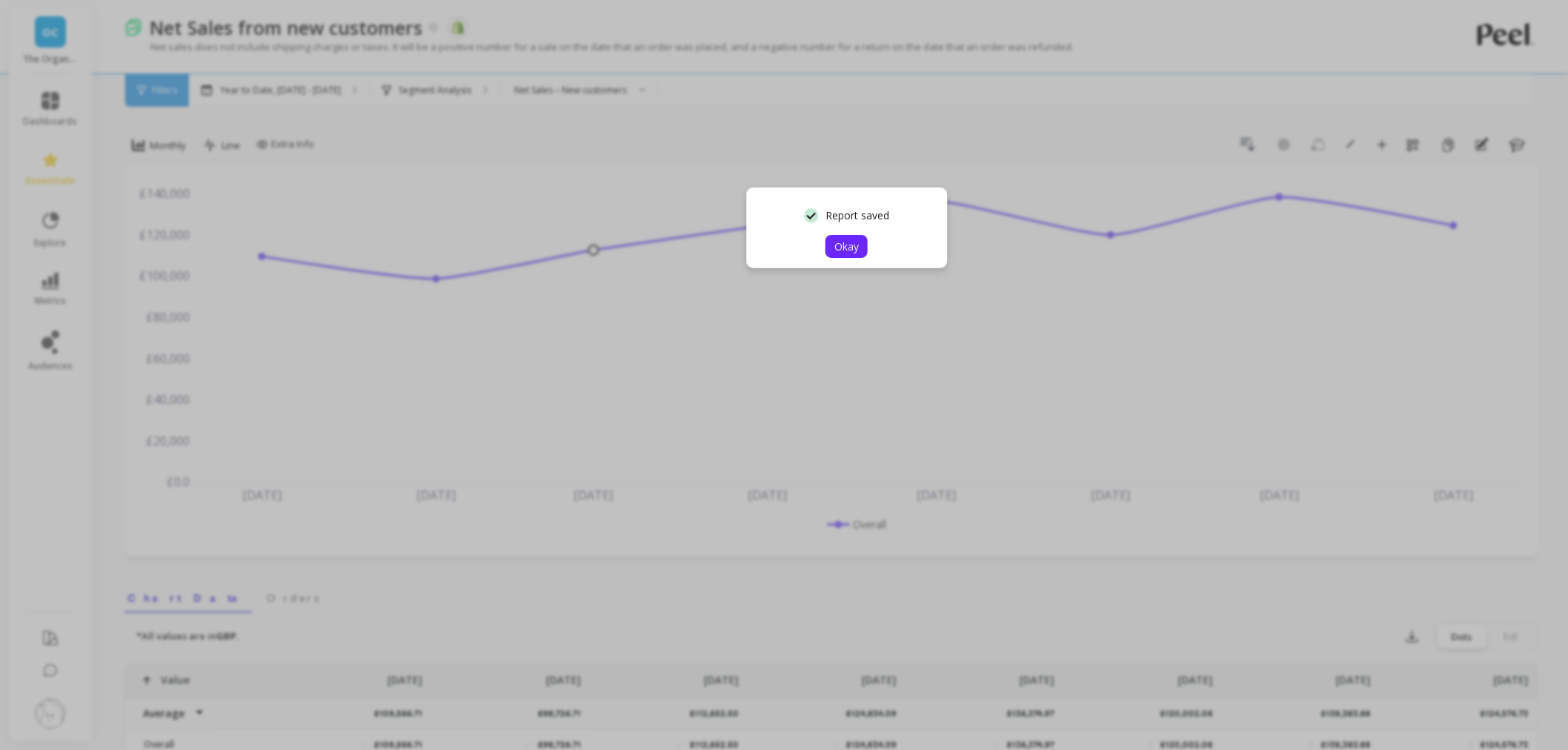
click at [848, 239] on span "Okay" at bounding box center [846, 246] width 25 height 14
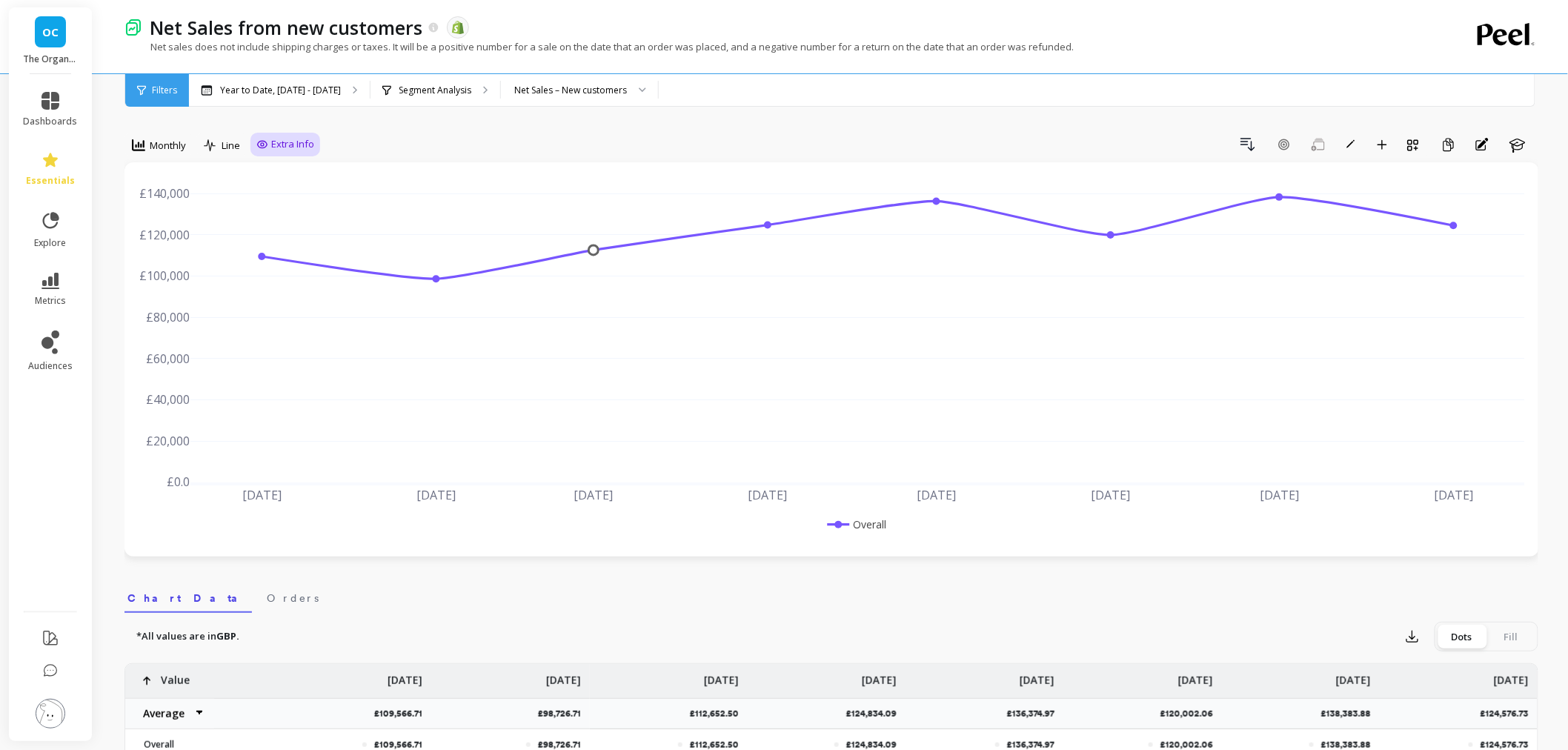
click at [271, 147] on span "Extra Info" at bounding box center [293, 144] width 43 height 15
click at [283, 147] on span "Extra Info" at bounding box center [293, 144] width 43 height 15
click at [61, 239] on span "explore" at bounding box center [50, 243] width 31 height 12
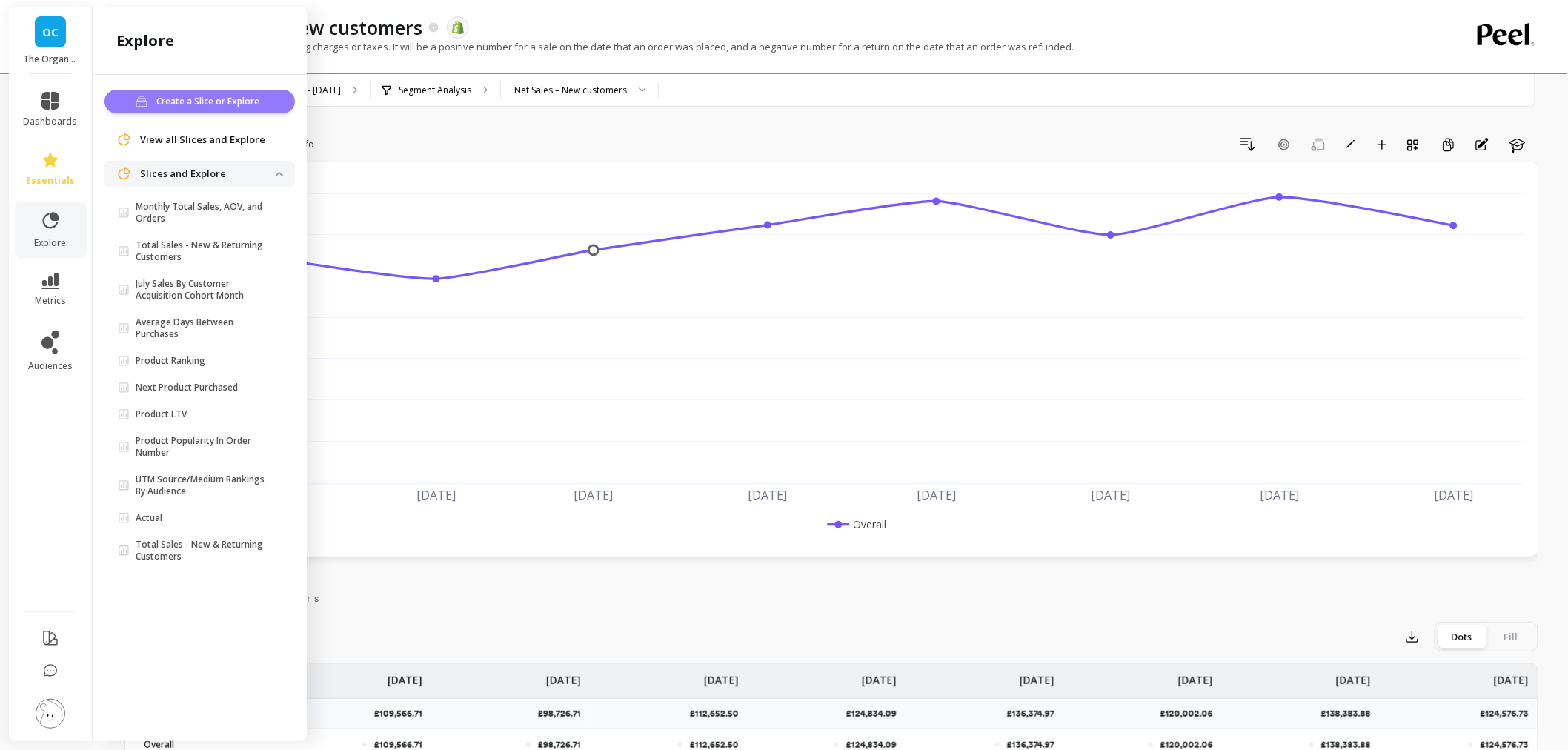
click at [217, 97] on span "Create a Slice or Explore" at bounding box center [210, 101] width 107 height 15
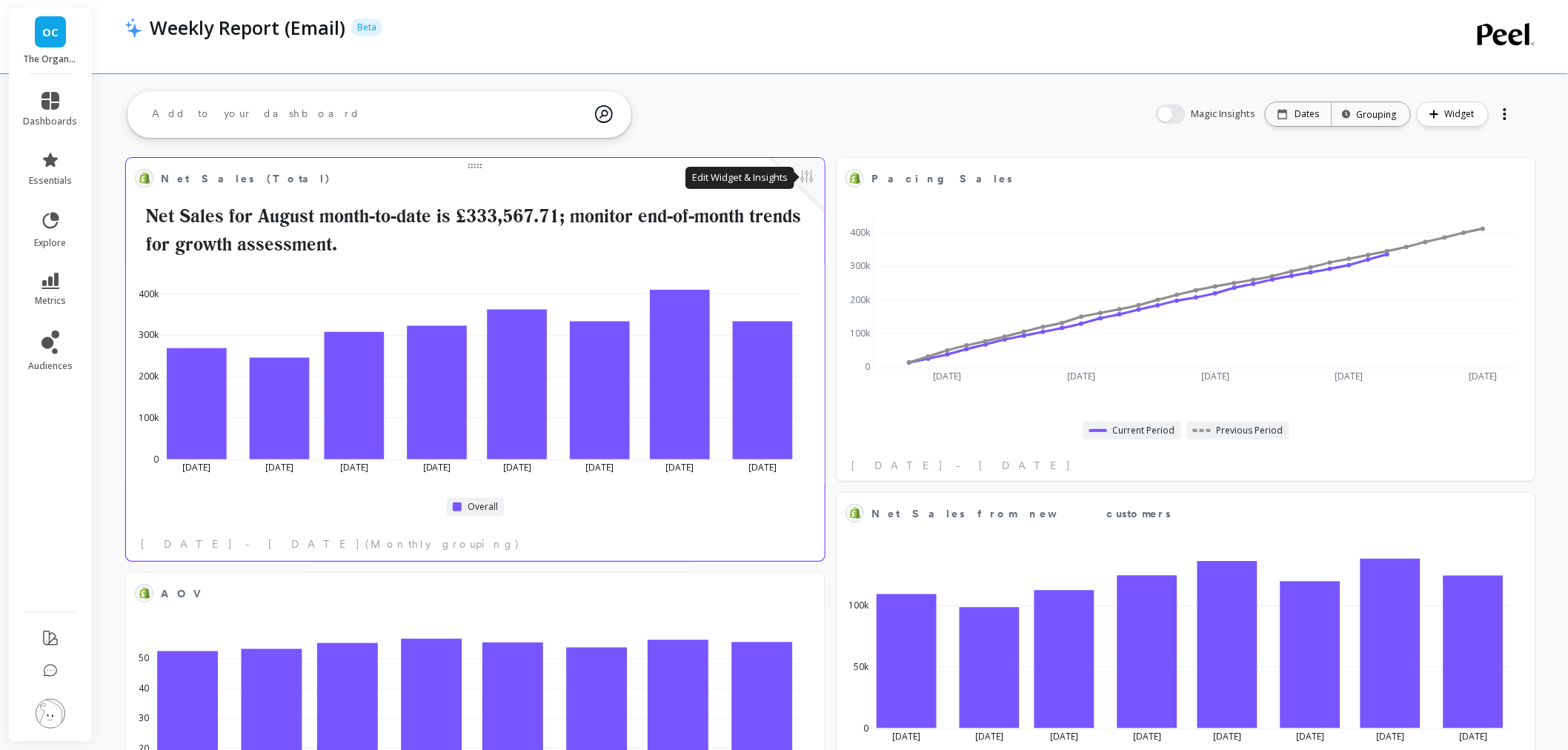
click at [805, 186] on button at bounding box center [807, 177] width 18 height 21
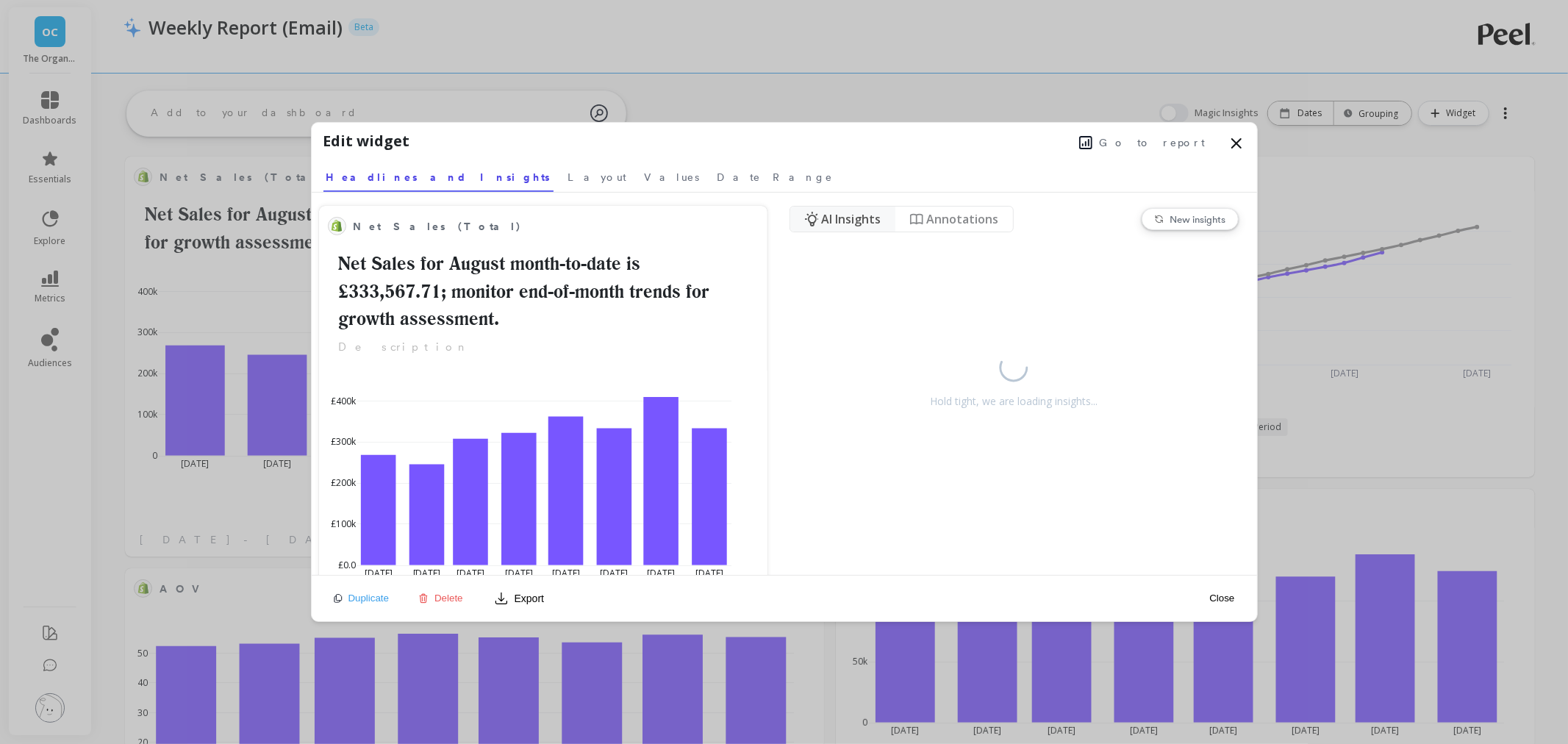
click at [1163, 149] on span "Go to report" at bounding box center [1153, 143] width 105 height 15
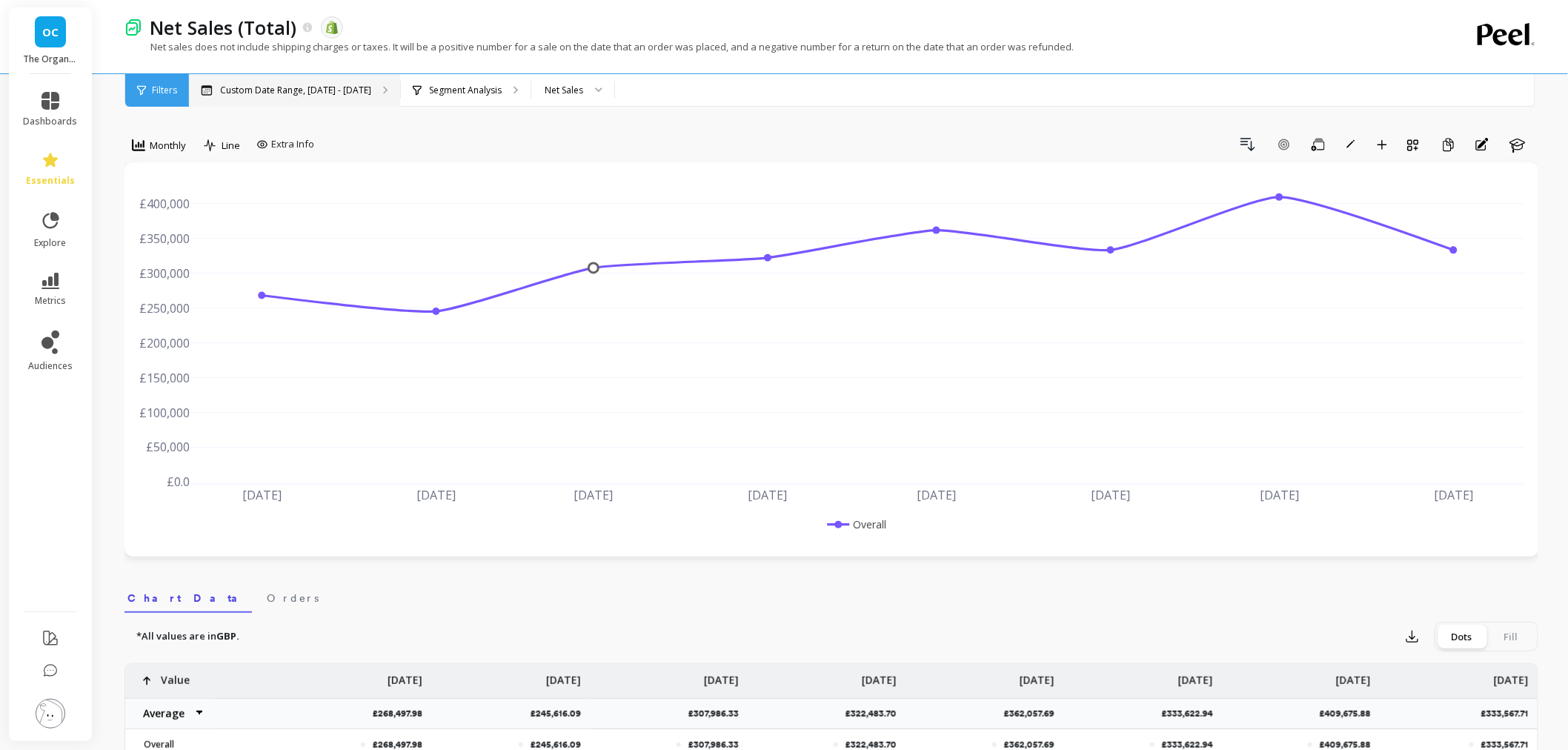
click at [271, 86] on p "Custom Date Range, Jan 1 - Aug 26" at bounding box center [296, 91] width 151 height 12
click at [157, 137] on div "Monthly" at bounding box center [158, 146] width 54 height 18
click at [355, 98] on div "Custom Date Range, Jan 1 - Aug 26" at bounding box center [294, 90] width 211 height 32
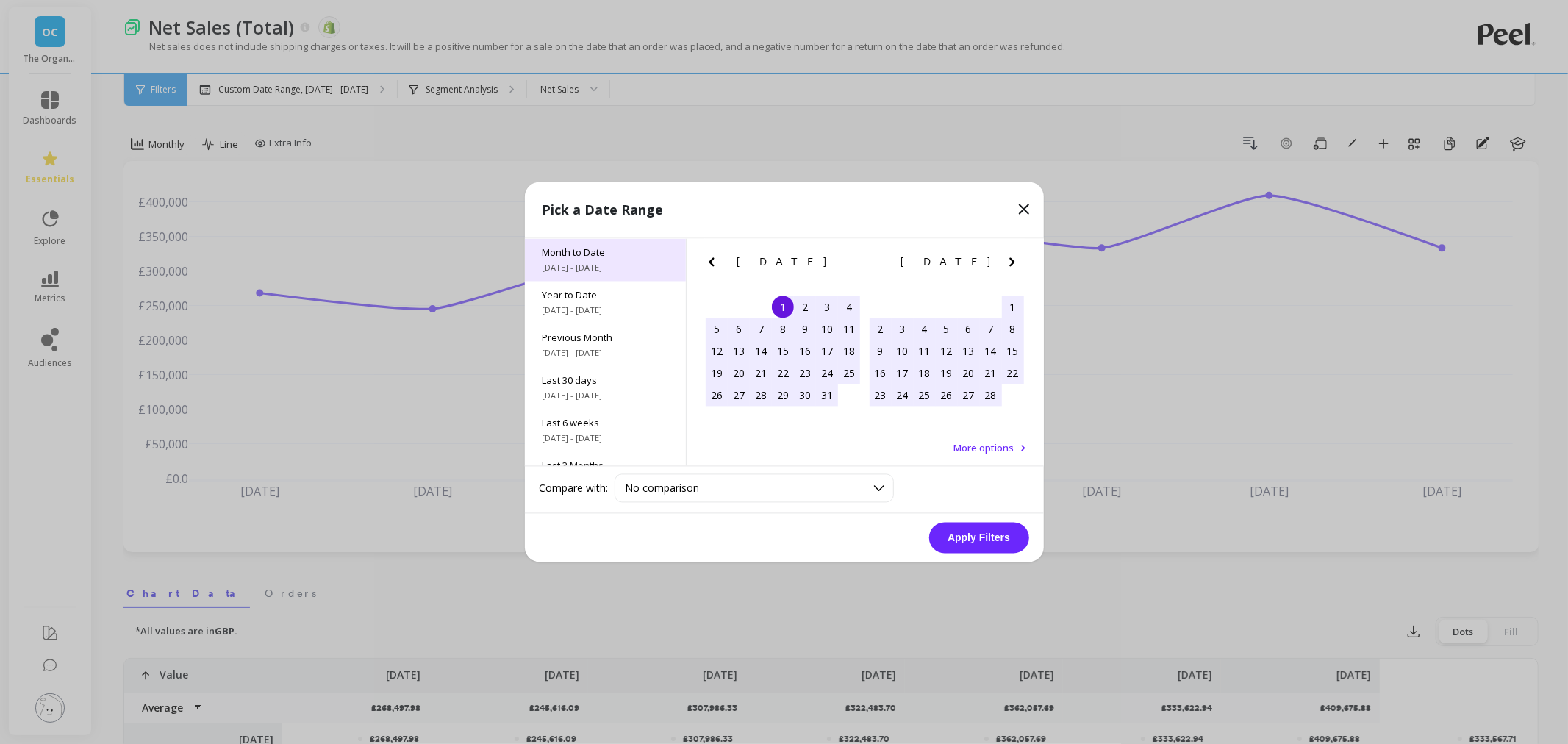
click at [587, 265] on span "8/1/2025 - 8/27/2025" at bounding box center [605, 269] width 126 height 12
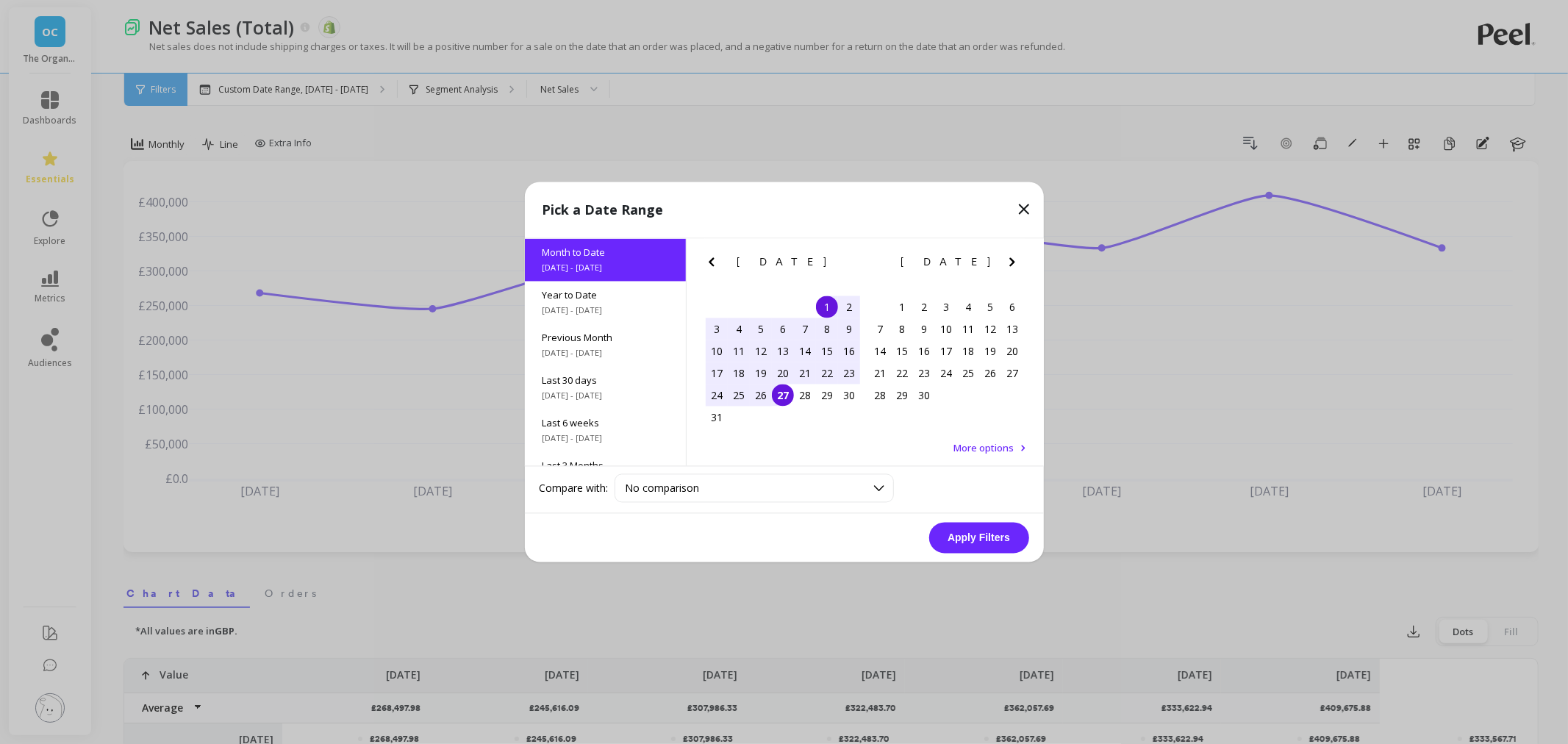
click at [975, 534] on button "Apply Filters" at bounding box center [979, 538] width 100 height 31
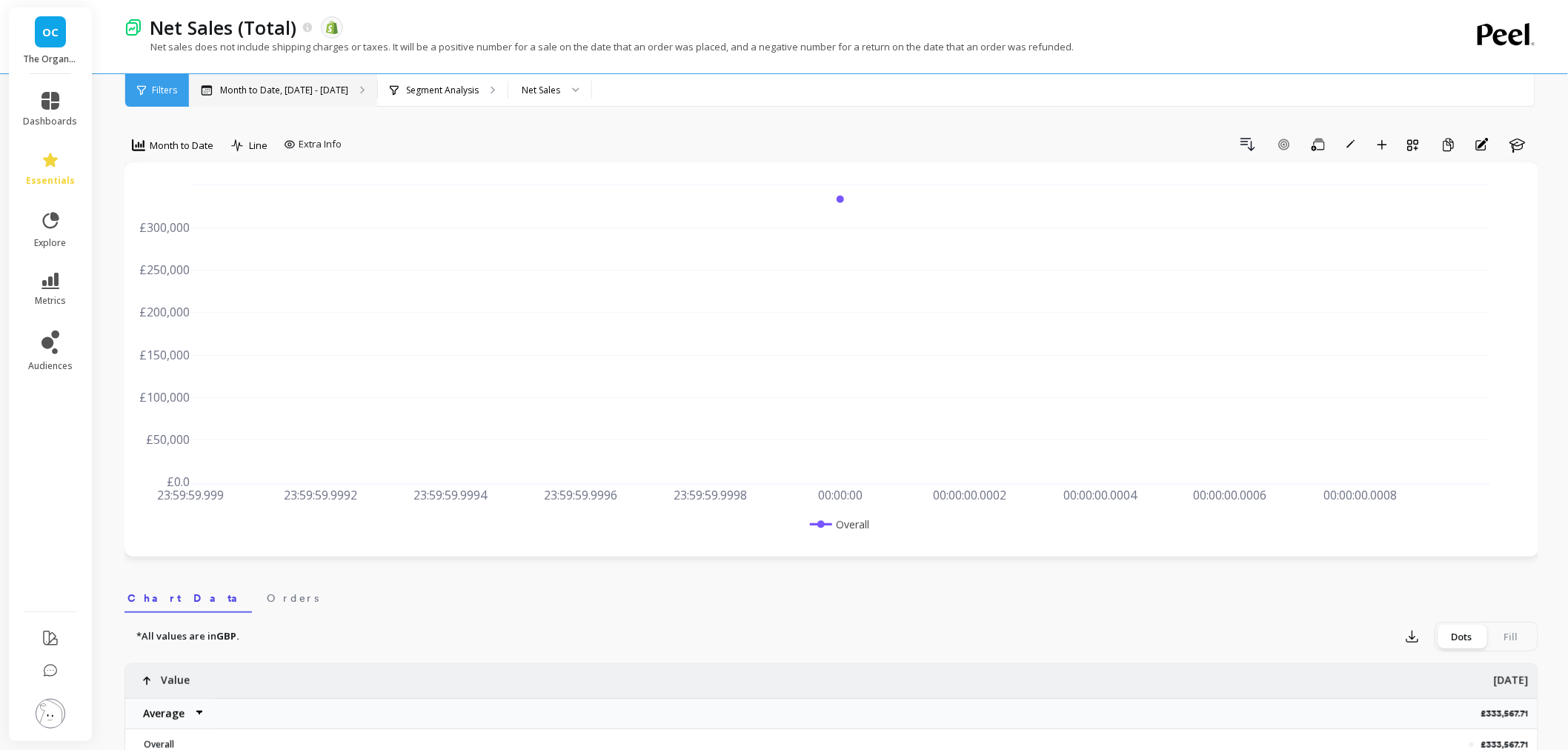
click at [277, 94] on p "Month to Date, Aug 1 - Aug 27" at bounding box center [284, 91] width 128 height 12
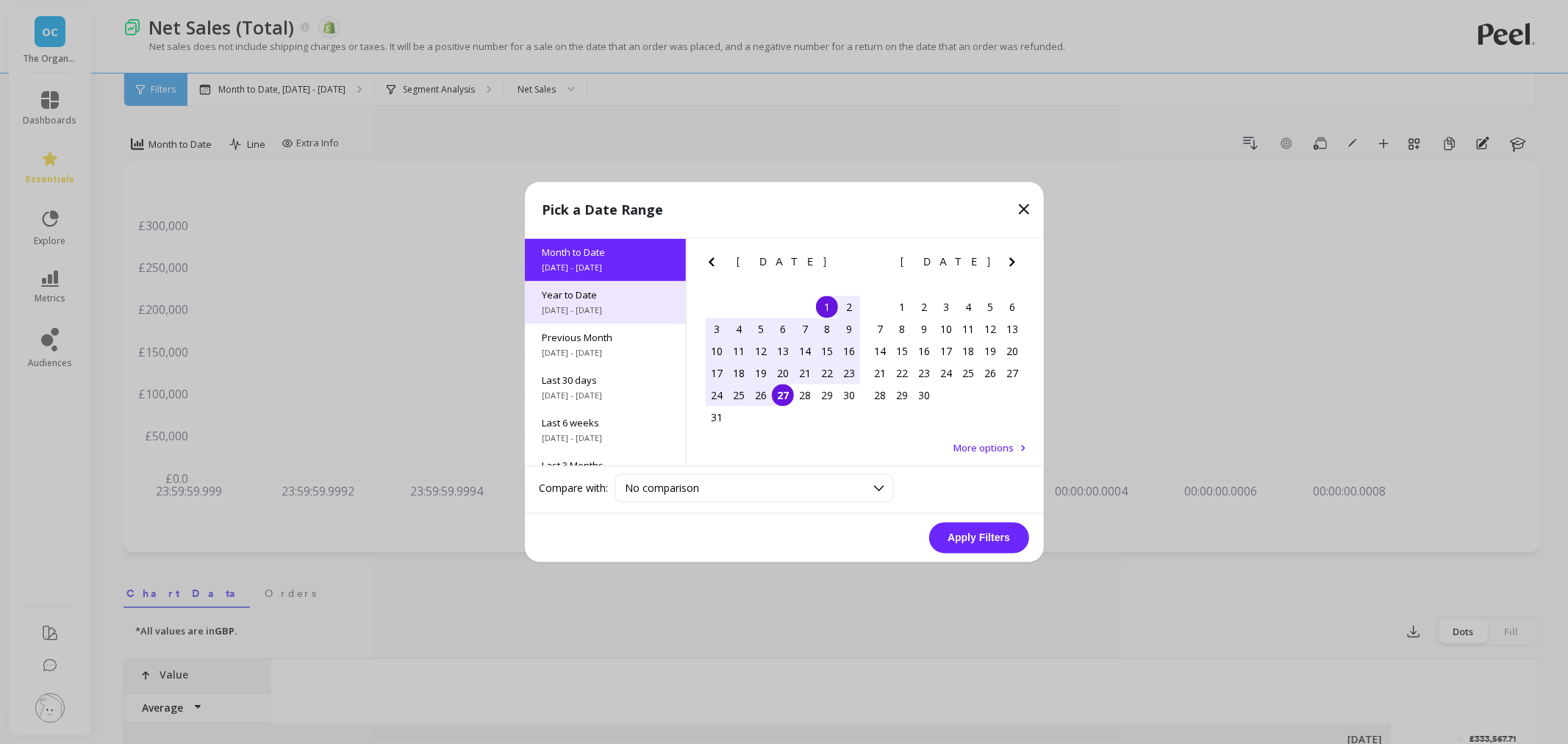
click at [598, 314] on span "1/1/2025 - 8/27/2025" at bounding box center [605, 311] width 126 height 12
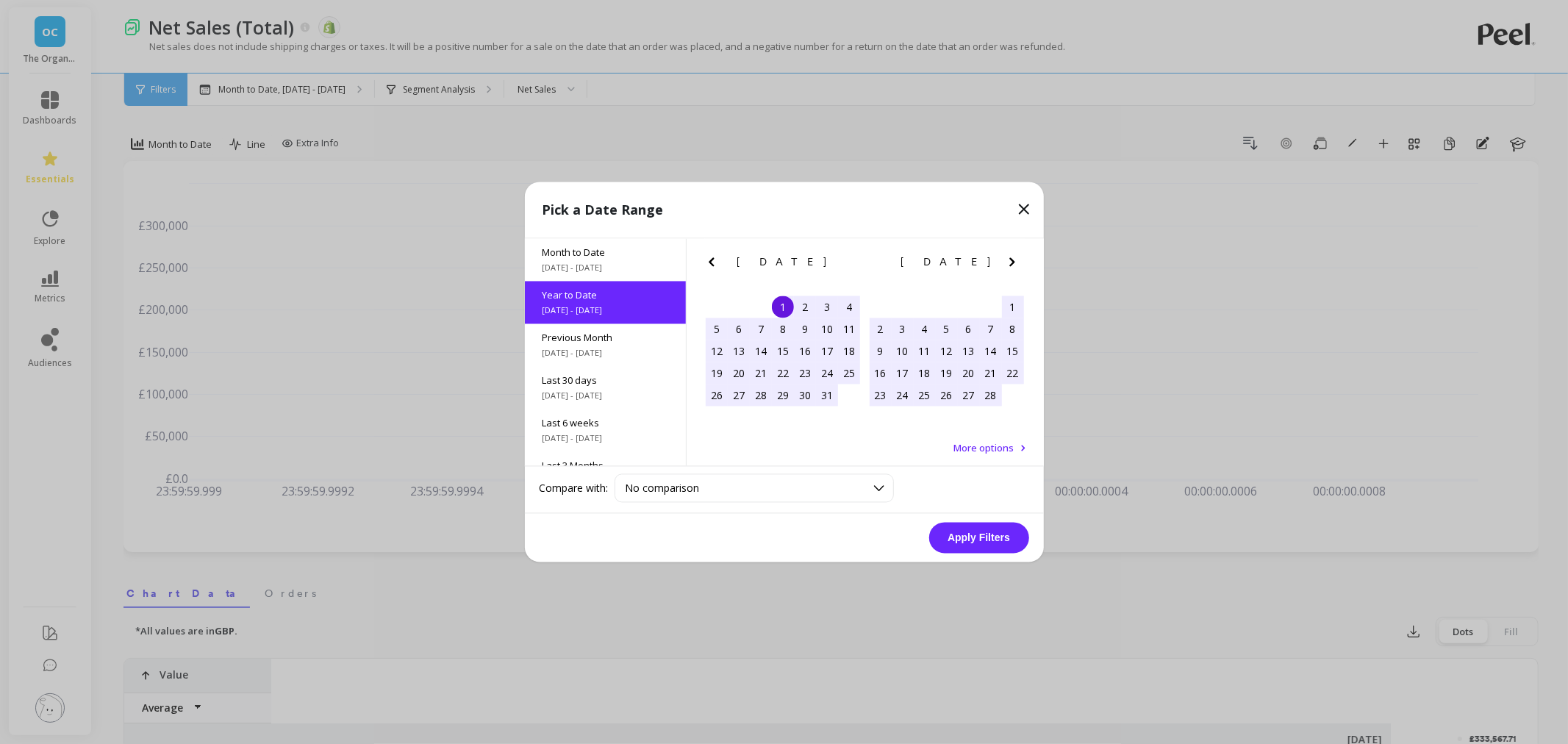
click at [1014, 543] on button "Apply Filters" at bounding box center [979, 538] width 100 height 31
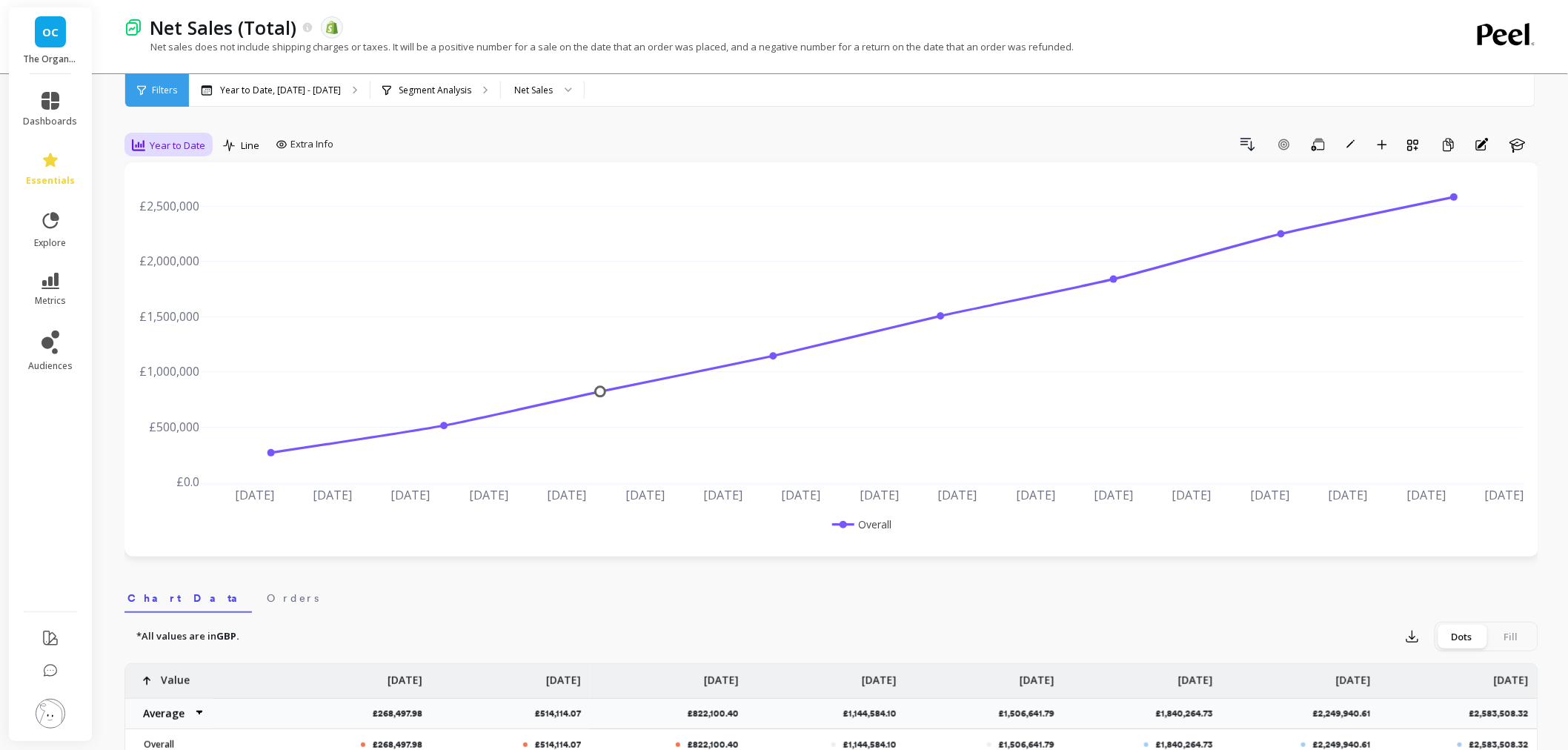
click at [151, 134] on div "Year to Date" at bounding box center [169, 146] width 83 height 26
click at [167, 262] on div "Monthly" at bounding box center [179, 264] width 85 height 14
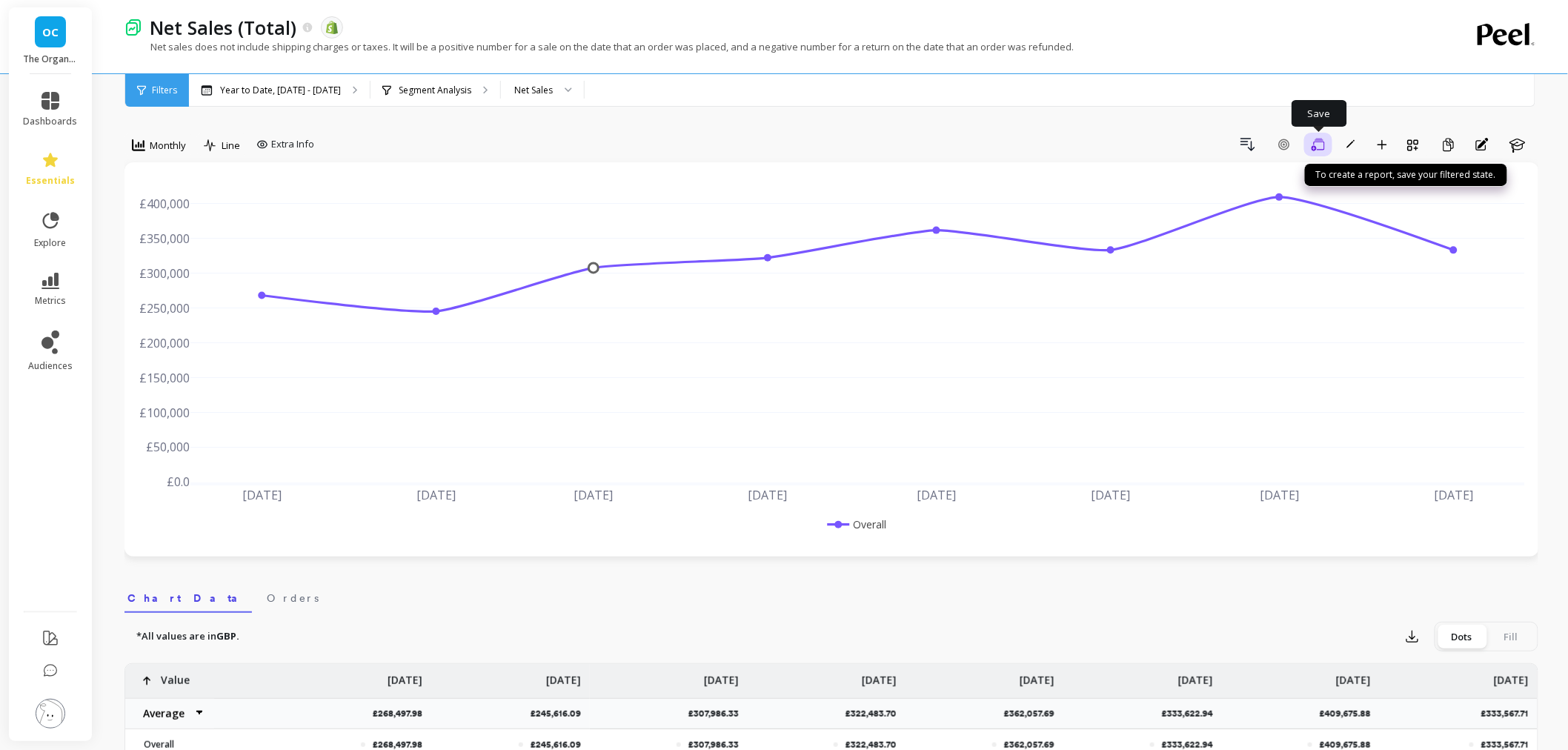
click at [1320, 143] on icon "button" at bounding box center [1318, 145] width 14 height 14
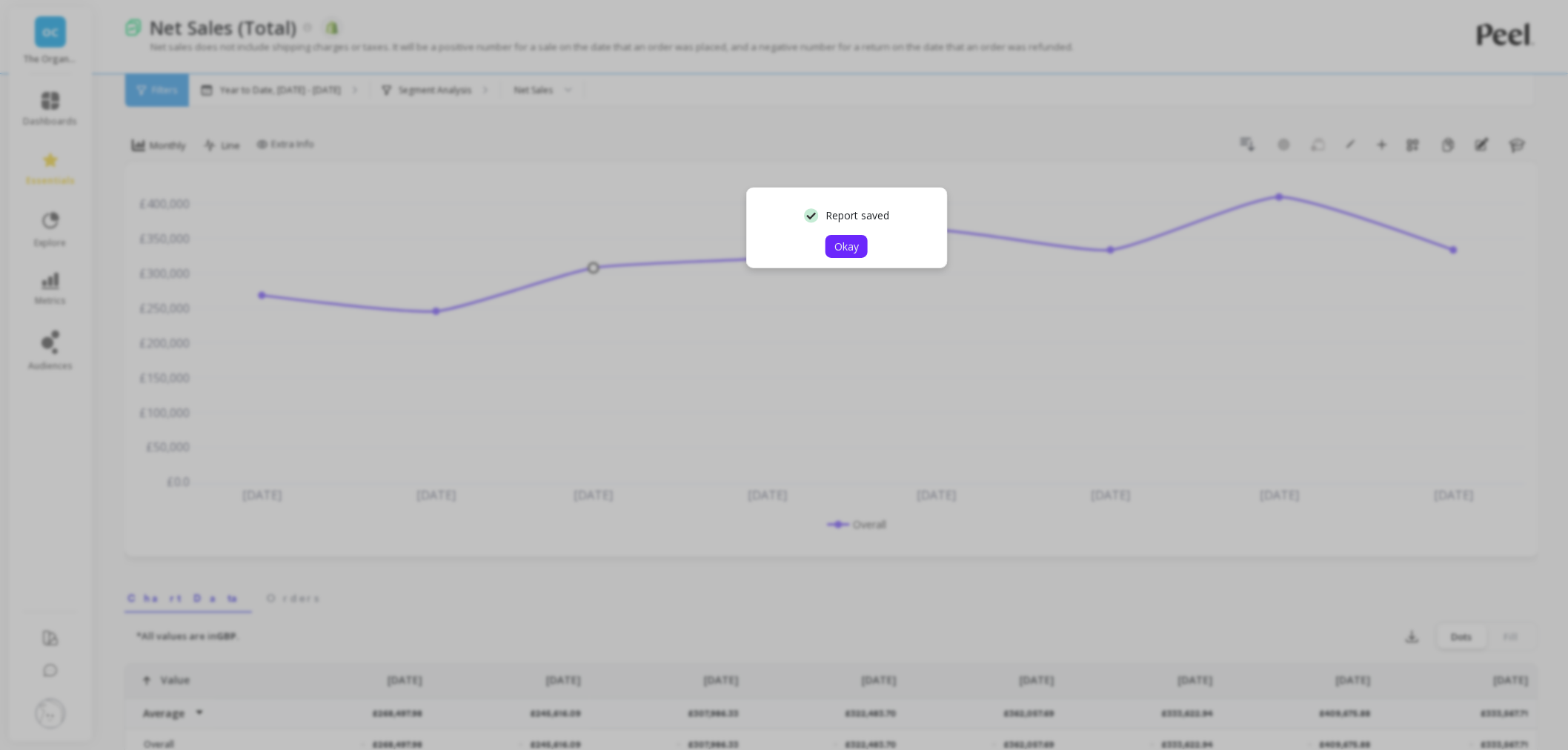
click at [834, 246] on span "Okay" at bounding box center [846, 246] width 25 height 14
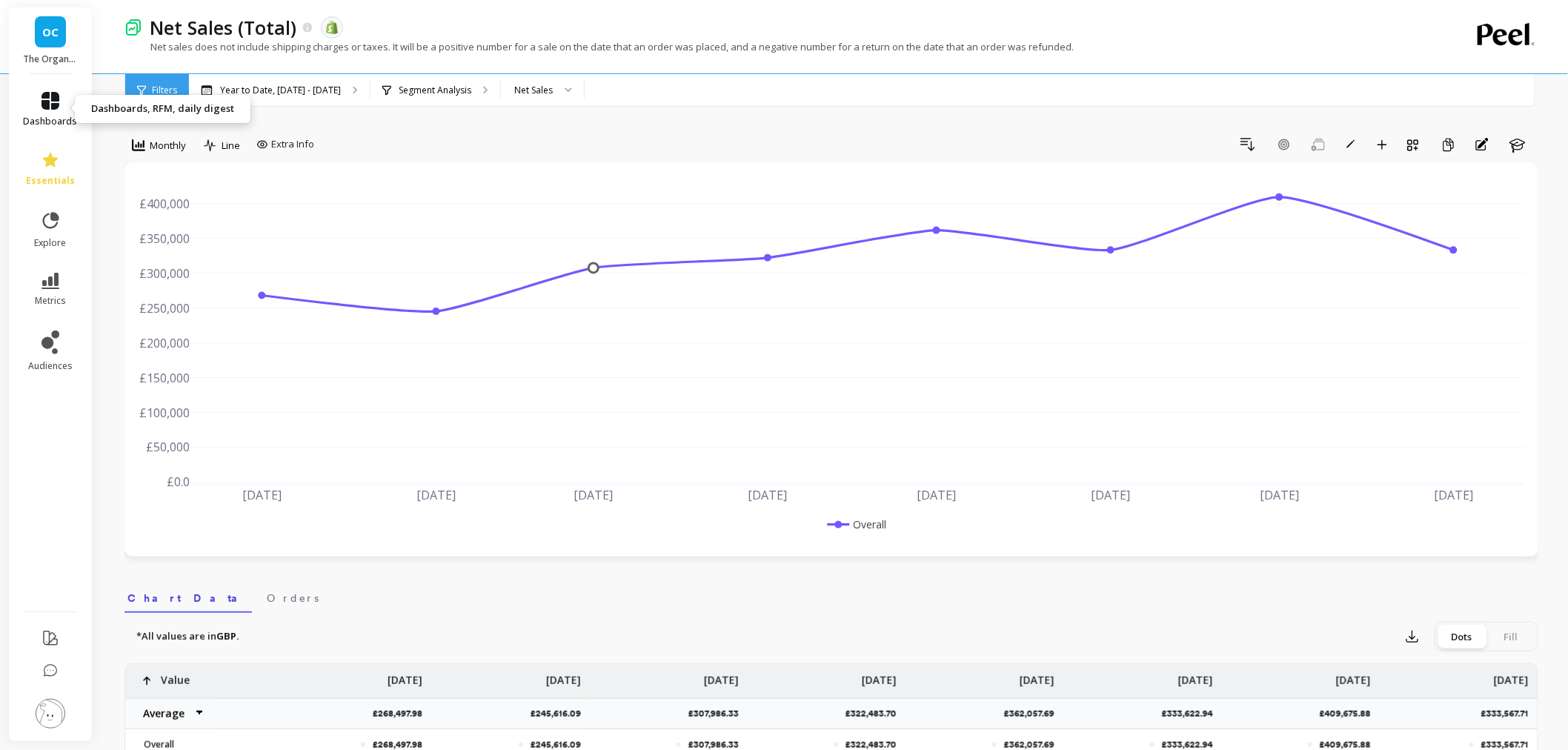
click at [64, 96] on link "dashboards" at bounding box center [50, 109] width 54 height 35
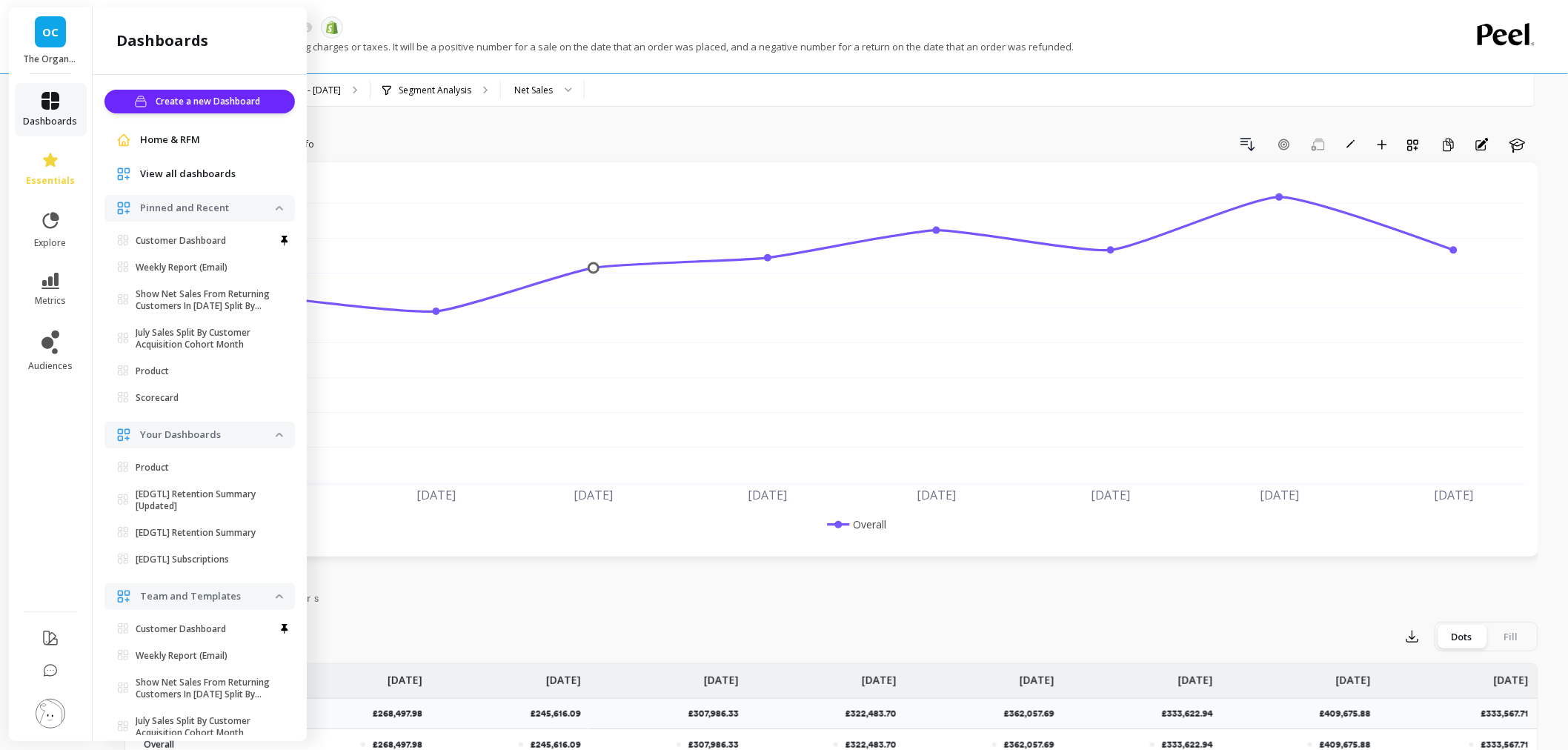
scroll to position [5, 0]
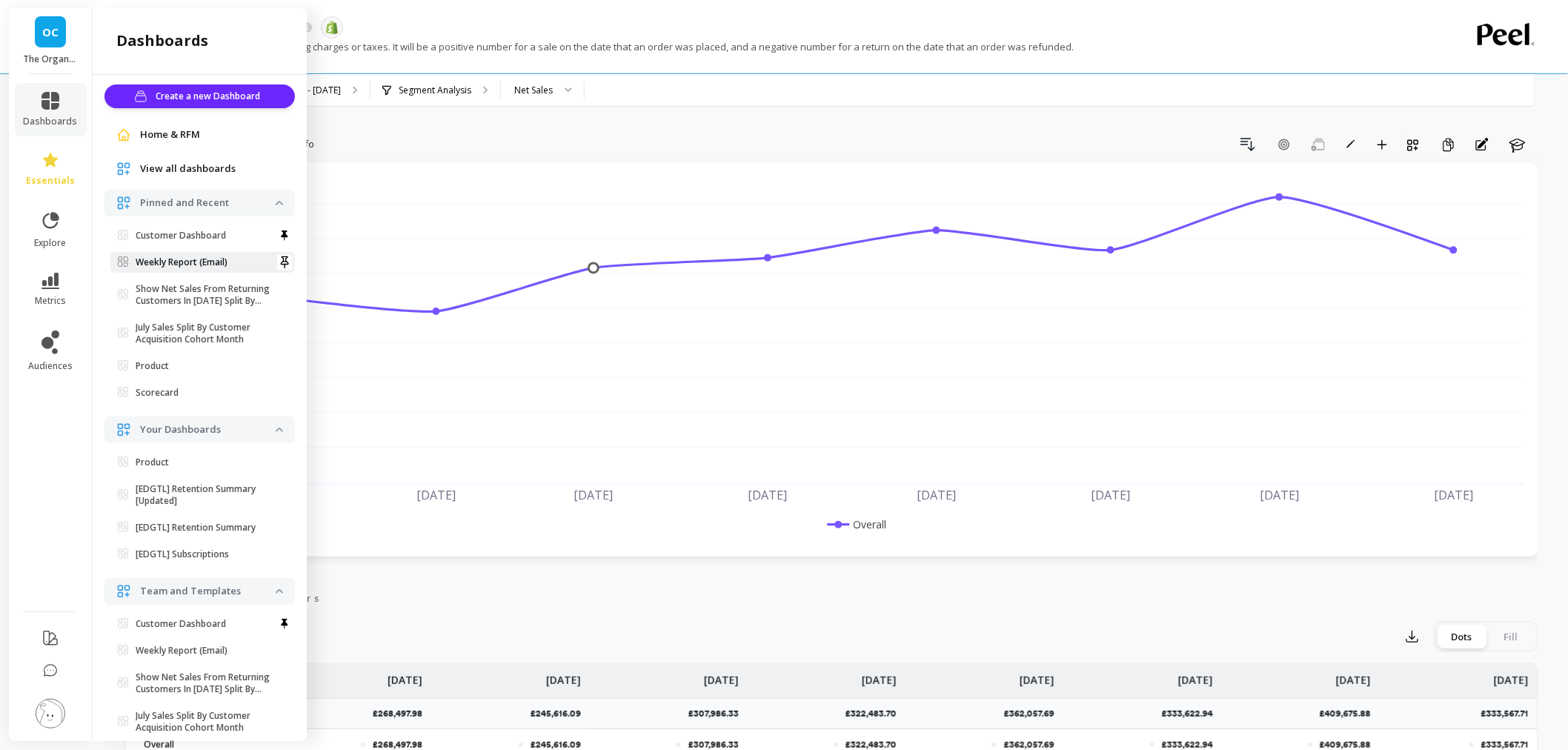
click at [188, 261] on p "Weekly Report (Email)" at bounding box center [181, 263] width 91 height 12
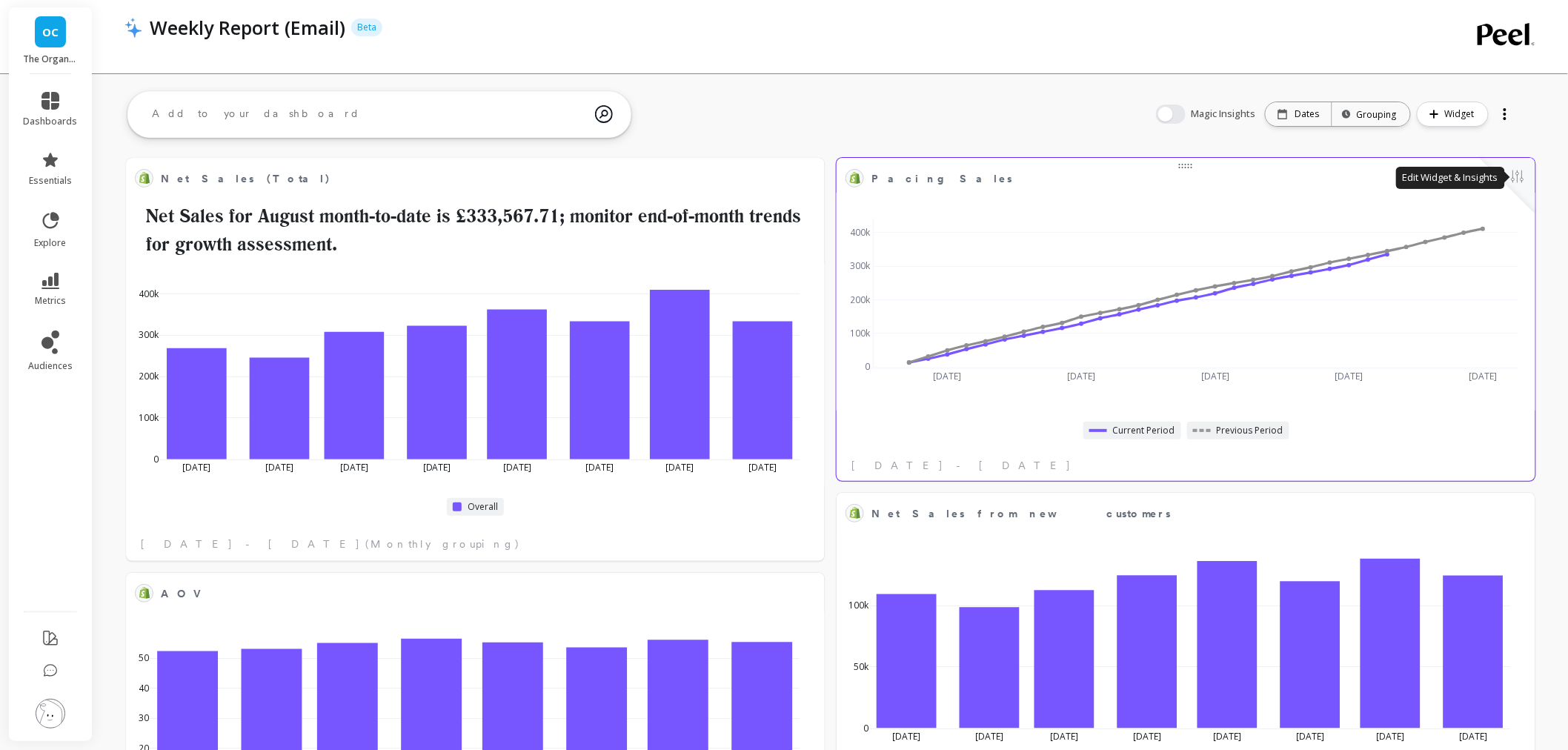
click at [1520, 170] on button at bounding box center [1517, 177] width 18 height 21
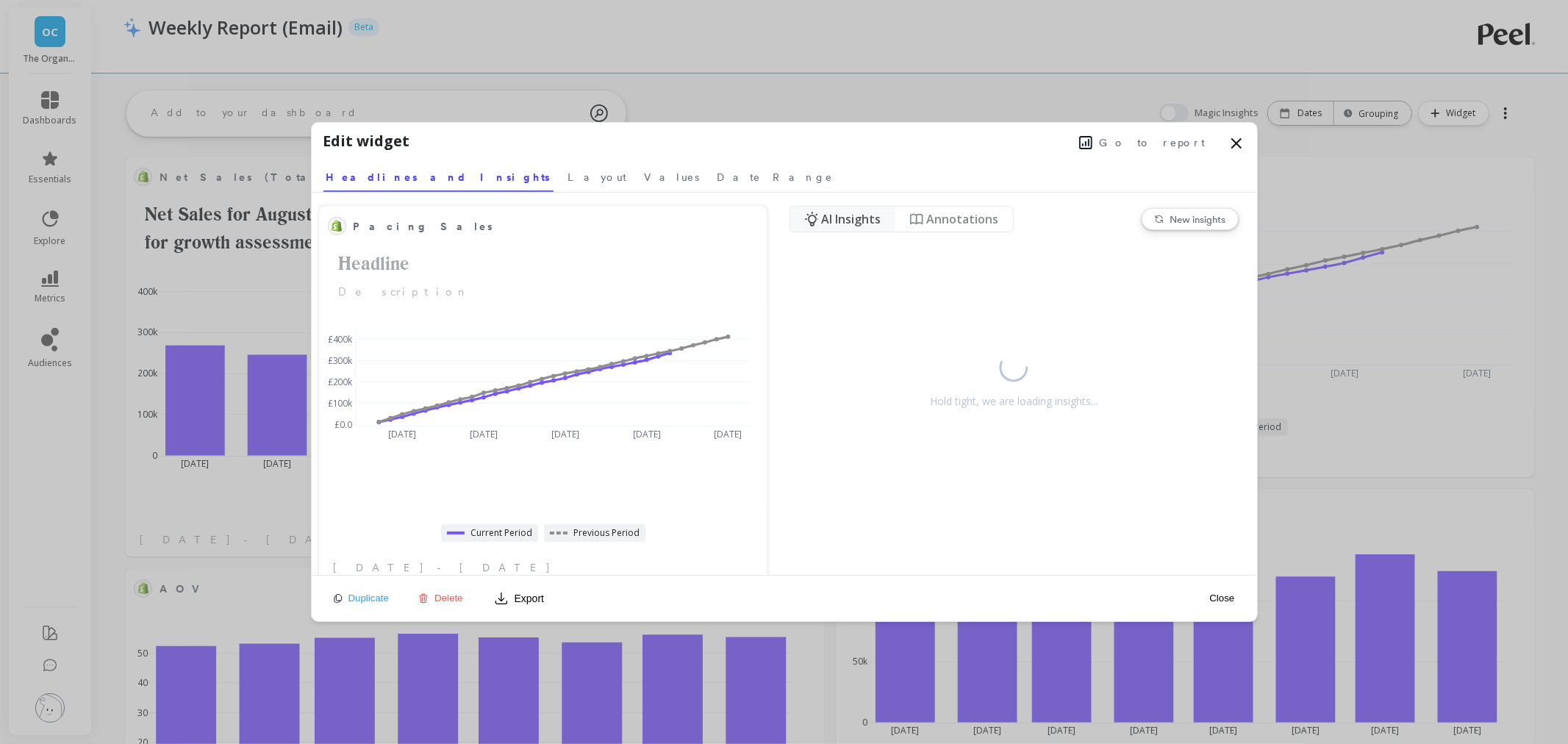
click at [1158, 145] on span "Go to report" at bounding box center [1153, 143] width 105 height 15
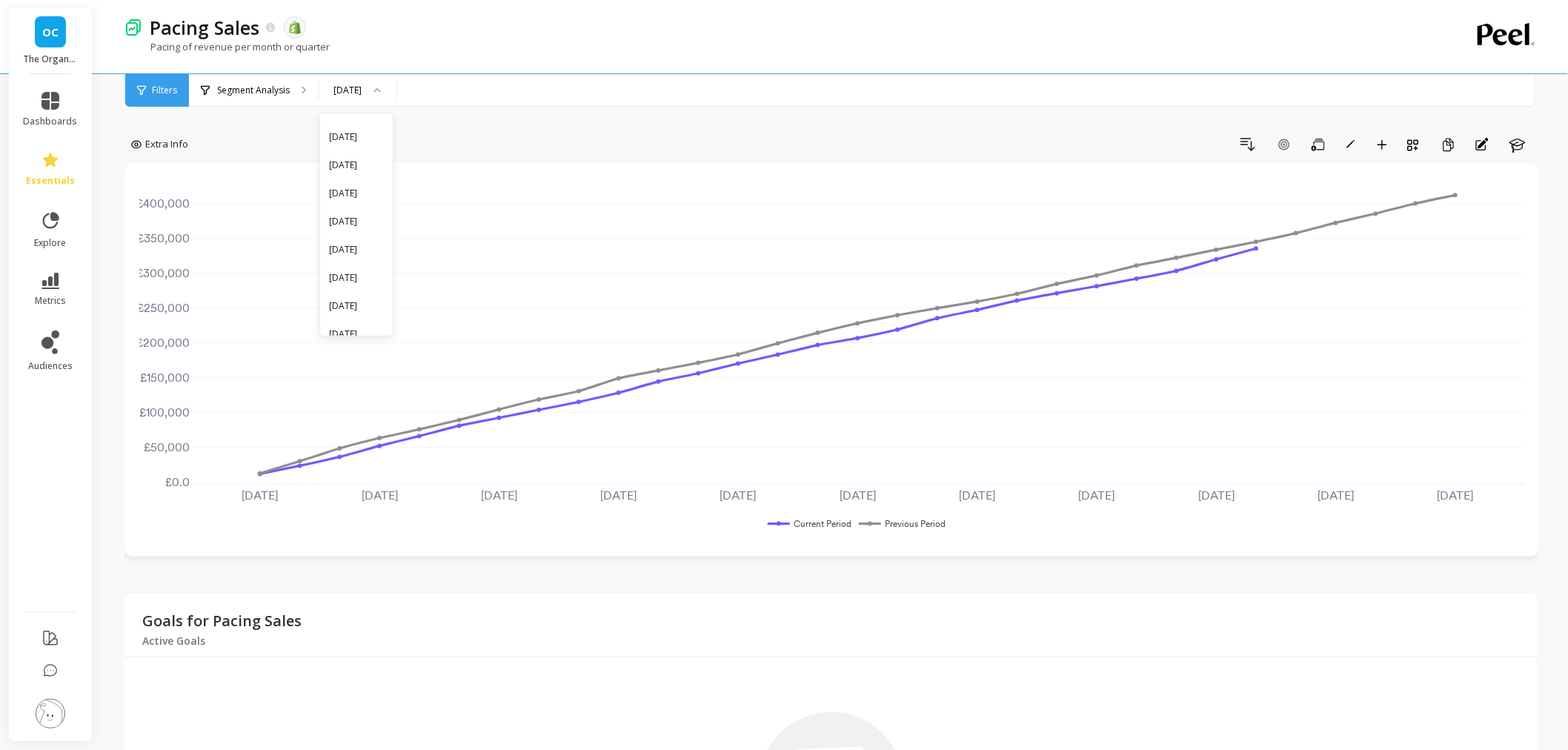
scroll to position [809, 0]
click at [363, 197] on div "2025" at bounding box center [356, 200] width 55 height 14
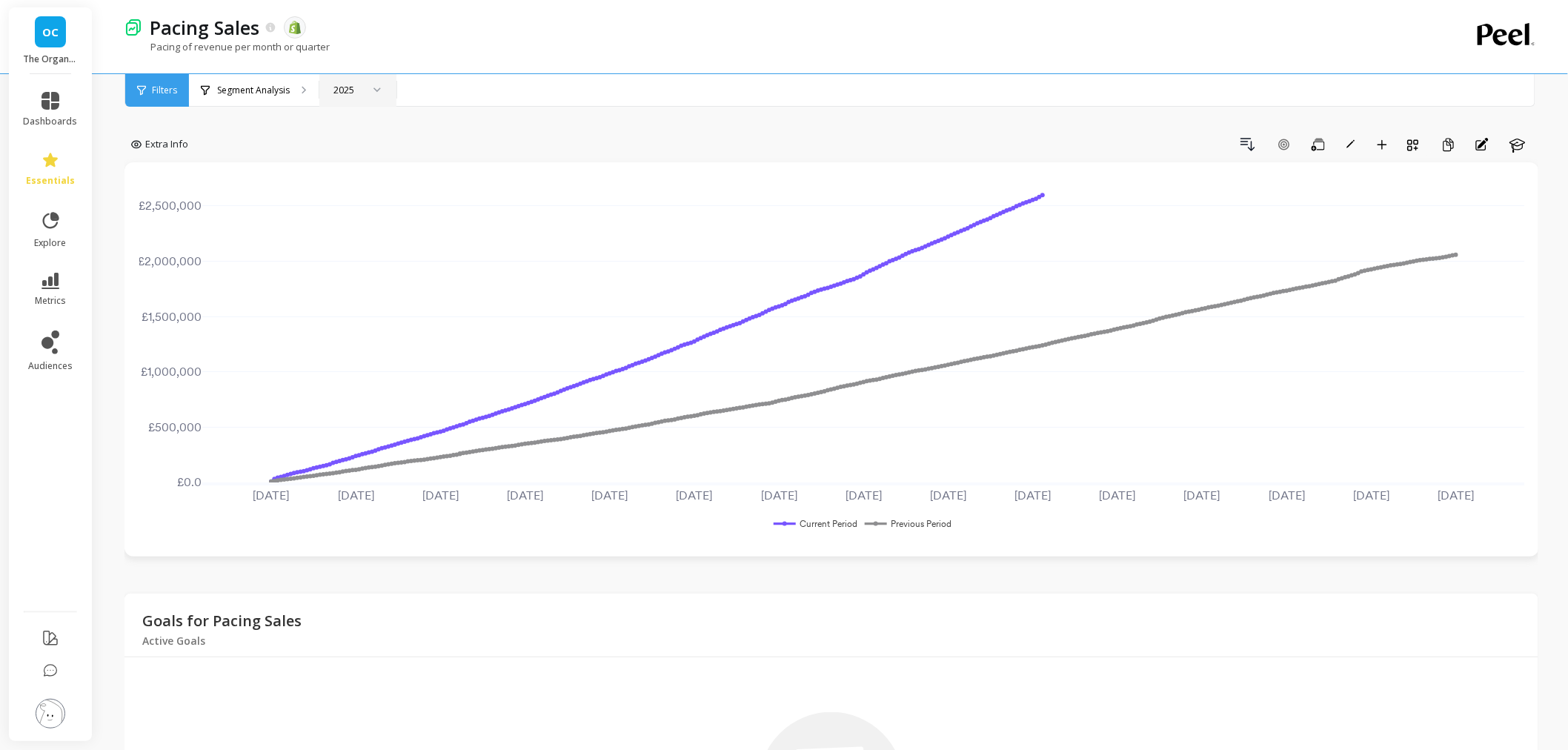
click at [365, 94] on div at bounding box center [372, 91] width 18 height 31
click at [58, 227] on icon at bounding box center [50, 220] width 21 height 21
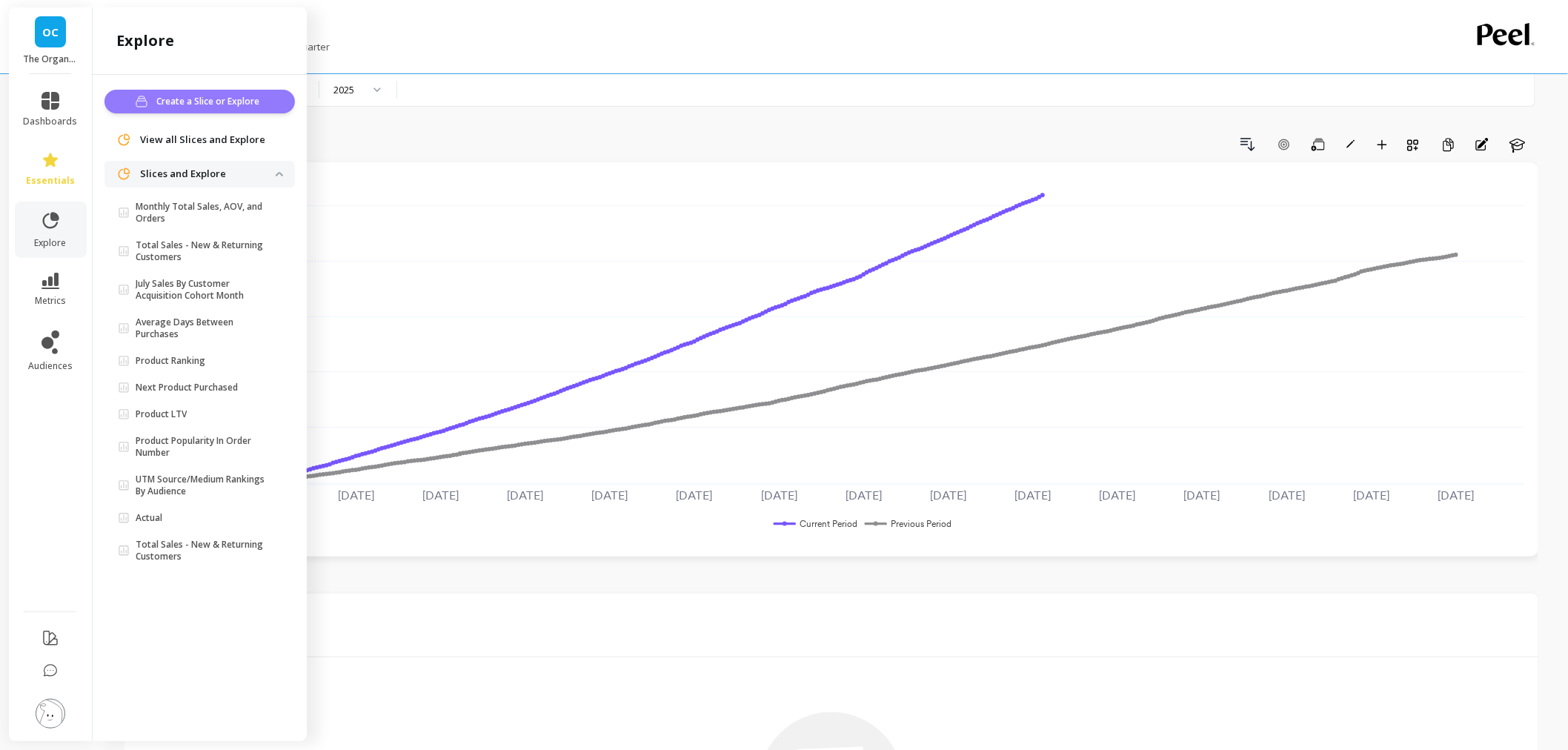
click at [215, 100] on span "Create a Slice or Explore" at bounding box center [210, 101] width 107 height 15
